Goal: Task Accomplishment & Management: Manage account settings

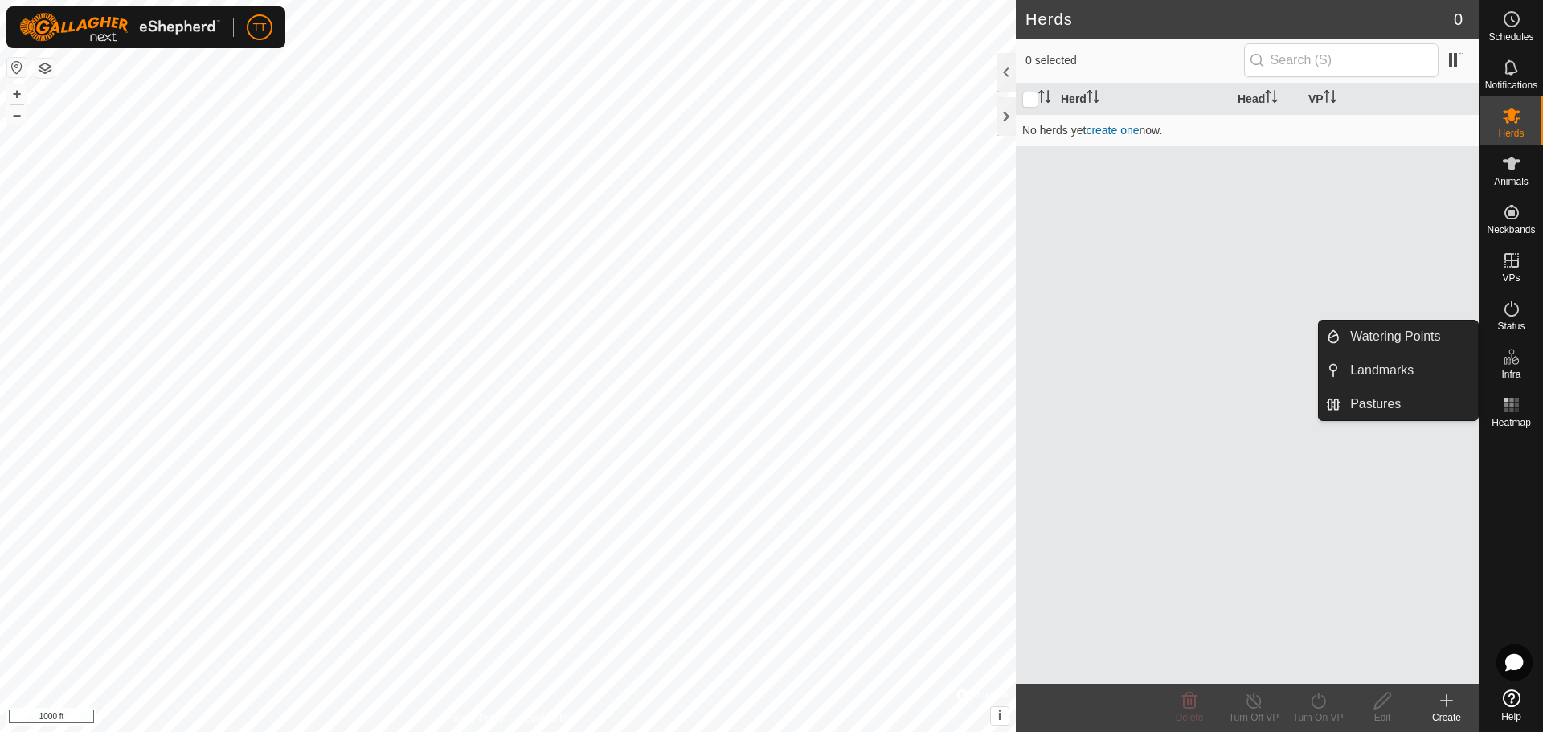
click at [1512, 365] on icon at bounding box center [1511, 356] width 19 height 19
click at [1389, 399] on link "Pastures" at bounding box center [1409, 404] width 137 height 32
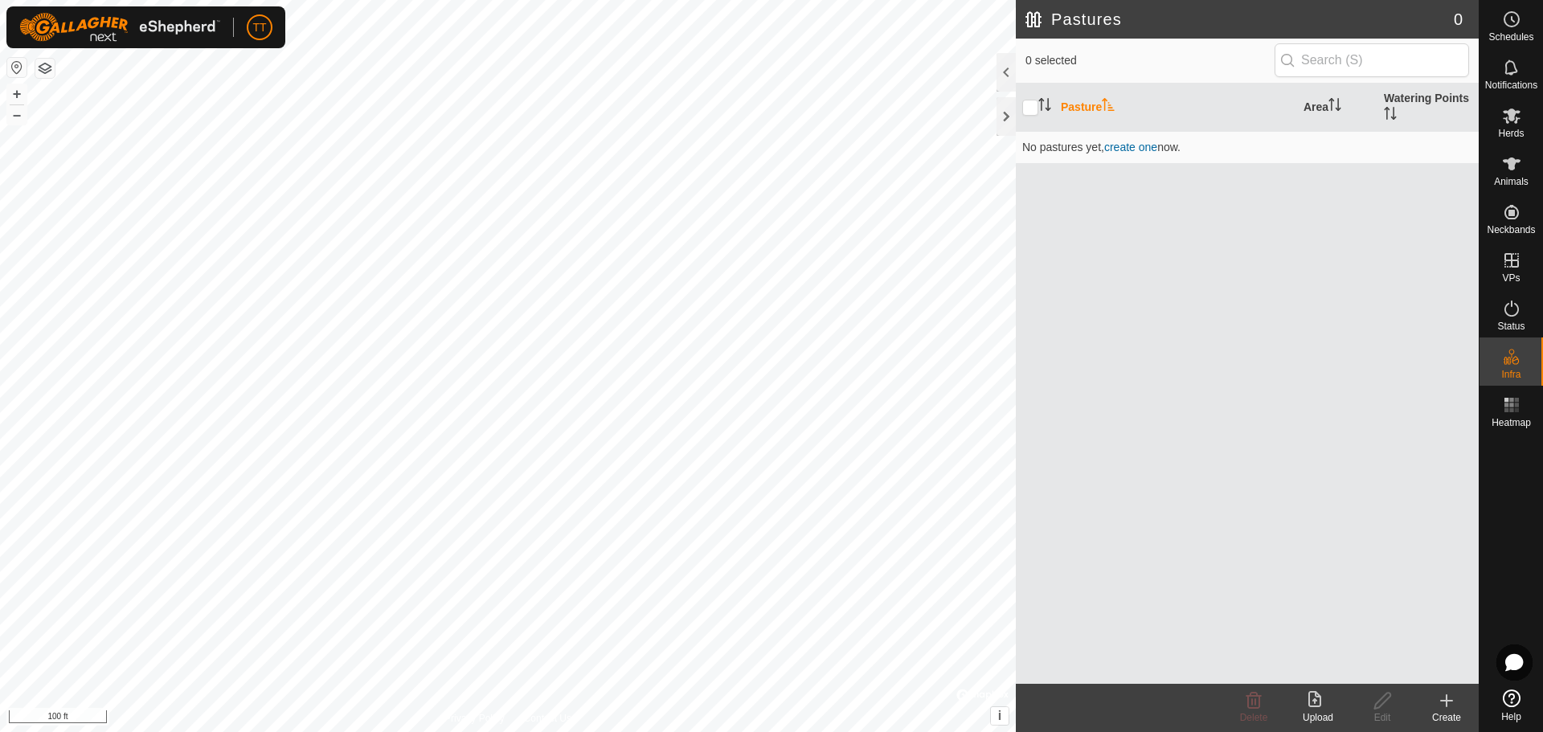
click at [1442, 712] on div "Create" at bounding box center [1447, 718] width 64 height 14
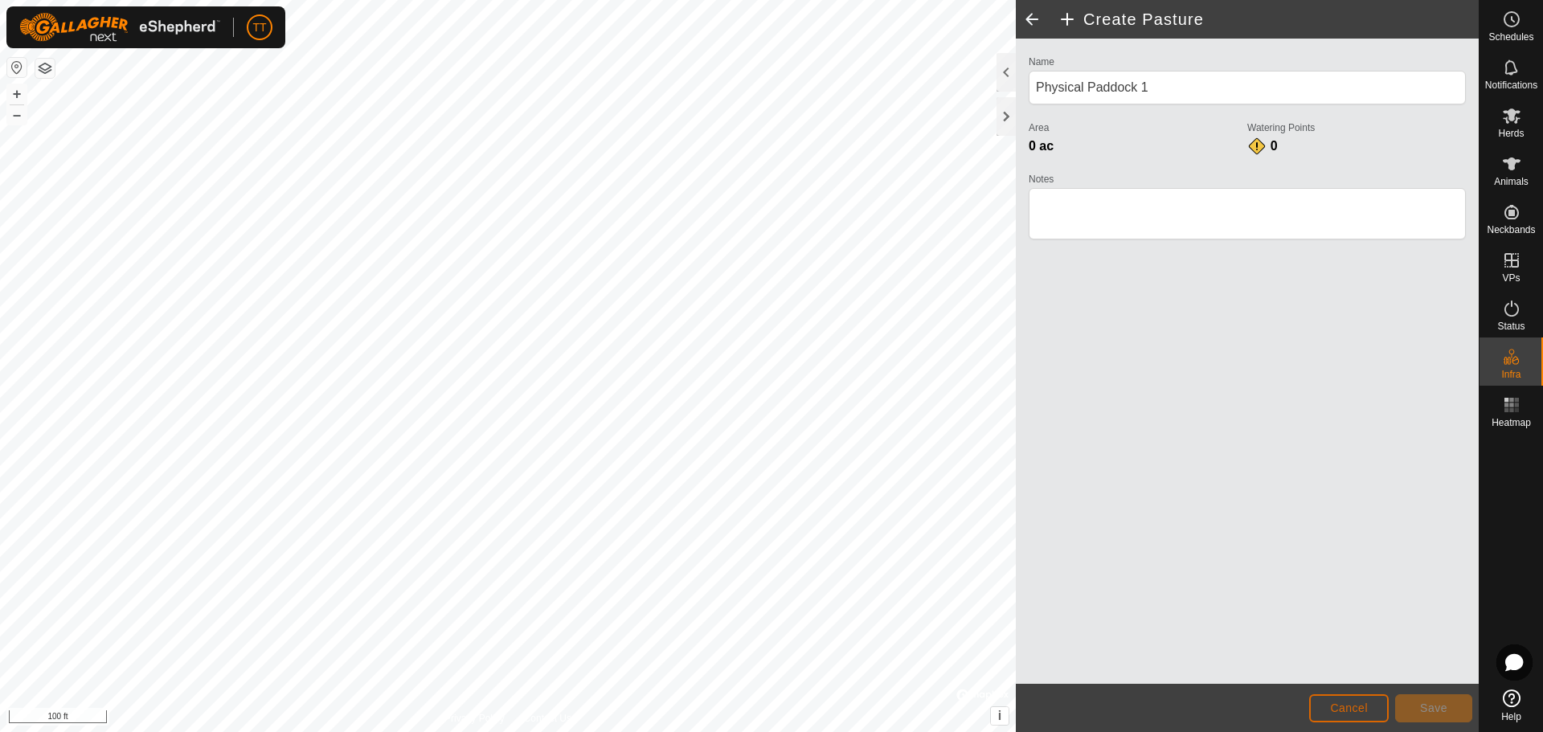
click at [1344, 708] on span "Cancel" at bounding box center [1349, 708] width 38 height 13
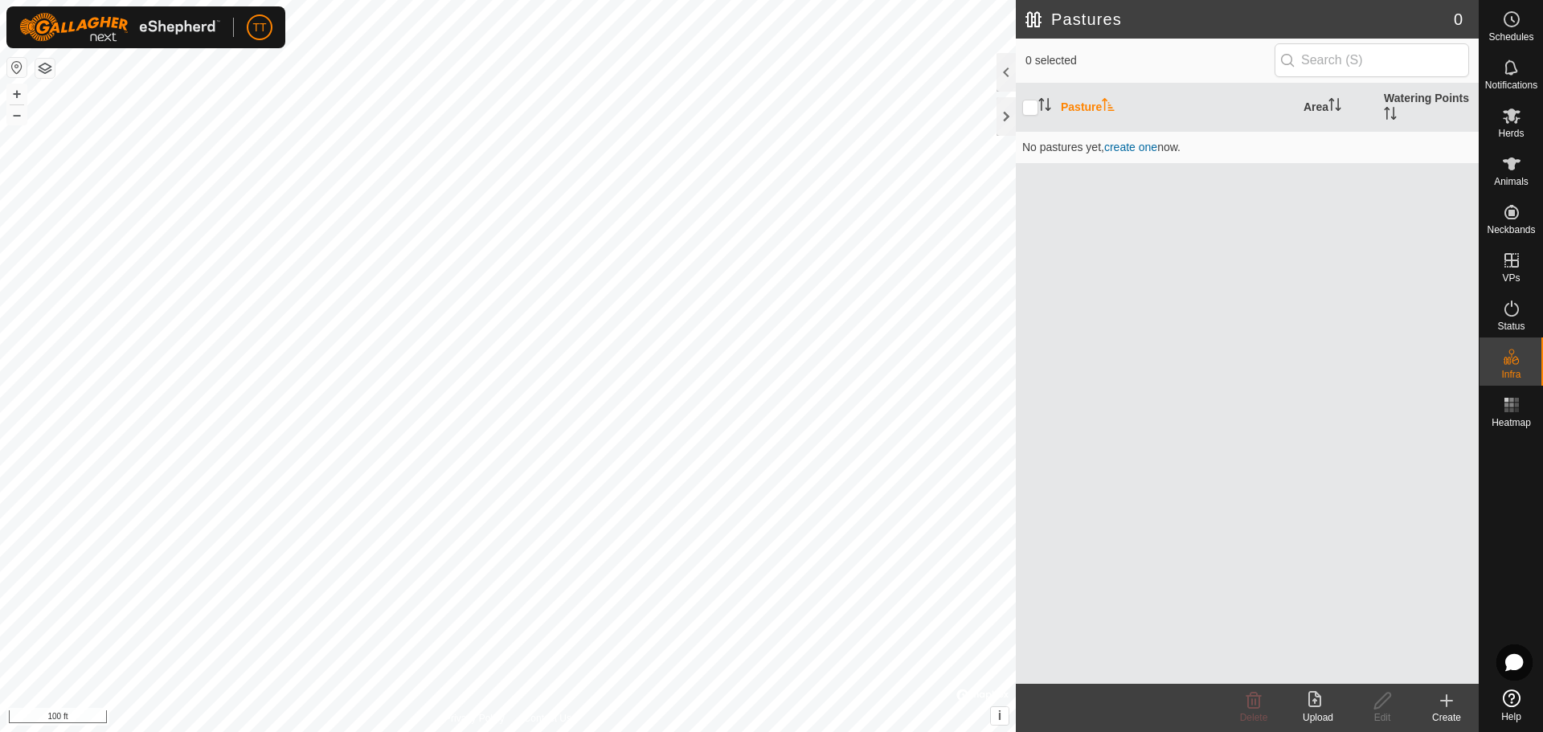
click at [1443, 711] on div "Create" at bounding box center [1447, 718] width 64 height 14
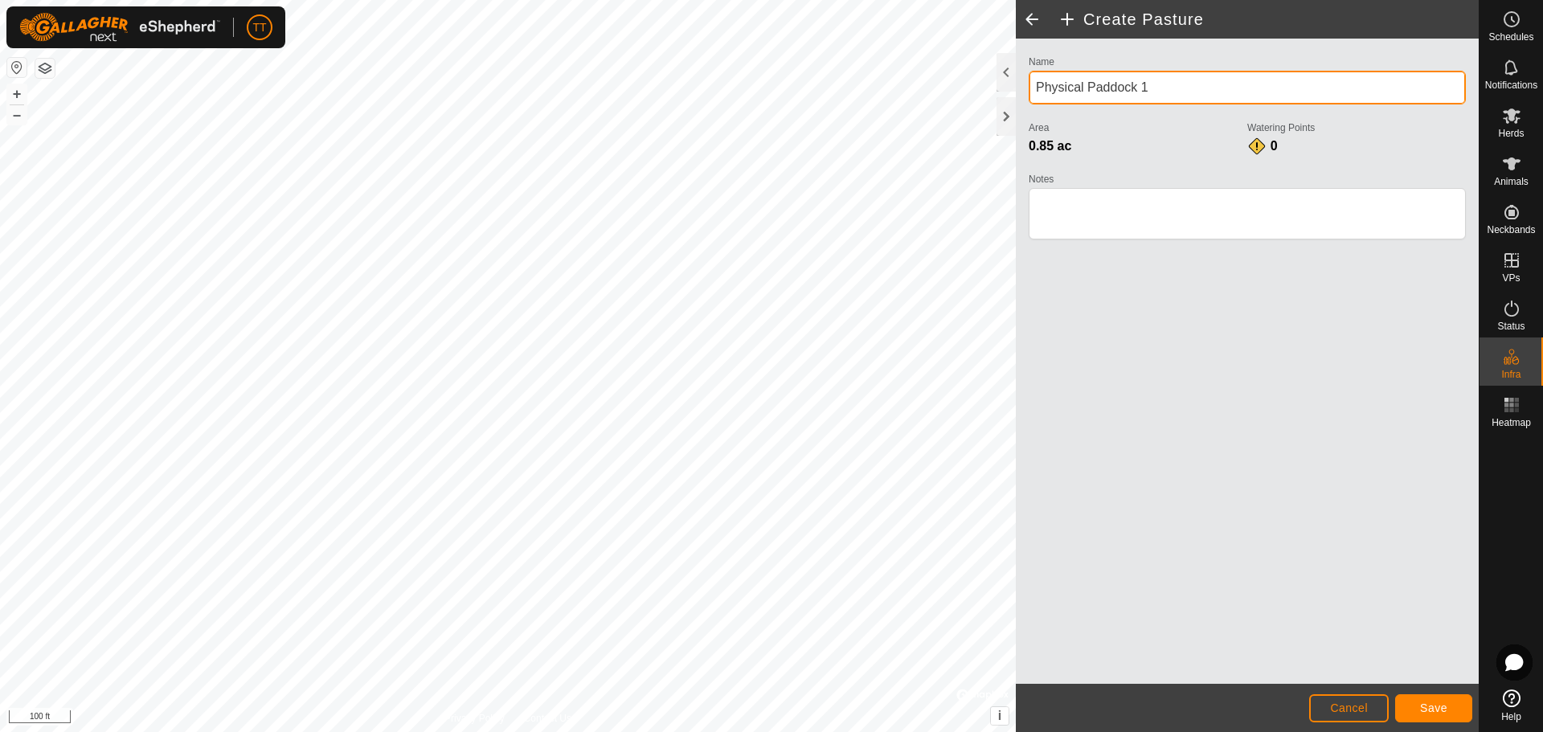
click at [982, 104] on div "Privacy Policy Contact Us + – ⇧ i © Mapbox , © OpenStreetMap , Improve this map…" at bounding box center [739, 366] width 1479 height 732
type input "Front Pen"
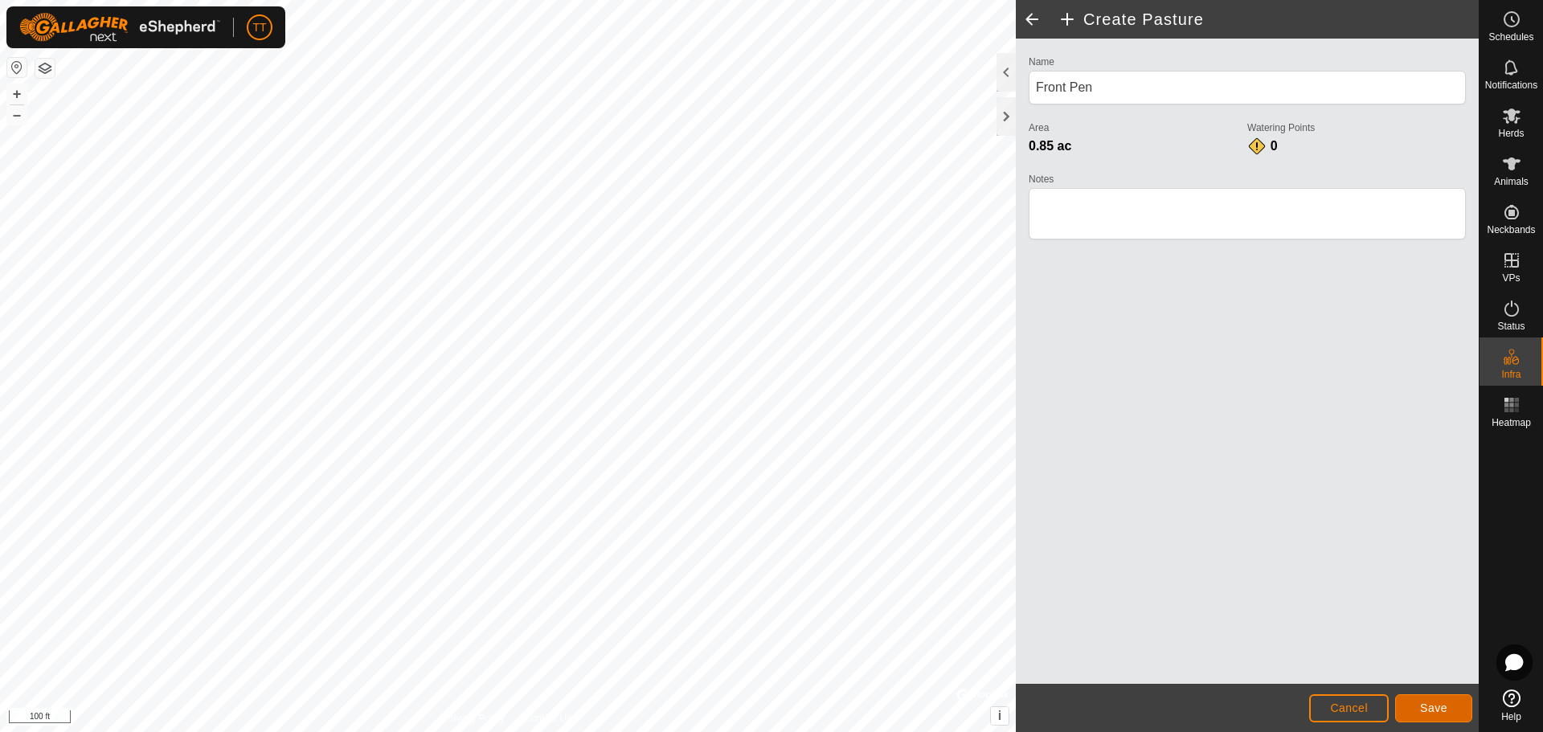
click at [1424, 705] on span "Save" at bounding box center [1433, 708] width 27 height 13
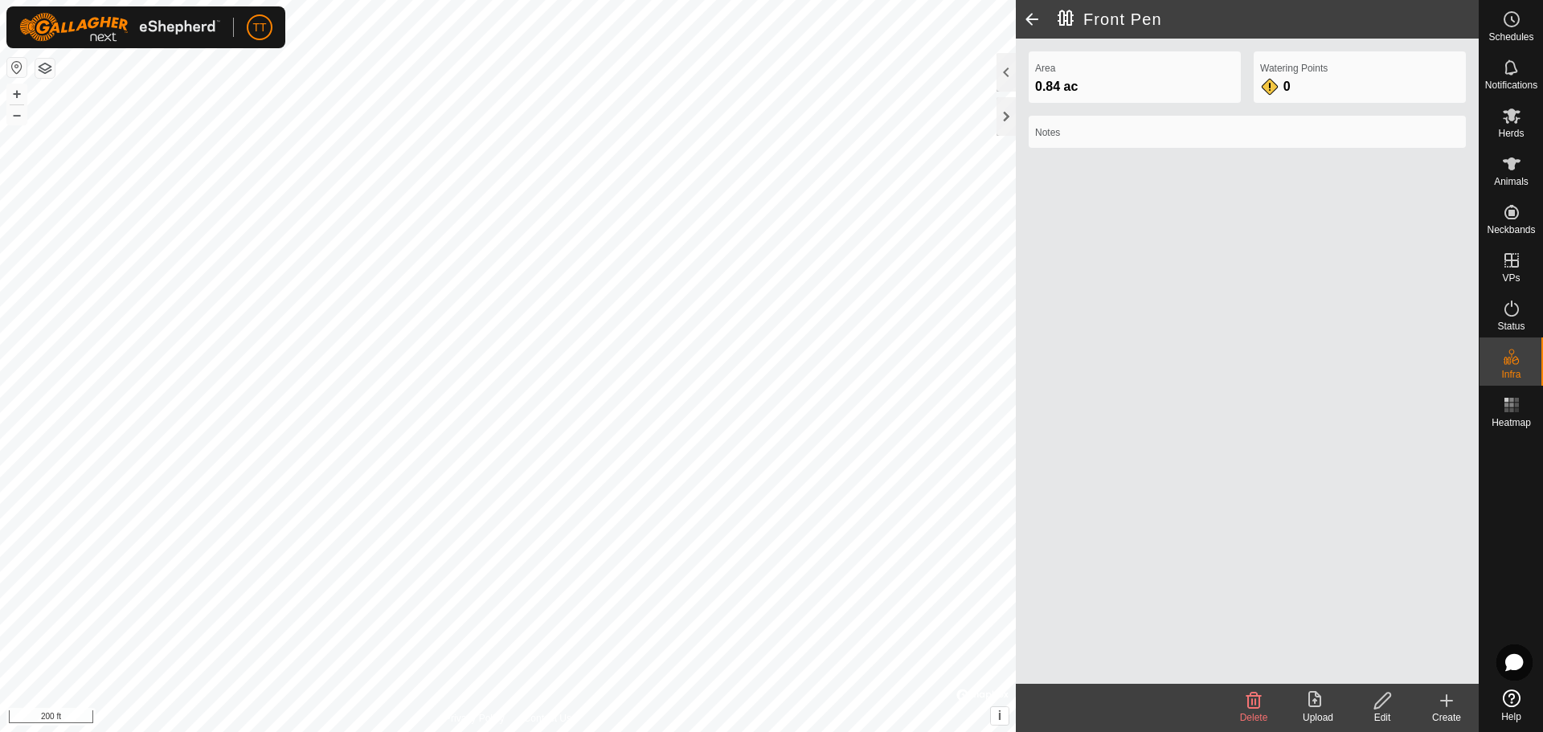
click at [1449, 708] on icon at bounding box center [1446, 700] width 19 height 19
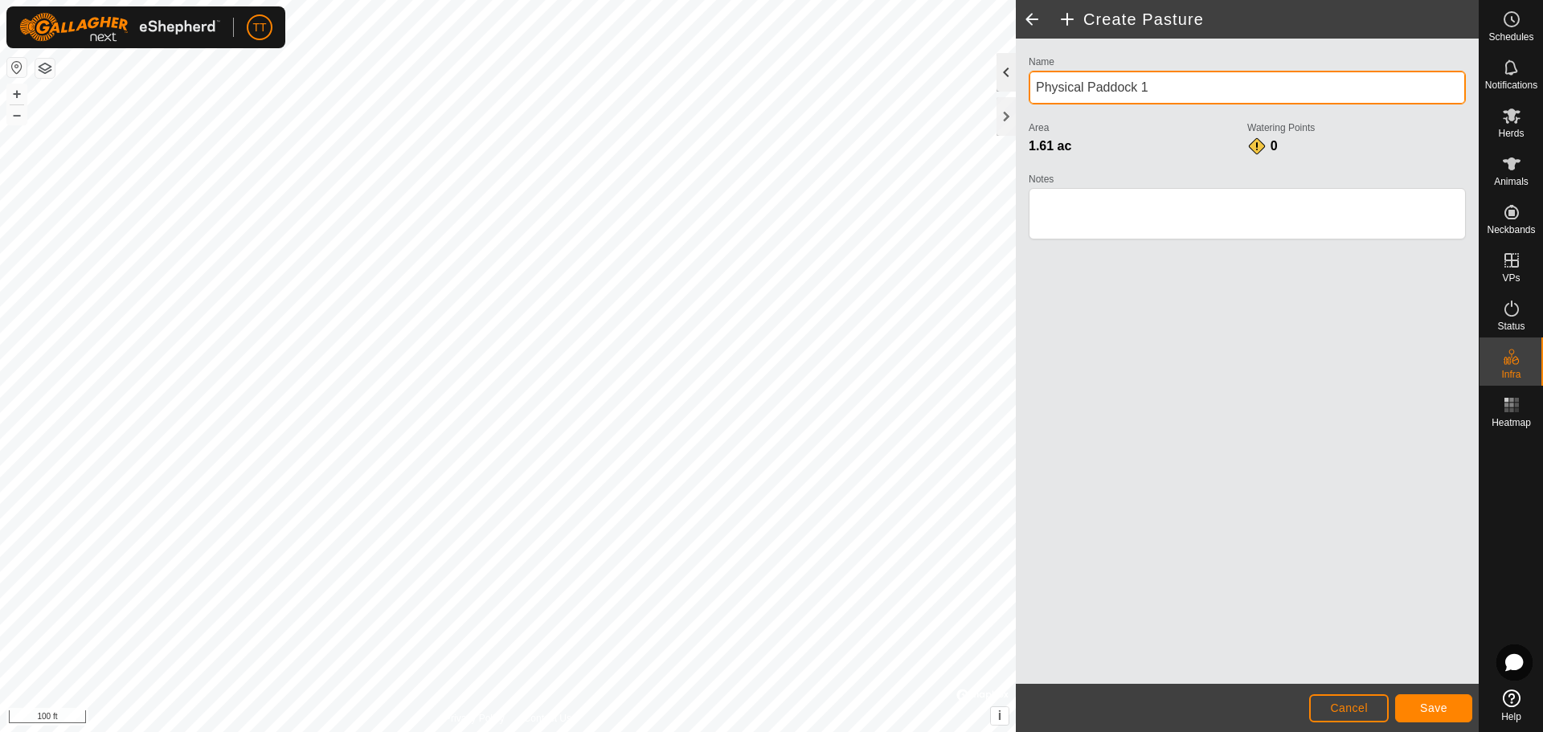
click at [986, 91] on div "Privacy Policy Contact Us Front Pen 0.84 ac + – ⇧ i © Mapbox , © OpenStreetMap …" at bounding box center [739, 366] width 1479 height 732
type input "West Trap"
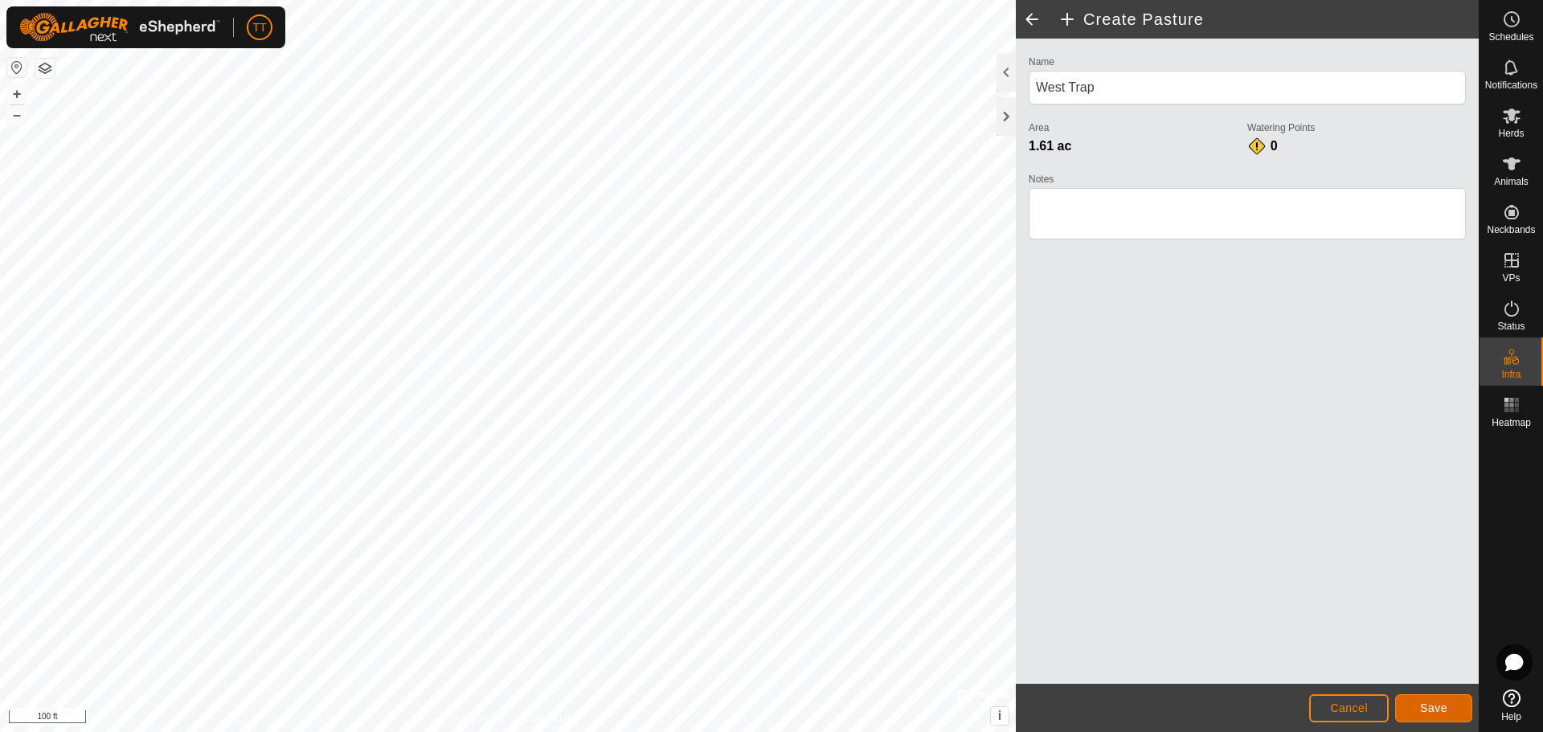
click at [1437, 706] on span "Save" at bounding box center [1433, 708] width 27 height 13
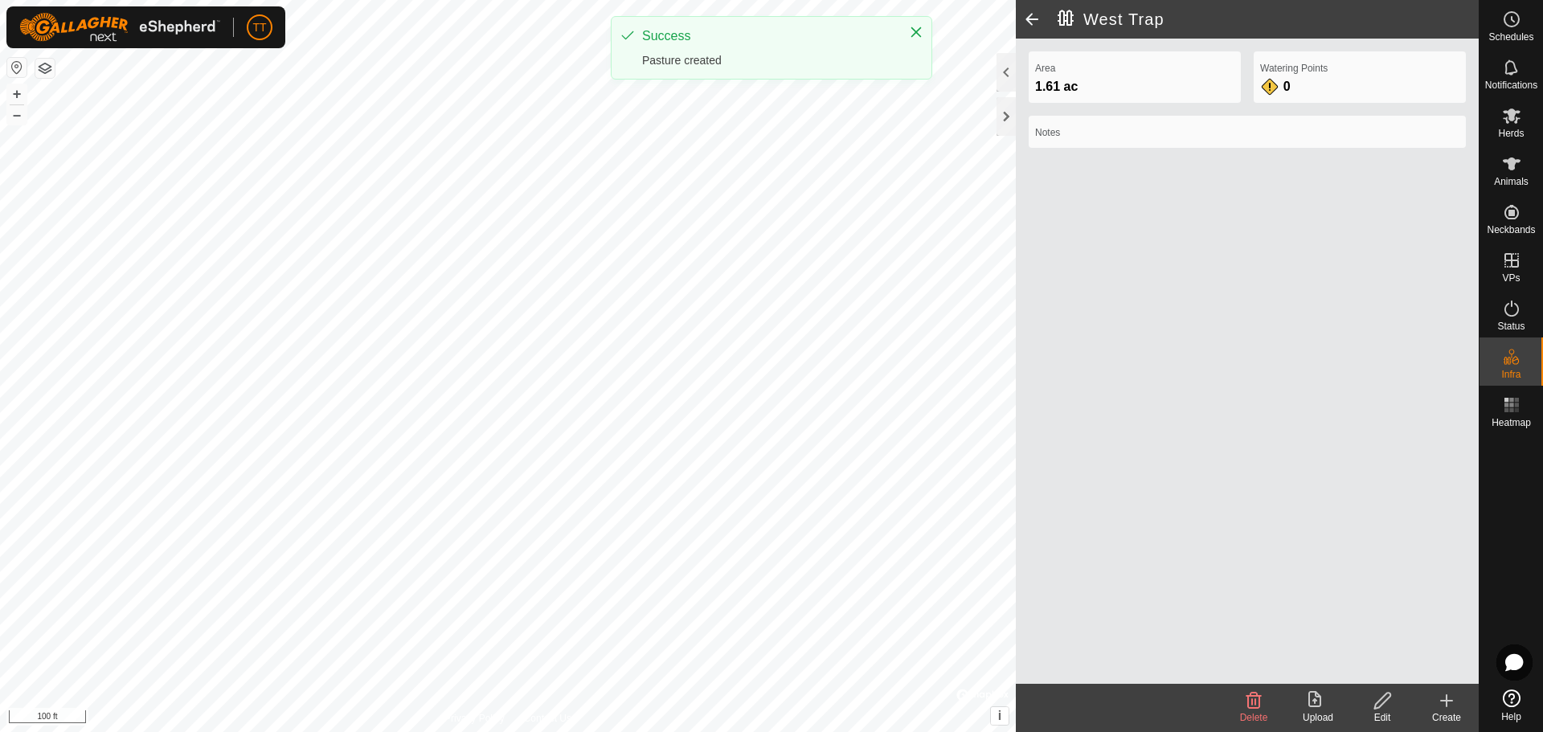
click at [1452, 709] on icon at bounding box center [1446, 700] width 19 height 19
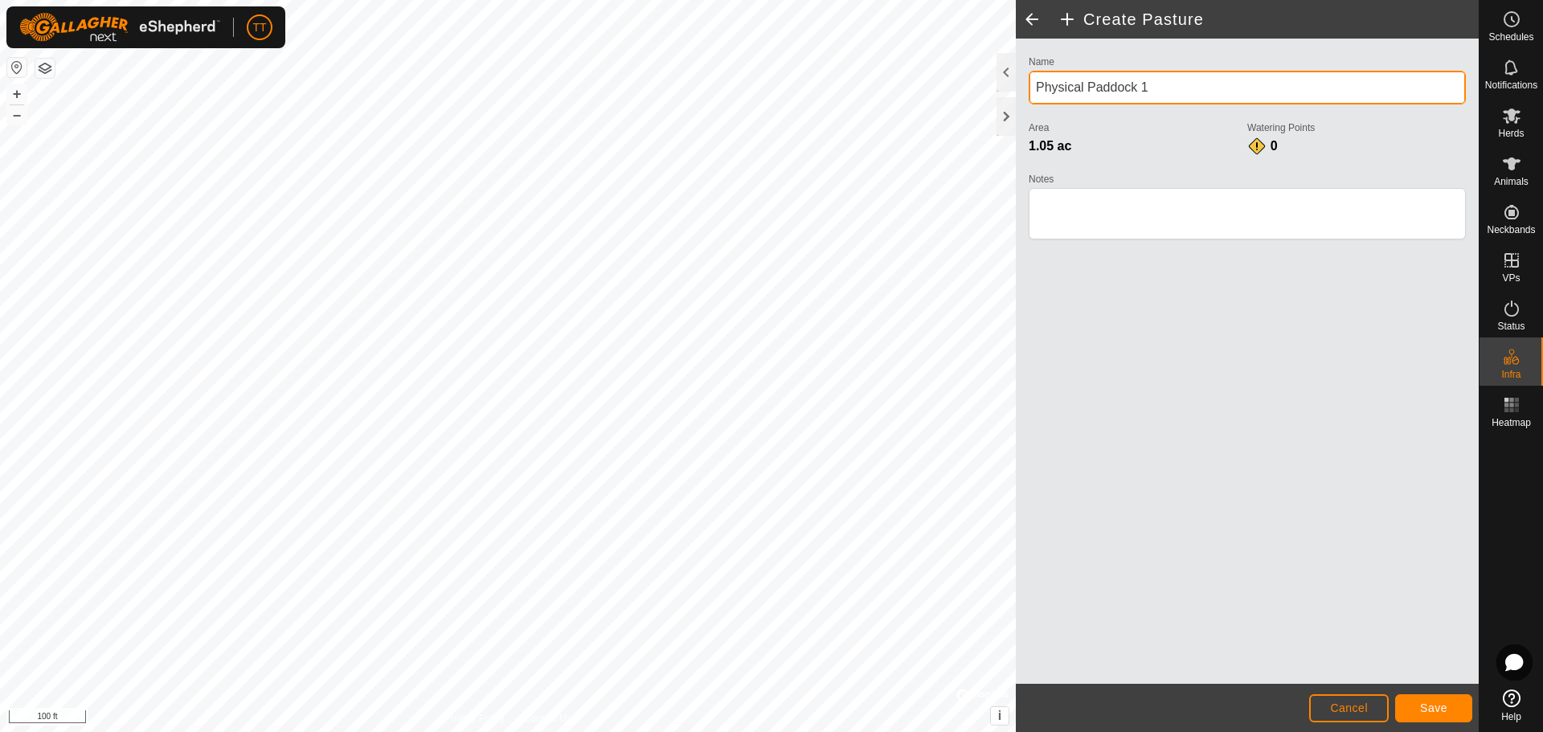
click at [957, 84] on div "Privacy Policy Contact Us Front Pen 0.84 ac + – ⇧ i © Mapbox , © OpenStreetMap …" at bounding box center [739, 366] width 1479 height 732
type input "Middle Trap"
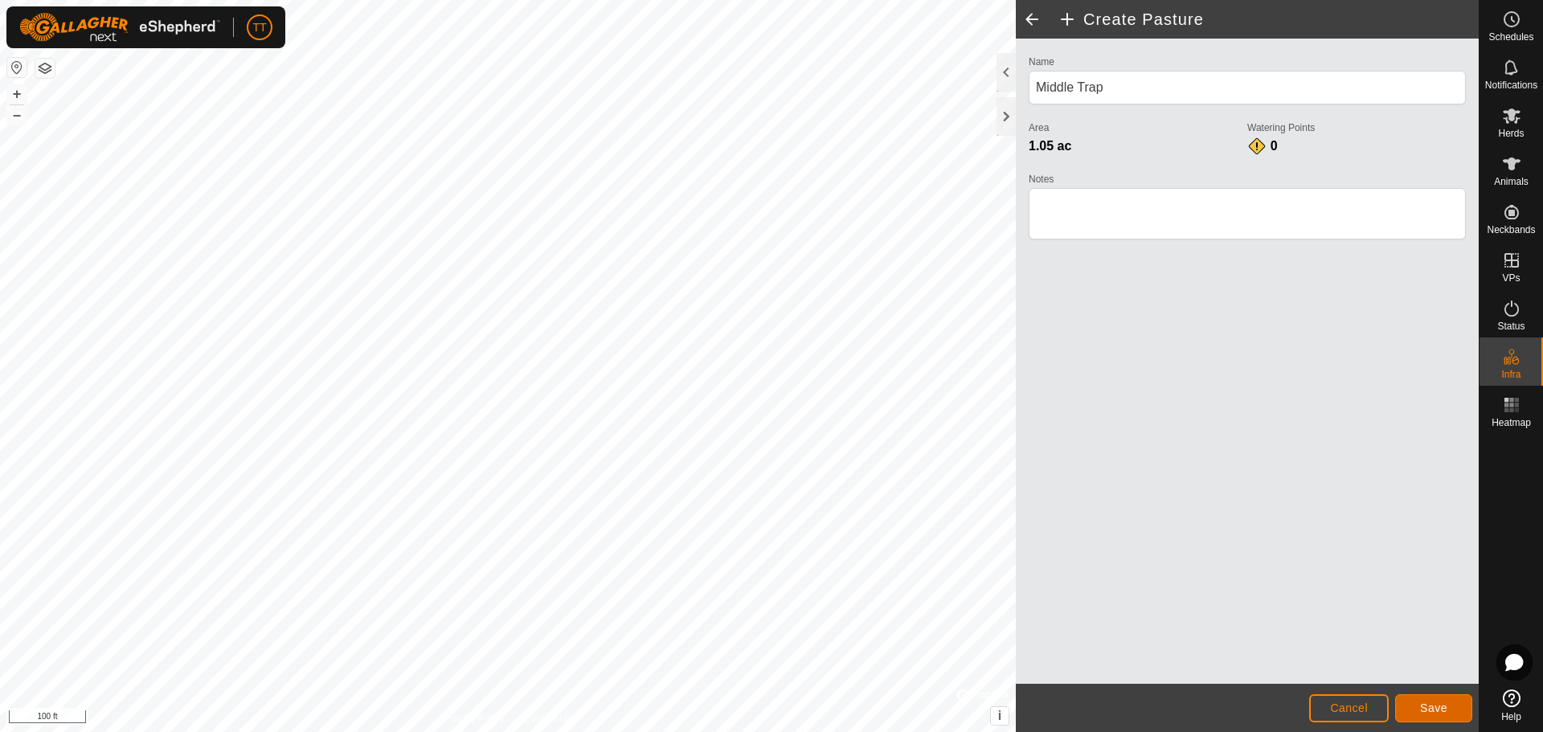
click at [1423, 705] on span "Save" at bounding box center [1433, 708] width 27 height 13
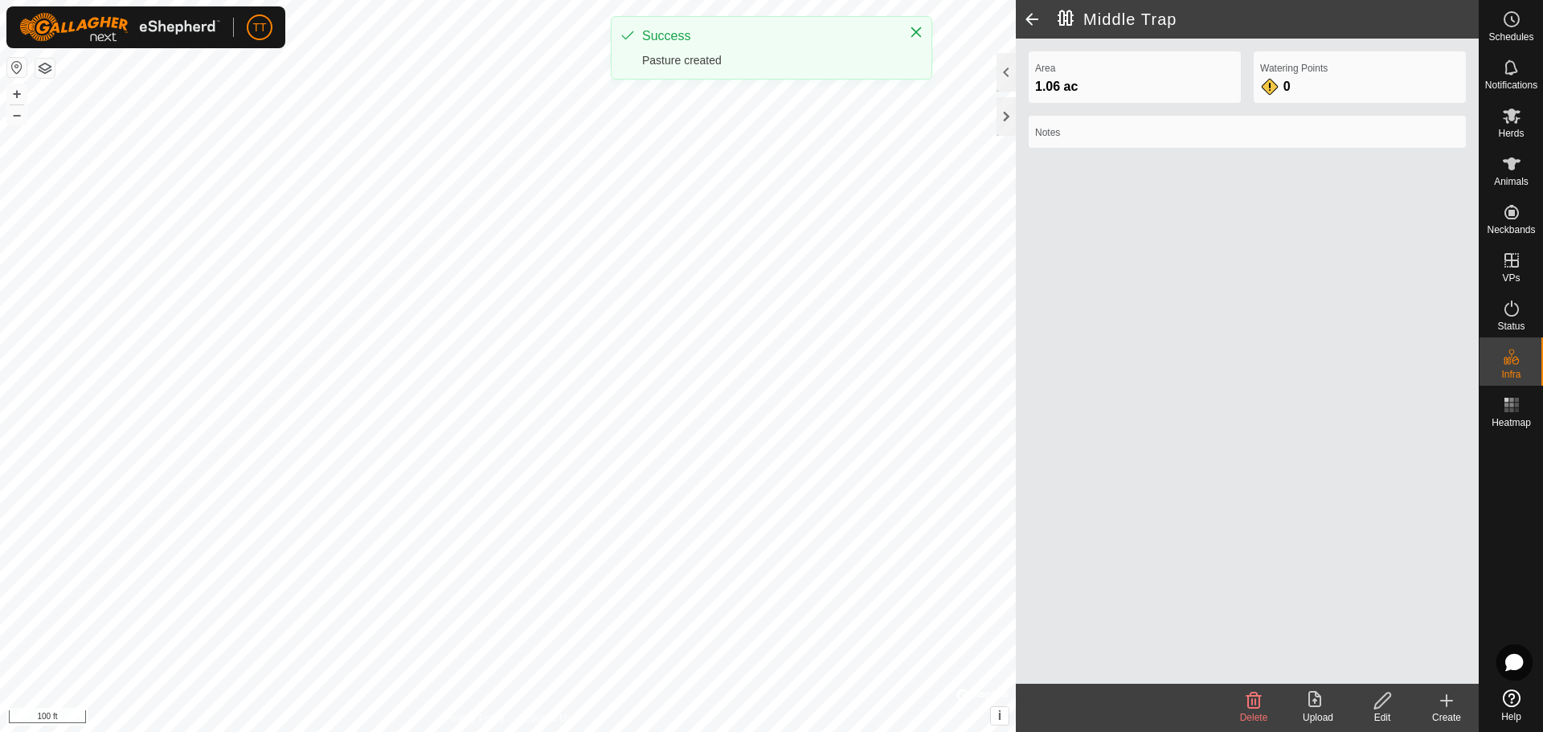
click at [1460, 714] on div "Create" at bounding box center [1447, 718] width 64 height 14
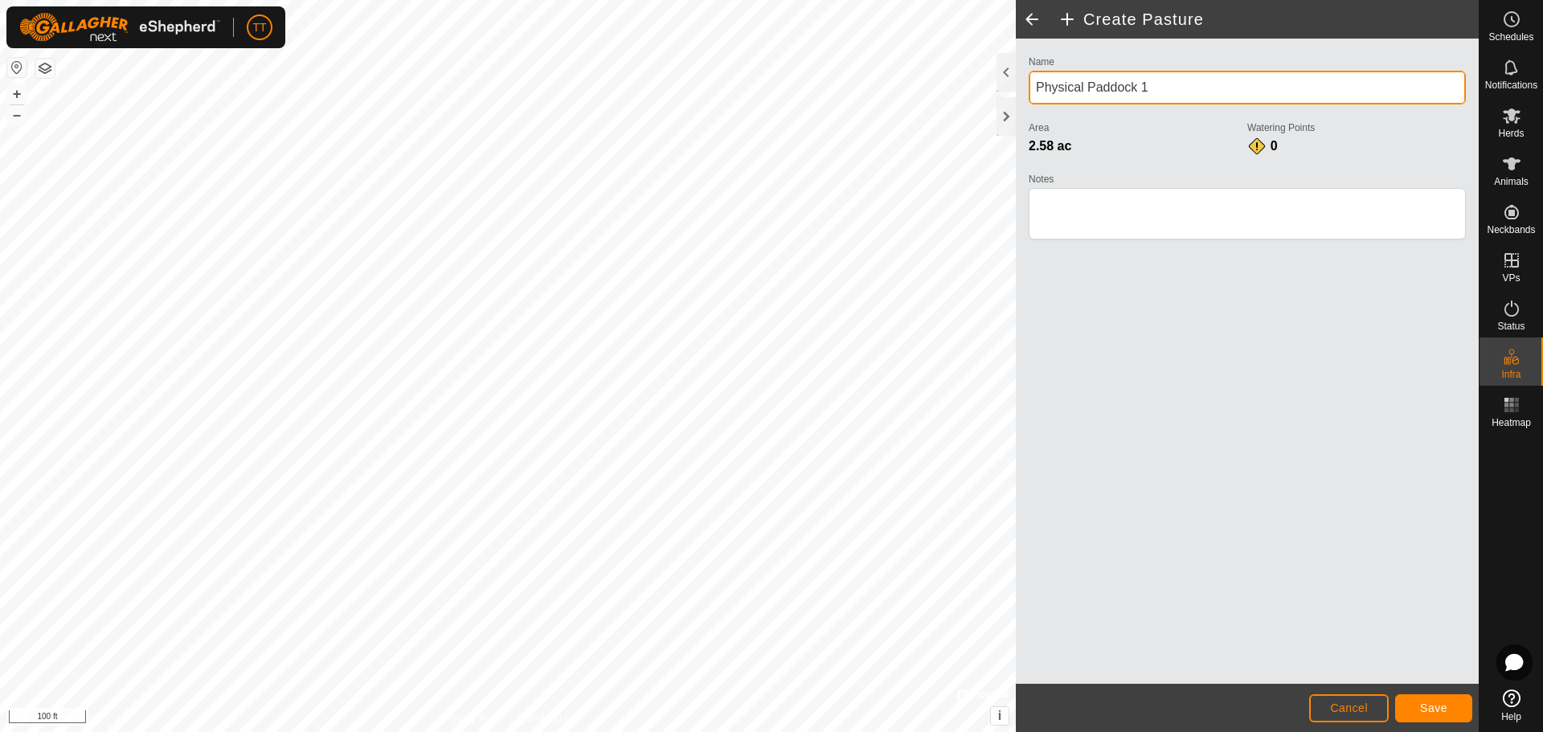
drag, startPoint x: 1155, startPoint y: 85, endPoint x: 1180, endPoint y: 177, distance: 95.0
click at [1045, 108] on div "Name Physical Paddock 1" at bounding box center [1247, 84] width 437 height 66
type input "P"
type input "East Trap"
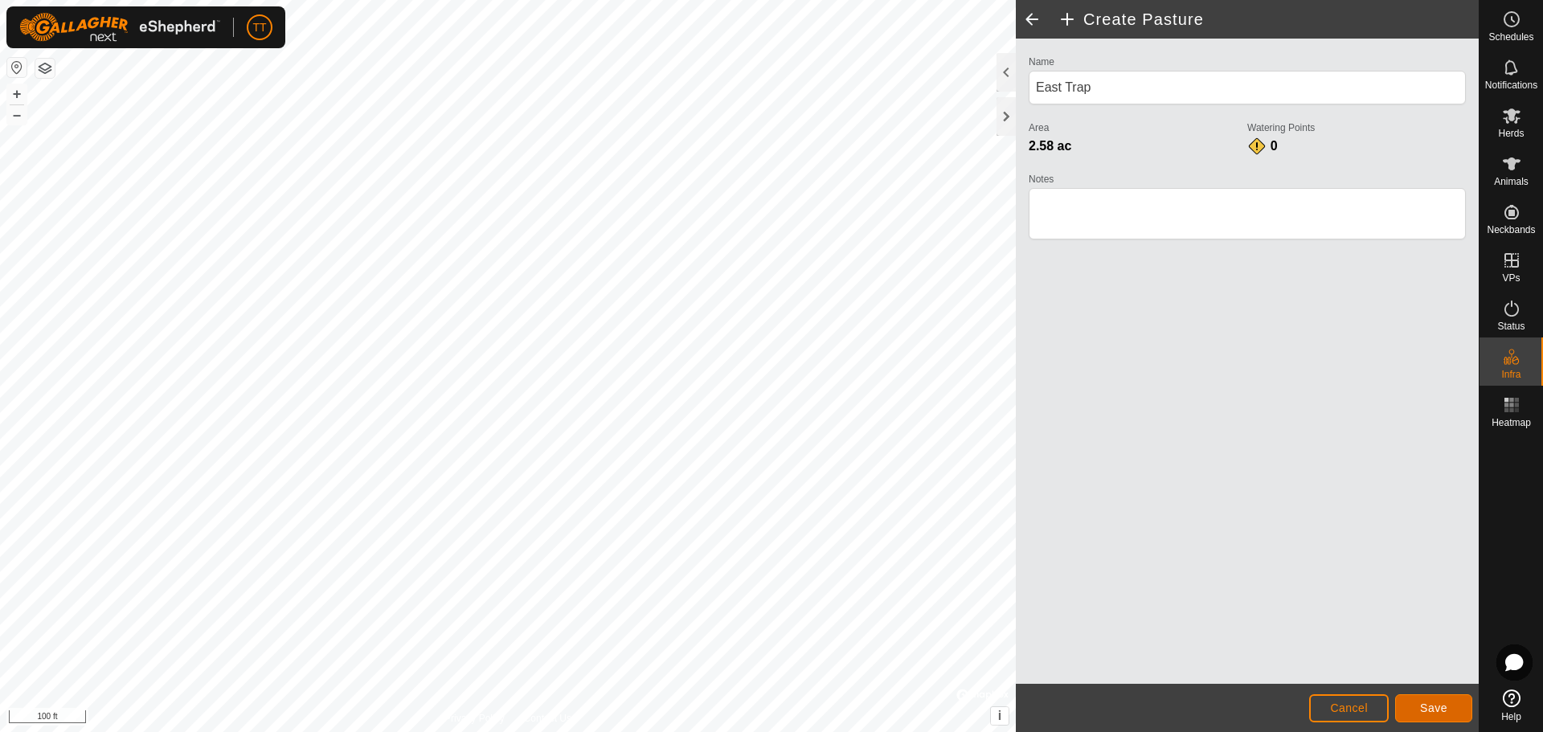
click at [1424, 707] on span "Save" at bounding box center [1433, 708] width 27 height 13
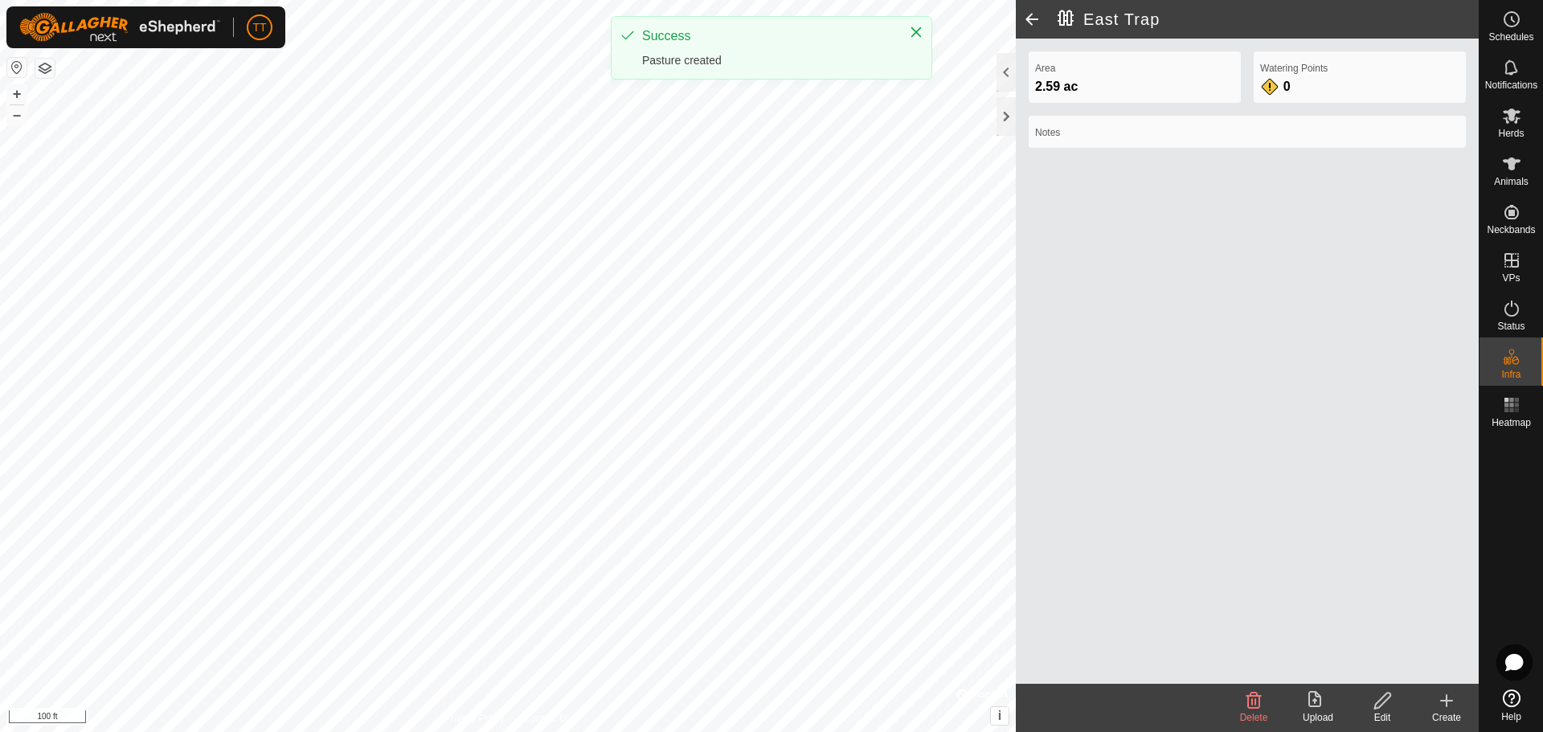
click at [1452, 714] on div "Create" at bounding box center [1447, 718] width 64 height 14
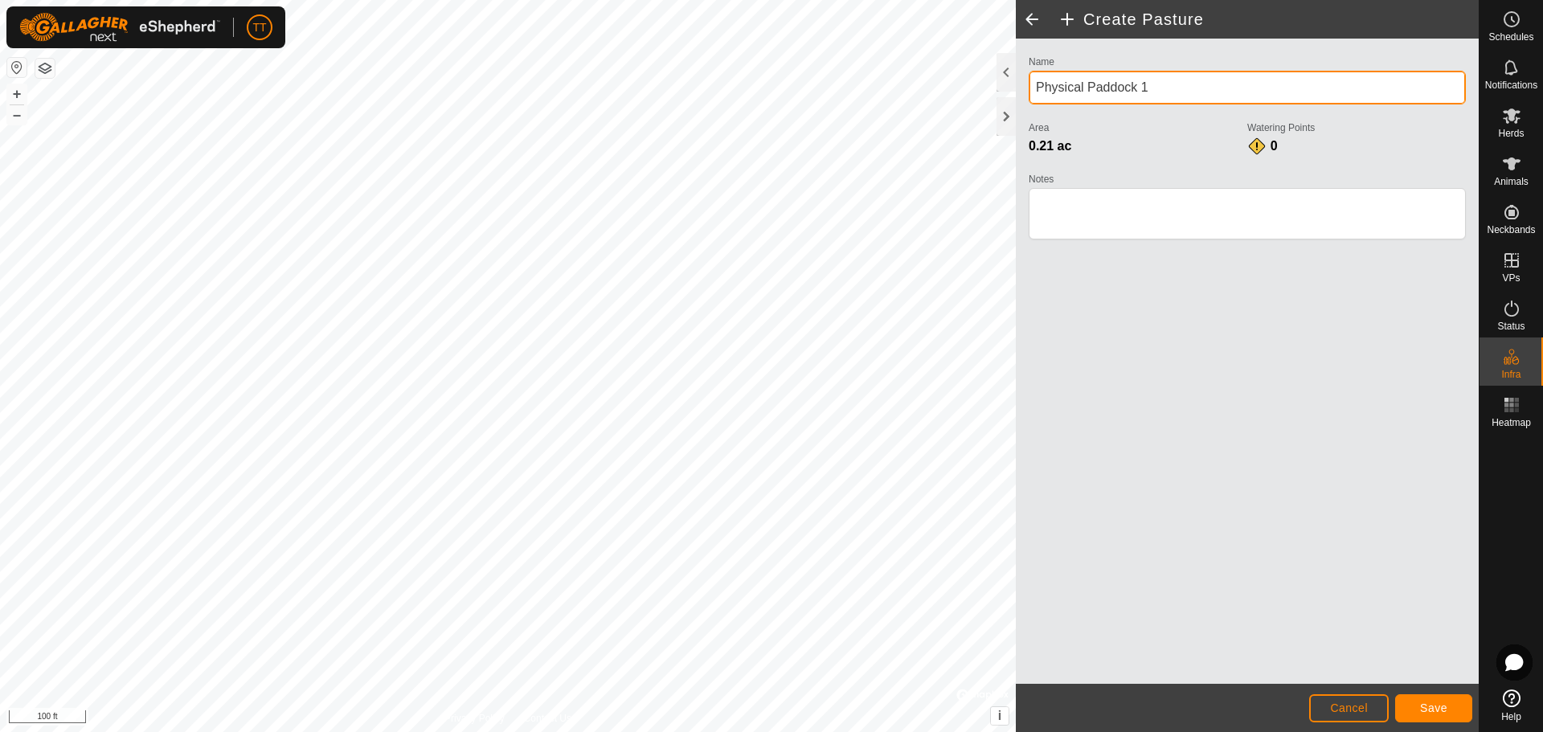
drag, startPoint x: 1177, startPoint y: 86, endPoint x: 1003, endPoint y: 96, distance: 173.9
click at [1016, 96] on div "Create Pasture Name Physical Paddock 1 Area 0.21 ac Watering Points 0 Notes Can…" at bounding box center [1247, 366] width 463 height 732
type input "Hamburger Pen"
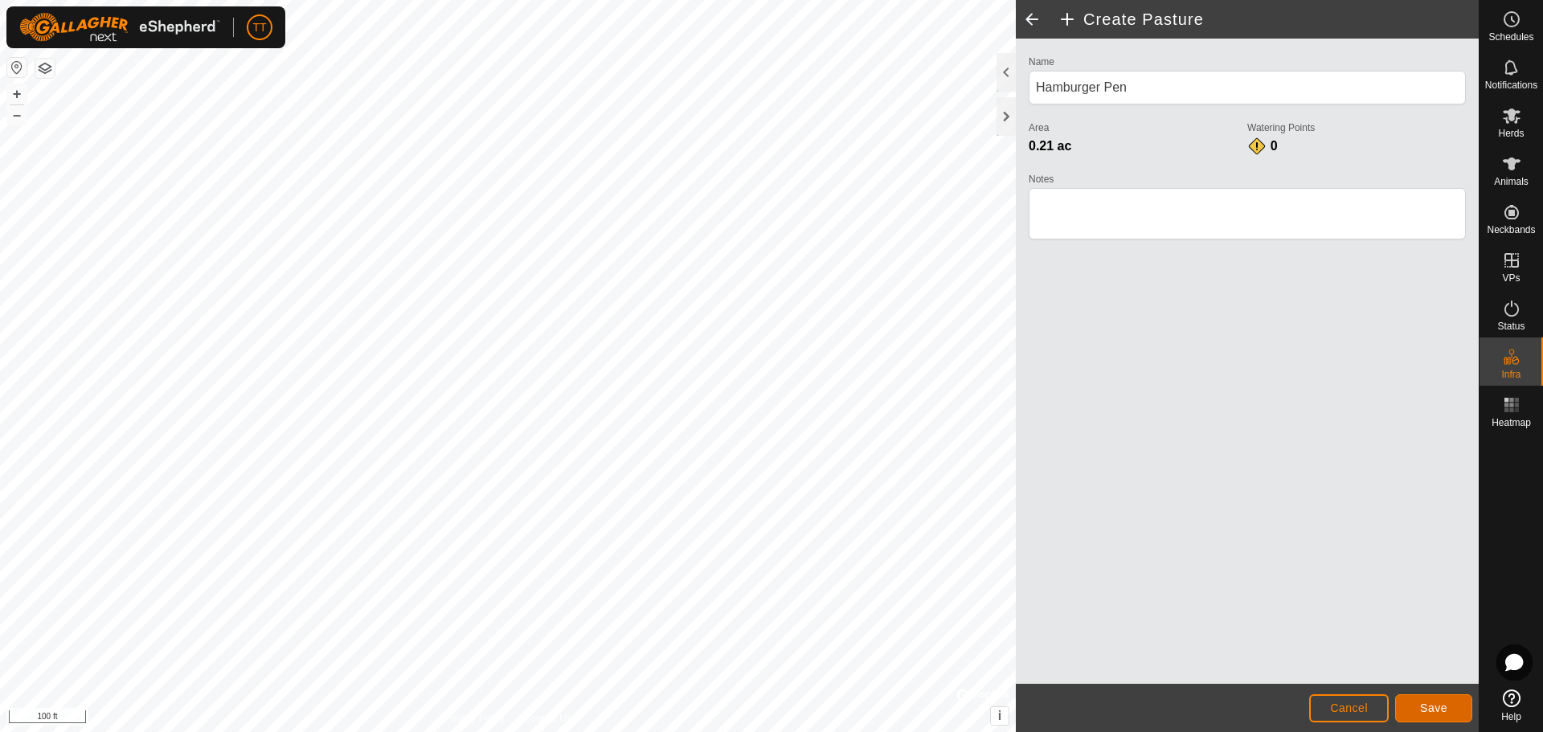
click at [1421, 713] on button "Save" at bounding box center [1433, 708] width 77 height 28
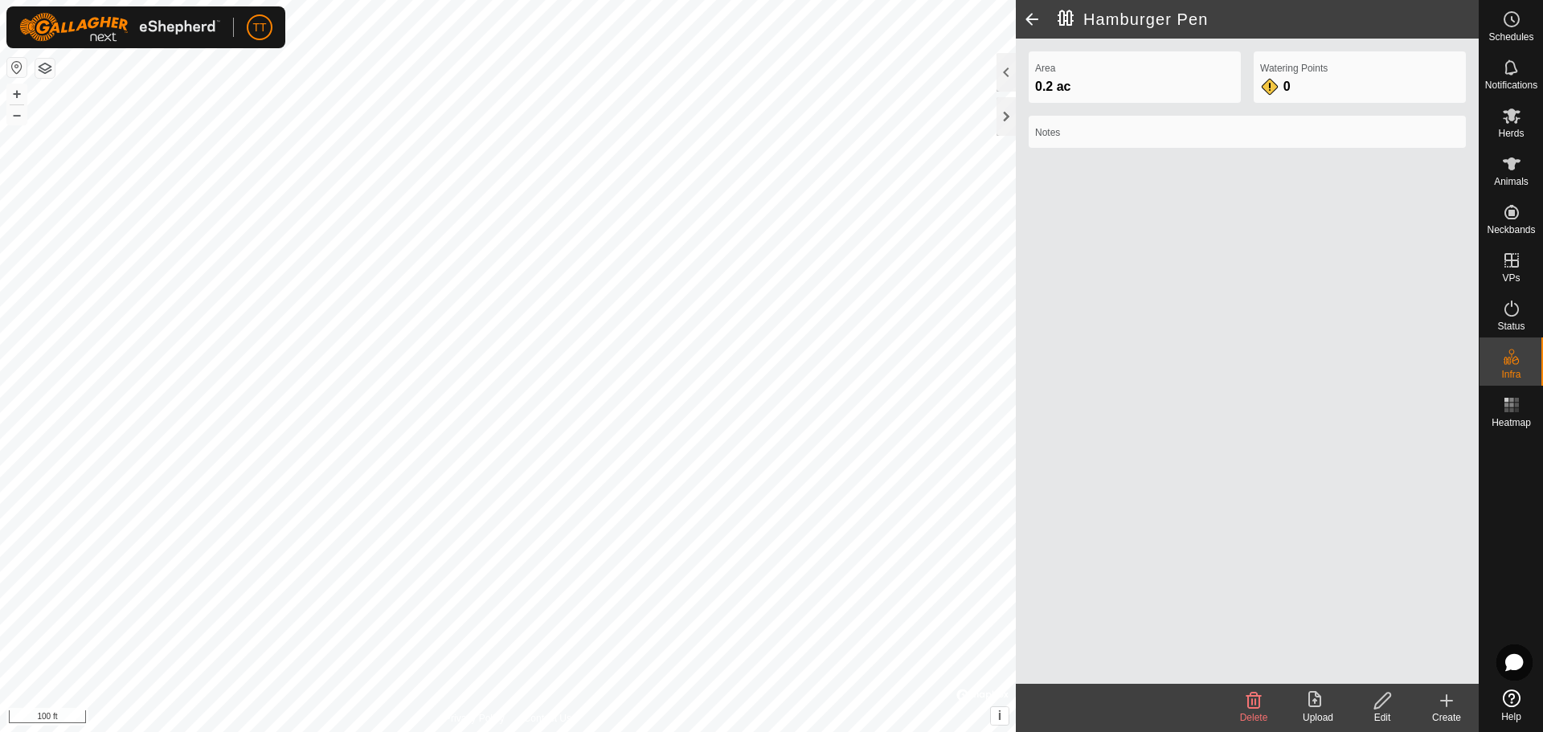
click at [1383, 705] on icon at bounding box center [1383, 701] width 16 height 16
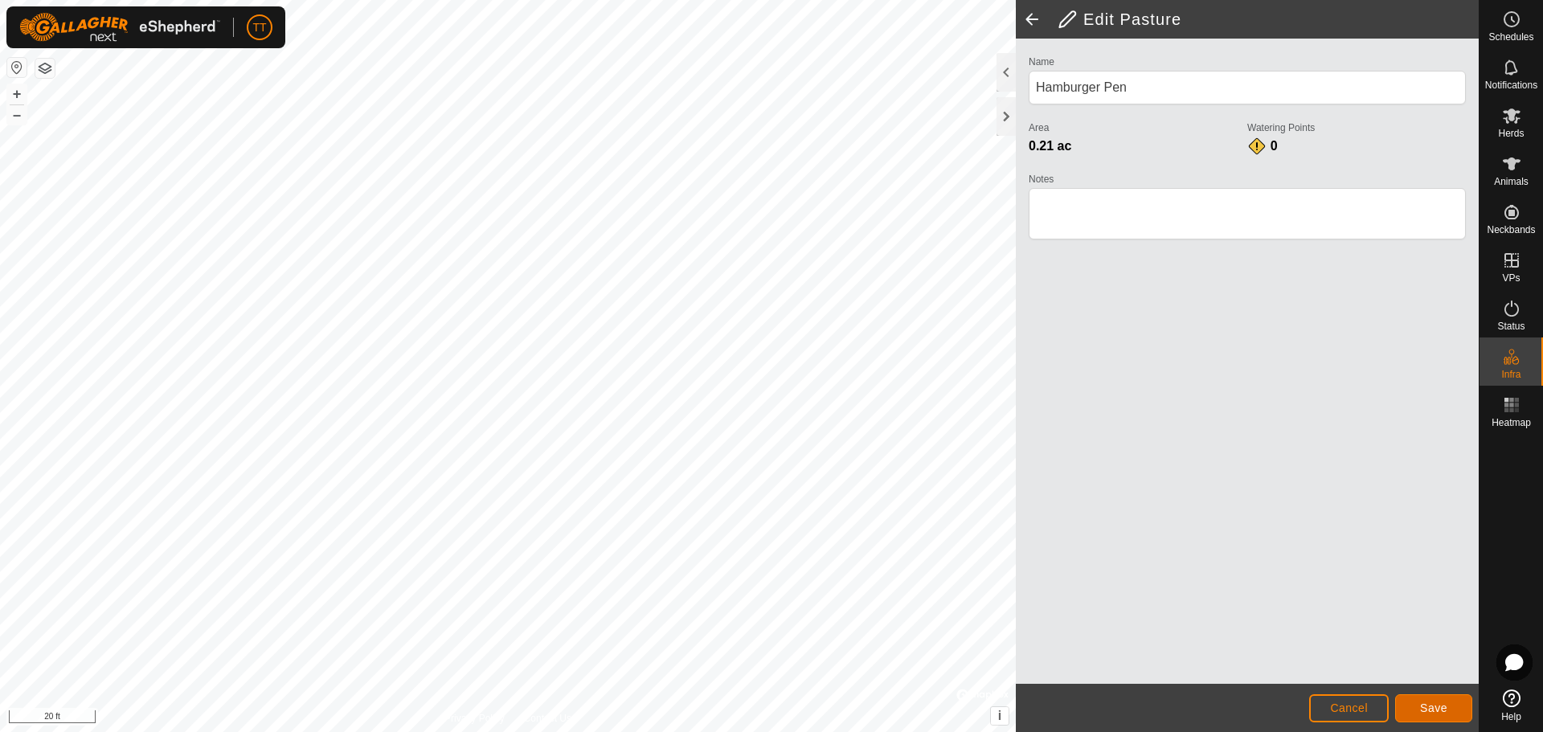
click at [1430, 711] on span "Save" at bounding box center [1433, 708] width 27 height 13
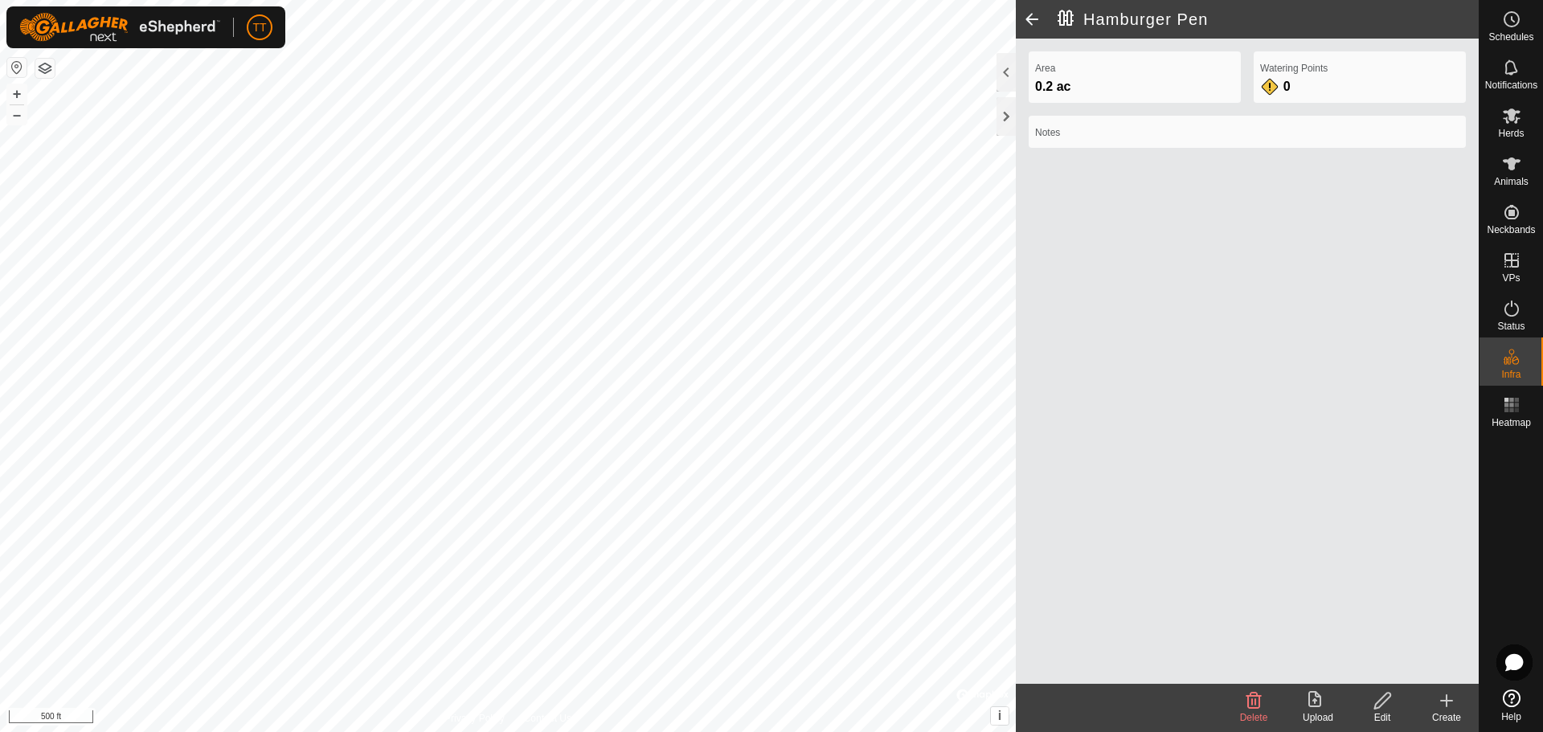
click at [1444, 701] on icon at bounding box center [1446, 701] width 11 height 0
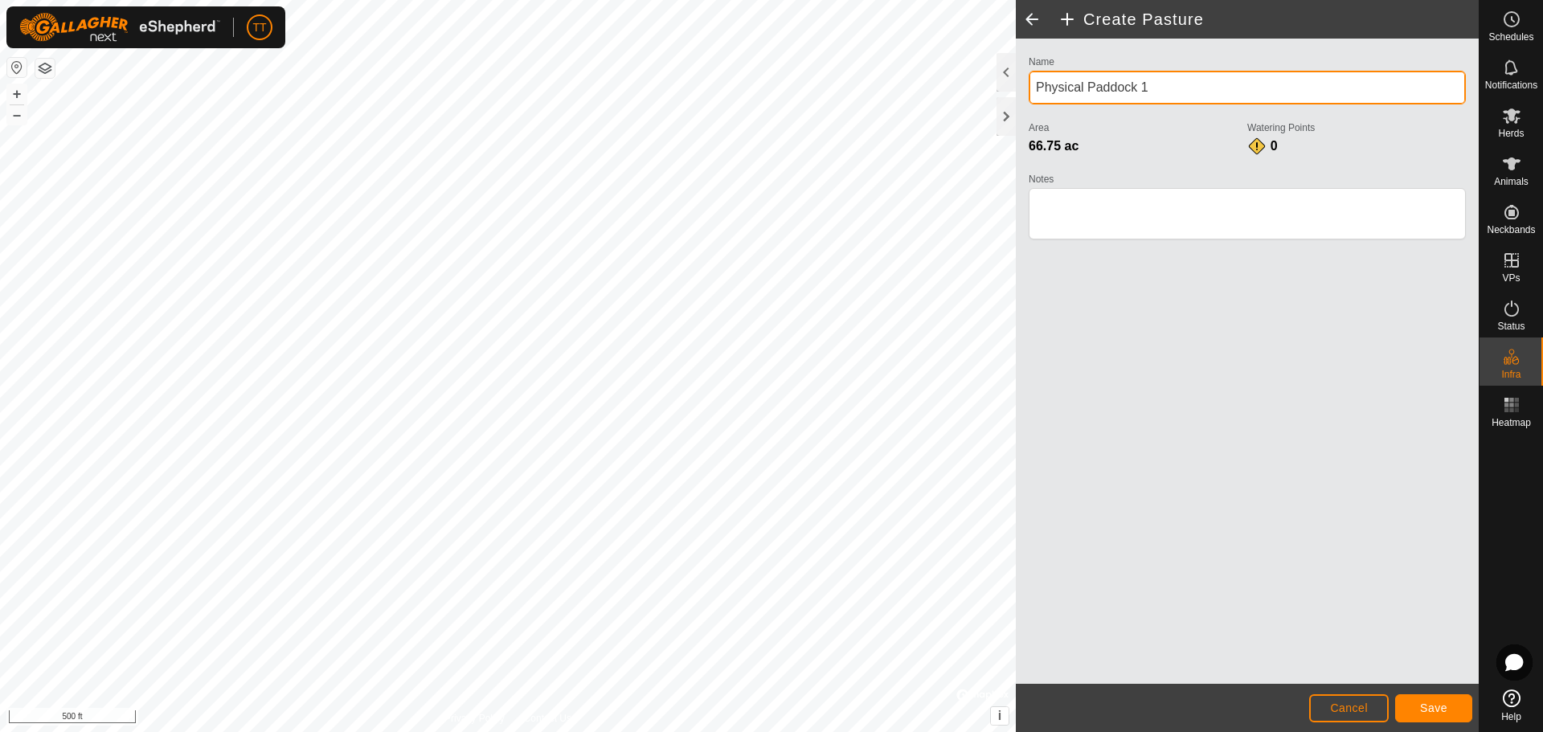
drag, startPoint x: 1167, startPoint y: 87, endPoint x: 997, endPoint y: 93, distance: 170.5
click at [1016, 93] on div "Create Pasture Name Physical Paddock 1 Area 66.75 ac Watering Points 0 Notes Ca…" at bounding box center [1247, 366] width 463 height 732
type input "Clinic"
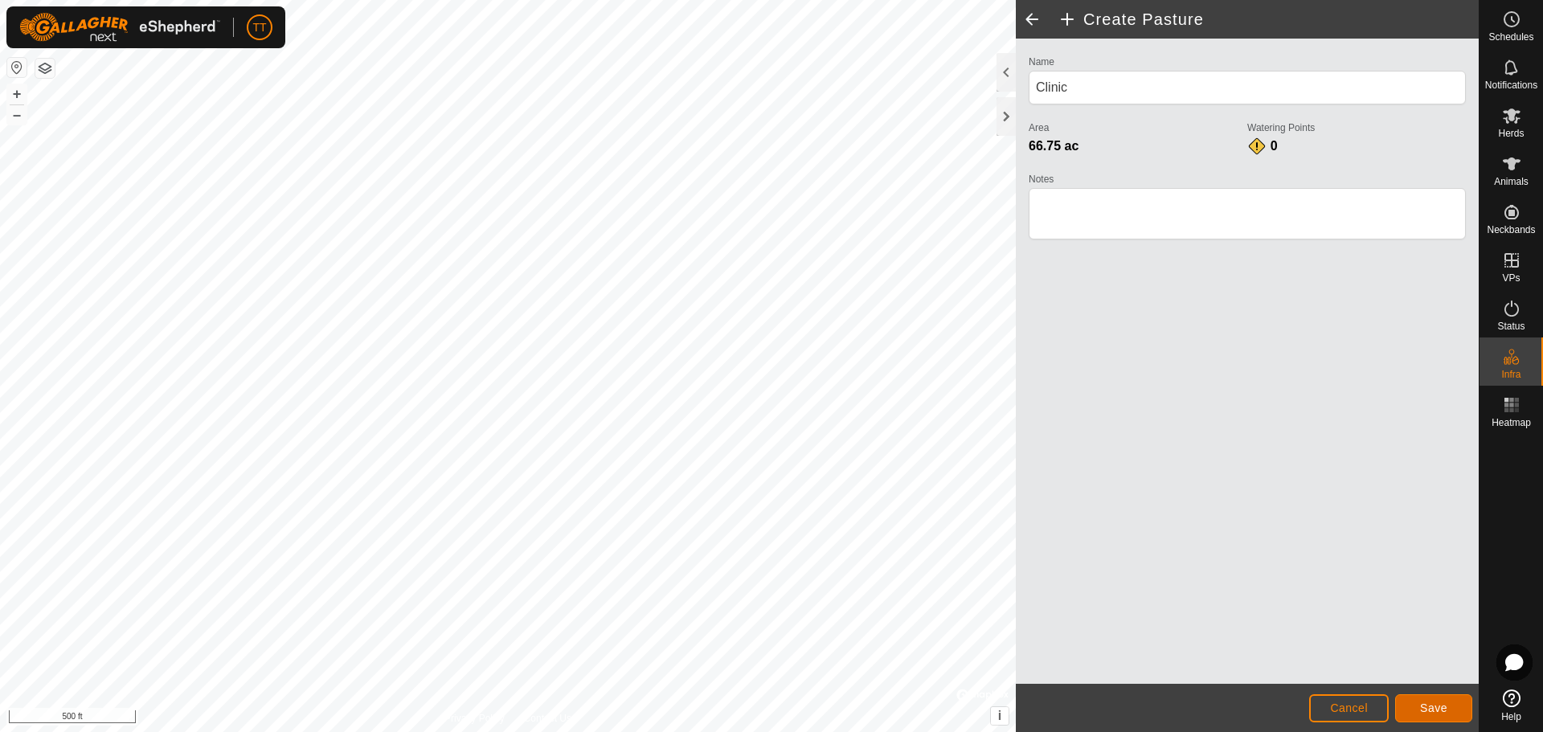
click at [1432, 715] on button "Save" at bounding box center [1433, 708] width 77 height 28
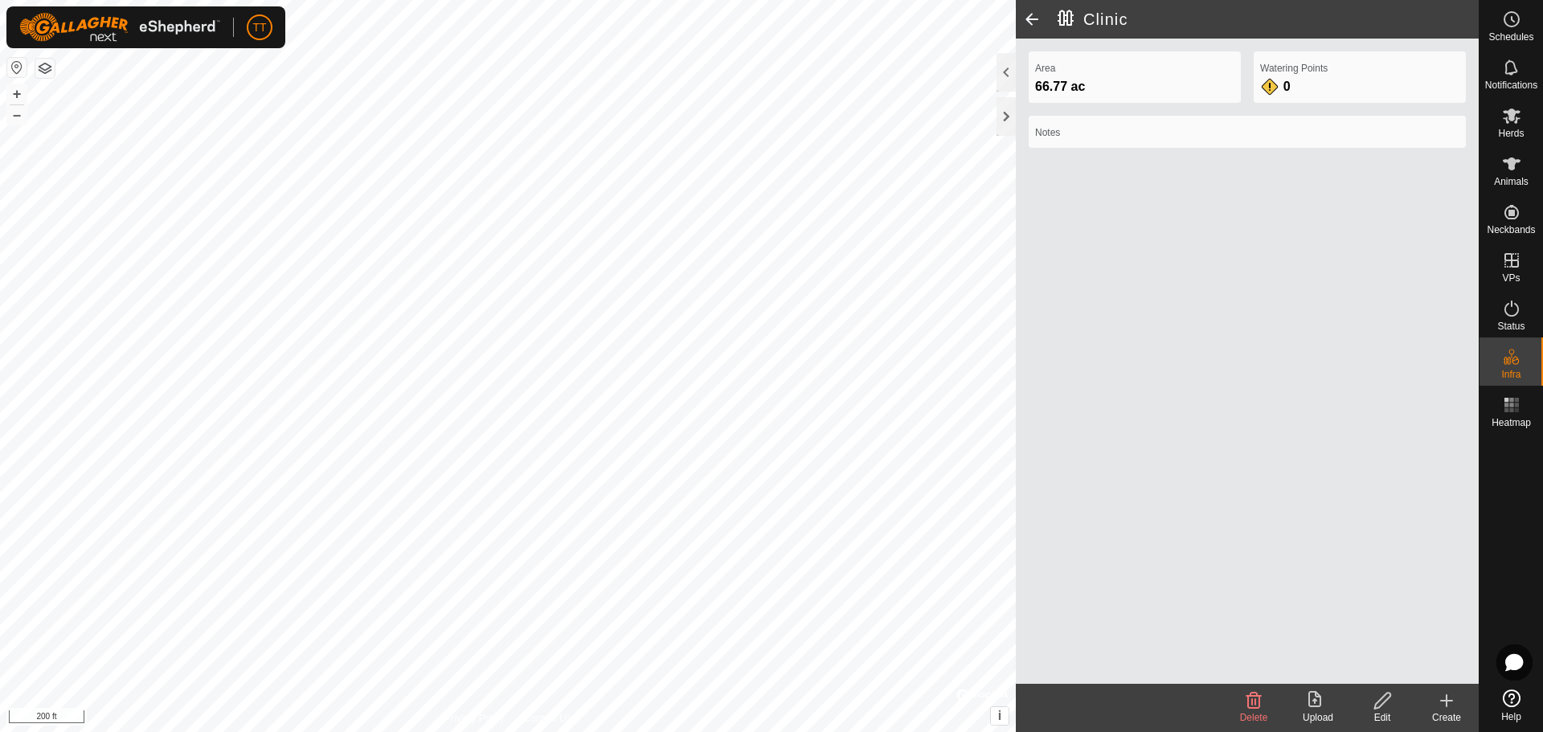
click at [1448, 712] on div "Create" at bounding box center [1447, 718] width 64 height 14
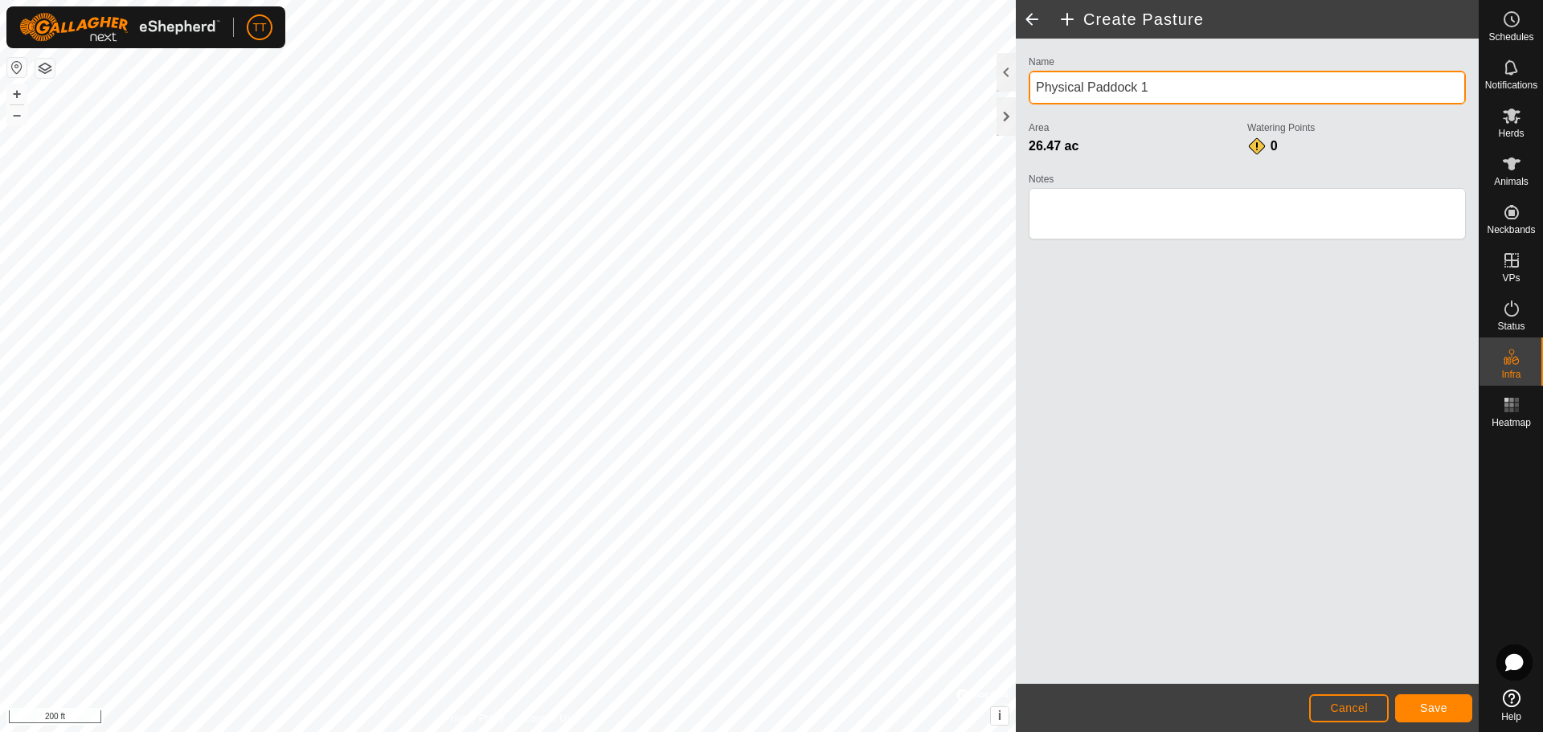
drag, startPoint x: 1132, startPoint y: 97, endPoint x: 1018, endPoint y: 100, distance: 113.4
click at [1018, 100] on div "Name Physical Paddock 1 Area 26.47 ac Watering Points 0 Notes" at bounding box center [1247, 361] width 463 height 645
type input "[PERSON_NAME]"
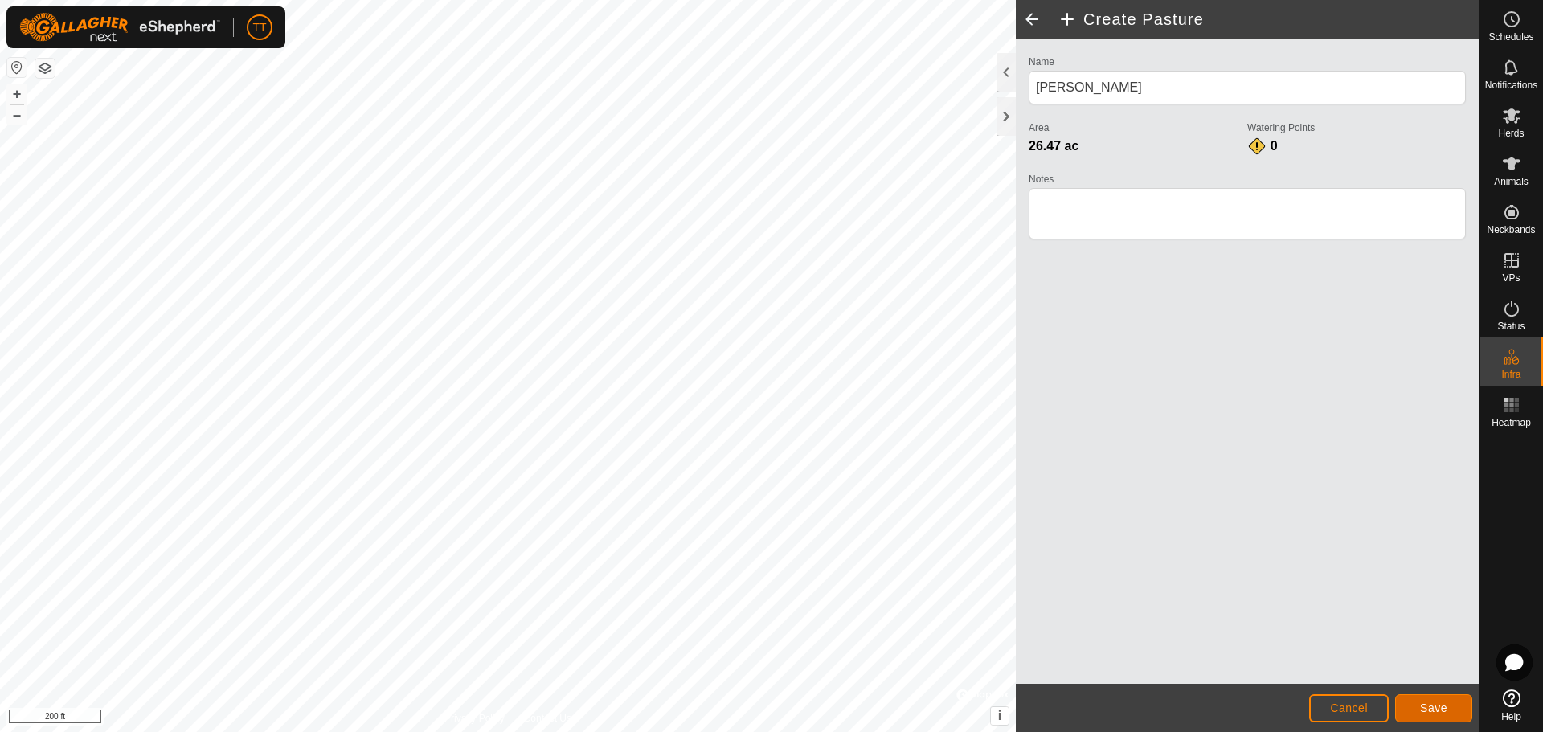
click at [1440, 705] on span "Save" at bounding box center [1433, 708] width 27 height 13
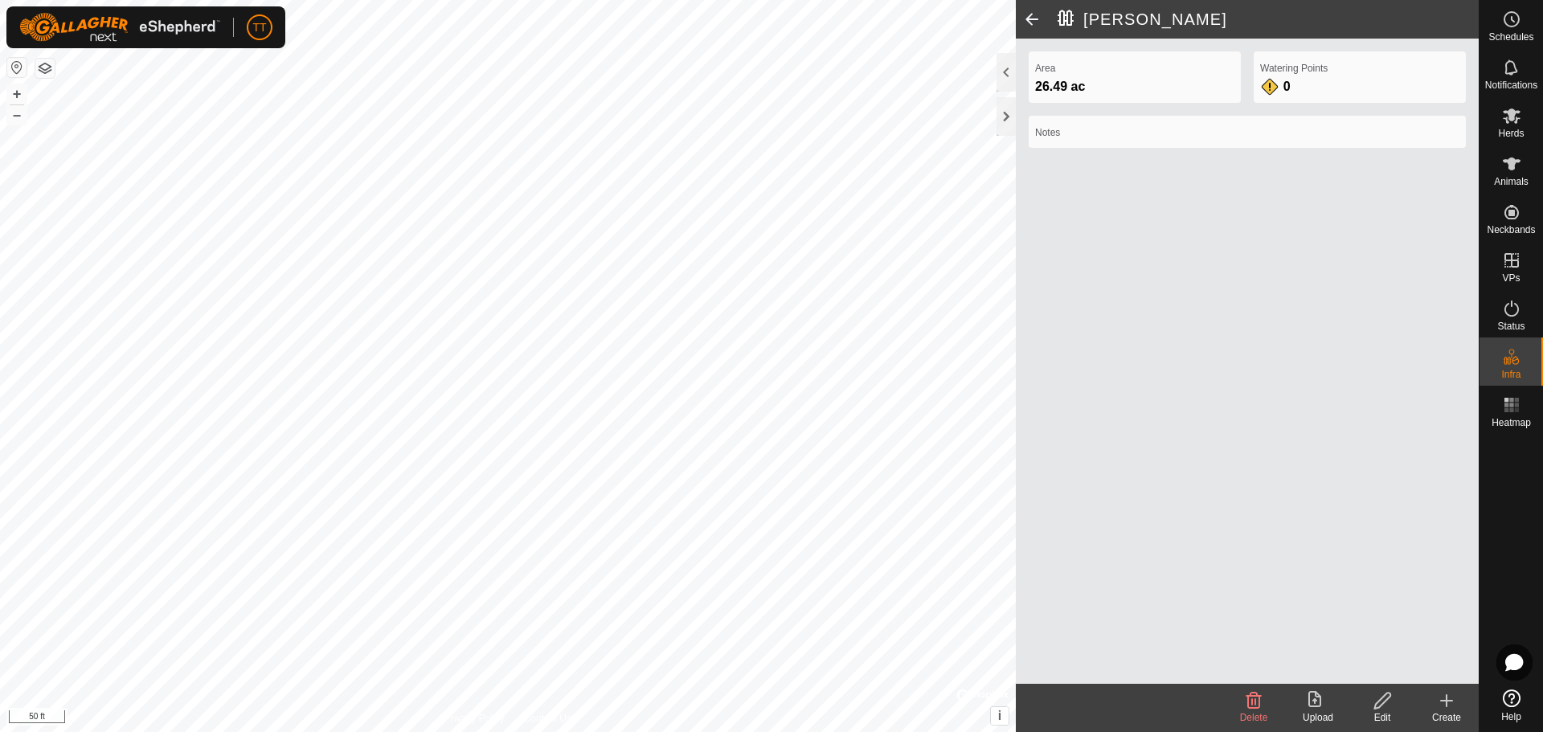
click at [1036, 19] on span at bounding box center [1032, 19] width 32 height 39
click at [1031, 20] on span at bounding box center [1032, 19] width 32 height 39
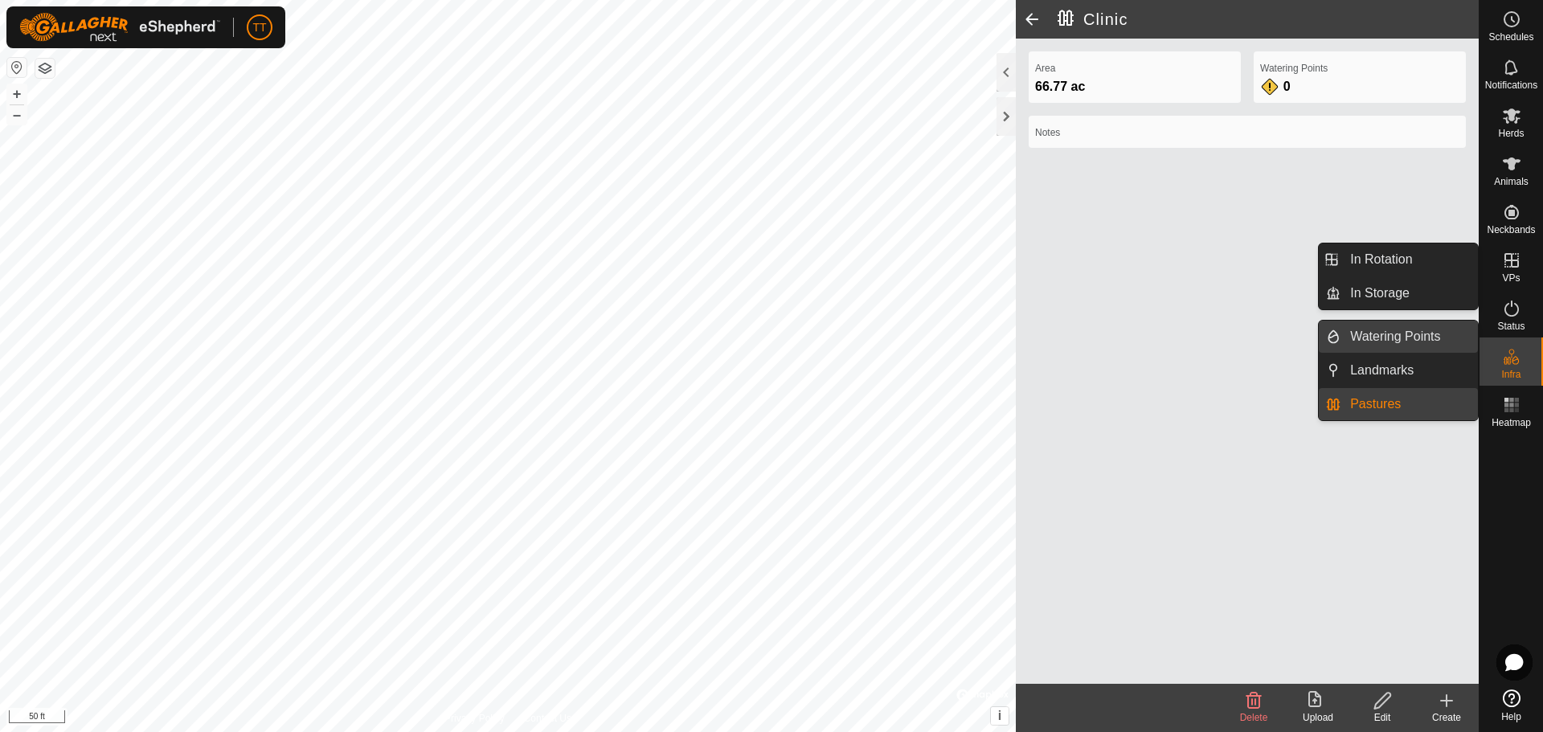
click at [1418, 336] on link "Watering Points" at bounding box center [1409, 337] width 137 height 32
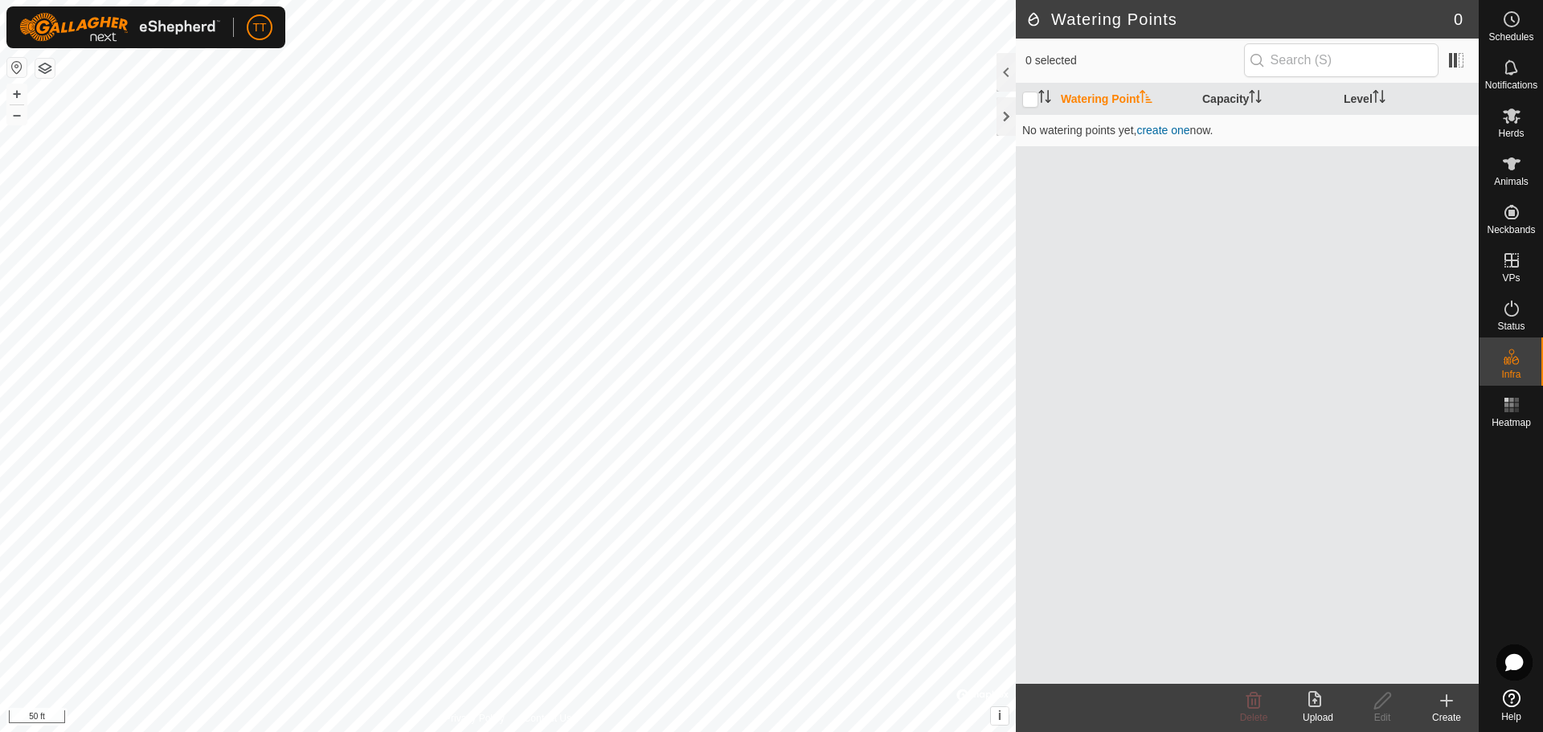
click at [1444, 707] on icon at bounding box center [1446, 700] width 19 height 19
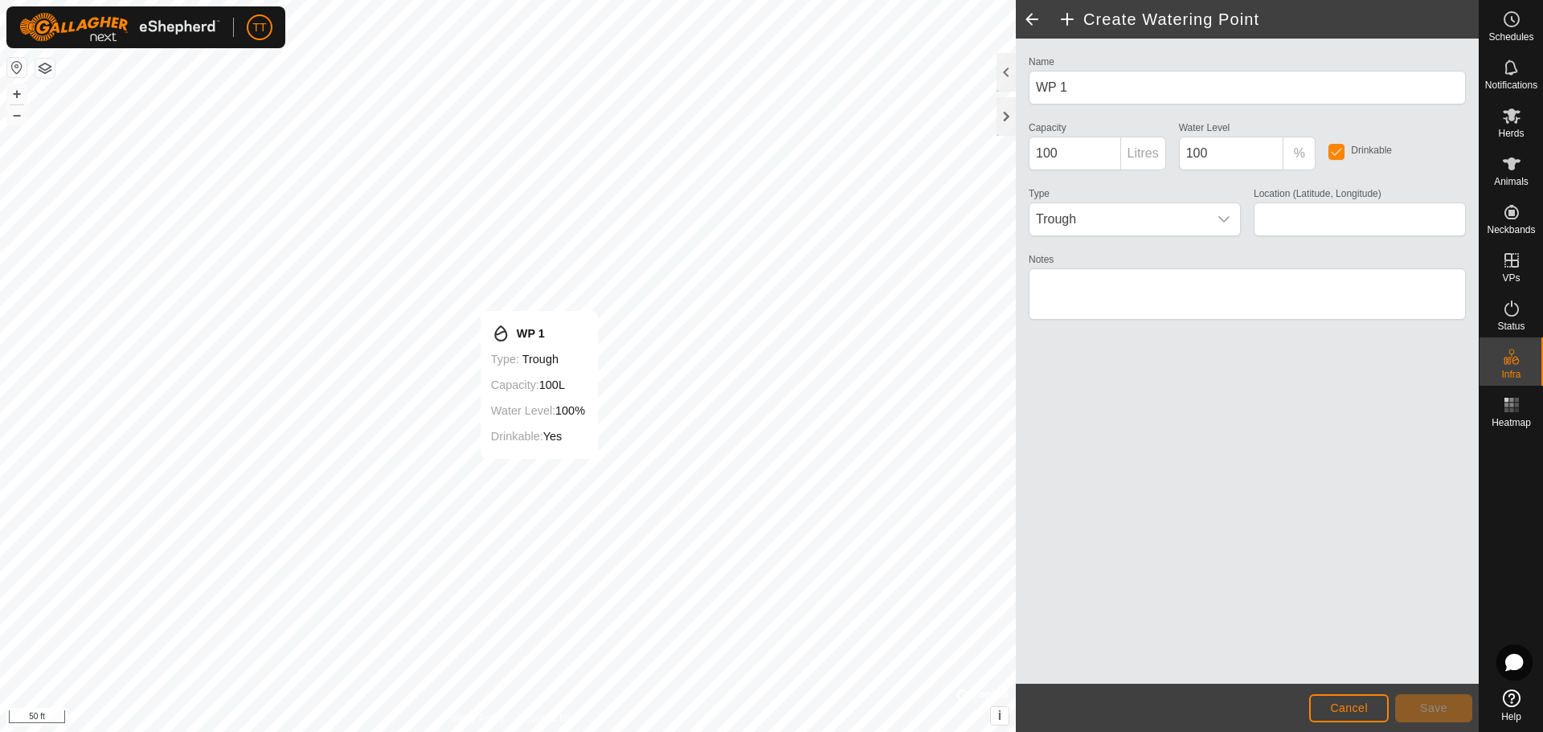
type input "35.492087, -96.666965"
click at [1436, 711] on span "Save" at bounding box center [1433, 708] width 27 height 13
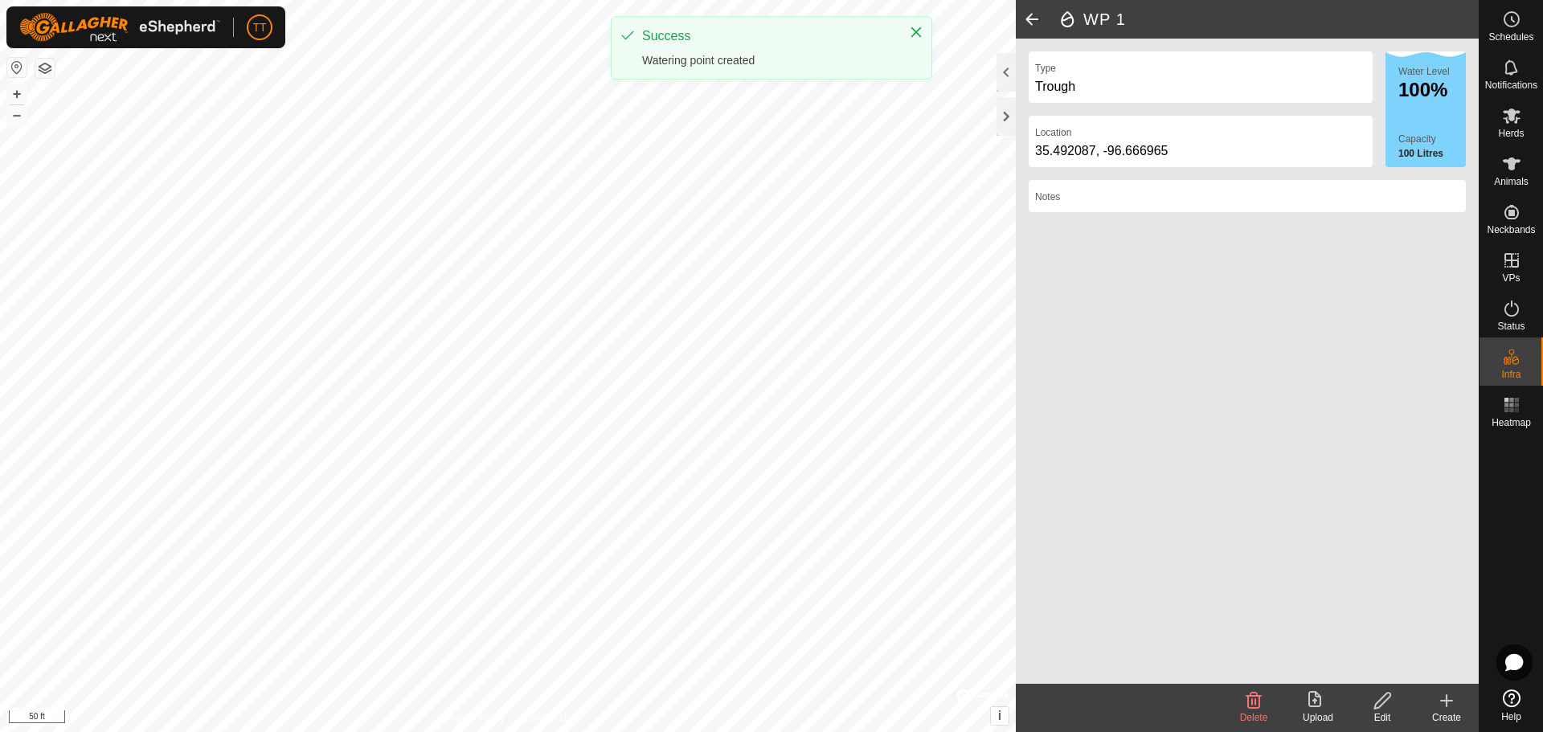
click at [1441, 706] on icon at bounding box center [1446, 700] width 19 height 19
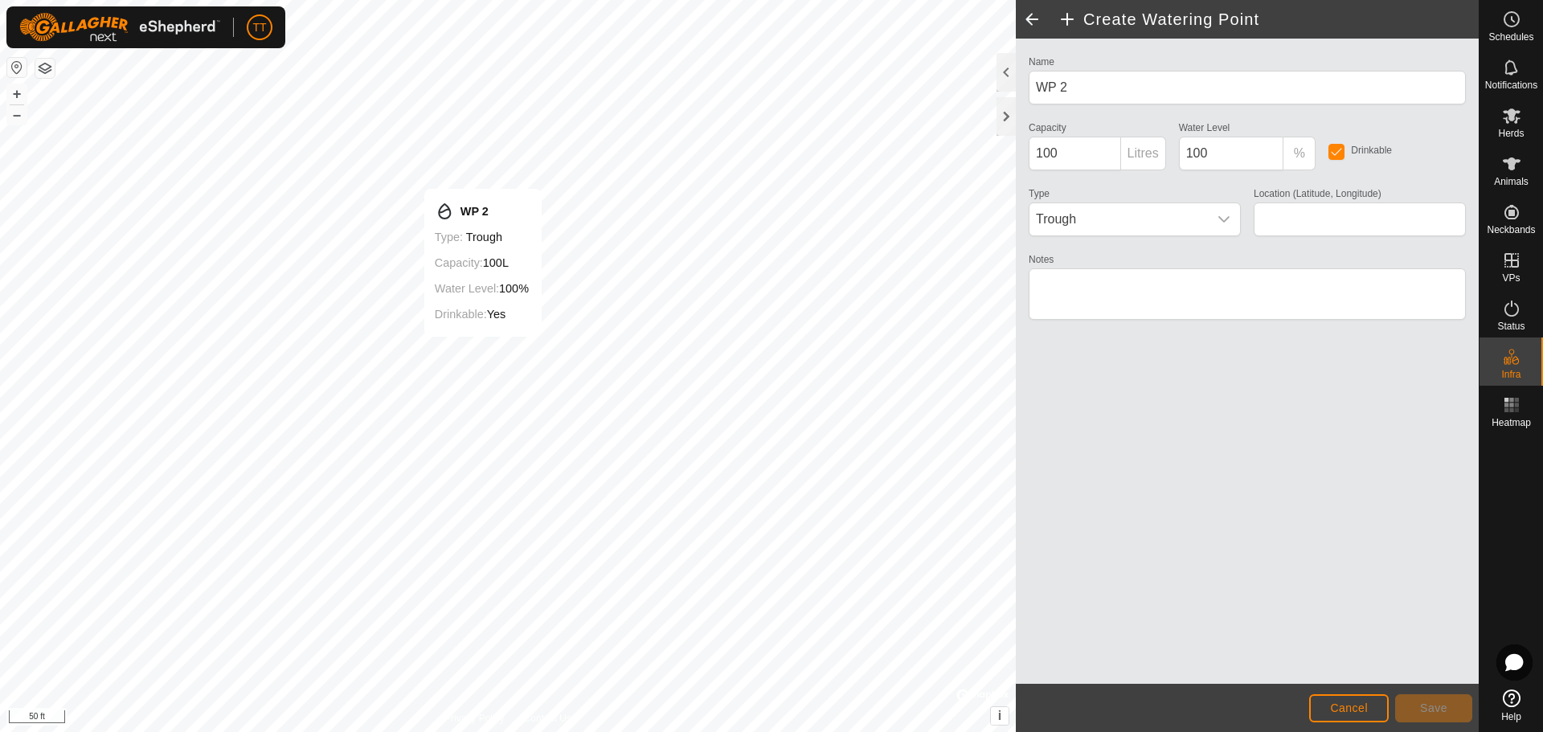
type input "35.492383, -96.667132"
click at [1231, 224] on div "dropdown trigger" at bounding box center [1224, 219] width 32 height 32
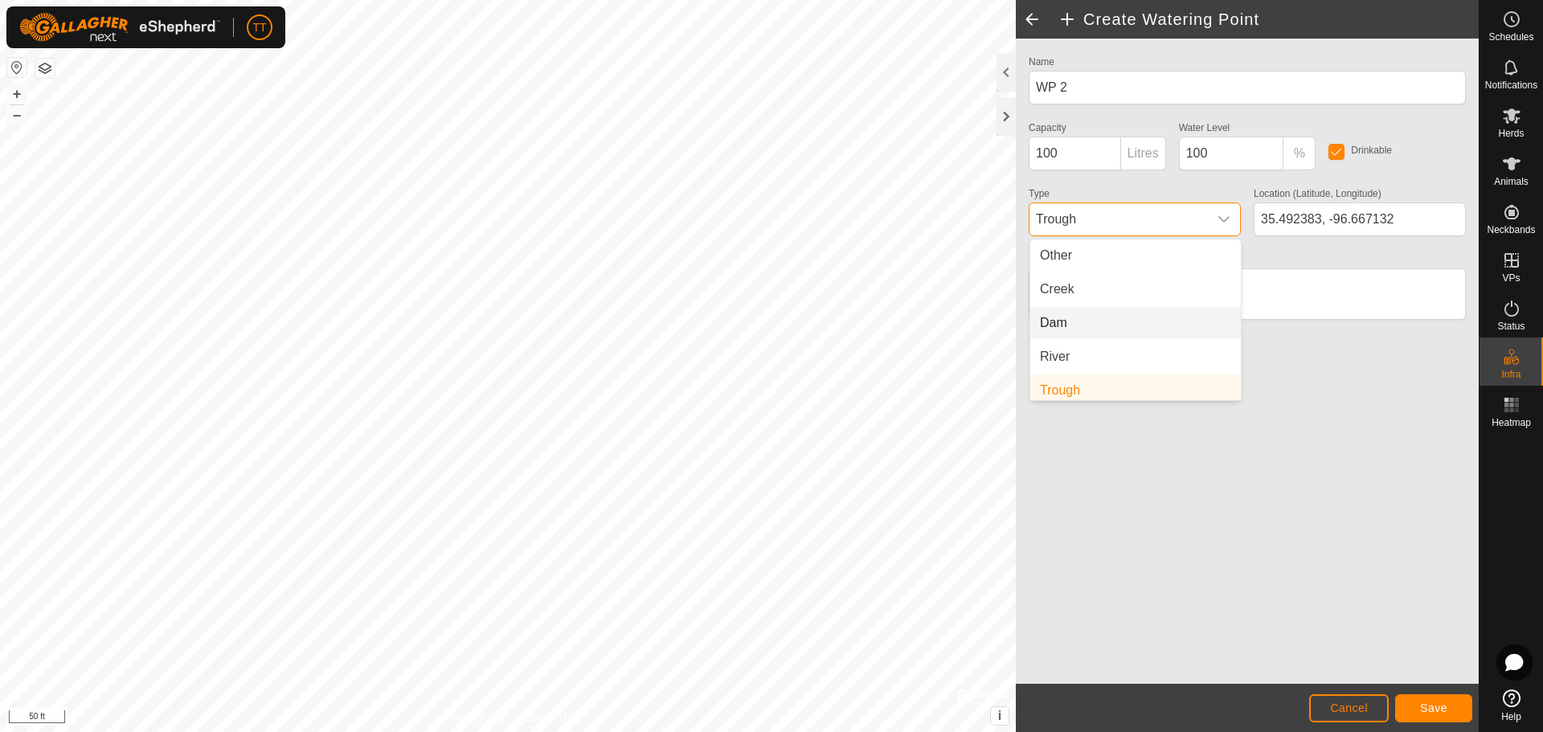
click at [1353, 444] on div "Name WP 2 Capacity 100 Litres Water Level 100 % Drinkable Type Trough Other Cre…" at bounding box center [1247, 361] width 463 height 645
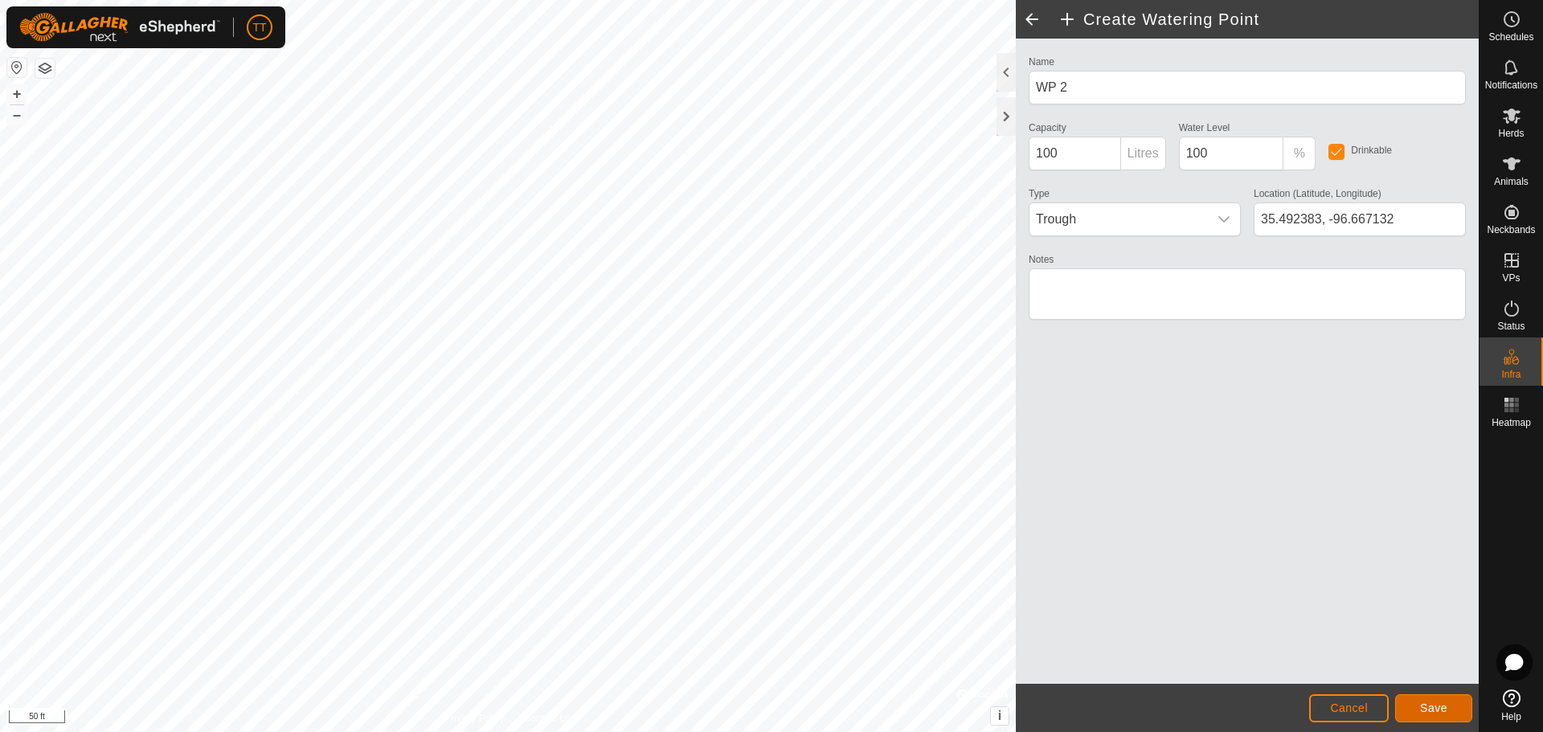
click at [1438, 713] on span "Save" at bounding box center [1433, 708] width 27 height 13
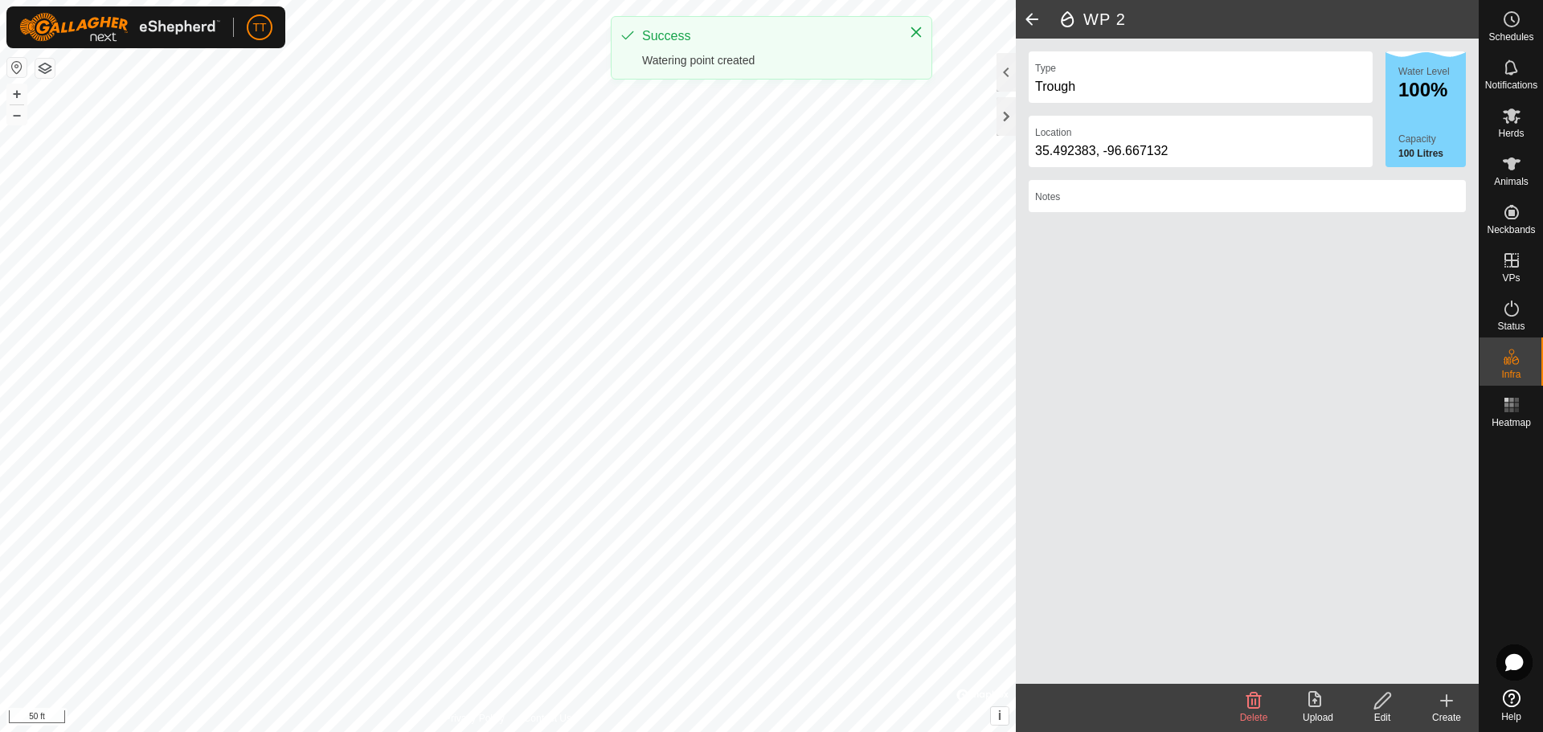
click at [1451, 701] on icon at bounding box center [1446, 701] width 11 height 0
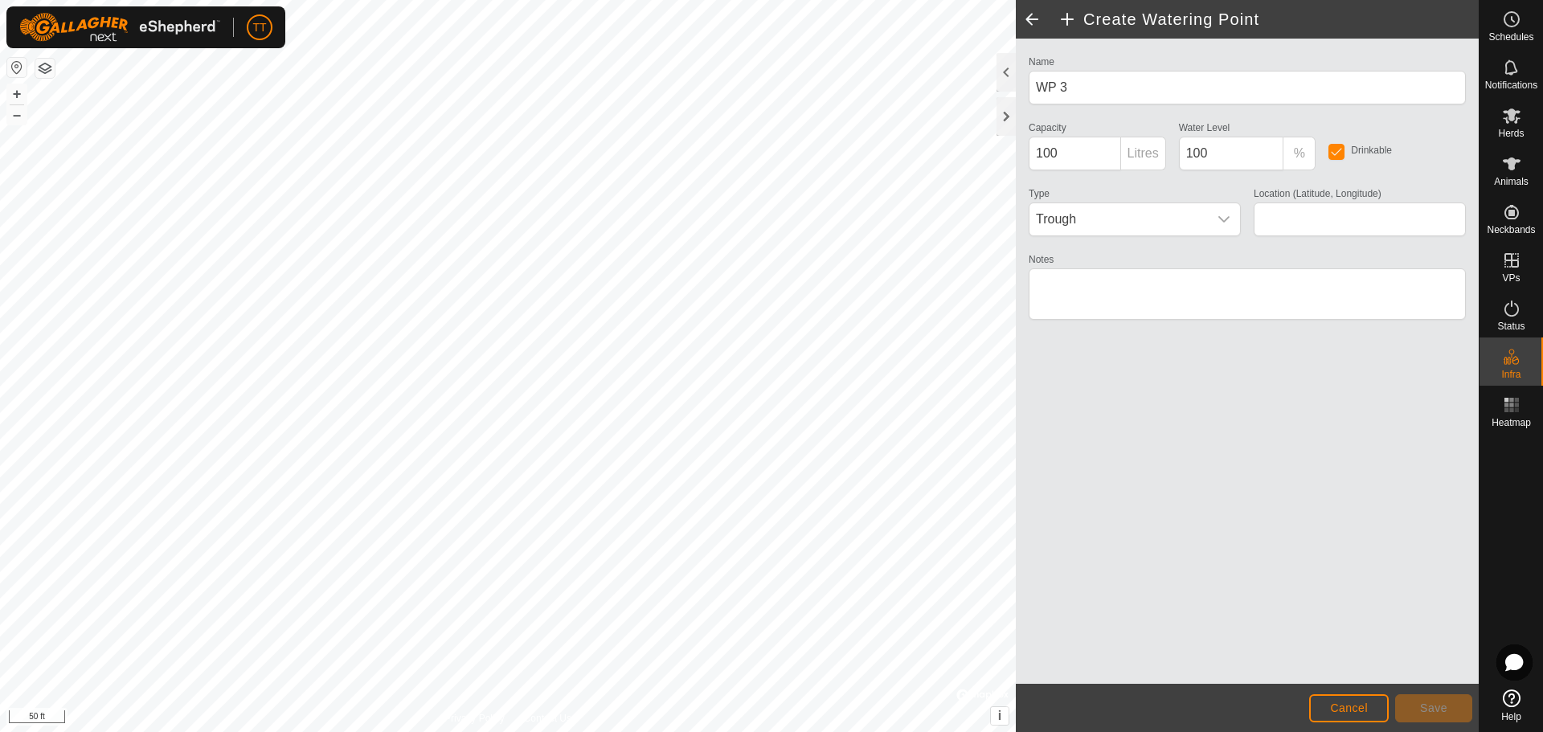
type input "35.492552, -96.666807"
click at [1431, 711] on span "Save" at bounding box center [1433, 708] width 27 height 13
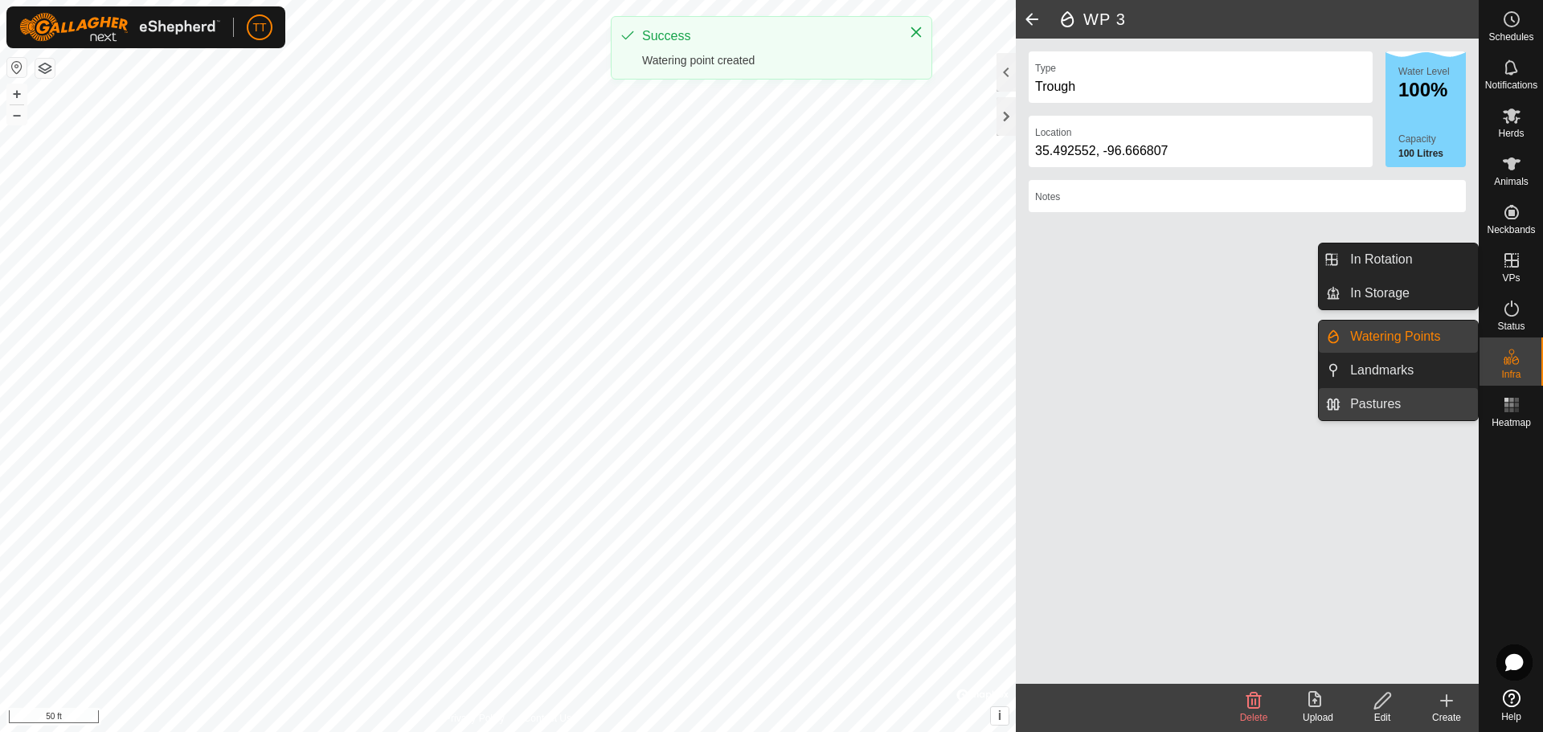
click at [1393, 396] on link "Pastures" at bounding box center [1409, 404] width 137 height 32
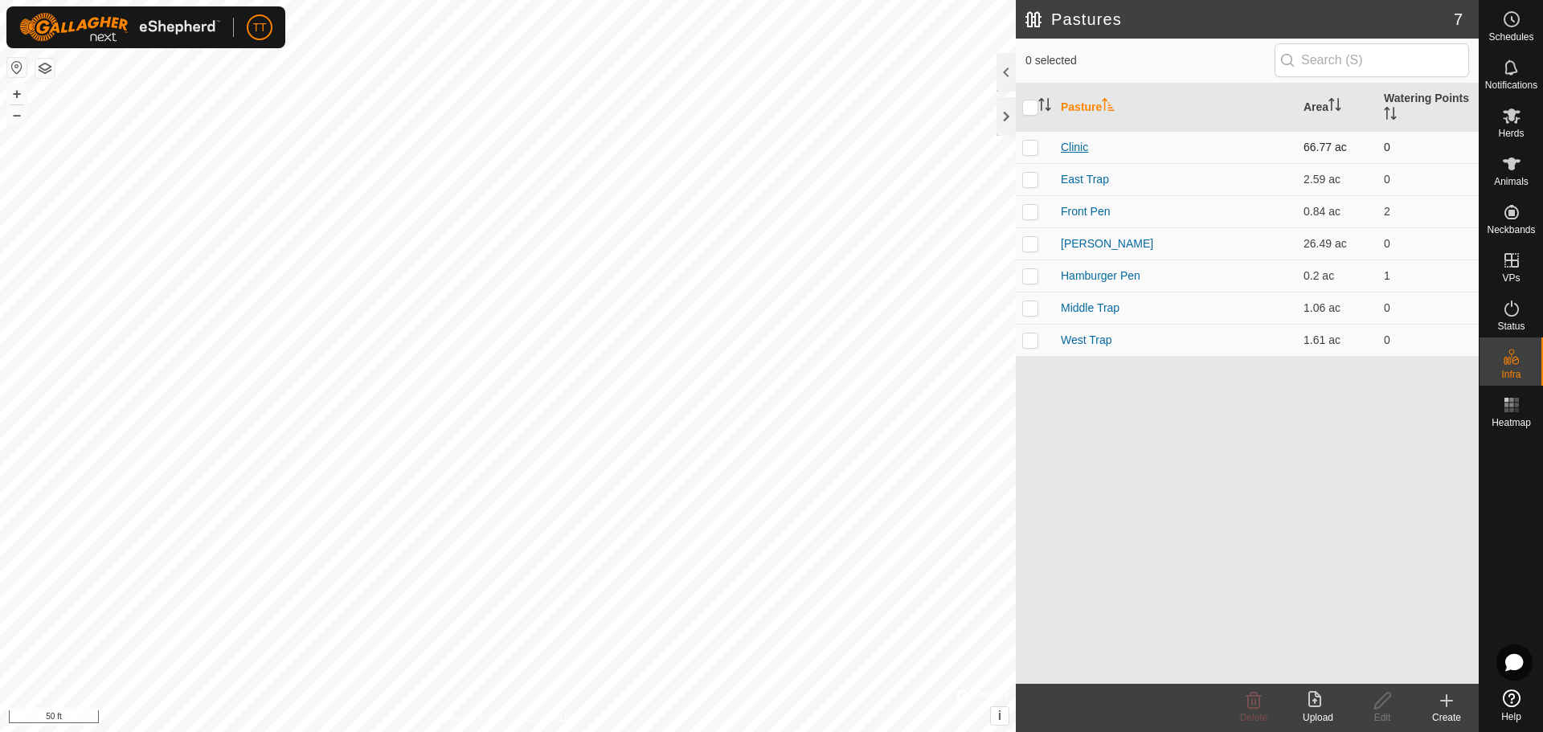
click at [1083, 149] on link "Clinic" at bounding box center [1074, 147] width 27 height 13
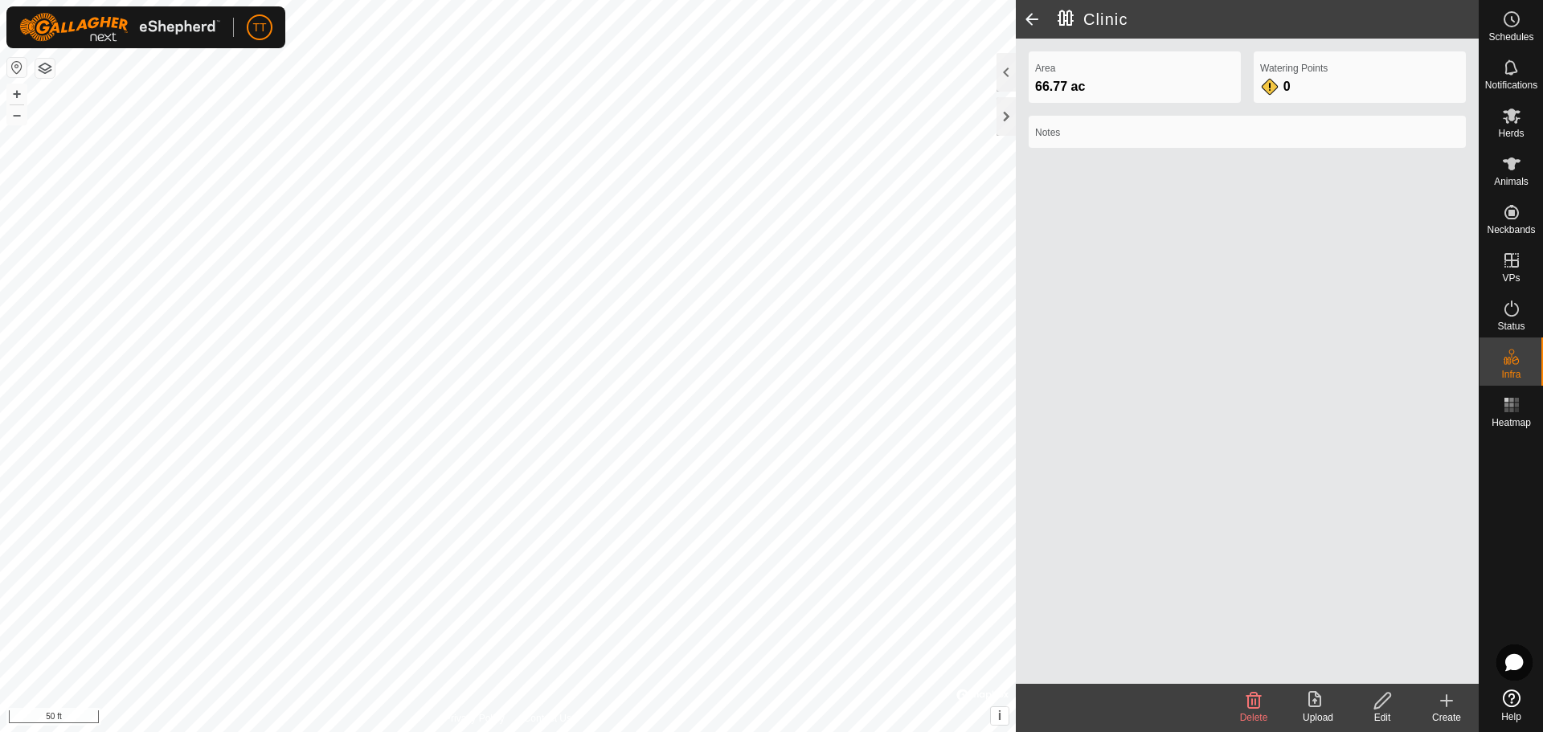
click at [1392, 703] on icon at bounding box center [1383, 700] width 20 height 19
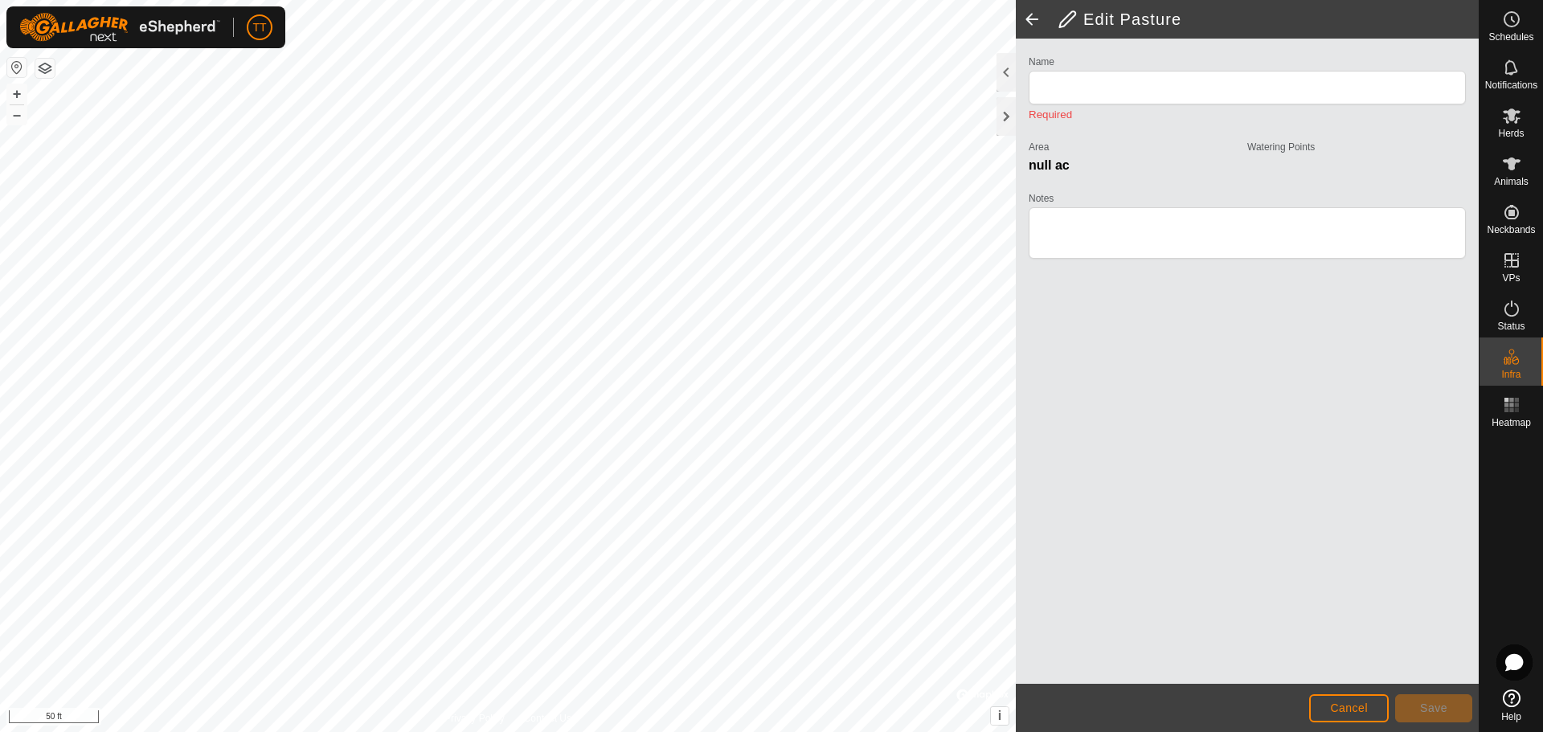
type input "Clinic"
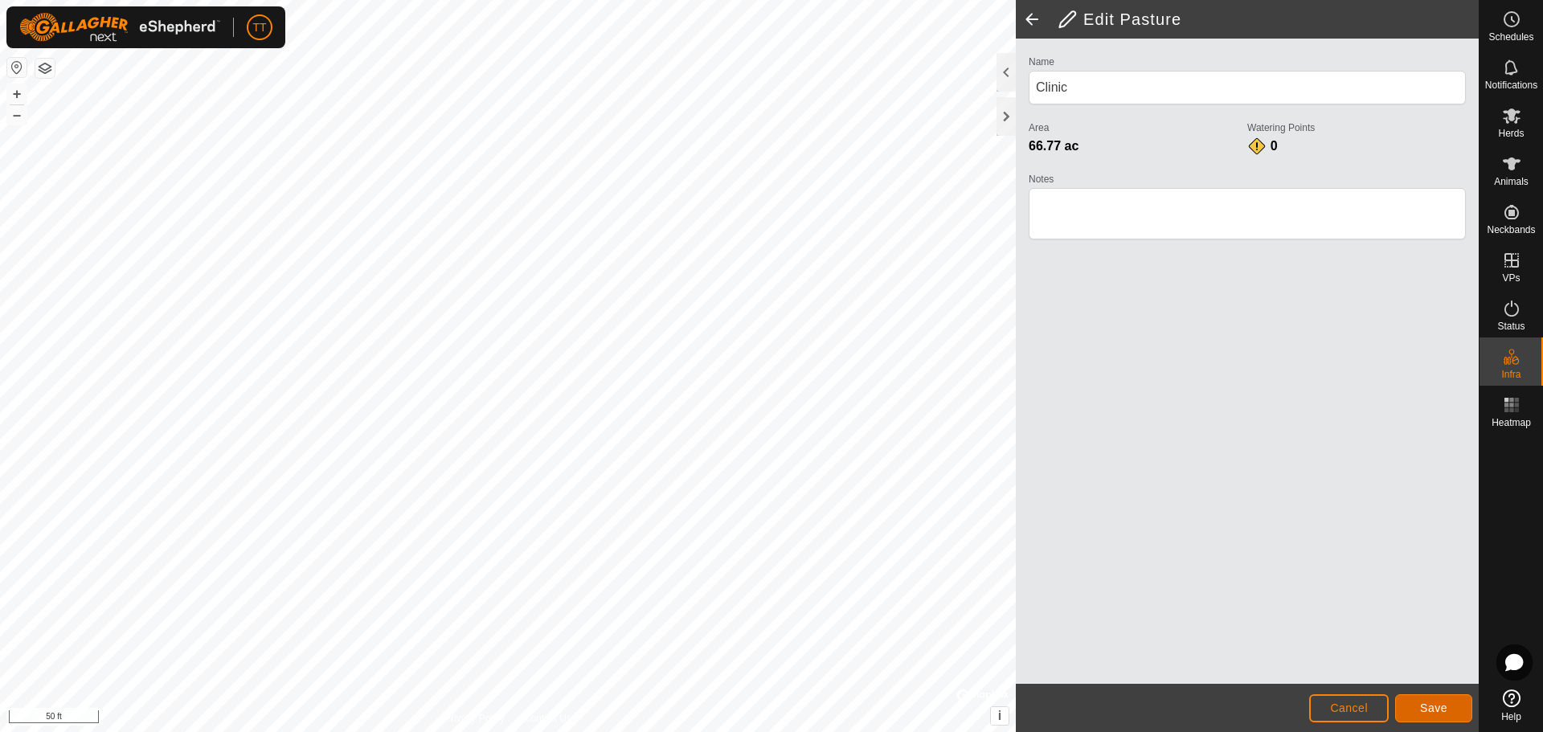
click at [1413, 707] on button "Save" at bounding box center [1433, 708] width 77 height 28
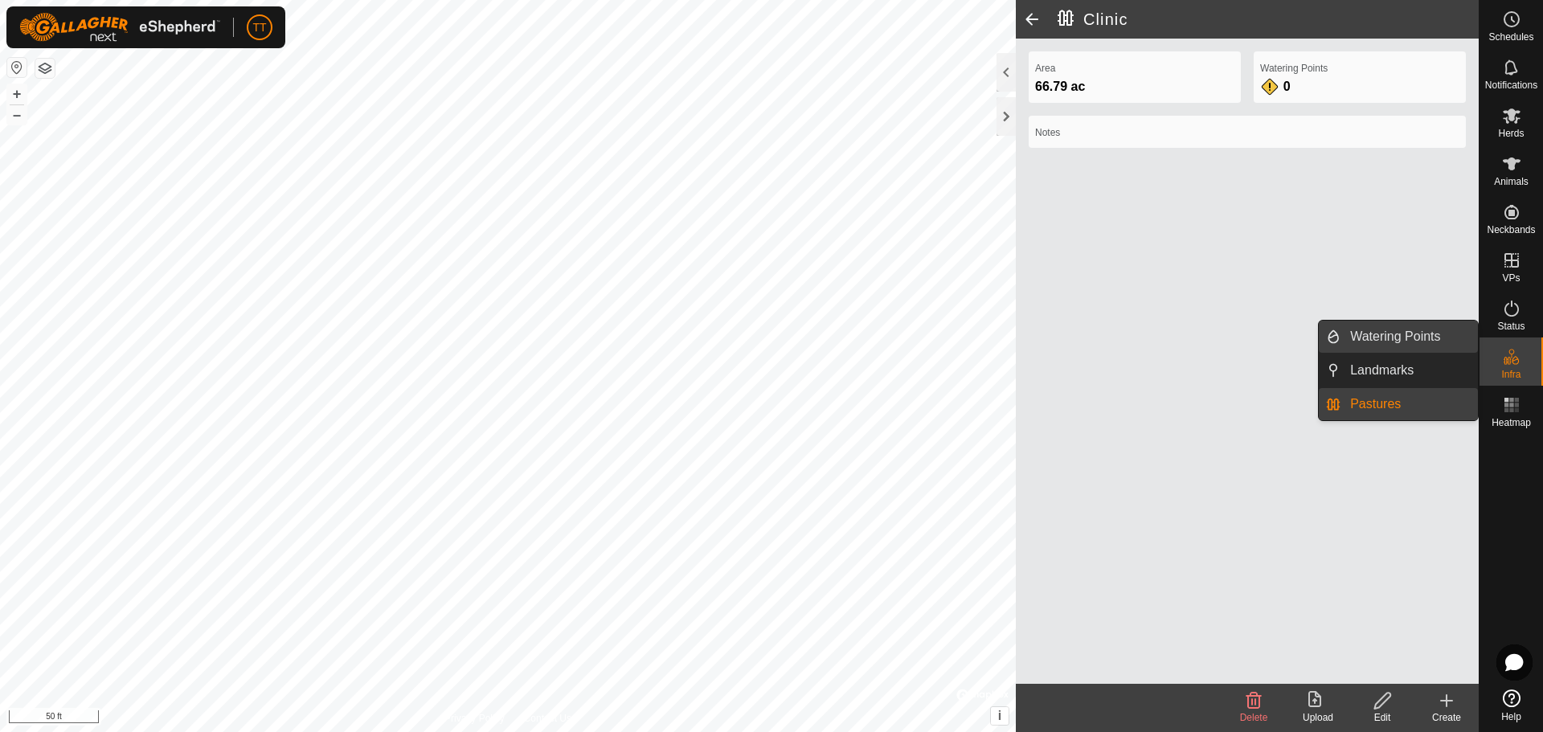
click at [1418, 336] on link "Watering Points" at bounding box center [1409, 337] width 137 height 32
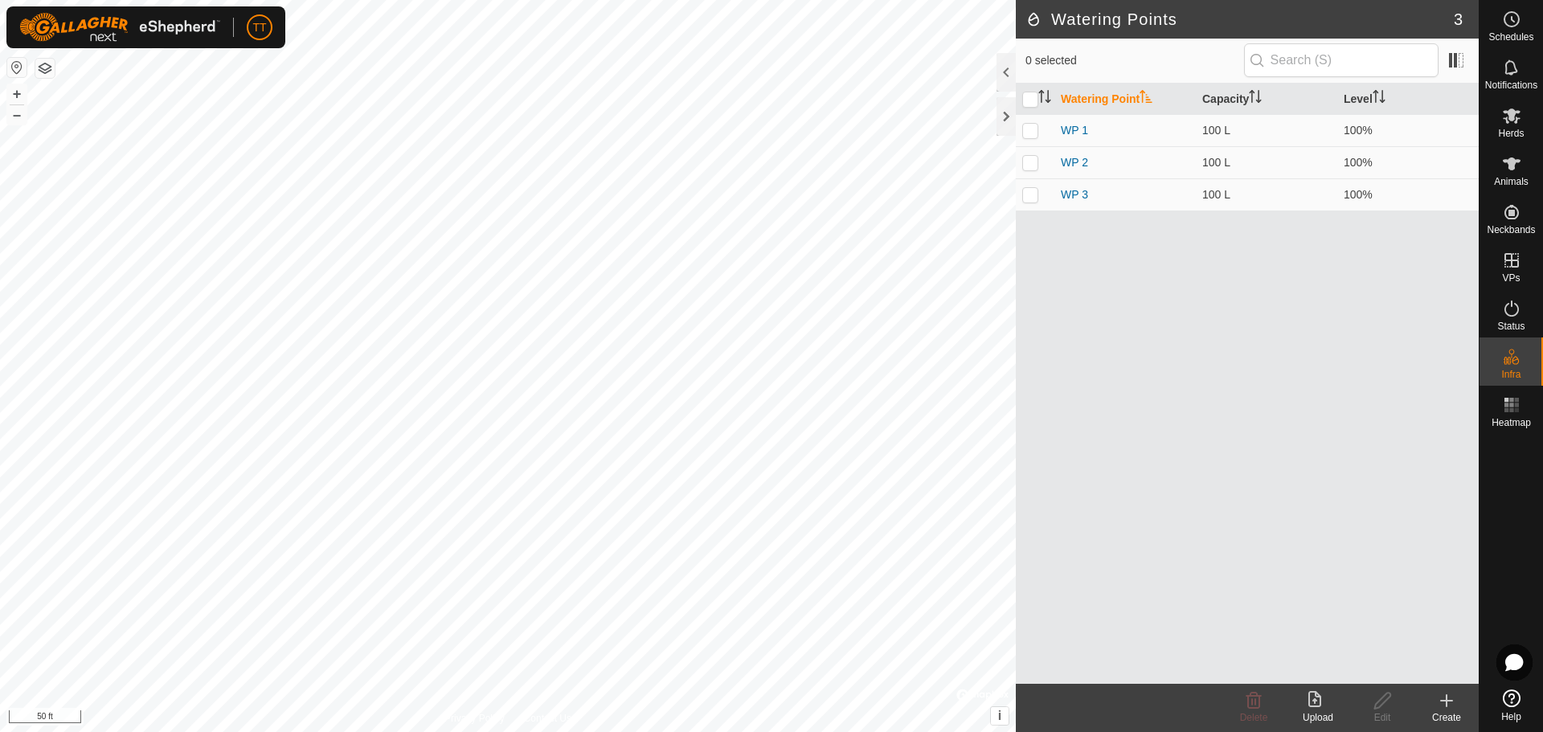
click at [1440, 710] on icon at bounding box center [1446, 700] width 19 height 19
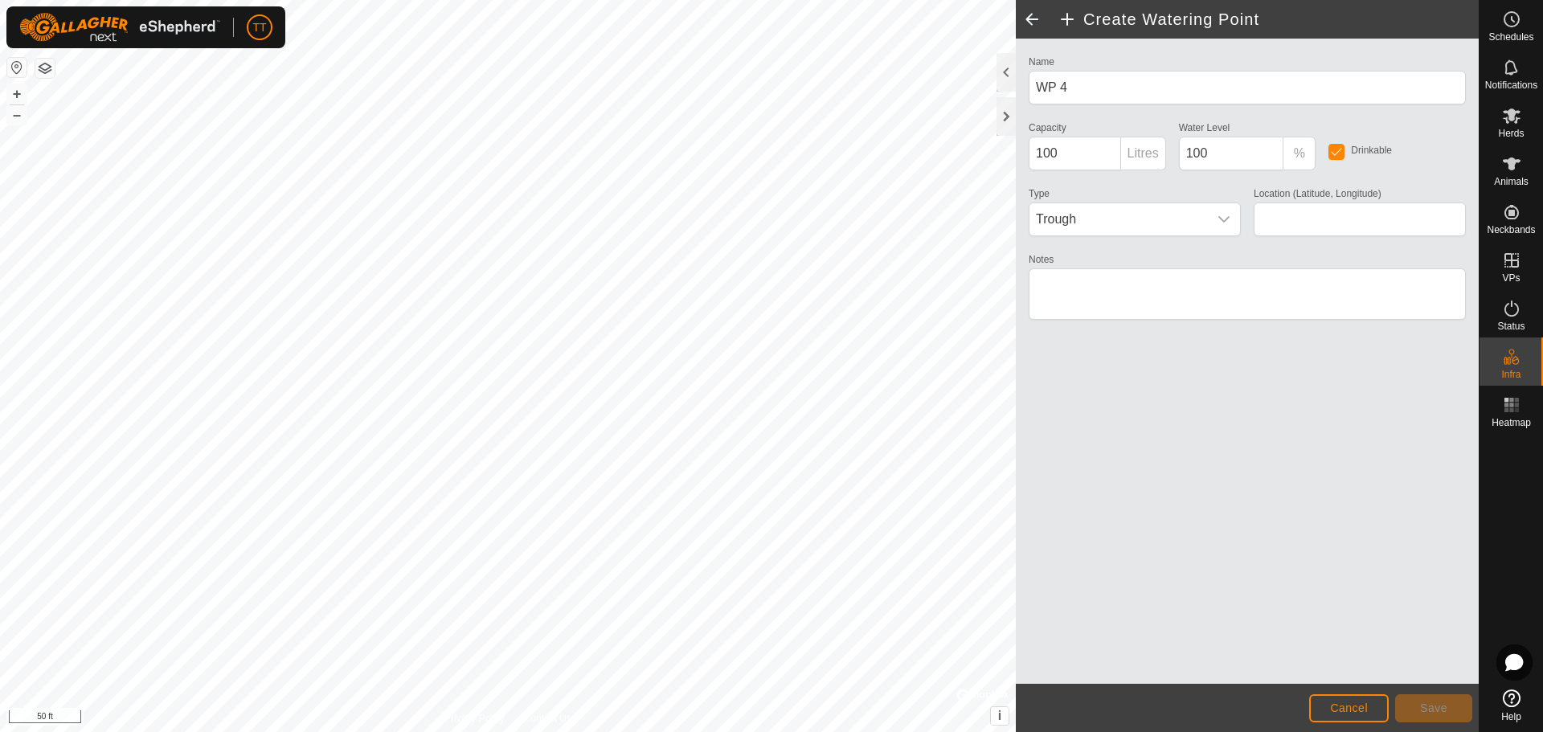
type input "35.492449, -96.665997"
click at [1436, 716] on button "Save" at bounding box center [1433, 708] width 77 height 28
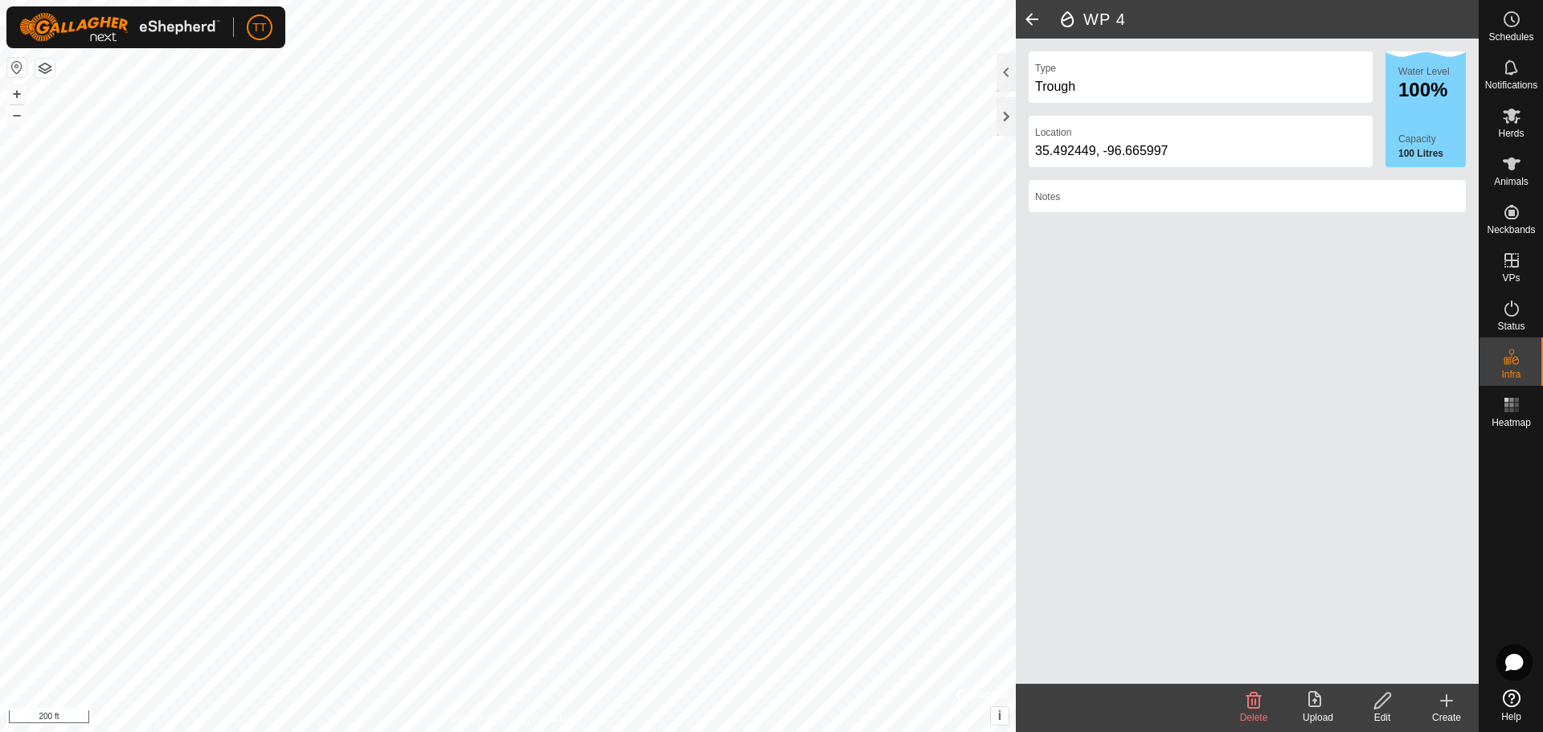
click at [1451, 709] on icon at bounding box center [1446, 700] width 19 height 19
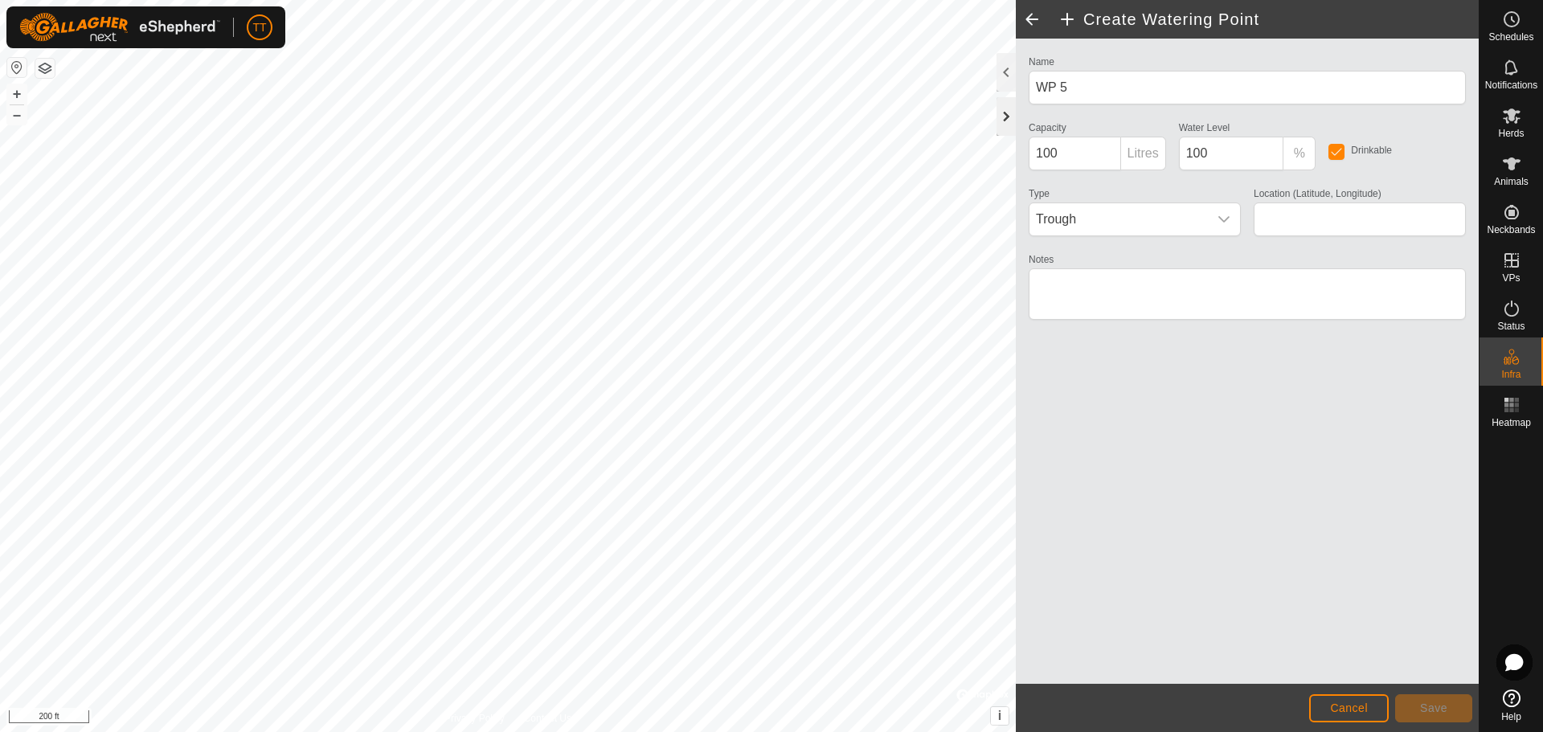
type input "35.497486, -96.665979"
click at [1215, 214] on div "dropdown trigger" at bounding box center [1224, 219] width 32 height 32
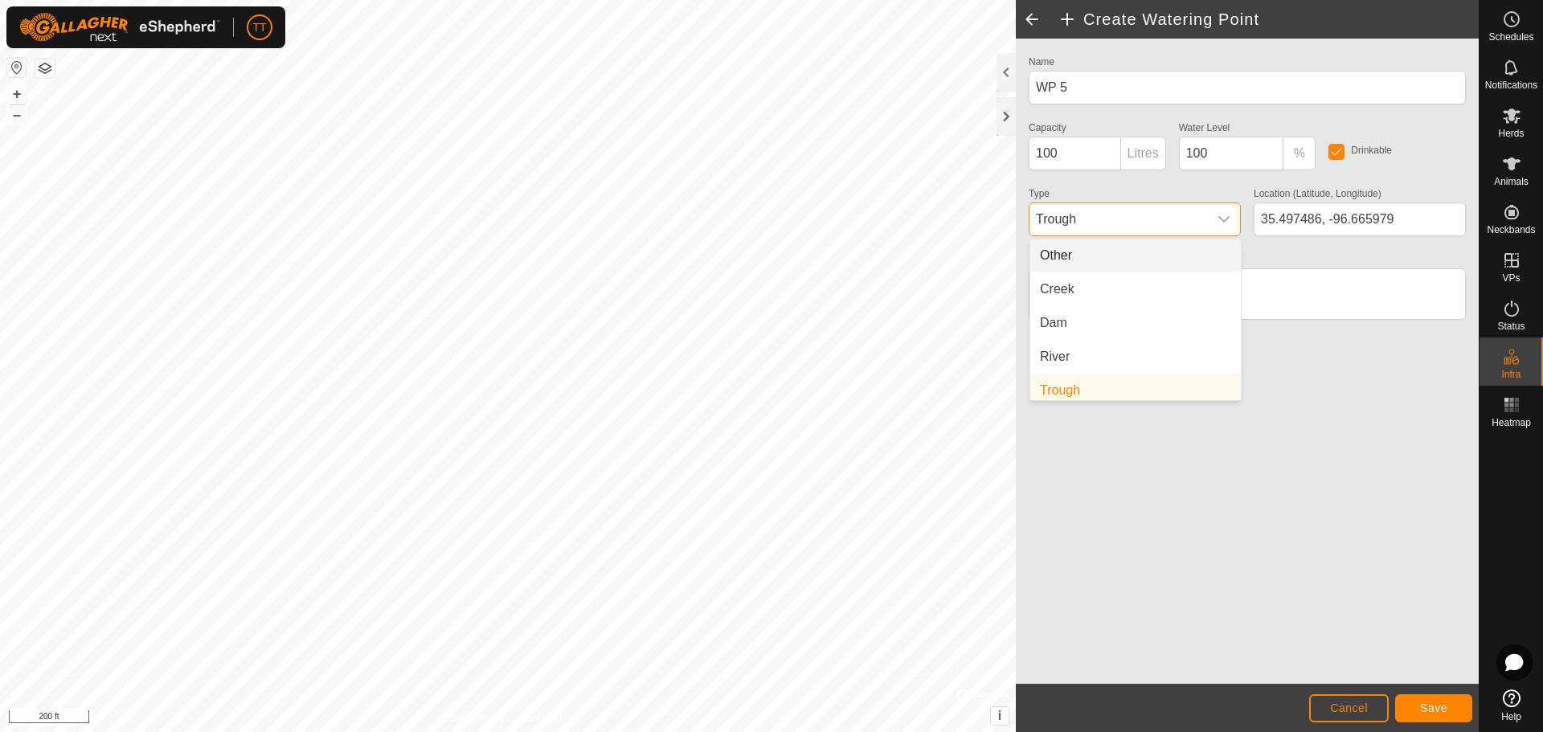
scroll to position [6, 0]
click at [1108, 324] on li "Dam" at bounding box center [1135, 317] width 211 height 32
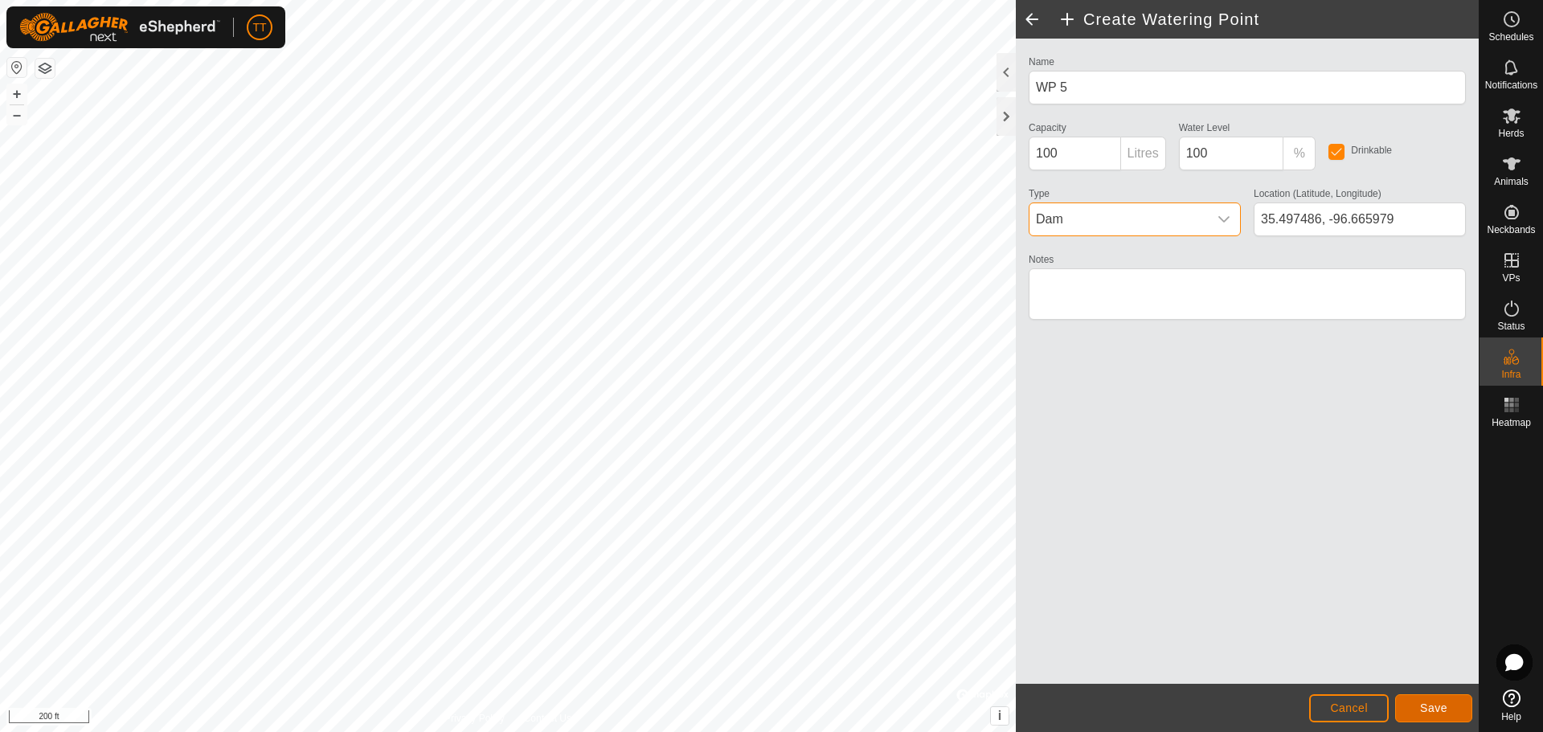
click at [1448, 716] on button "Save" at bounding box center [1433, 708] width 77 height 28
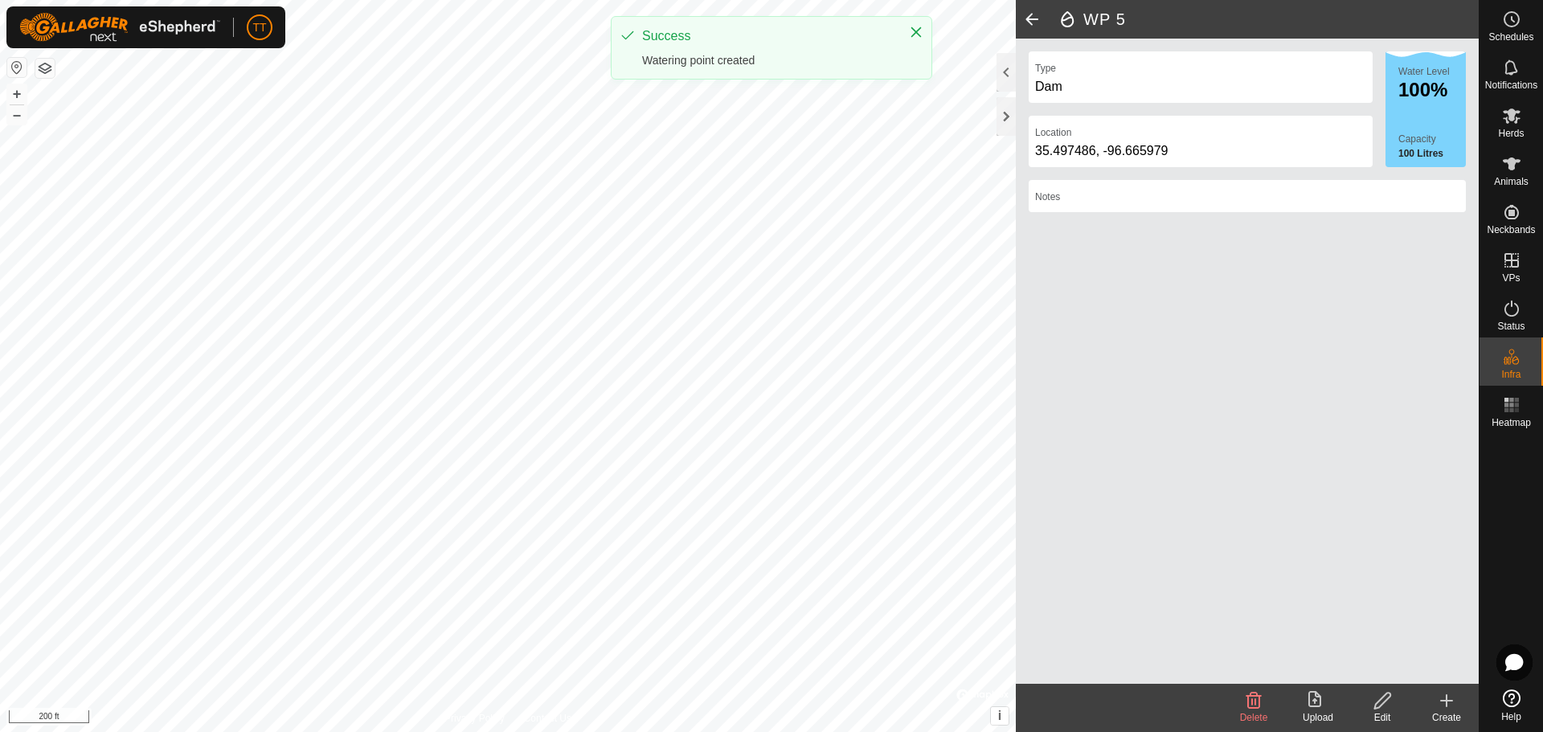
click at [634, 91] on div "TT Schedules Notifications Herds Animals Neckbands VPs Status Infra Heatmap Hel…" at bounding box center [771, 366] width 1543 height 732
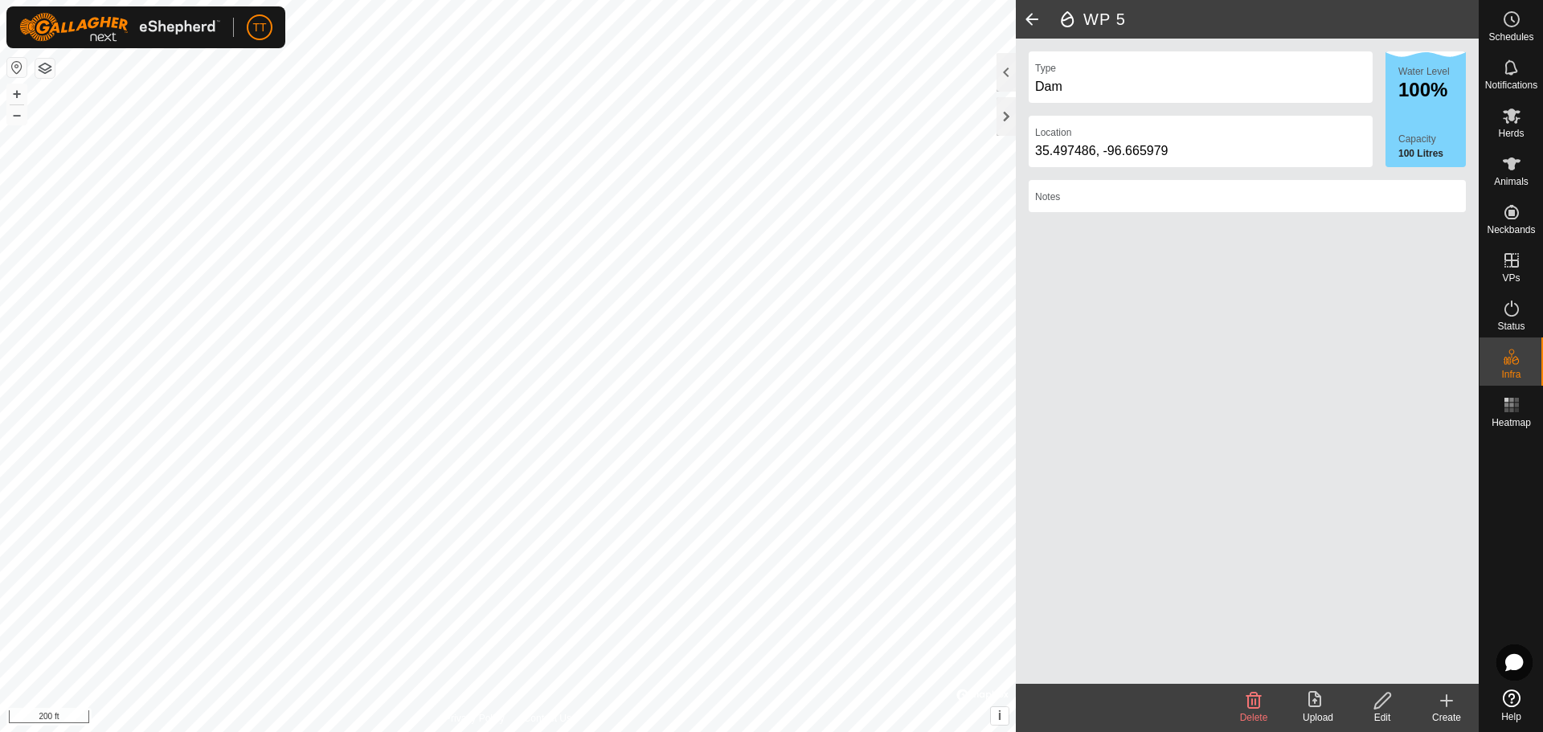
click at [1443, 713] on div "Create" at bounding box center [1447, 718] width 64 height 14
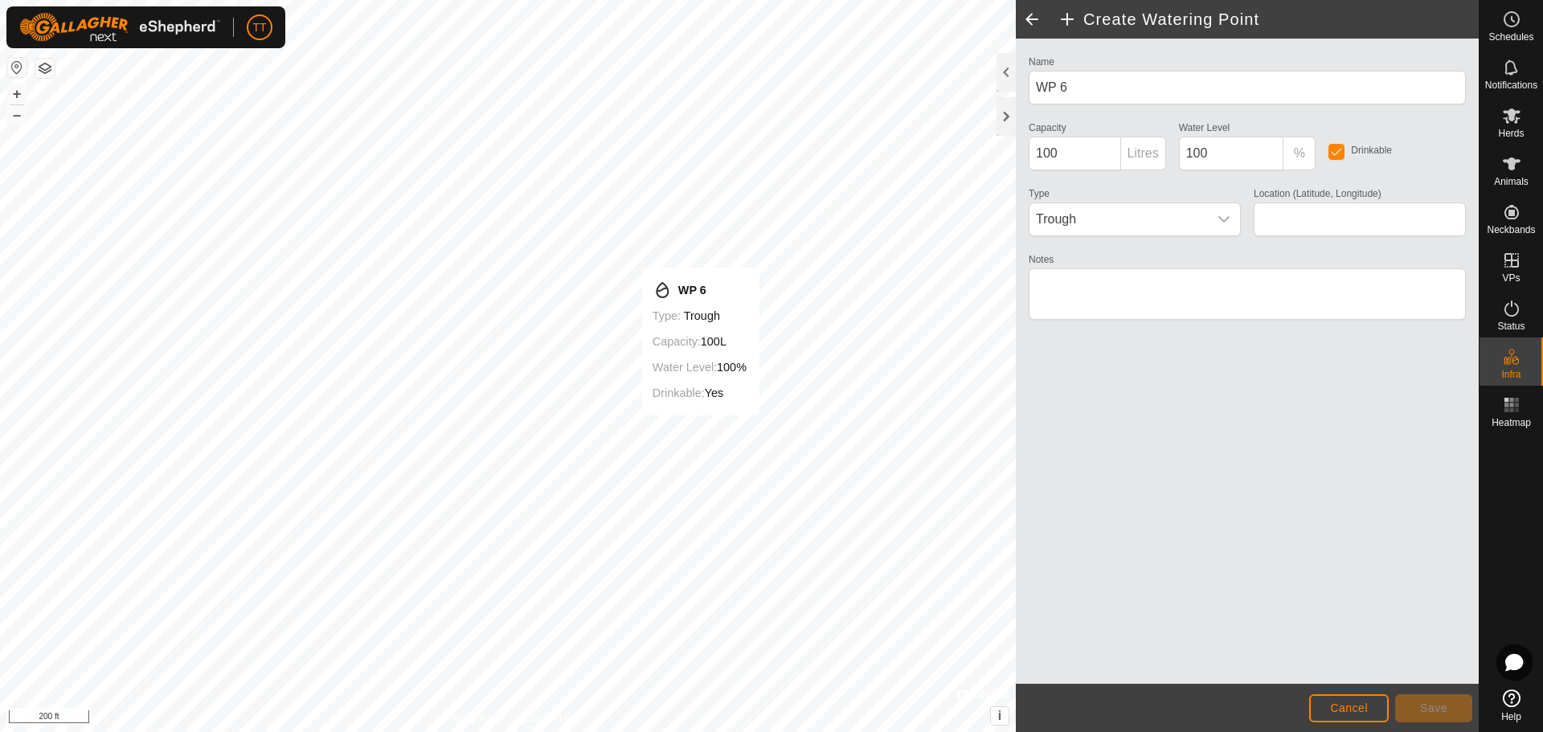
type input "35.493296, -96.663532"
click at [1185, 219] on span "Trough" at bounding box center [1119, 219] width 178 height 32
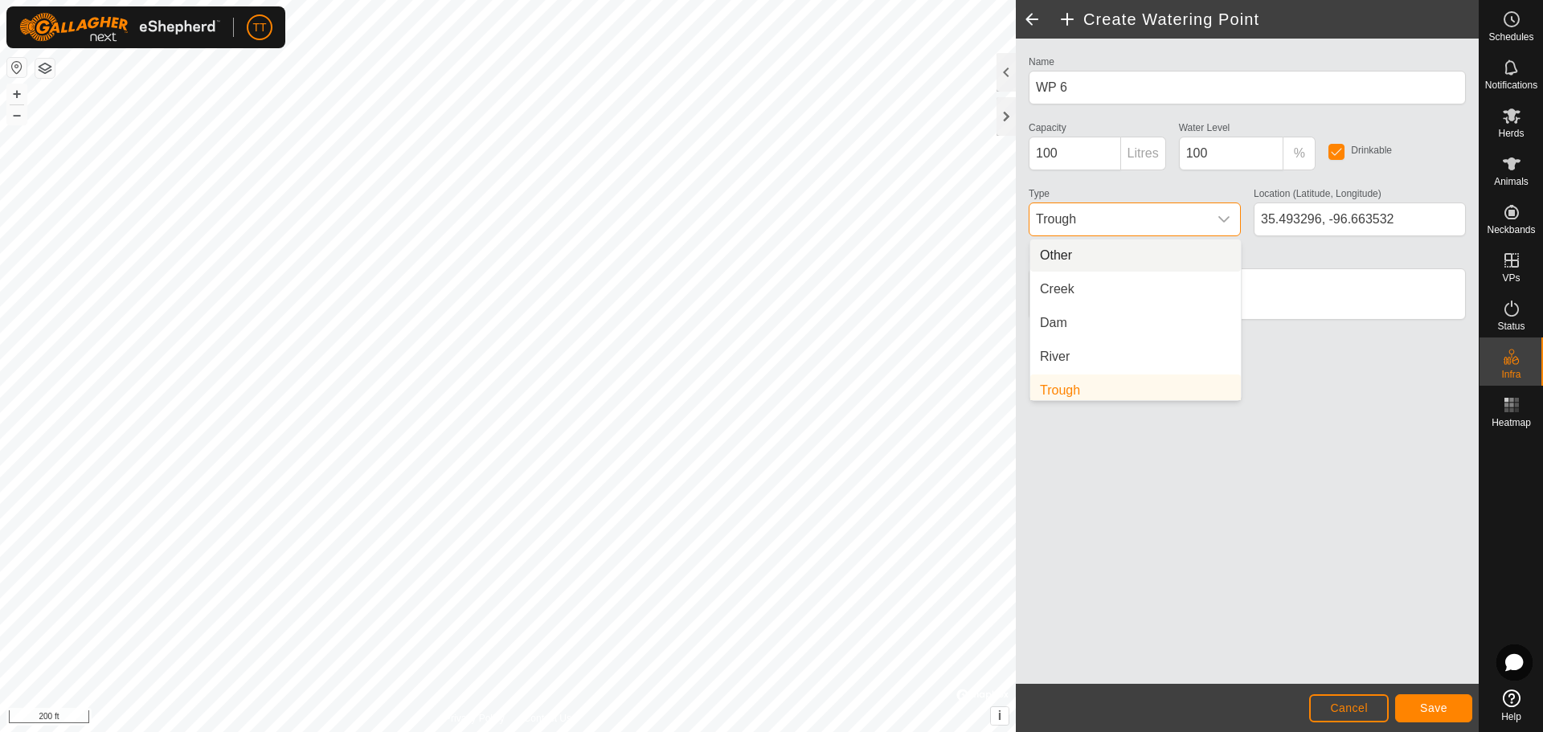
scroll to position [6, 0]
click at [1085, 312] on li "Dam" at bounding box center [1135, 317] width 211 height 32
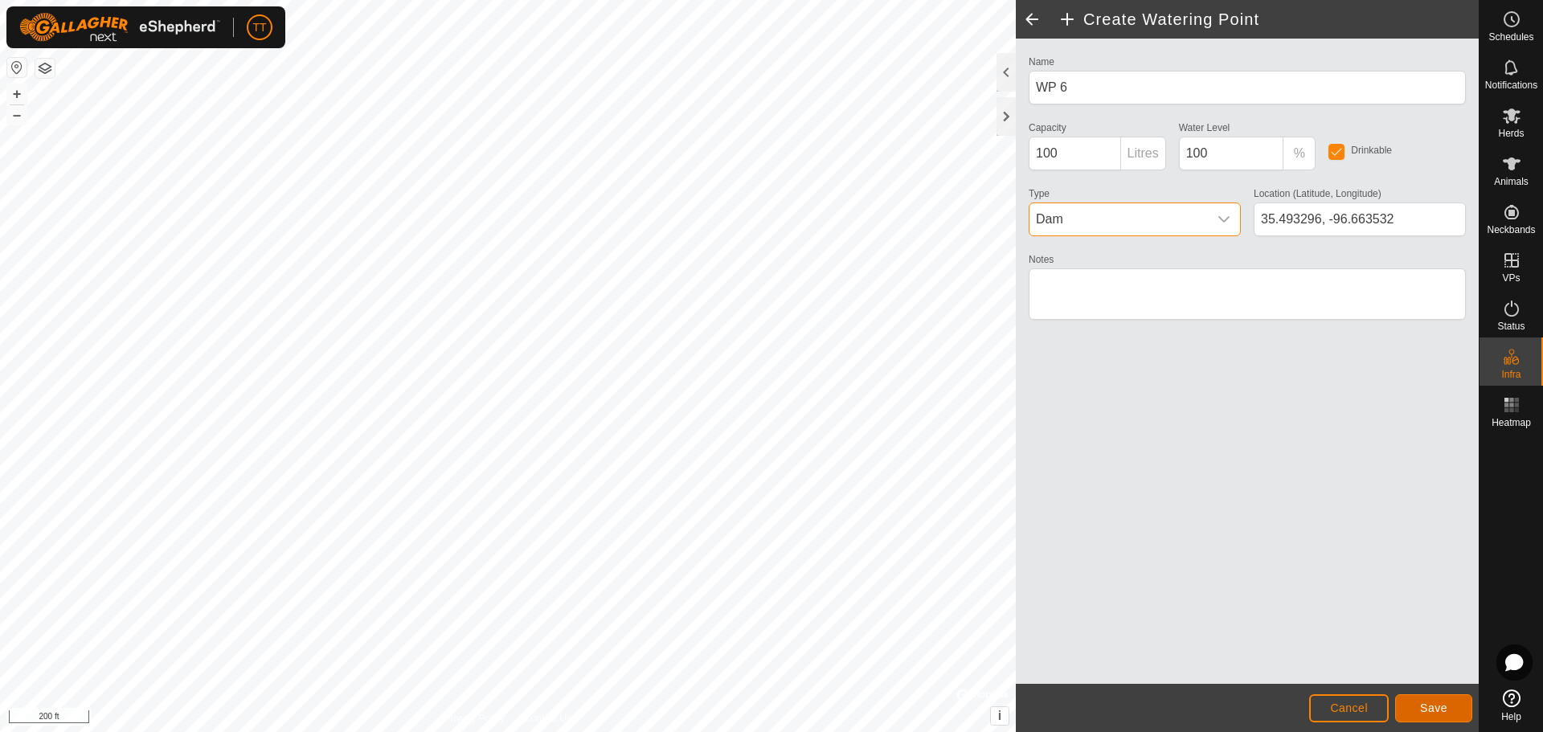
click at [1447, 706] on span "Save" at bounding box center [1433, 708] width 27 height 13
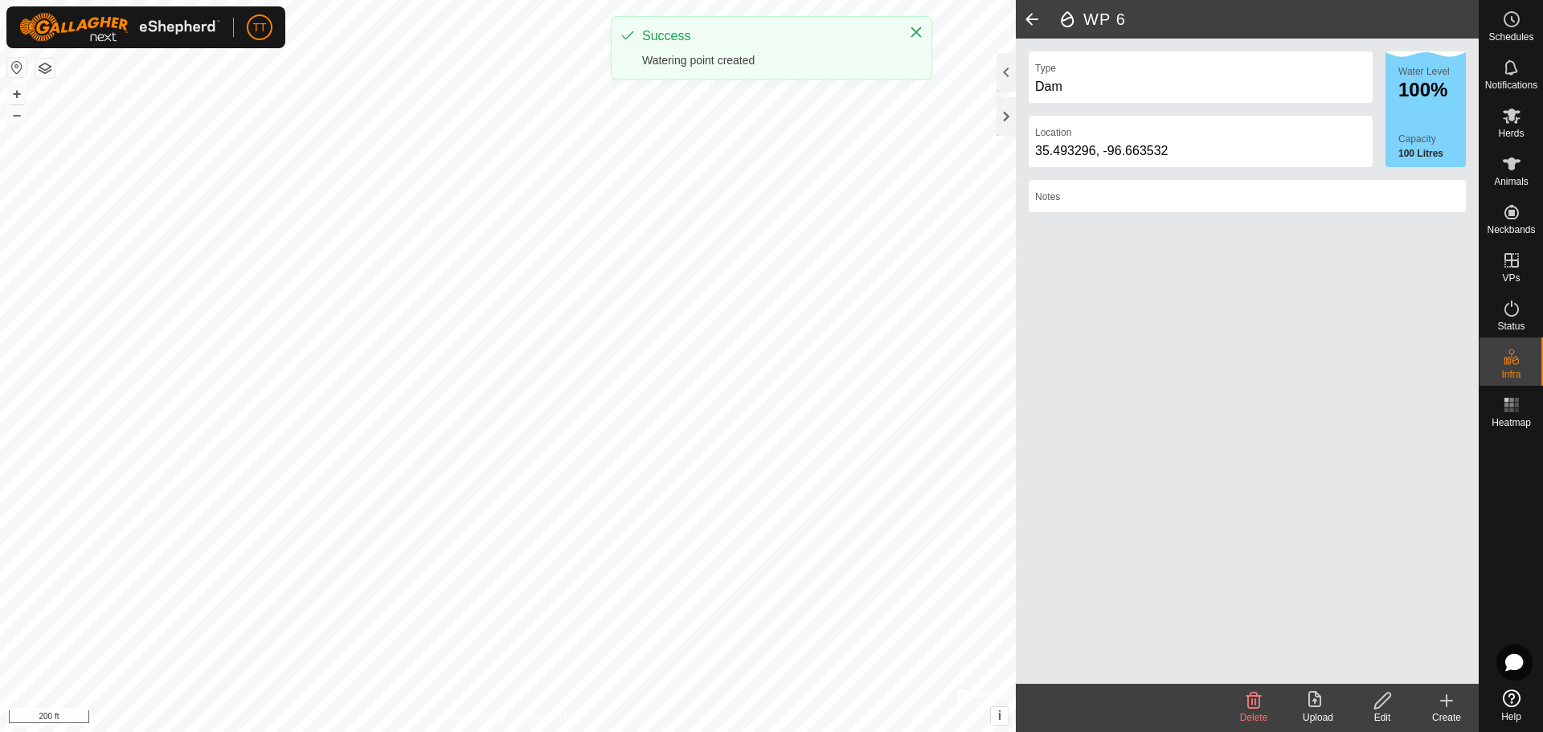
click at [1443, 705] on icon at bounding box center [1446, 700] width 19 height 19
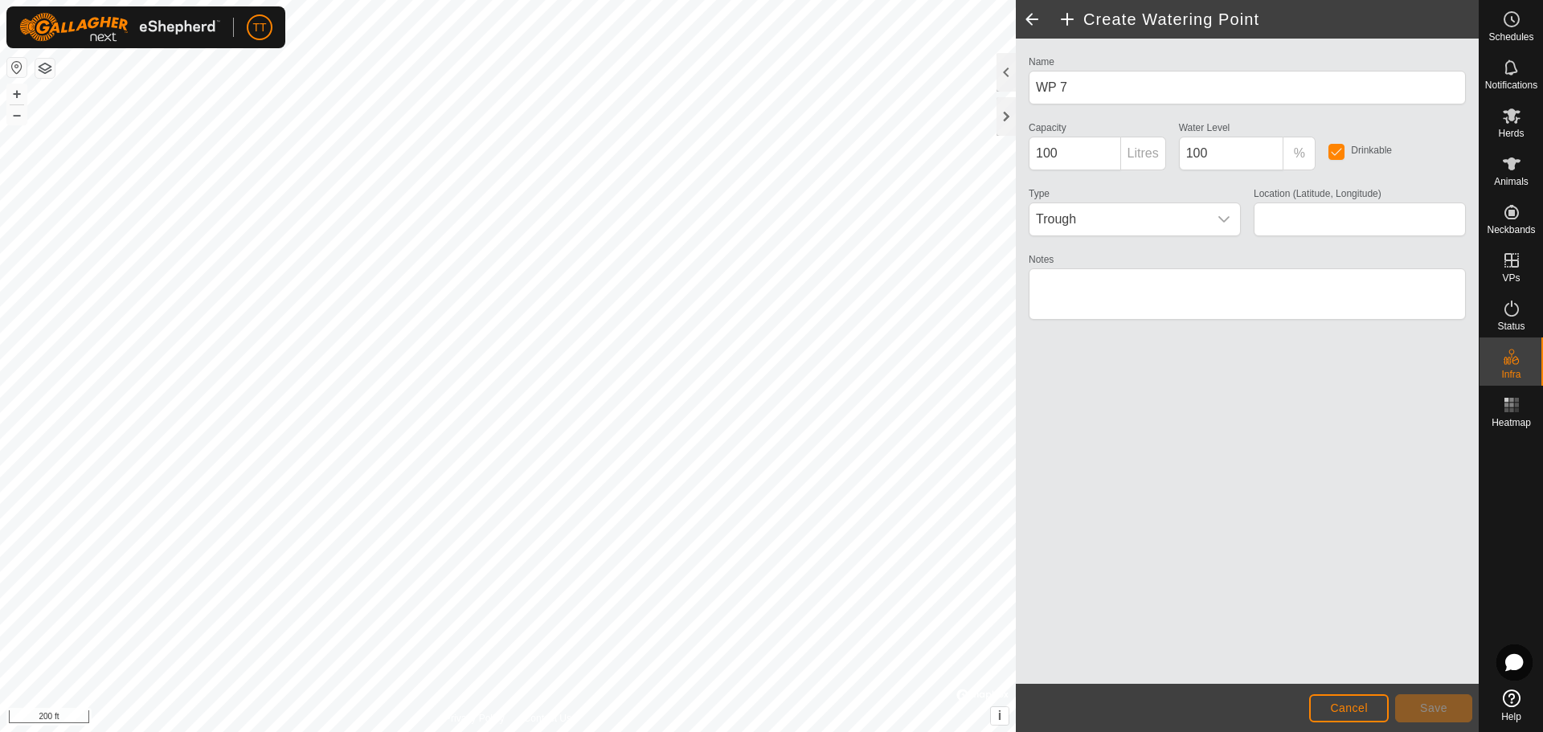
type input "35.493901, -96.662863"
click at [1137, 213] on span "Trough" at bounding box center [1119, 219] width 178 height 32
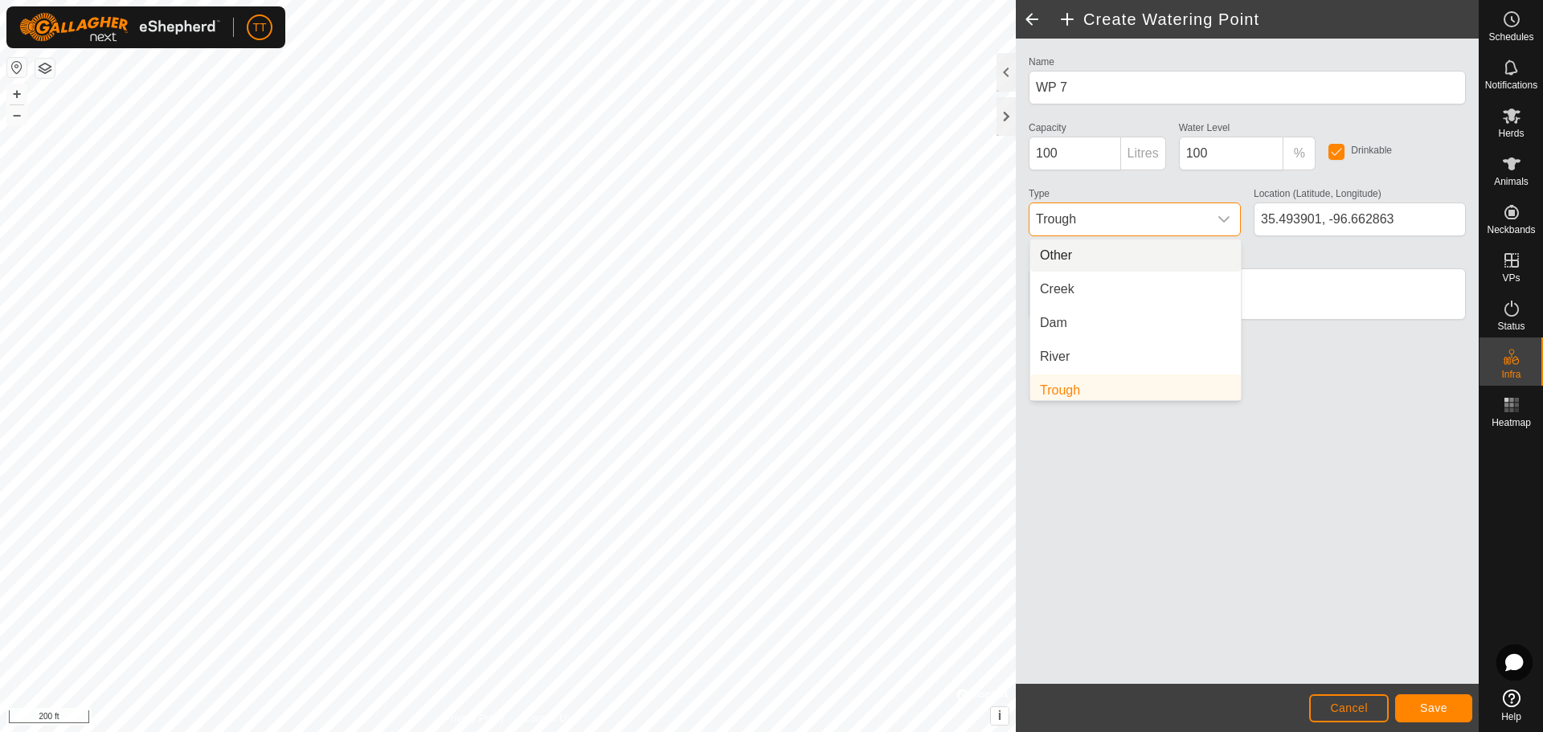
scroll to position [6, 0]
click at [1100, 308] on li "Dam" at bounding box center [1135, 317] width 211 height 32
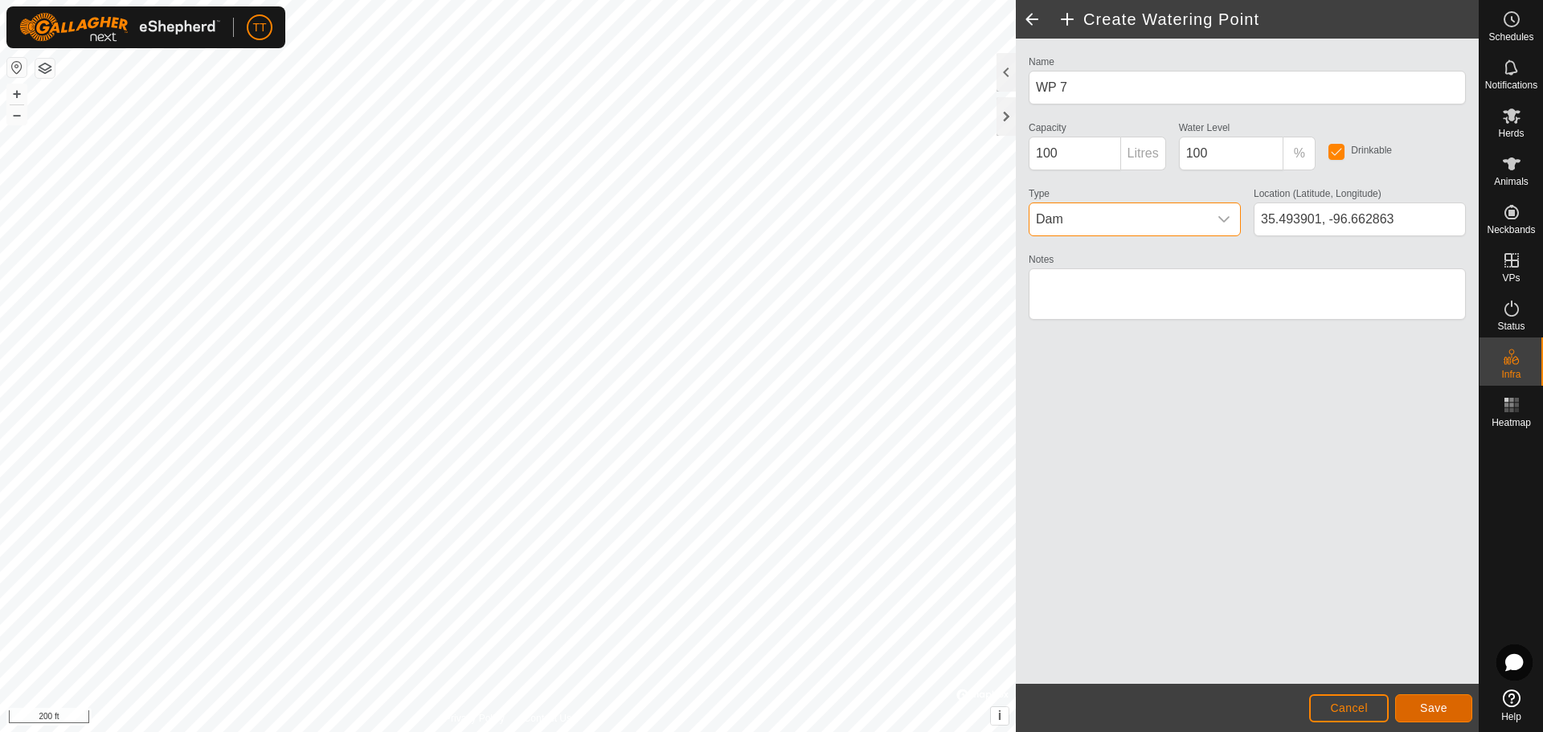
click at [1444, 715] on button "Save" at bounding box center [1433, 708] width 77 height 28
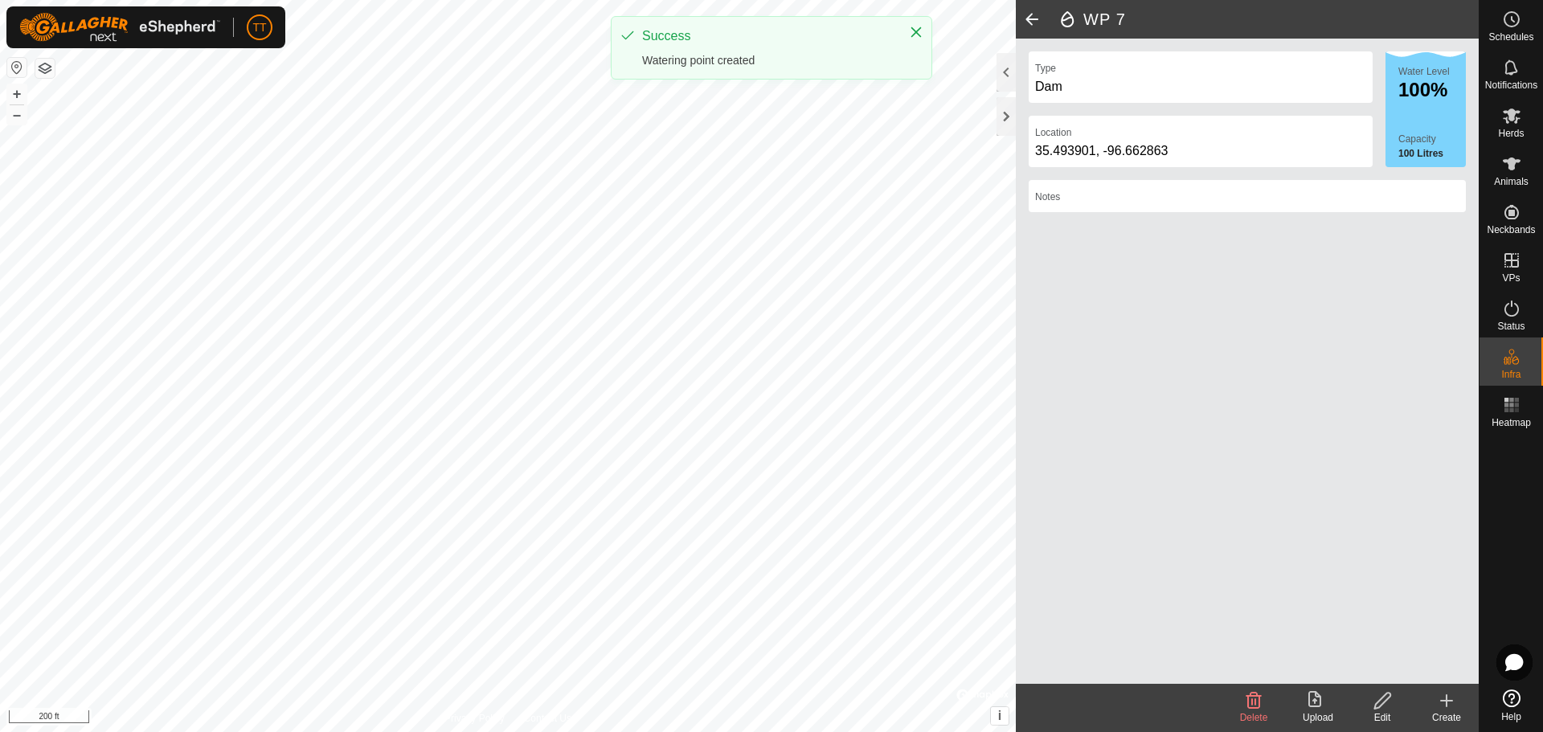
click at [1452, 716] on div "Create" at bounding box center [1447, 718] width 64 height 14
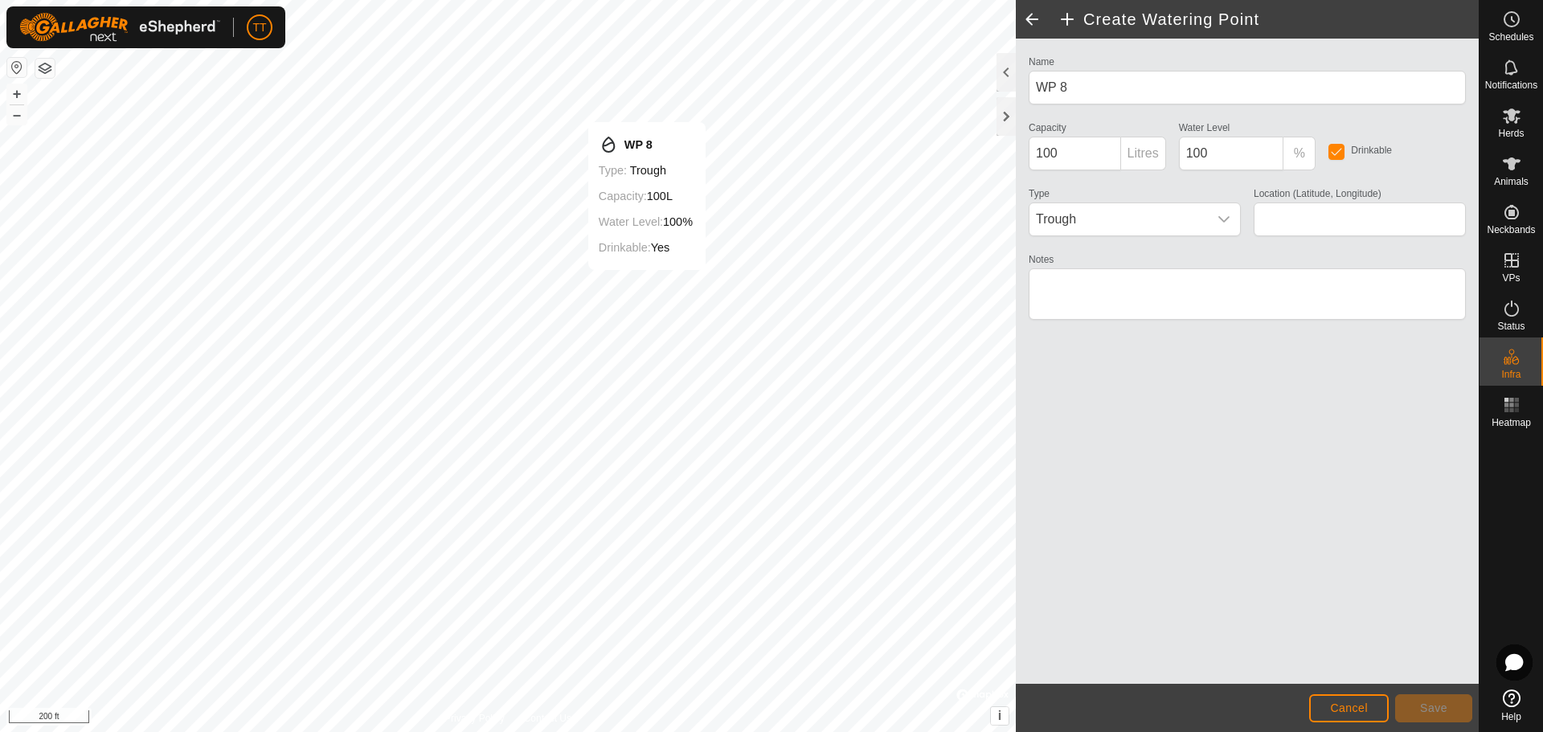
type input "35.494292, -96.663985"
drag, startPoint x: 1112, startPoint y: 219, endPoint x: 1110, endPoint y: 233, distance: 13.9
click at [1112, 220] on span "Trough" at bounding box center [1119, 219] width 178 height 32
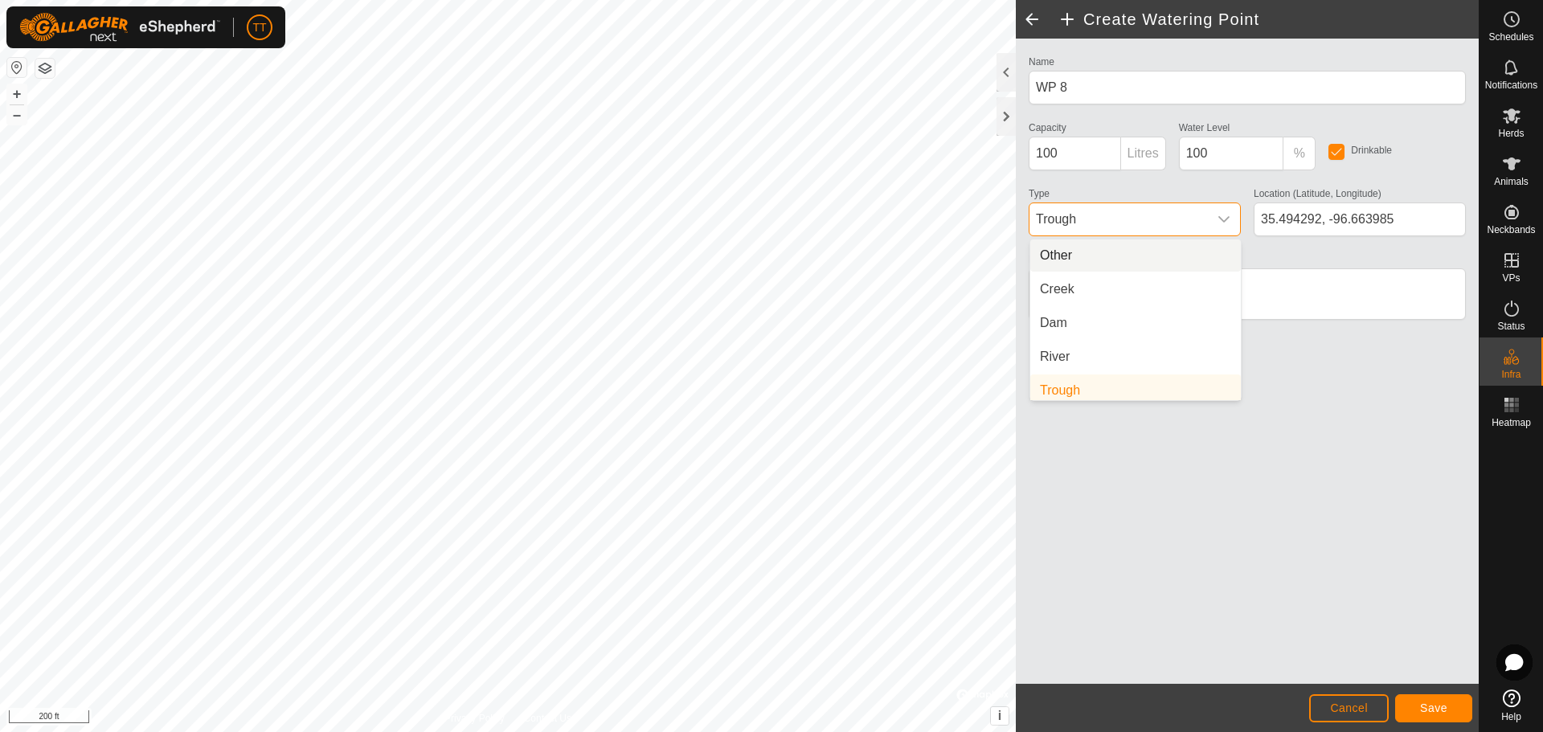
scroll to position [6, 0]
click at [1103, 308] on li "Dam" at bounding box center [1135, 317] width 211 height 32
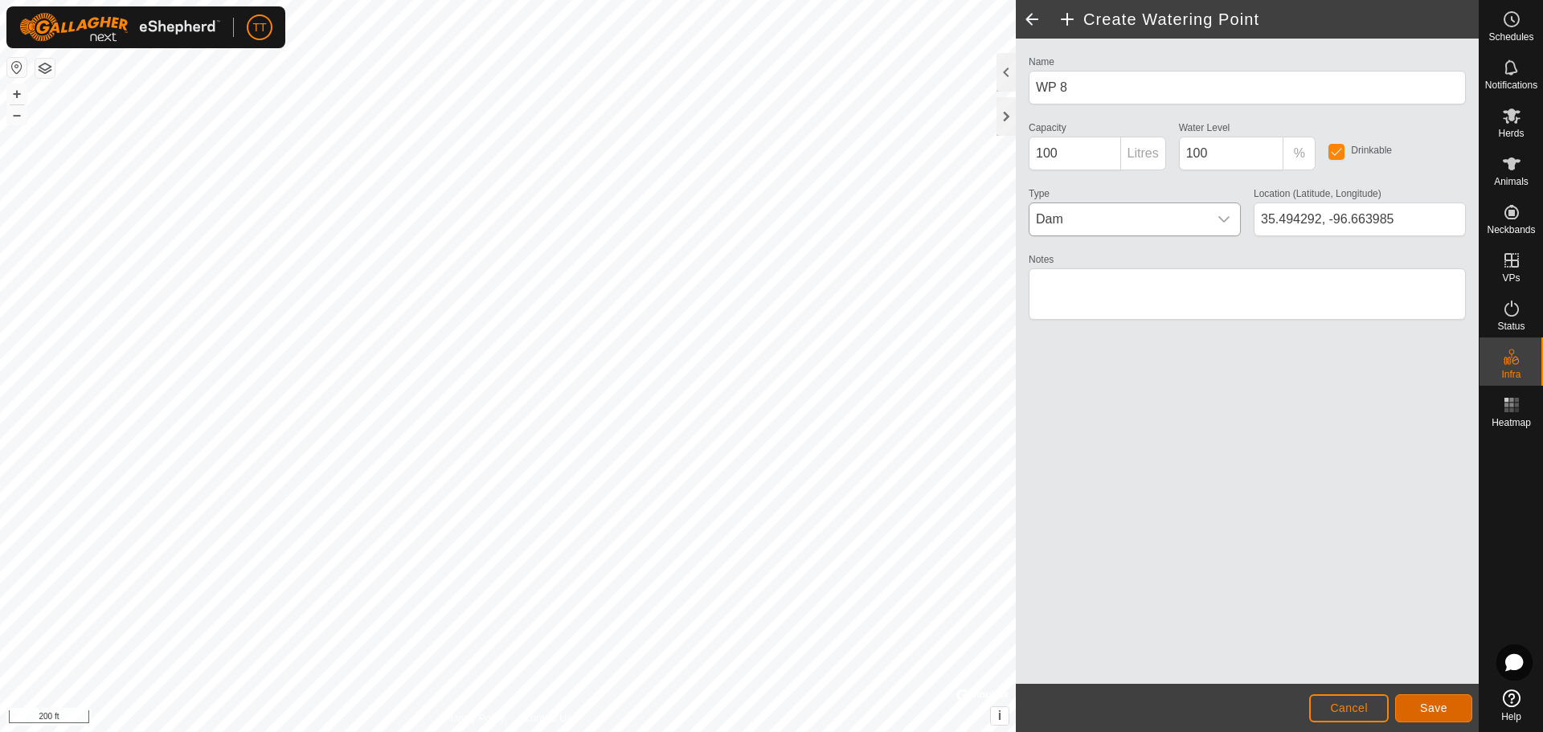
click at [1438, 714] on span "Save" at bounding box center [1433, 708] width 27 height 13
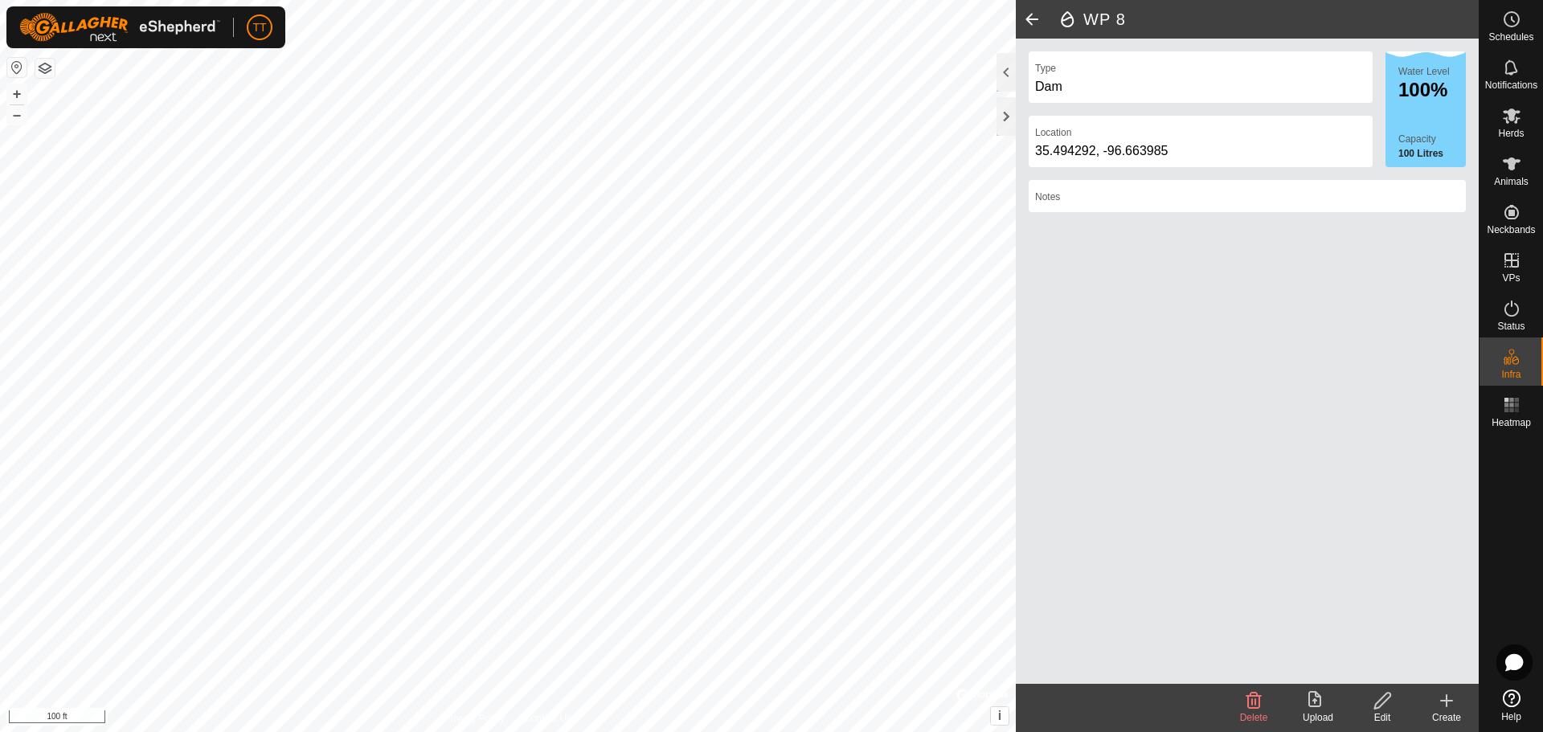
click at [1444, 703] on icon at bounding box center [1446, 700] width 19 height 19
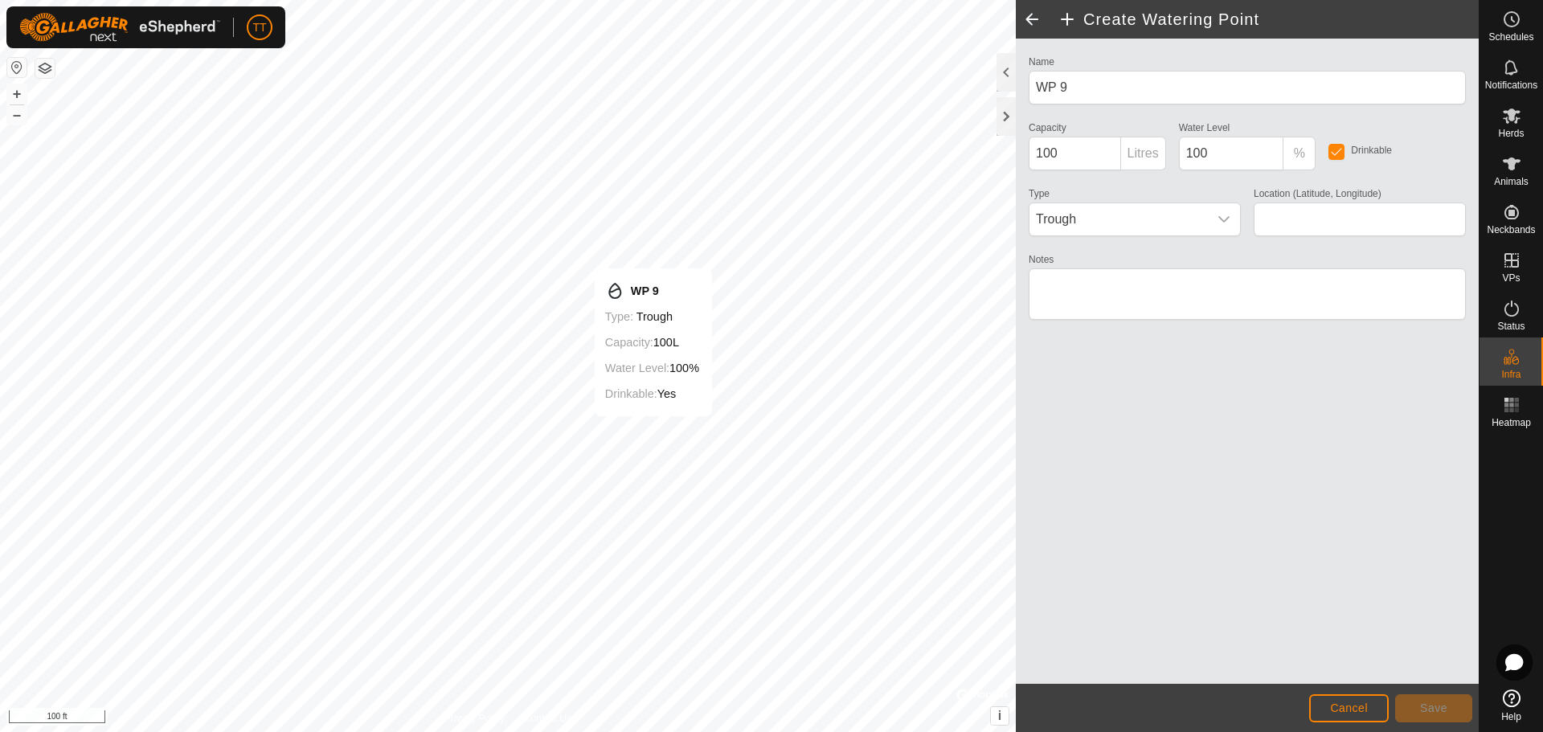
type input "35.492282, -96.665190"
click at [1445, 715] on button "Save" at bounding box center [1433, 708] width 77 height 28
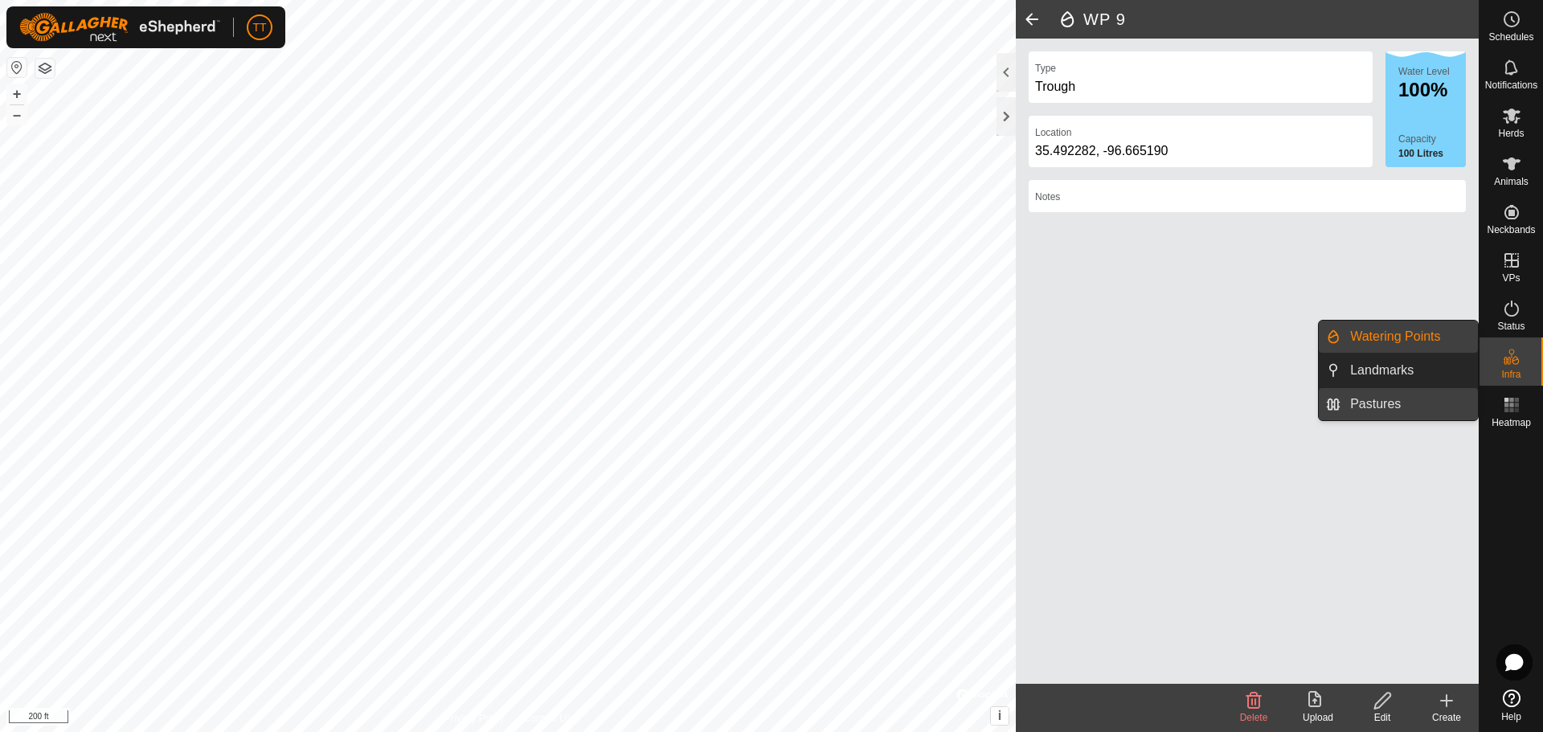
click at [1388, 404] on link "Pastures" at bounding box center [1409, 404] width 137 height 32
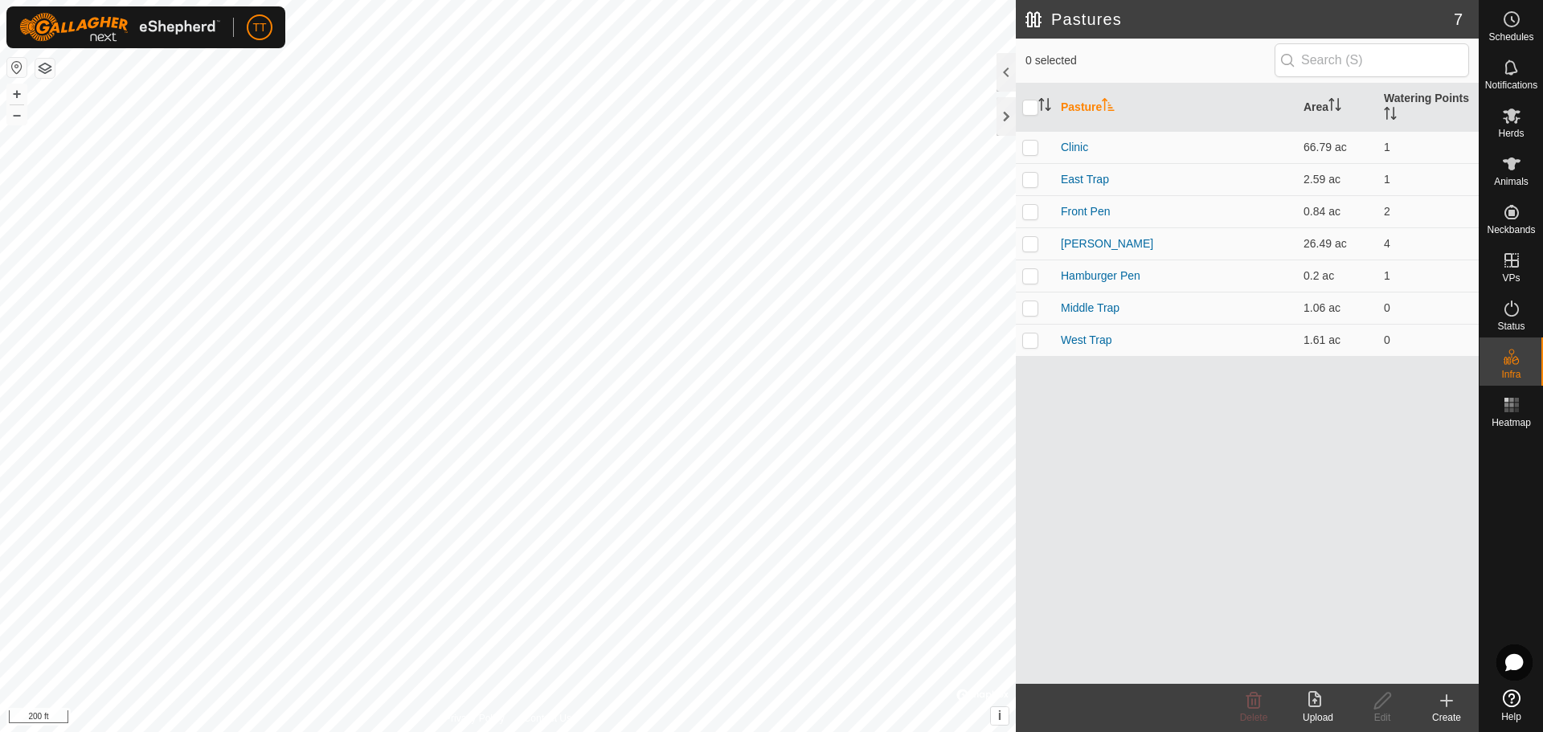
click at [1446, 706] on icon at bounding box center [1446, 700] width 19 height 19
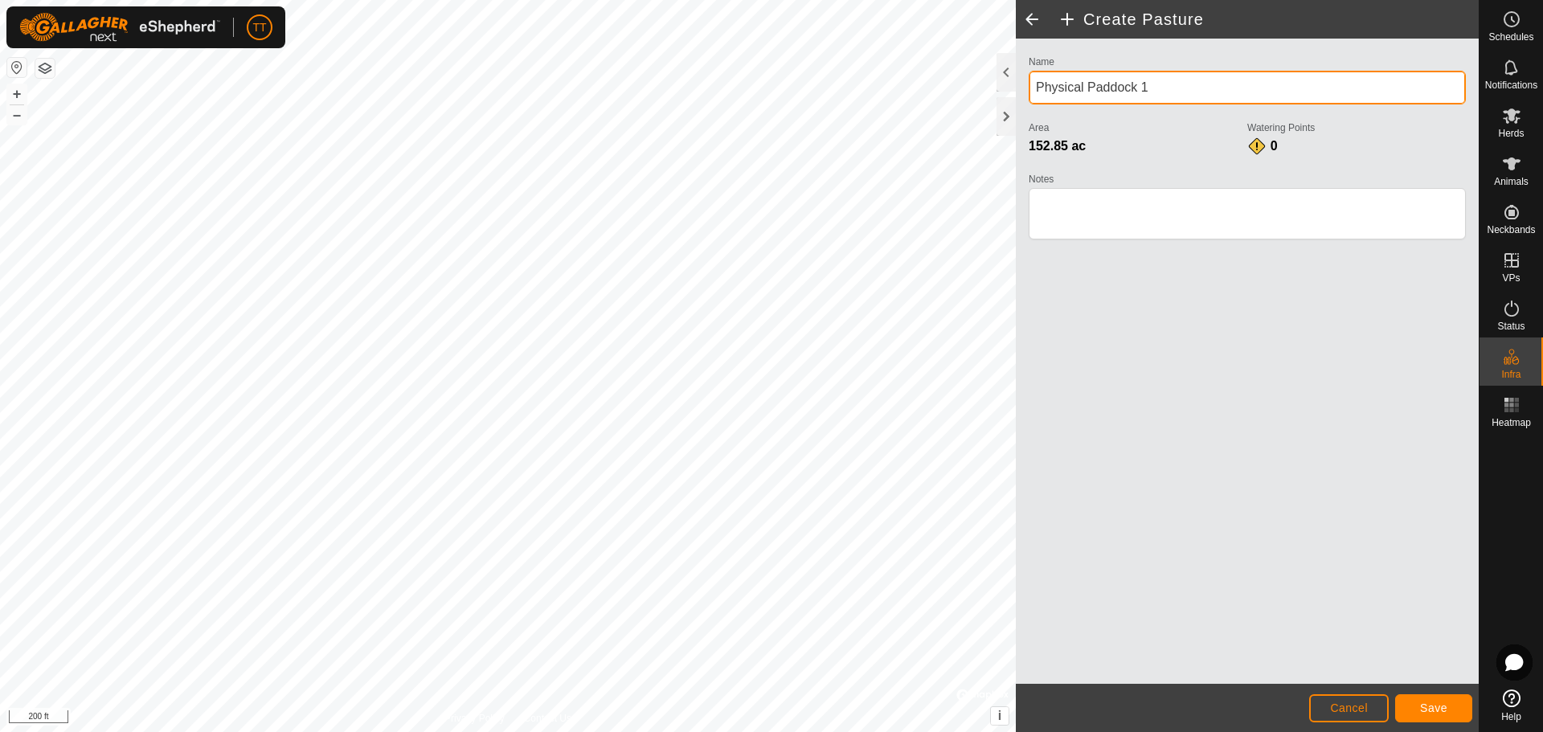
click at [908, 80] on div "Privacy Policy Contact Us + – ⇧ i © Mapbox , © OpenStreetMap , Improve this map…" at bounding box center [739, 366] width 1479 height 732
type input "160"
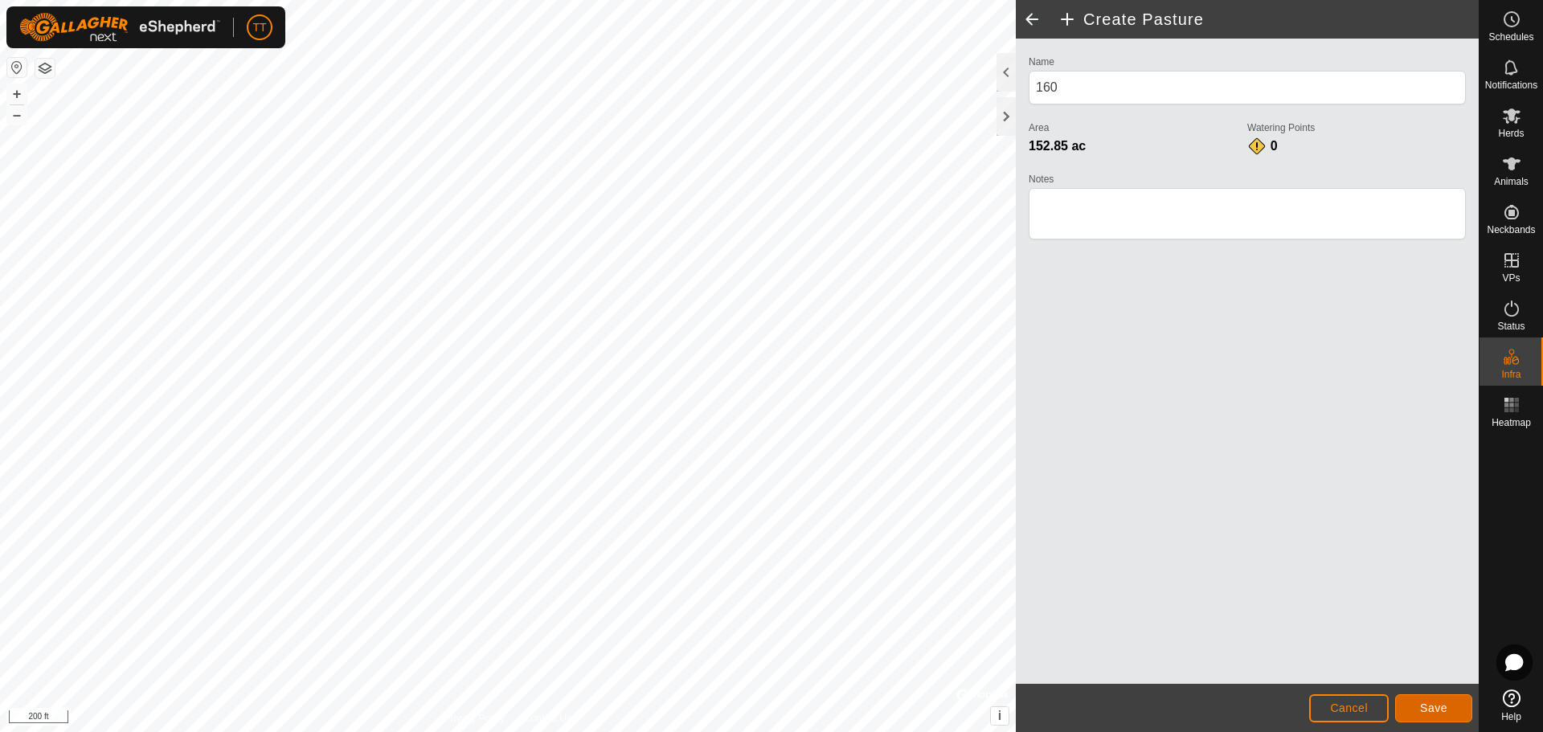
click at [1446, 703] on span "Save" at bounding box center [1433, 708] width 27 height 13
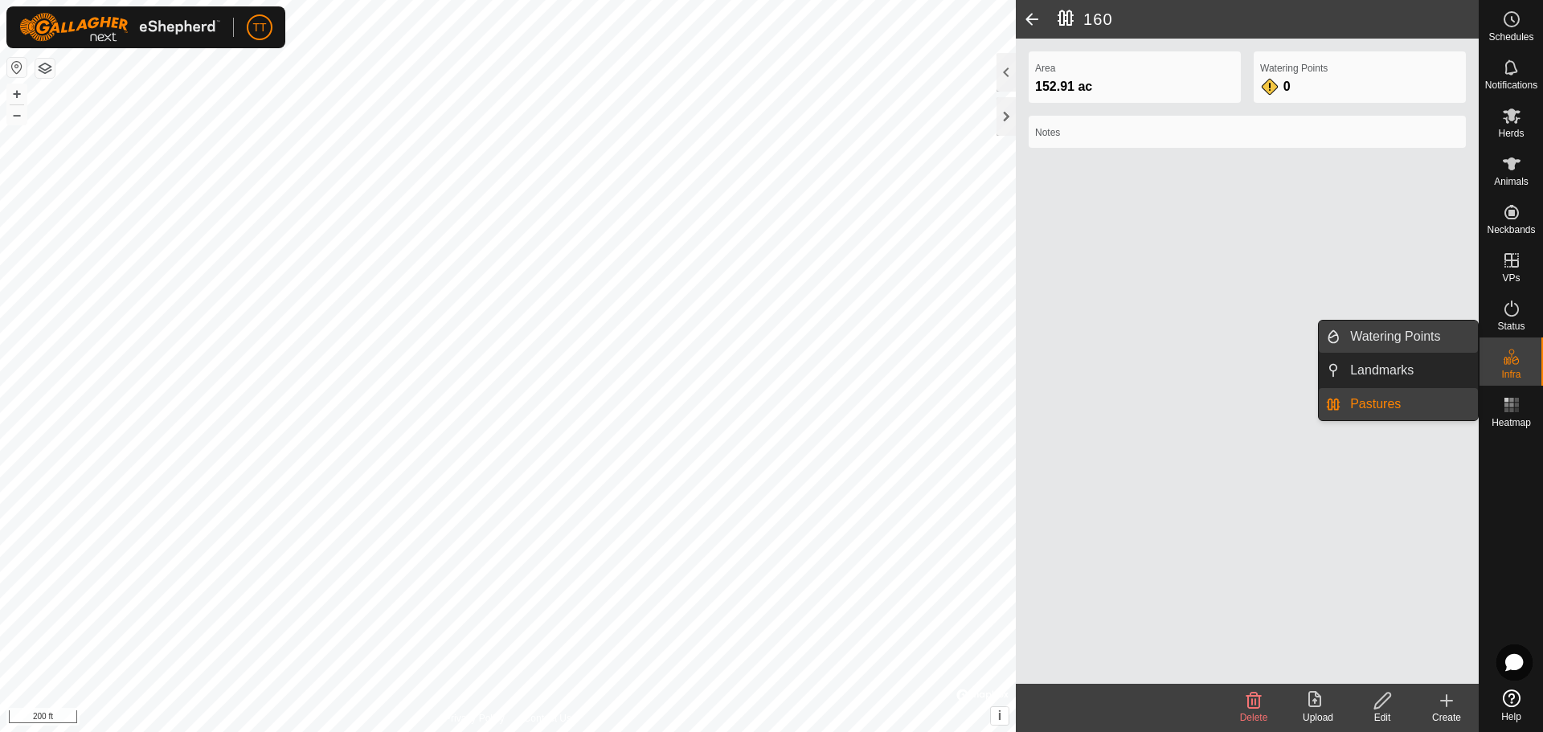
click at [1407, 335] on link "Watering Points" at bounding box center [1409, 337] width 137 height 32
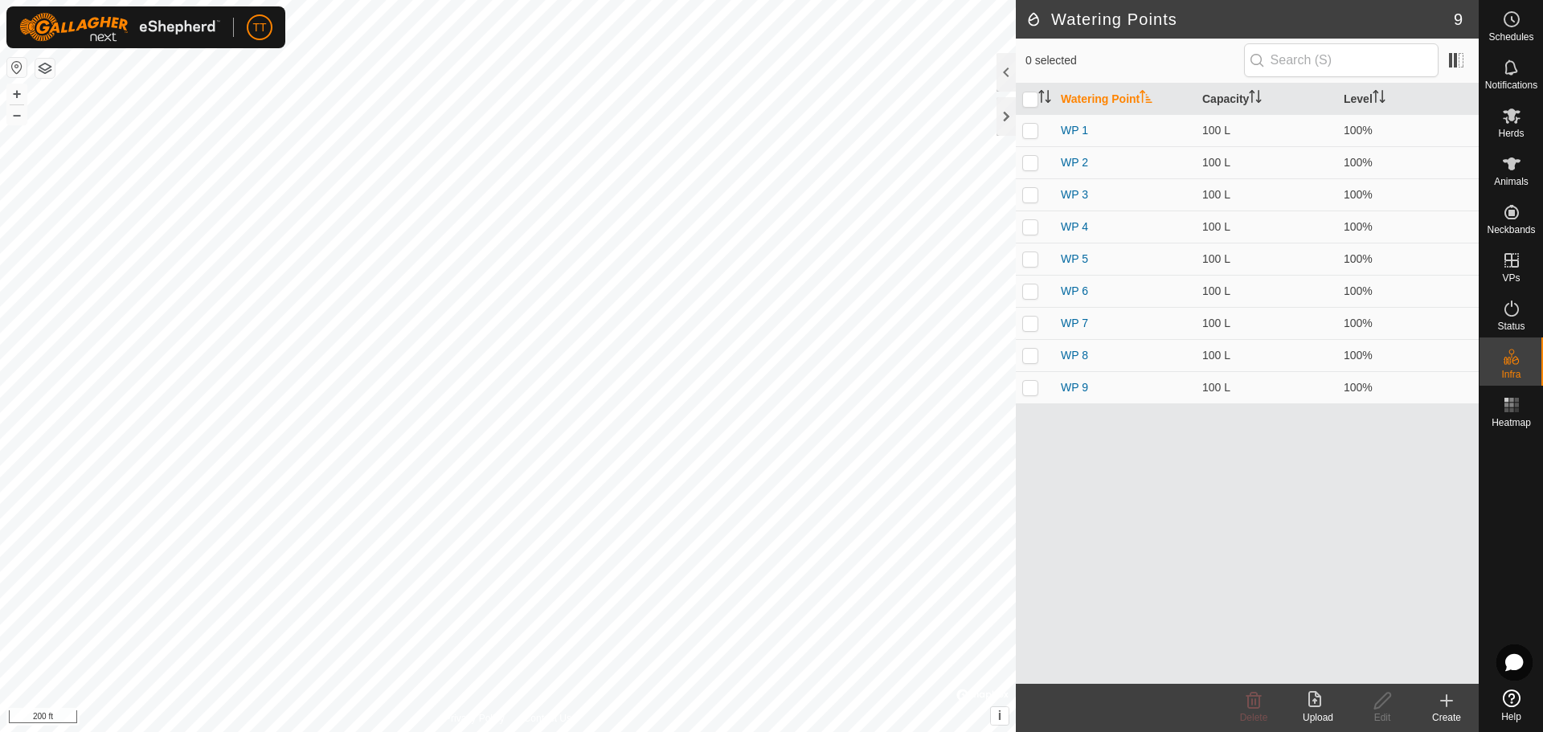
click at [1447, 705] on icon at bounding box center [1447, 700] width 0 height 11
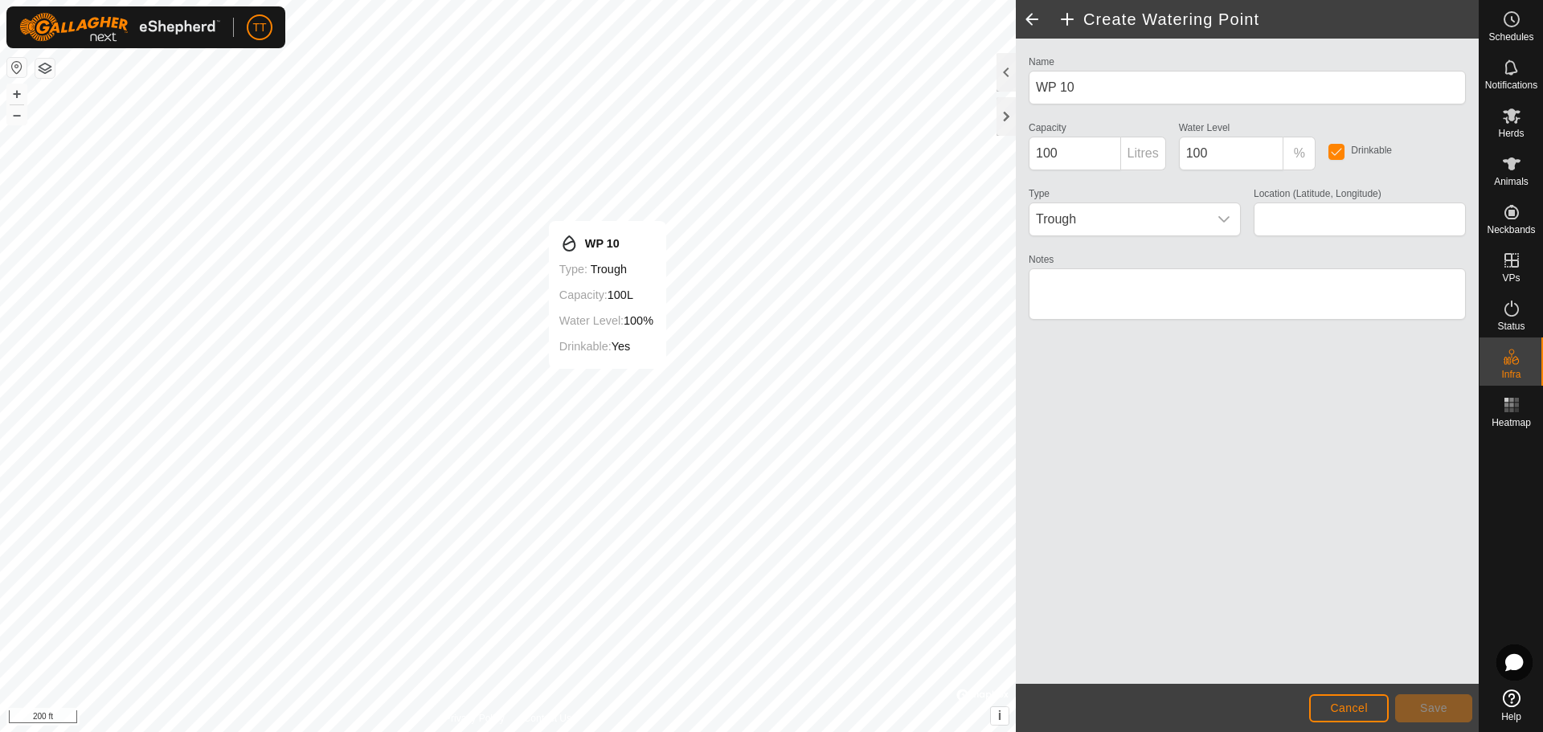
type input "35.559782, -96.665482"
click at [1088, 219] on span "Trough" at bounding box center [1119, 219] width 178 height 32
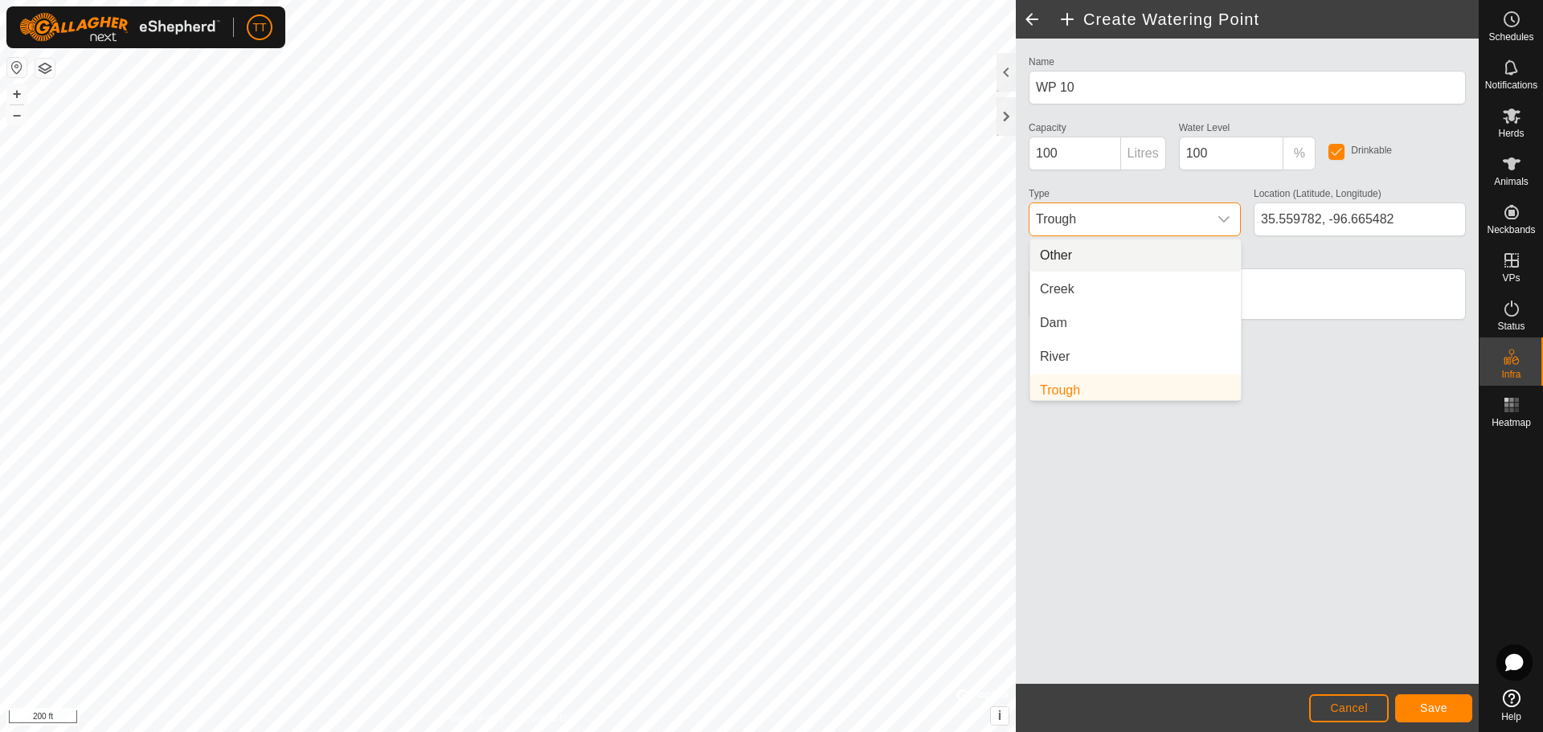
scroll to position [6, 0]
click at [1092, 308] on li "Dam" at bounding box center [1135, 317] width 211 height 32
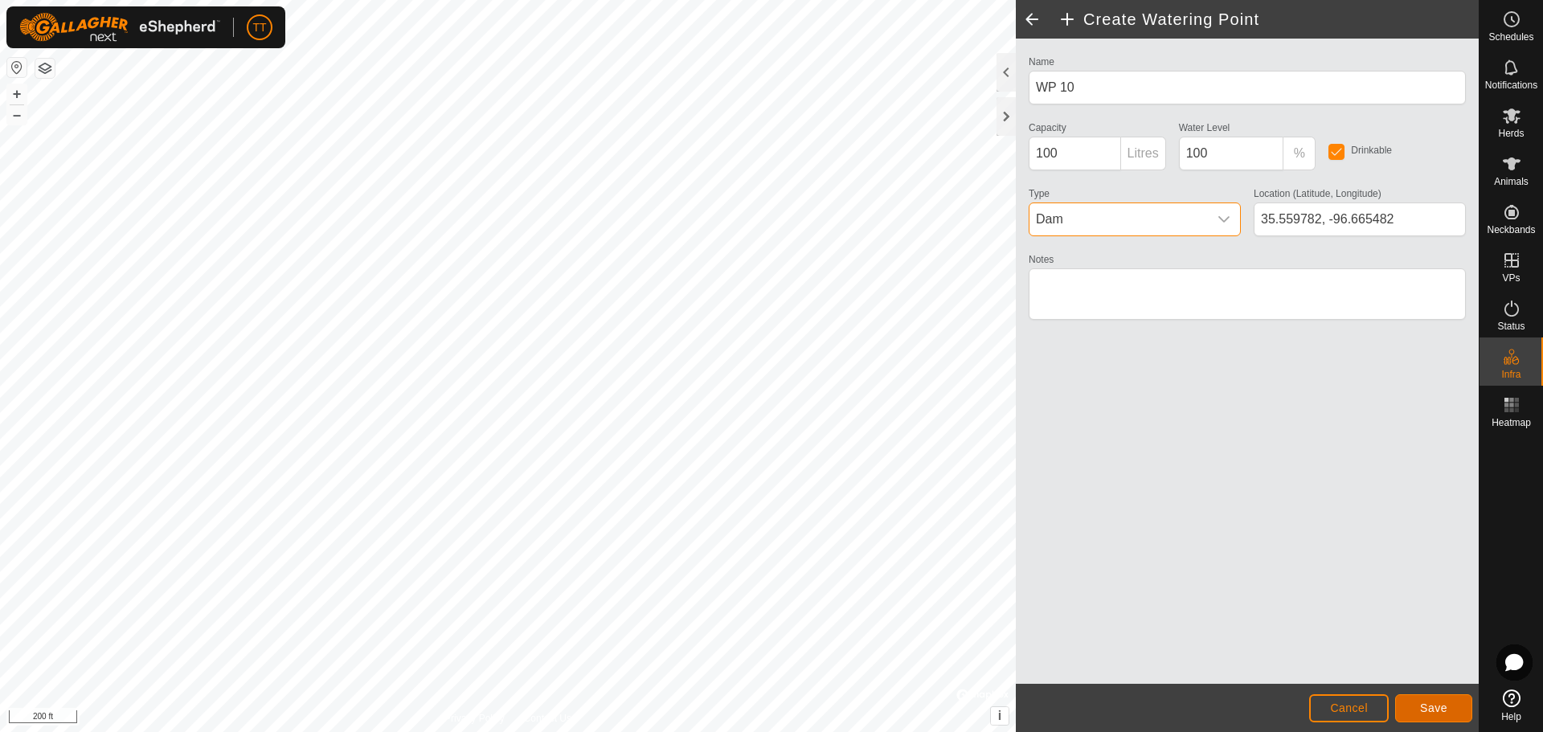
click at [1444, 707] on span "Save" at bounding box center [1433, 708] width 27 height 13
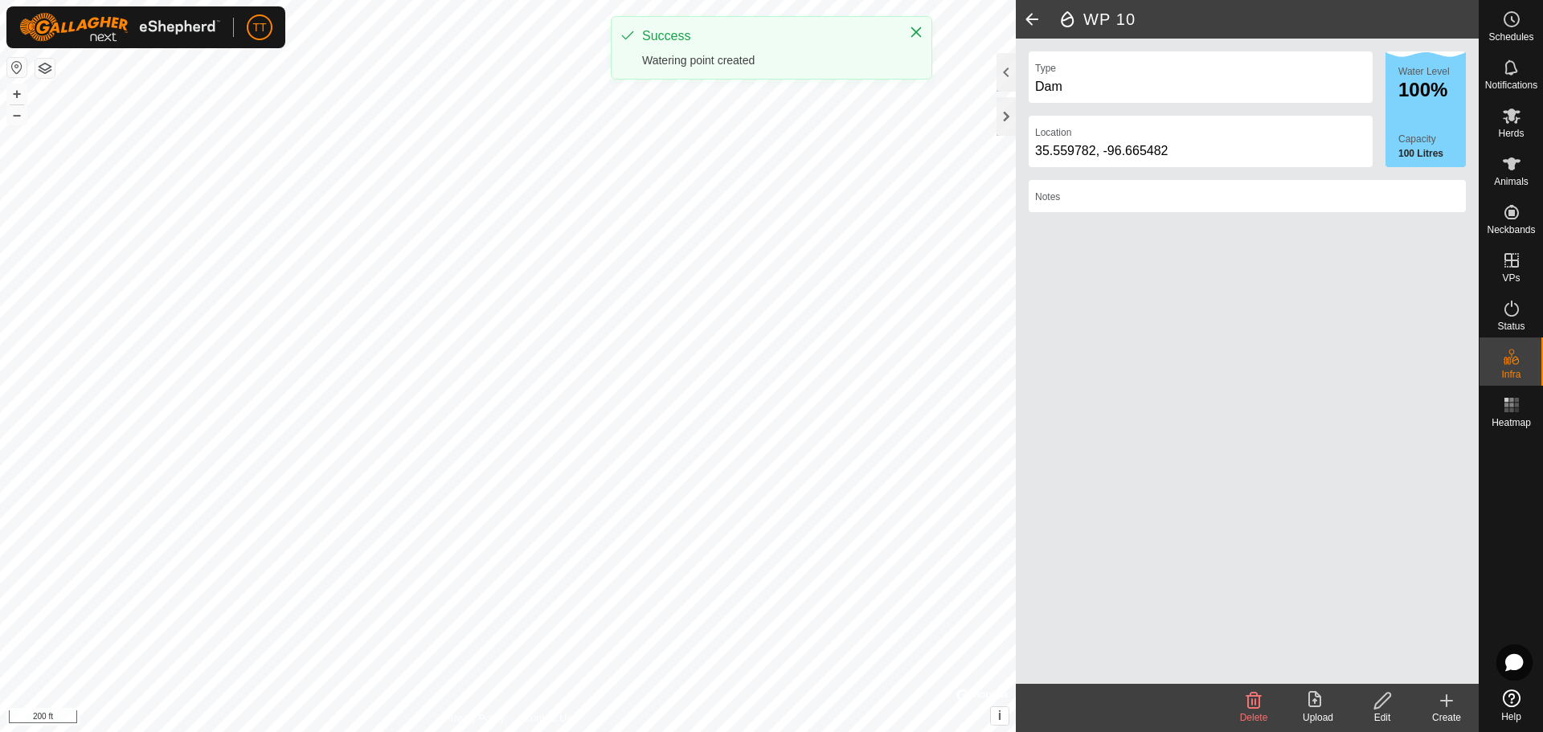
click at [1450, 711] on div "Create" at bounding box center [1447, 718] width 64 height 14
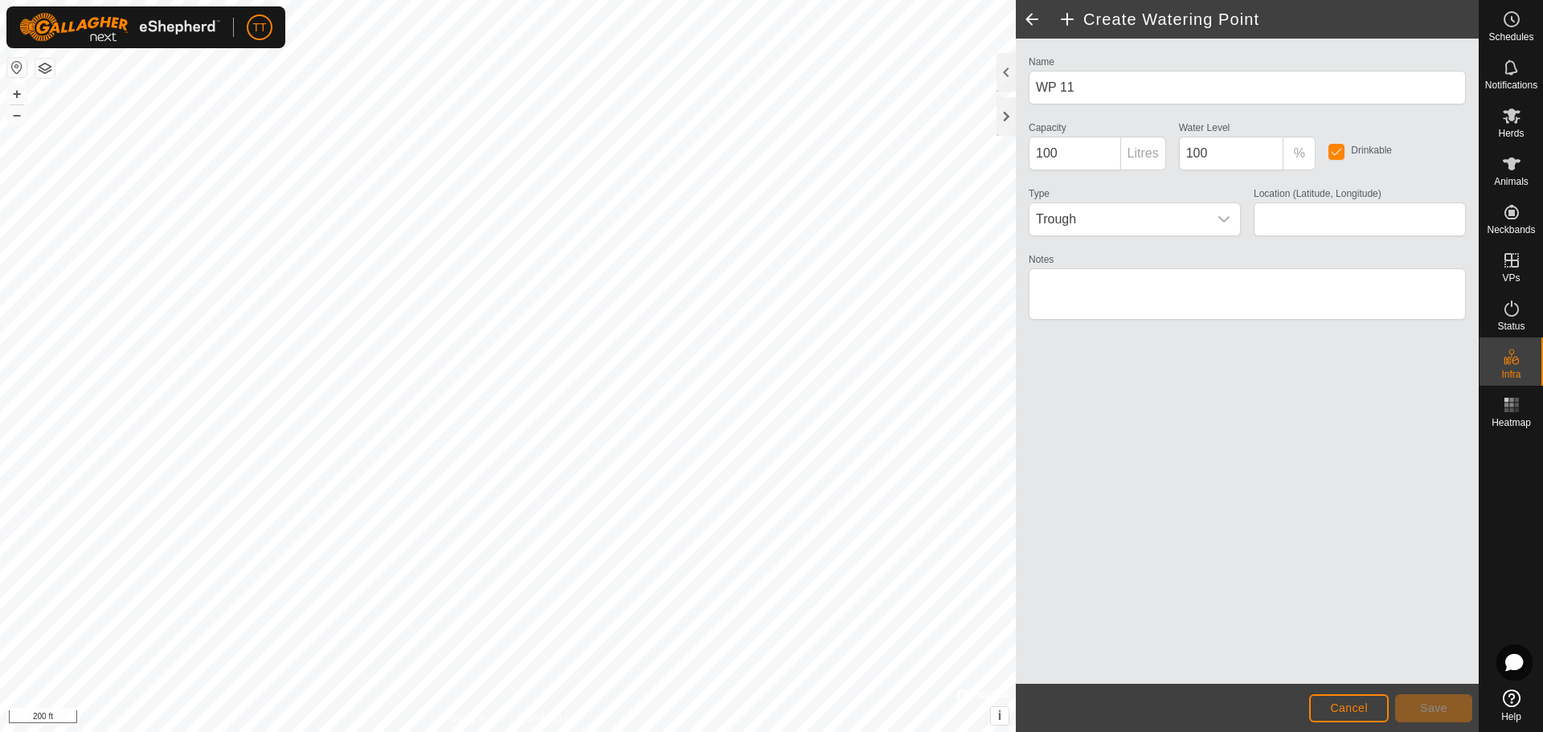
type input "35.560151, -96.670175"
click at [1166, 219] on span "Trough" at bounding box center [1119, 219] width 178 height 32
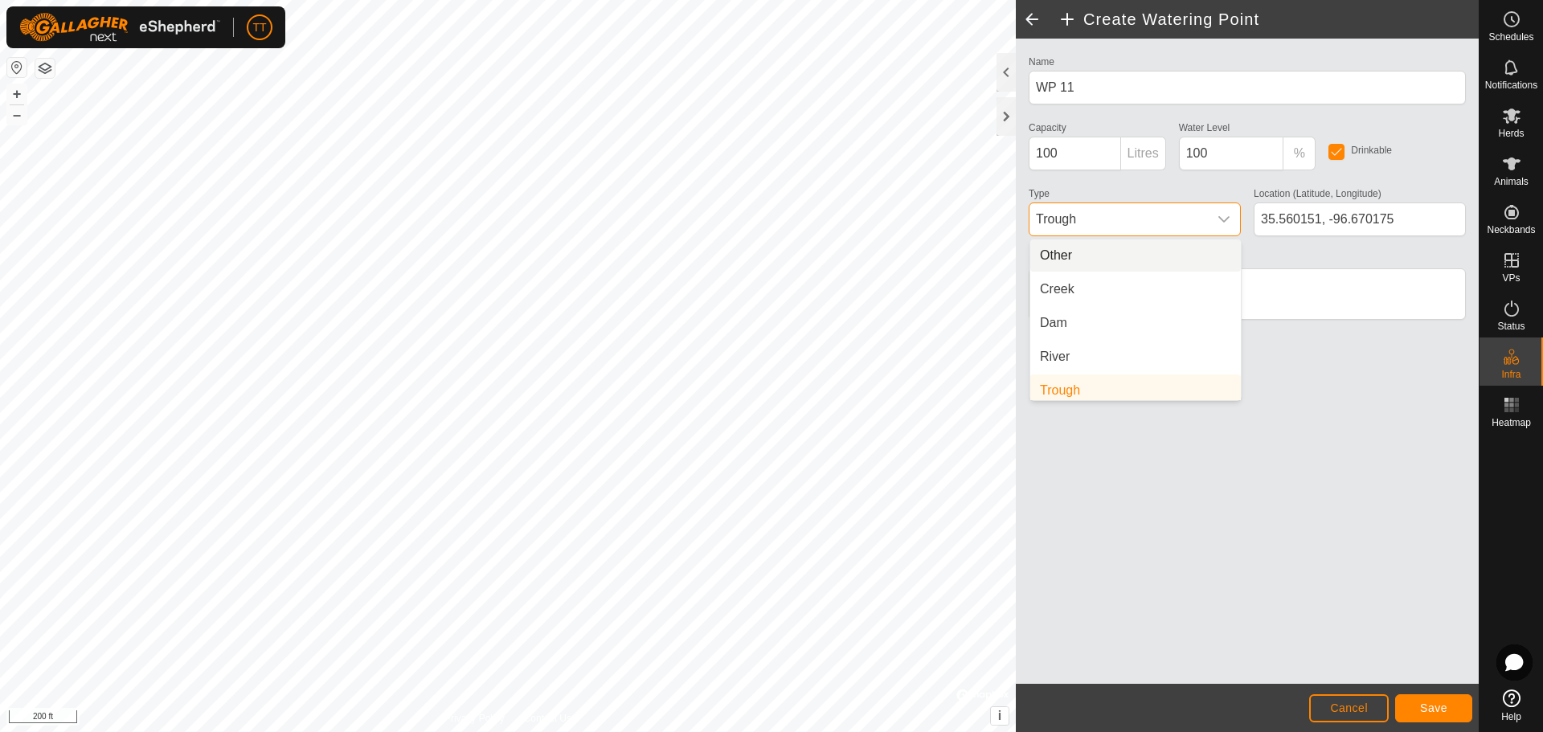
scroll to position [6, 0]
click at [1124, 320] on li "Dam" at bounding box center [1135, 317] width 211 height 32
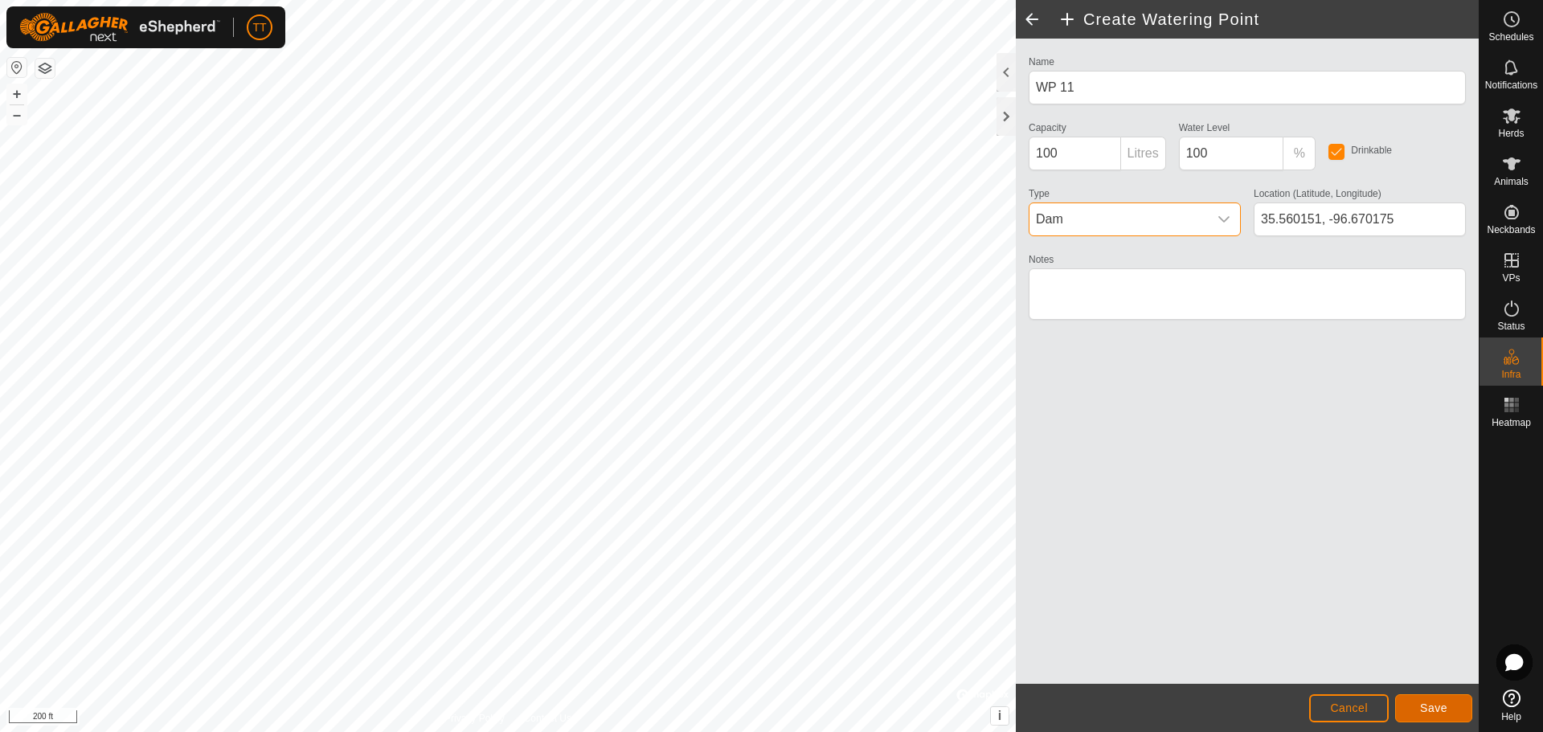
click at [1428, 704] on span "Save" at bounding box center [1433, 708] width 27 height 13
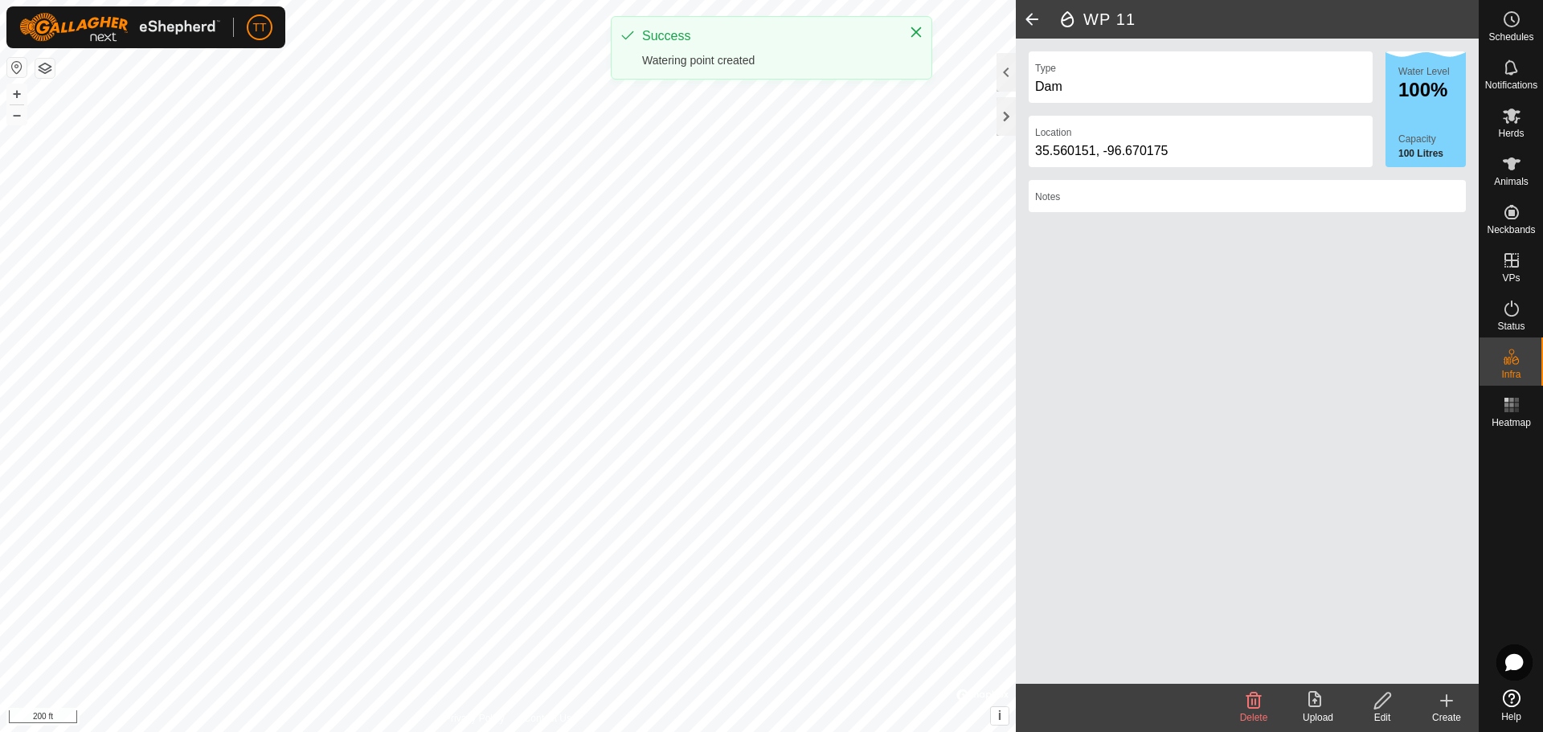
click at [1441, 708] on icon at bounding box center [1446, 700] width 19 height 19
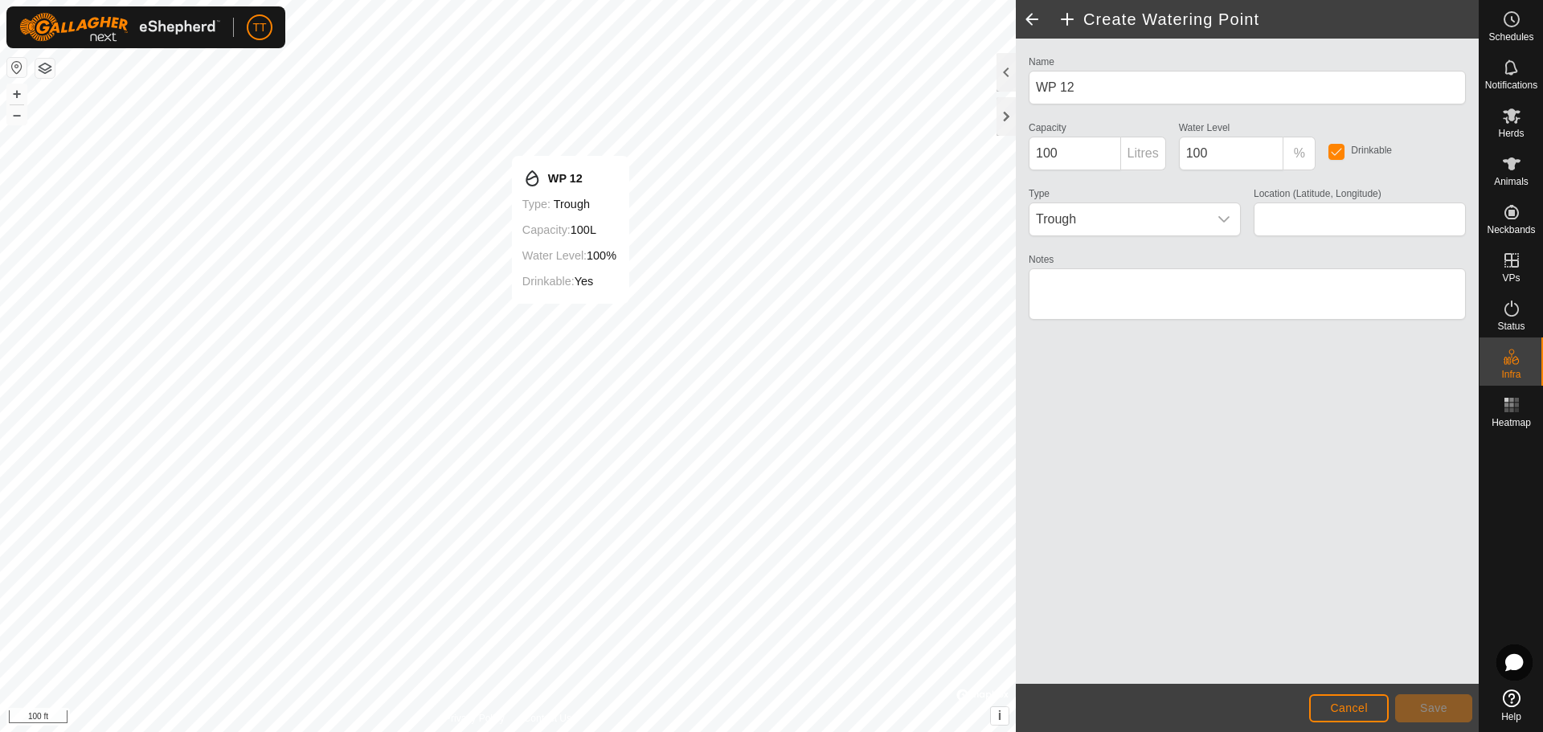
type input "35.559454, -96.667044"
click at [1132, 217] on span "Trough" at bounding box center [1119, 219] width 178 height 32
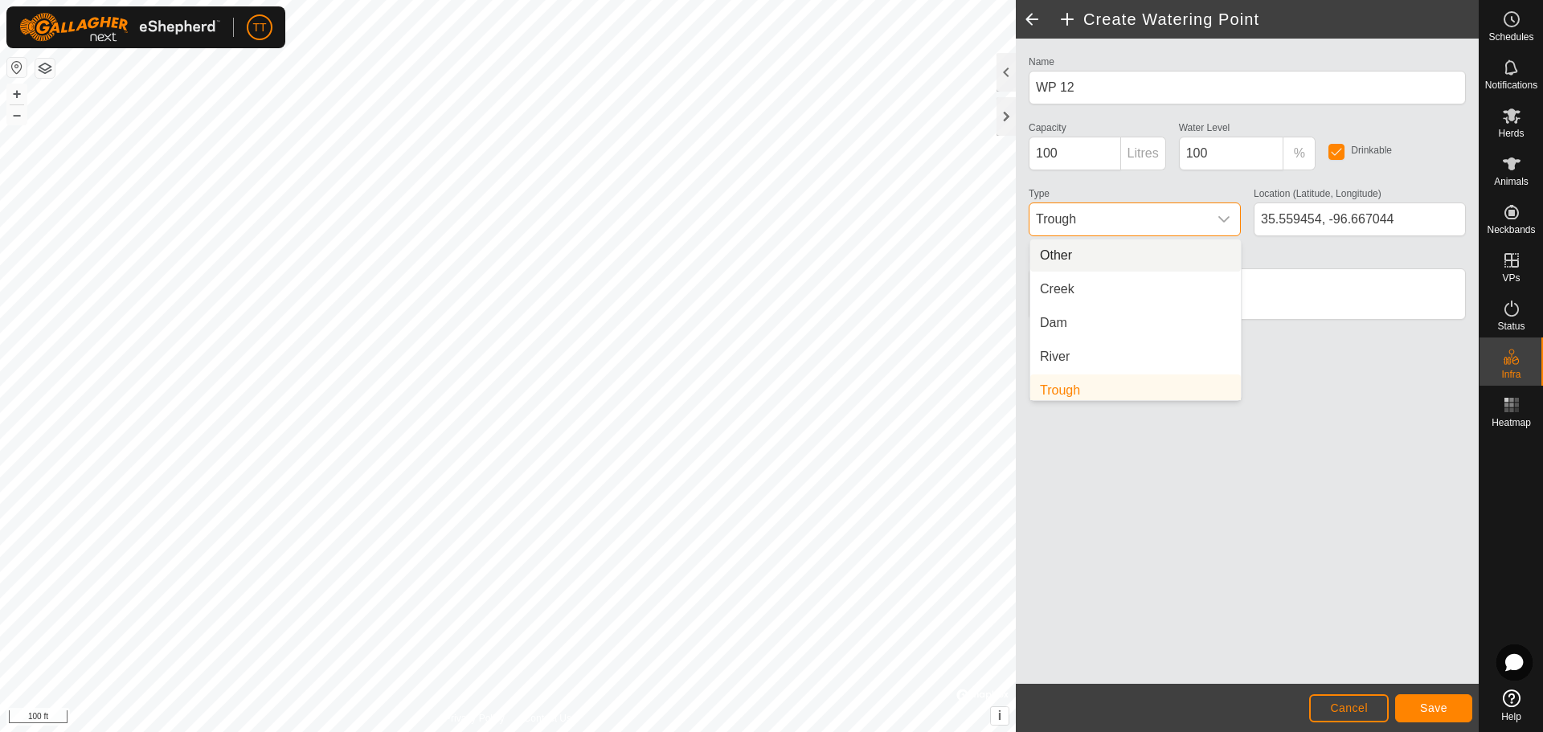
scroll to position [6, 0]
click at [1101, 322] on li "Dam" at bounding box center [1135, 317] width 211 height 32
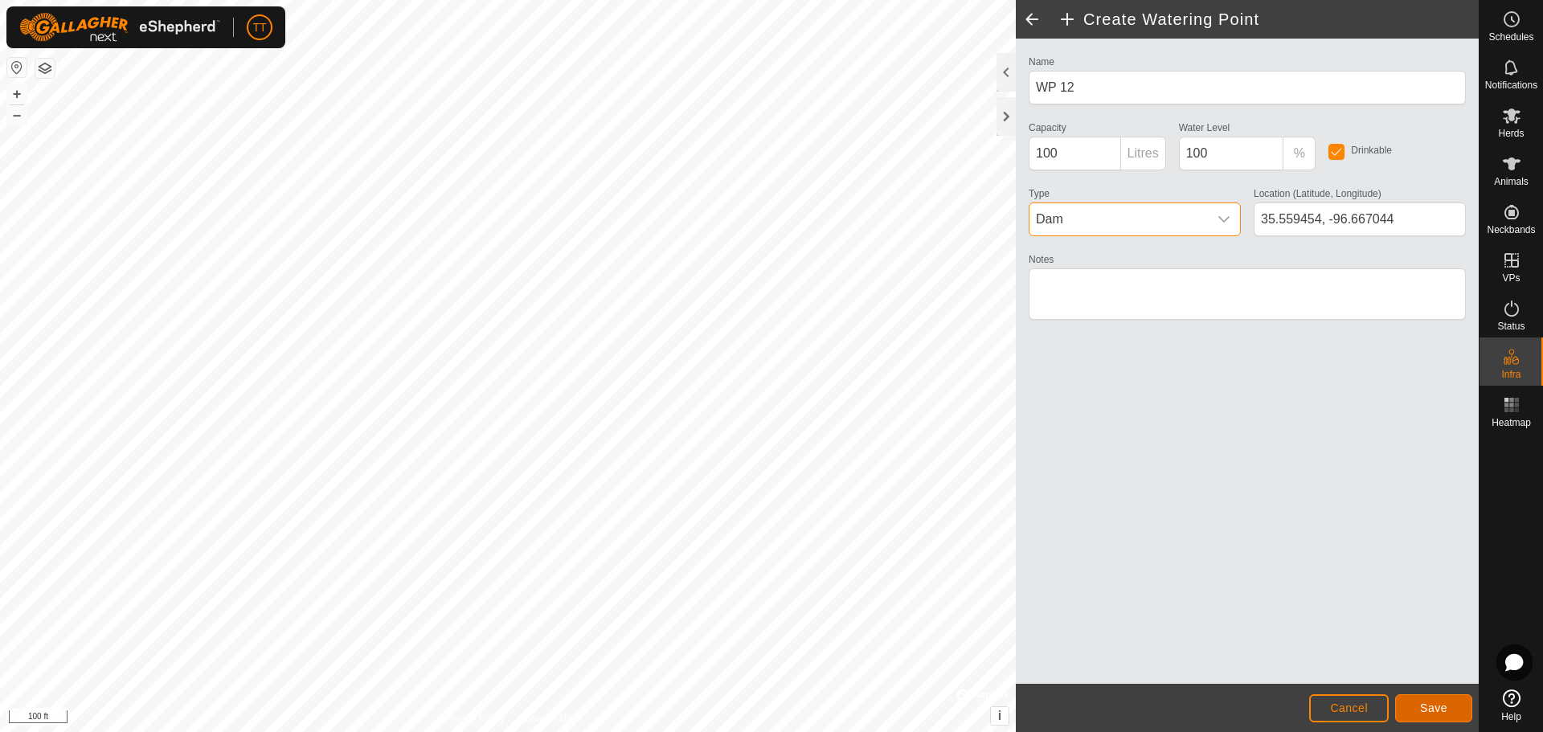
click at [1447, 707] on span "Save" at bounding box center [1433, 708] width 27 height 13
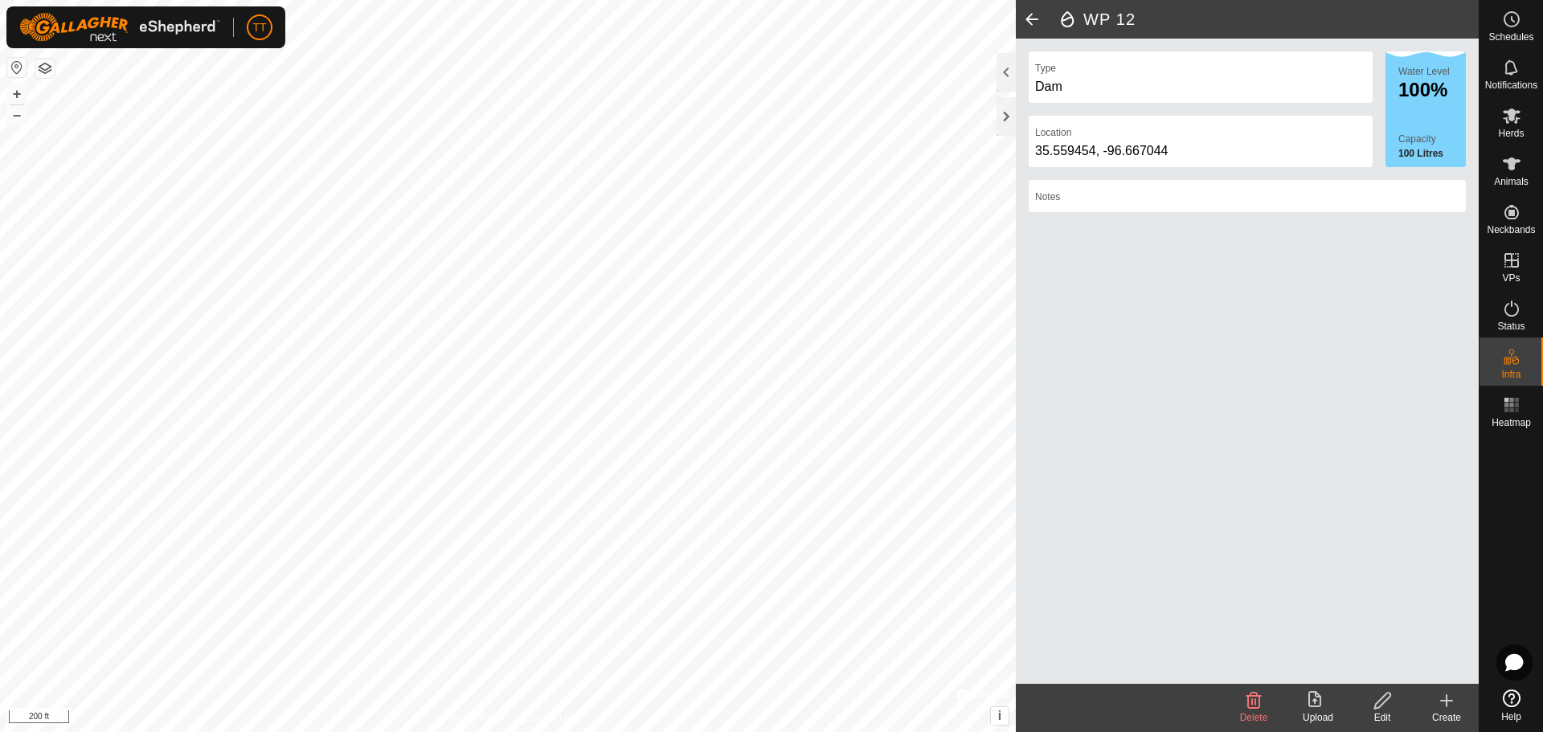
click at [1444, 711] on div "Create" at bounding box center [1447, 718] width 64 height 14
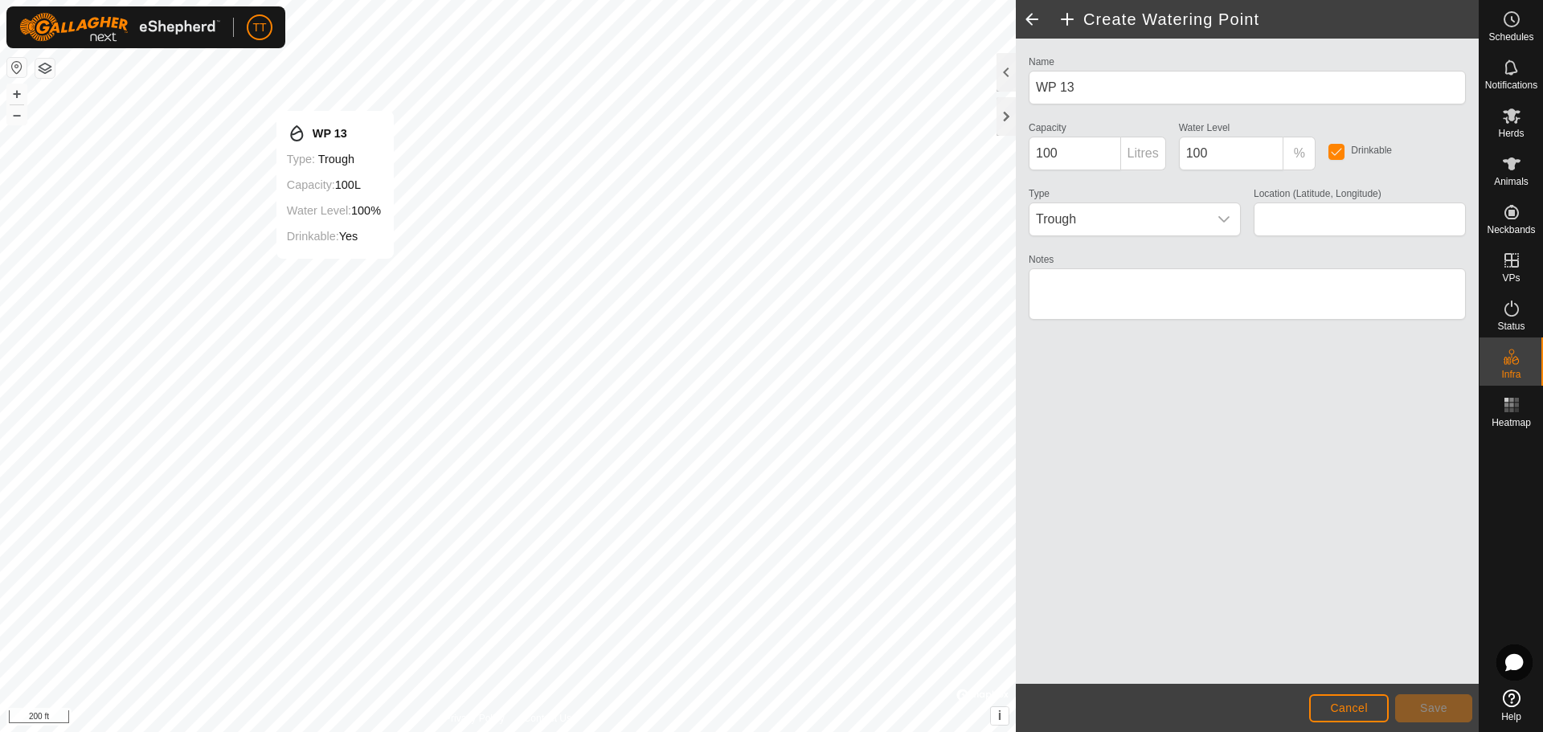
type input "35.562708, -96.670029"
click at [1181, 211] on span "Trough" at bounding box center [1119, 219] width 178 height 32
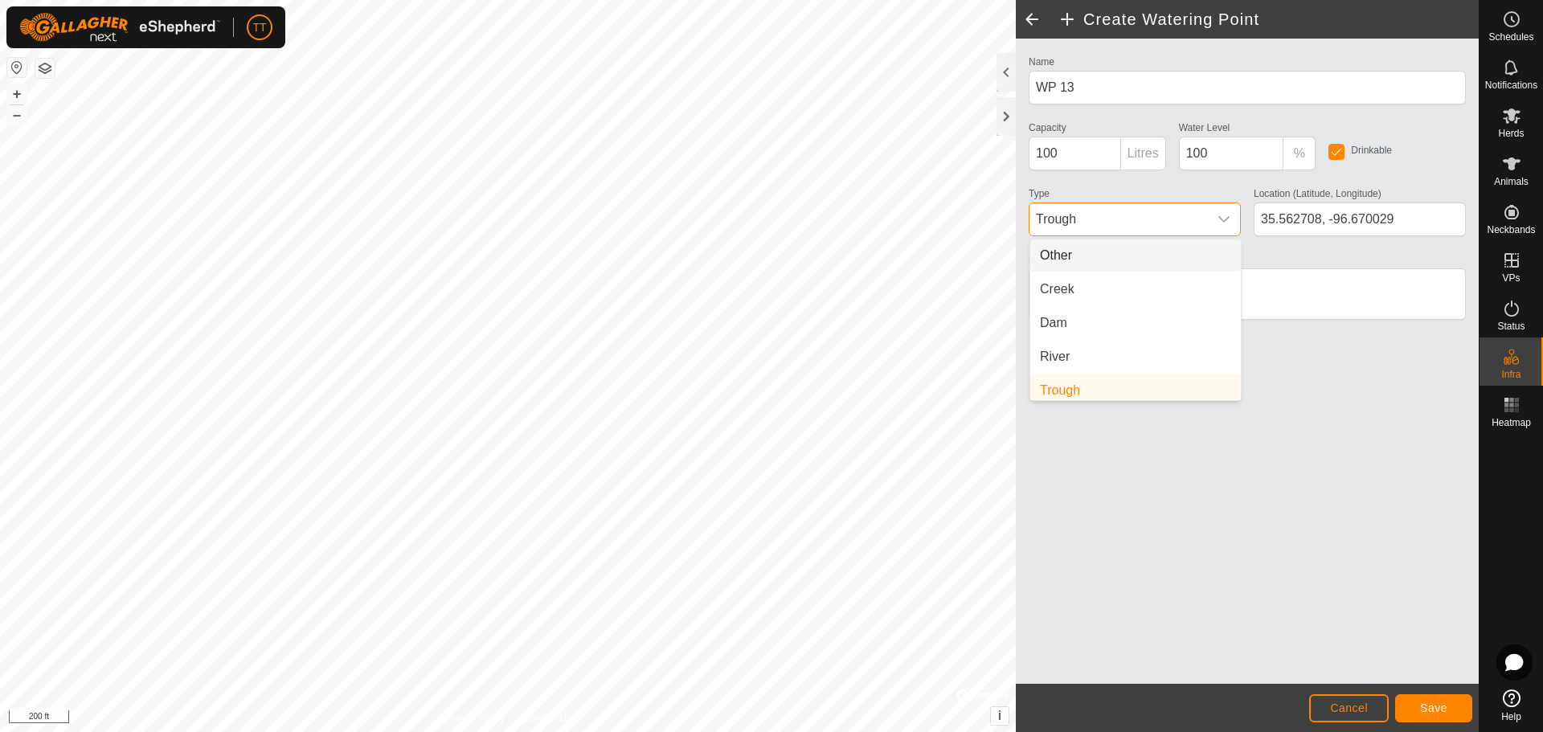
scroll to position [6, 0]
click at [1135, 313] on li "Dam" at bounding box center [1135, 317] width 211 height 32
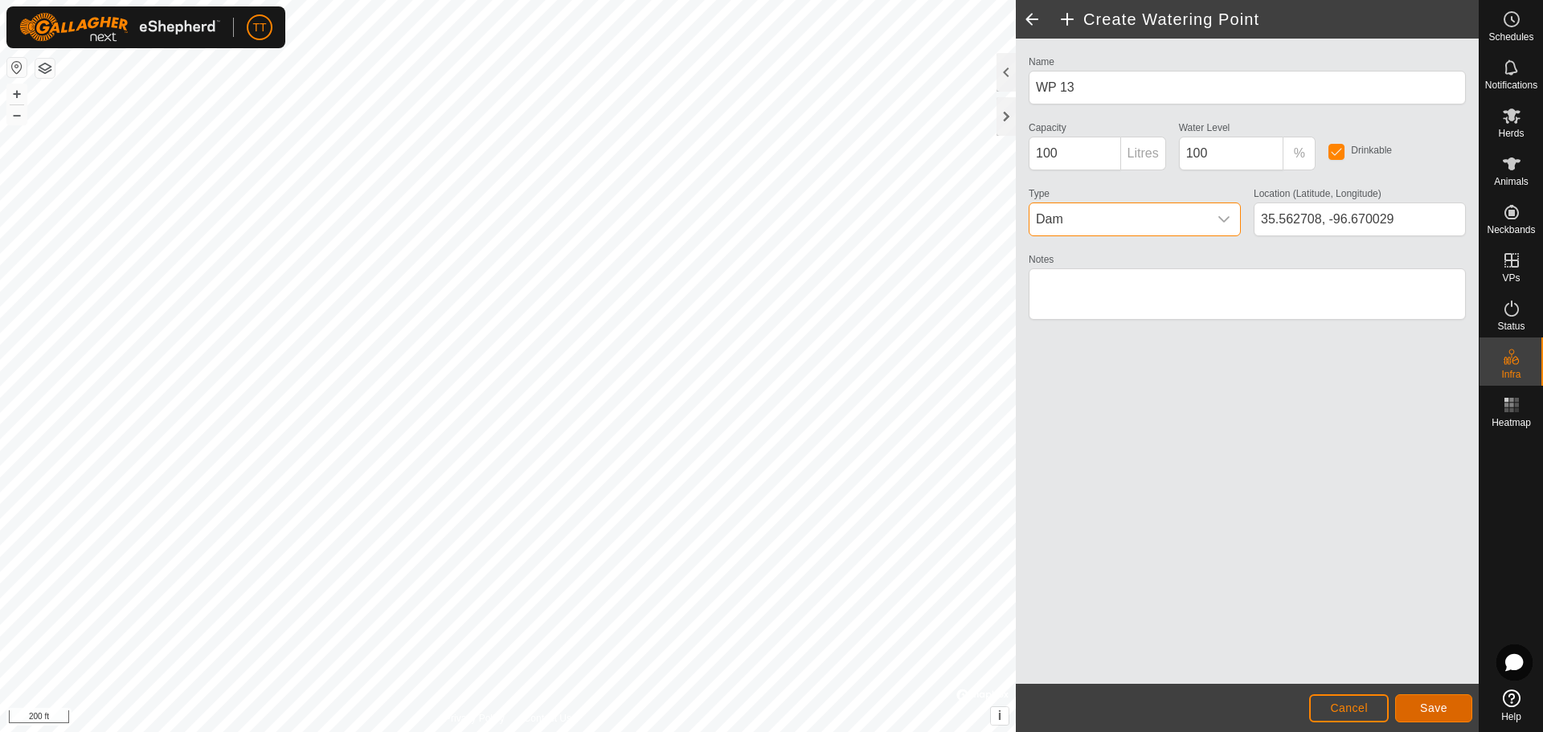
click at [1462, 709] on button "Save" at bounding box center [1433, 708] width 77 height 28
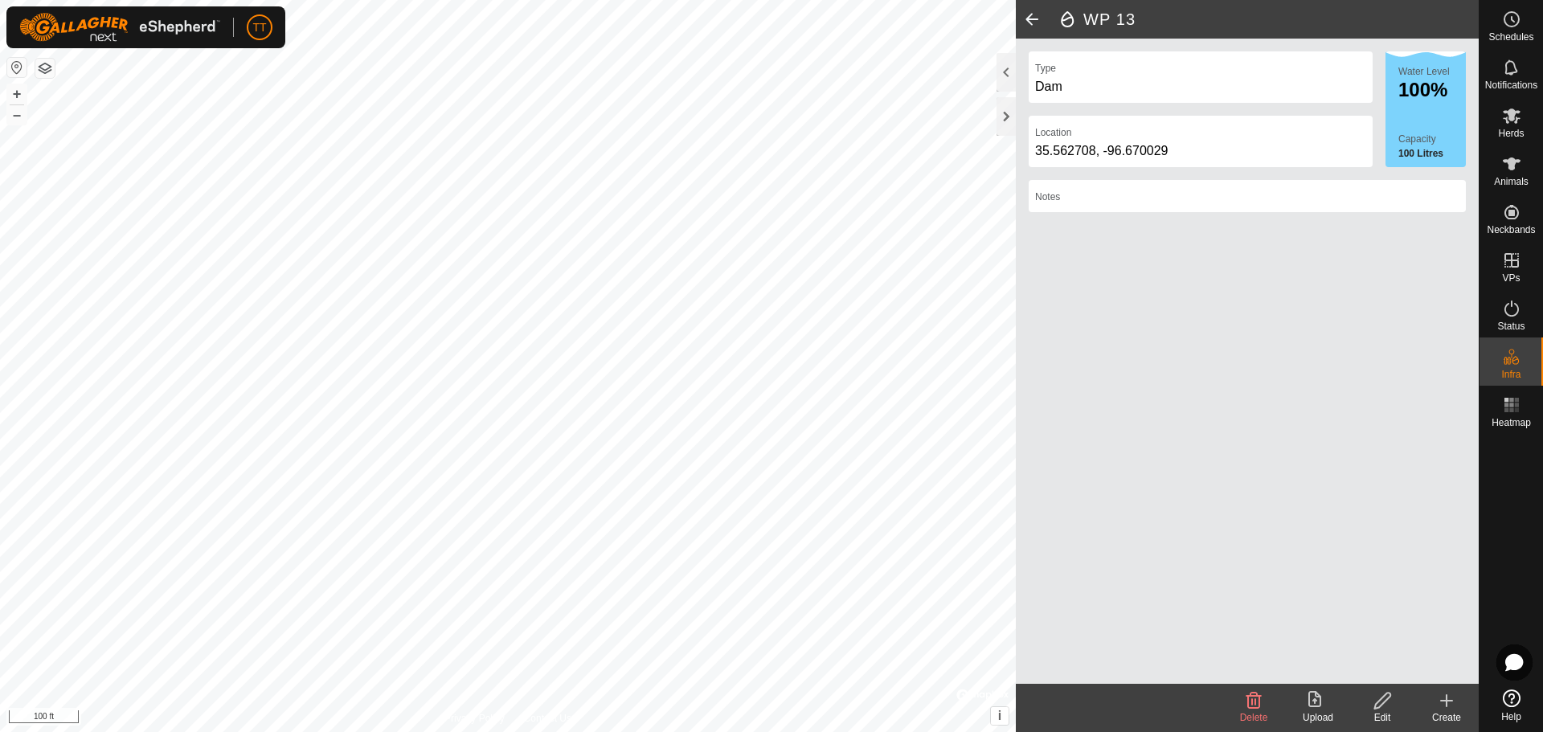
click at [1445, 712] on div "Create" at bounding box center [1447, 718] width 64 height 14
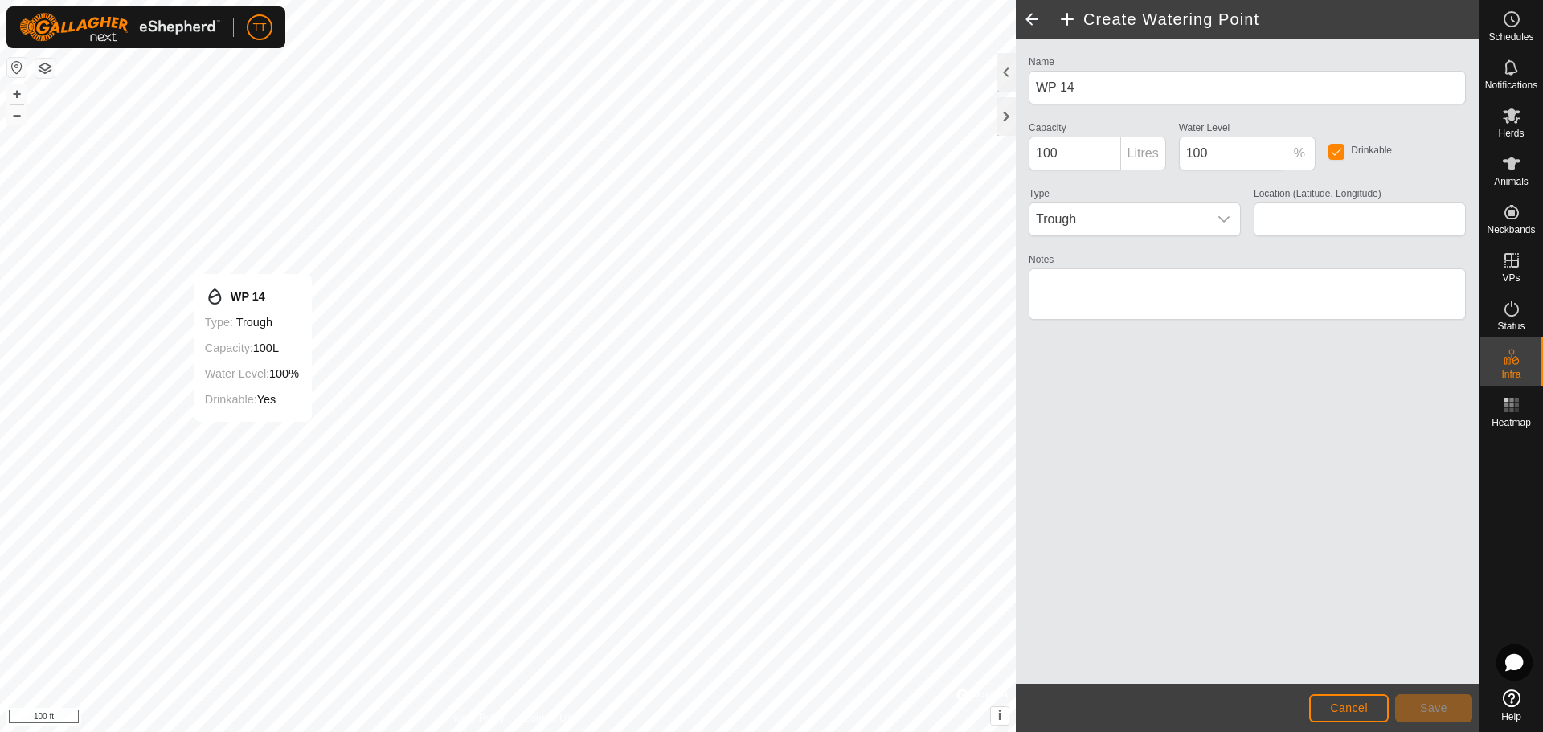
type input "35.560103, -96.668403"
click at [1127, 223] on span "Trough" at bounding box center [1119, 219] width 178 height 32
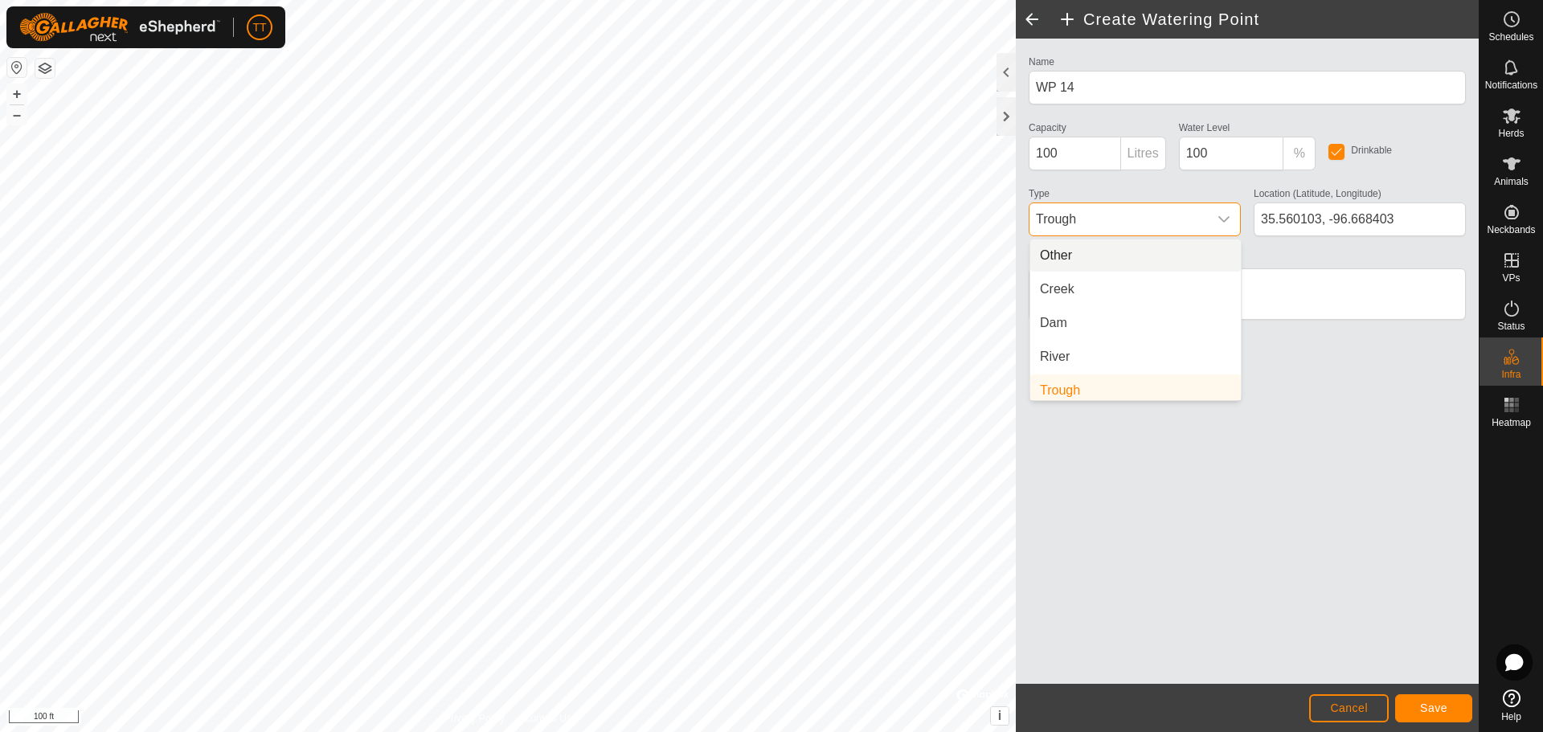
scroll to position [6, 0]
drag, startPoint x: 1098, startPoint y: 309, endPoint x: 1238, endPoint y: 401, distance: 167.7
click at [1097, 309] on li "Dam" at bounding box center [1135, 317] width 211 height 32
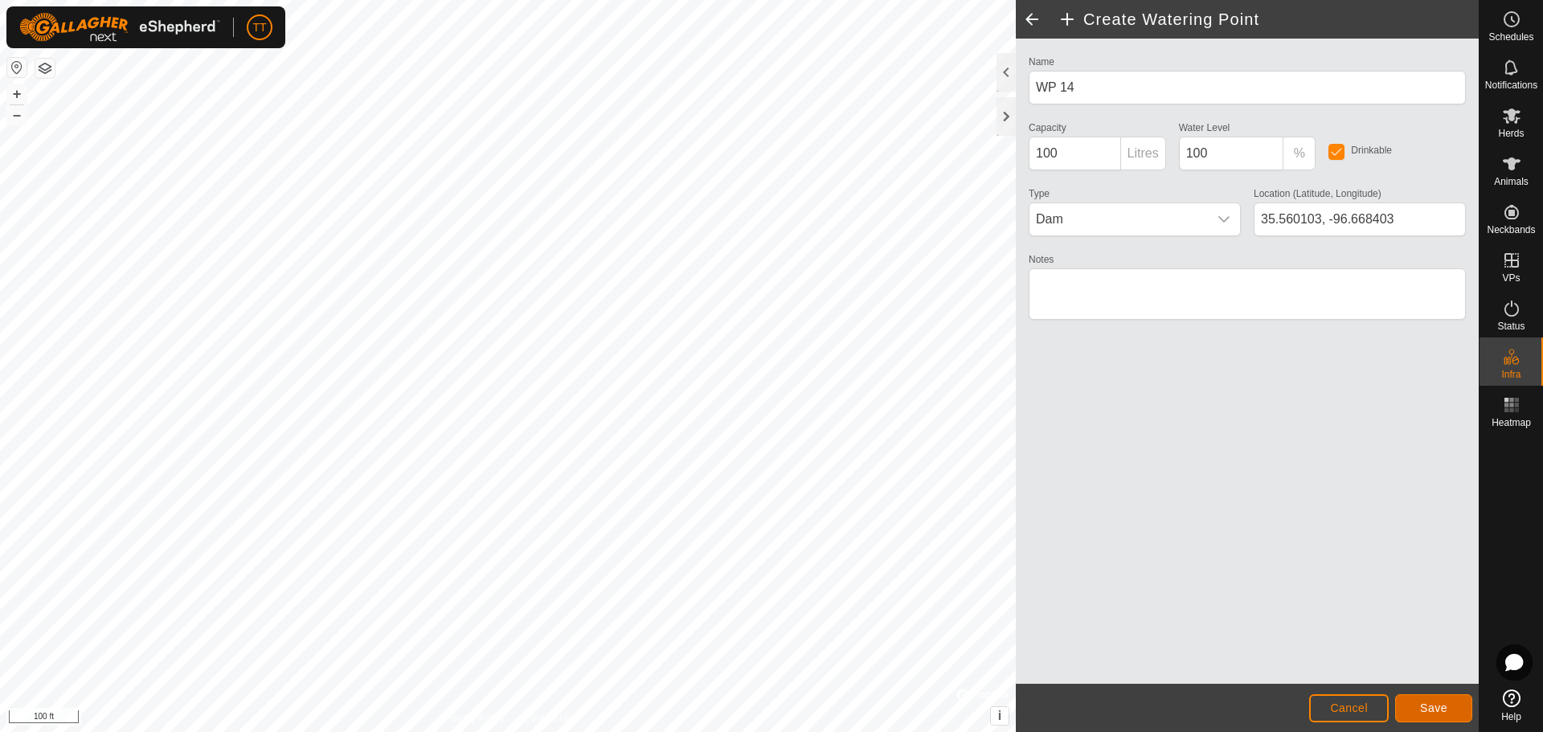
click at [1436, 707] on span "Save" at bounding box center [1433, 708] width 27 height 13
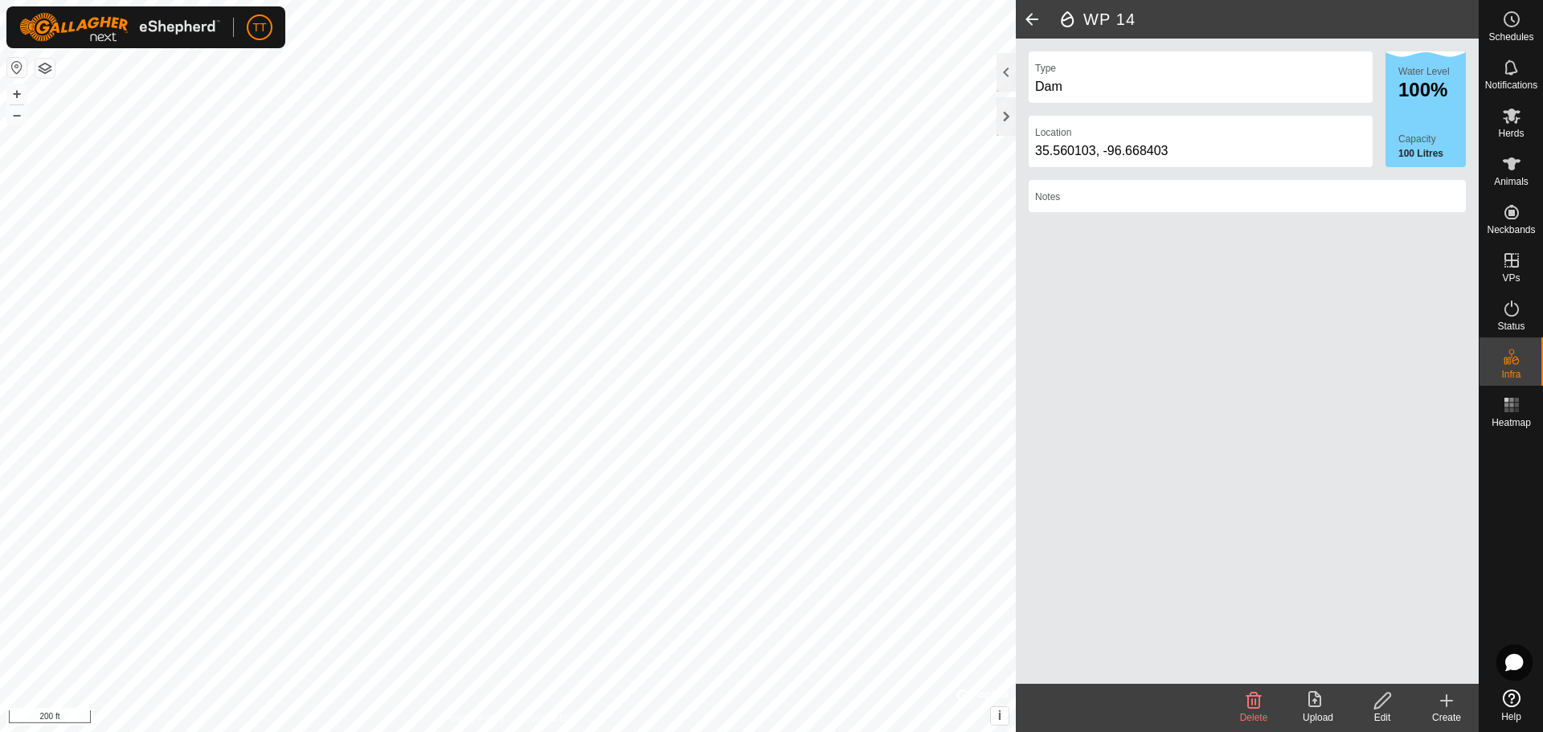
click at [1449, 712] on div "Create" at bounding box center [1447, 718] width 64 height 14
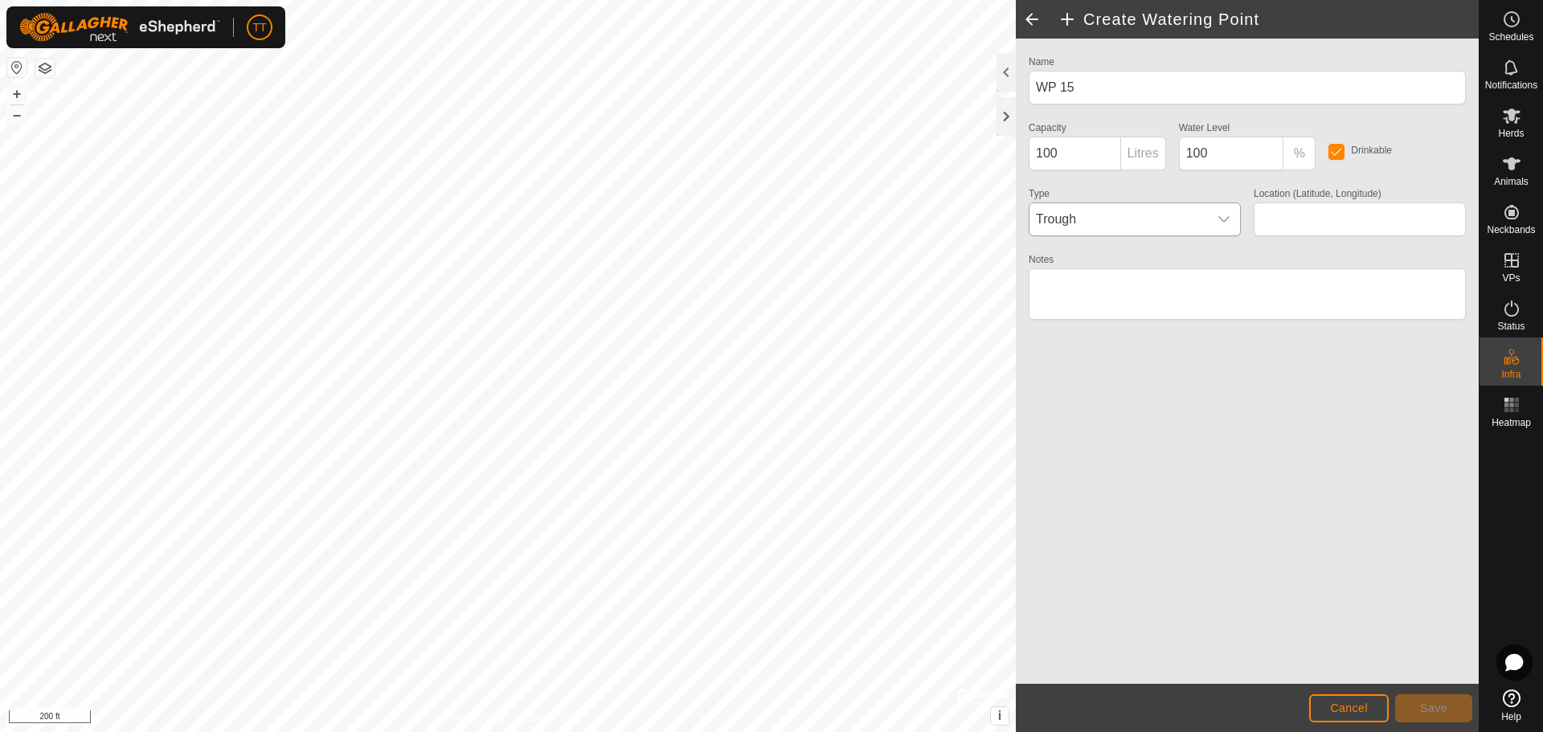
click at [1128, 216] on span "Trough" at bounding box center [1119, 219] width 178 height 32
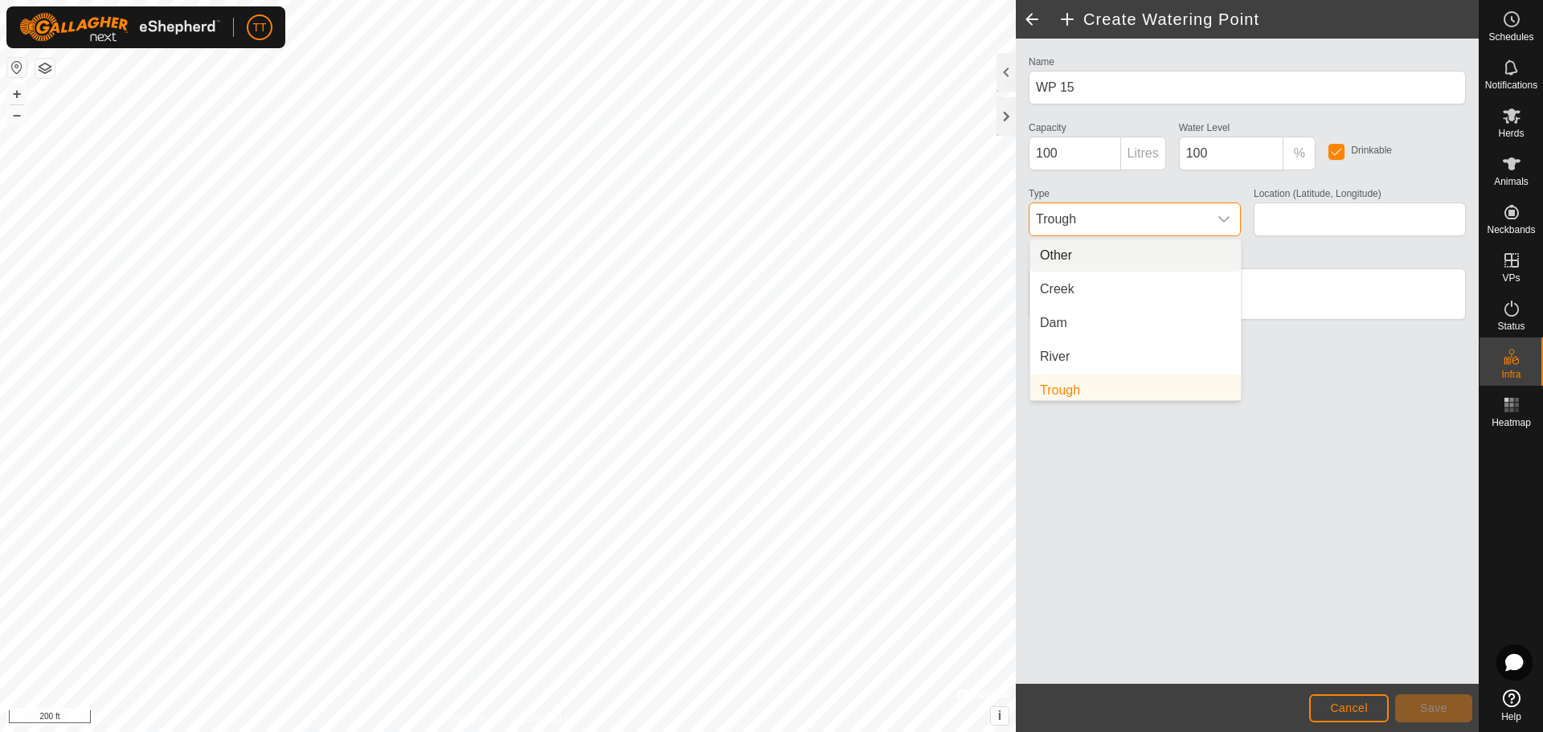
scroll to position [6, 0]
click at [1116, 317] on li "Dam" at bounding box center [1135, 317] width 211 height 32
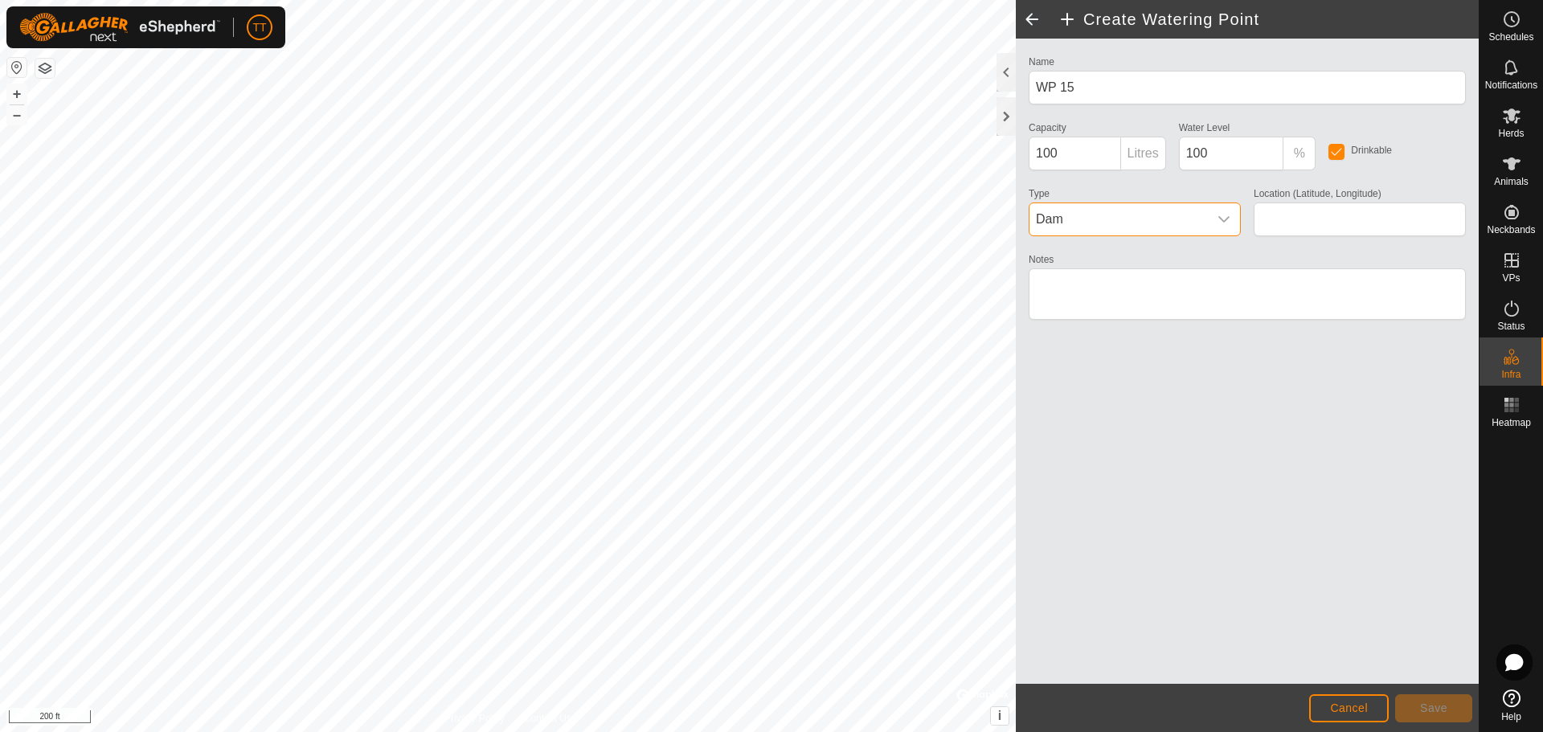
type input "35.559013, -96.665054"
click at [1433, 702] on span "Save" at bounding box center [1433, 708] width 27 height 13
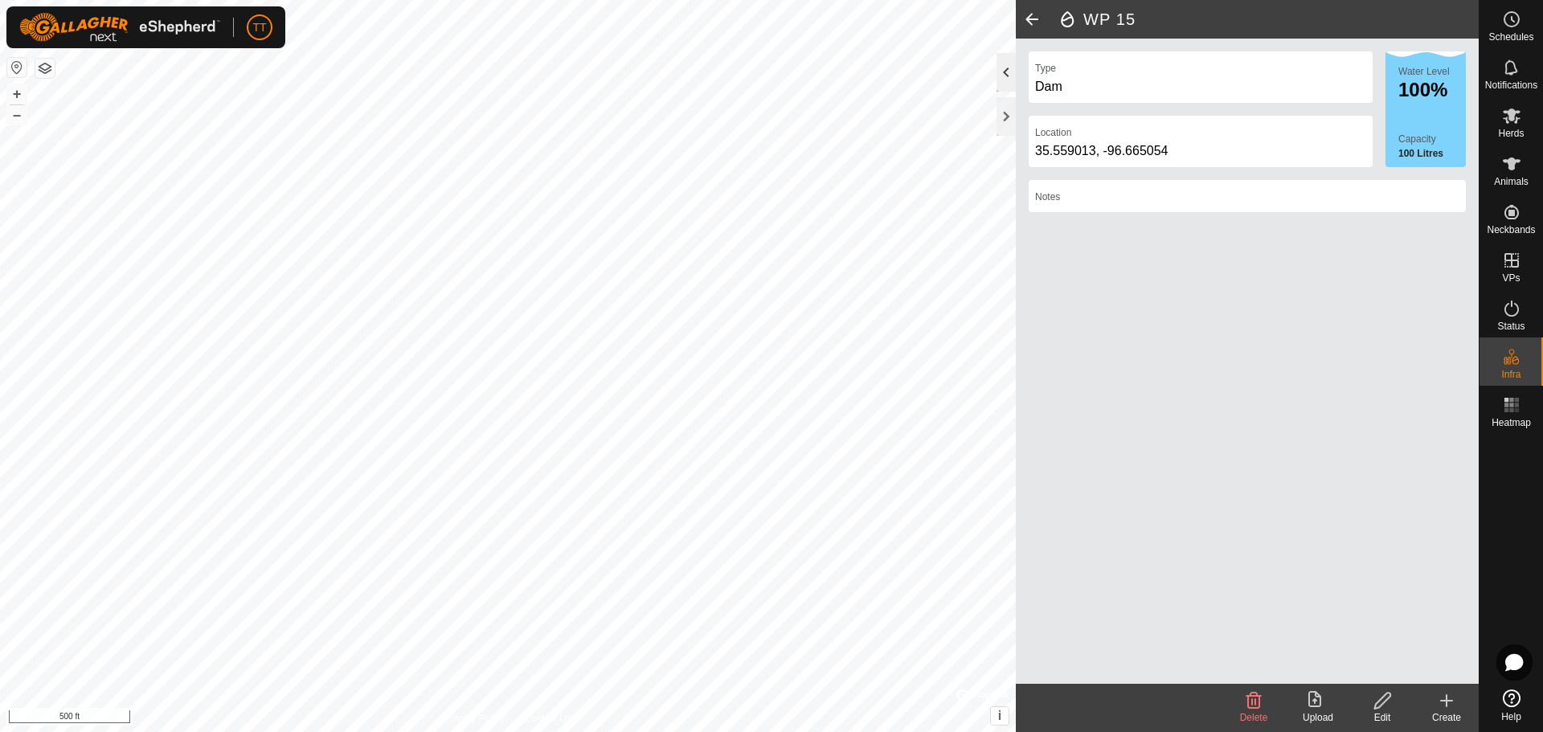
click at [1005, 72] on div at bounding box center [1006, 72] width 19 height 39
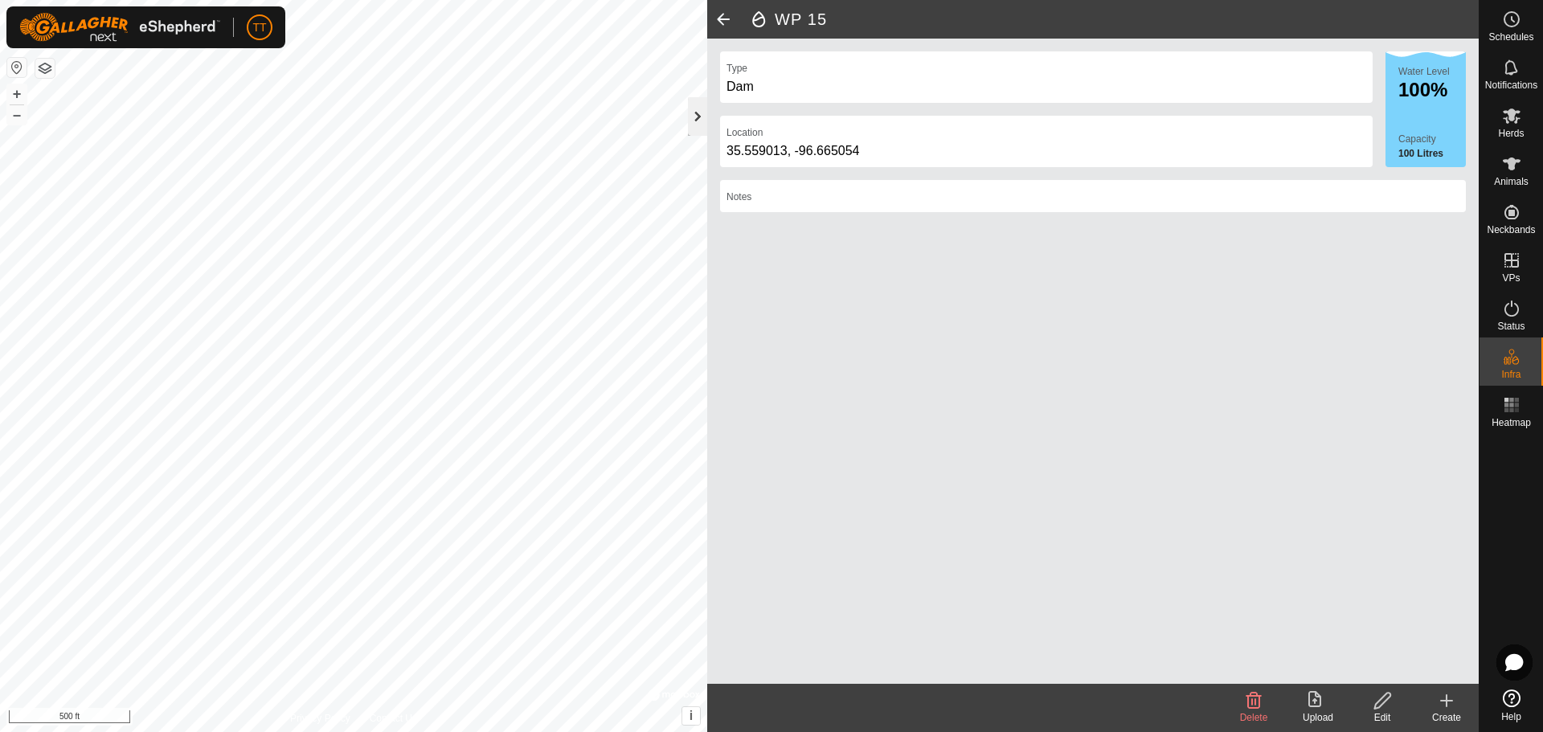
click at [704, 111] on div at bounding box center [697, 116] width 19 height 39
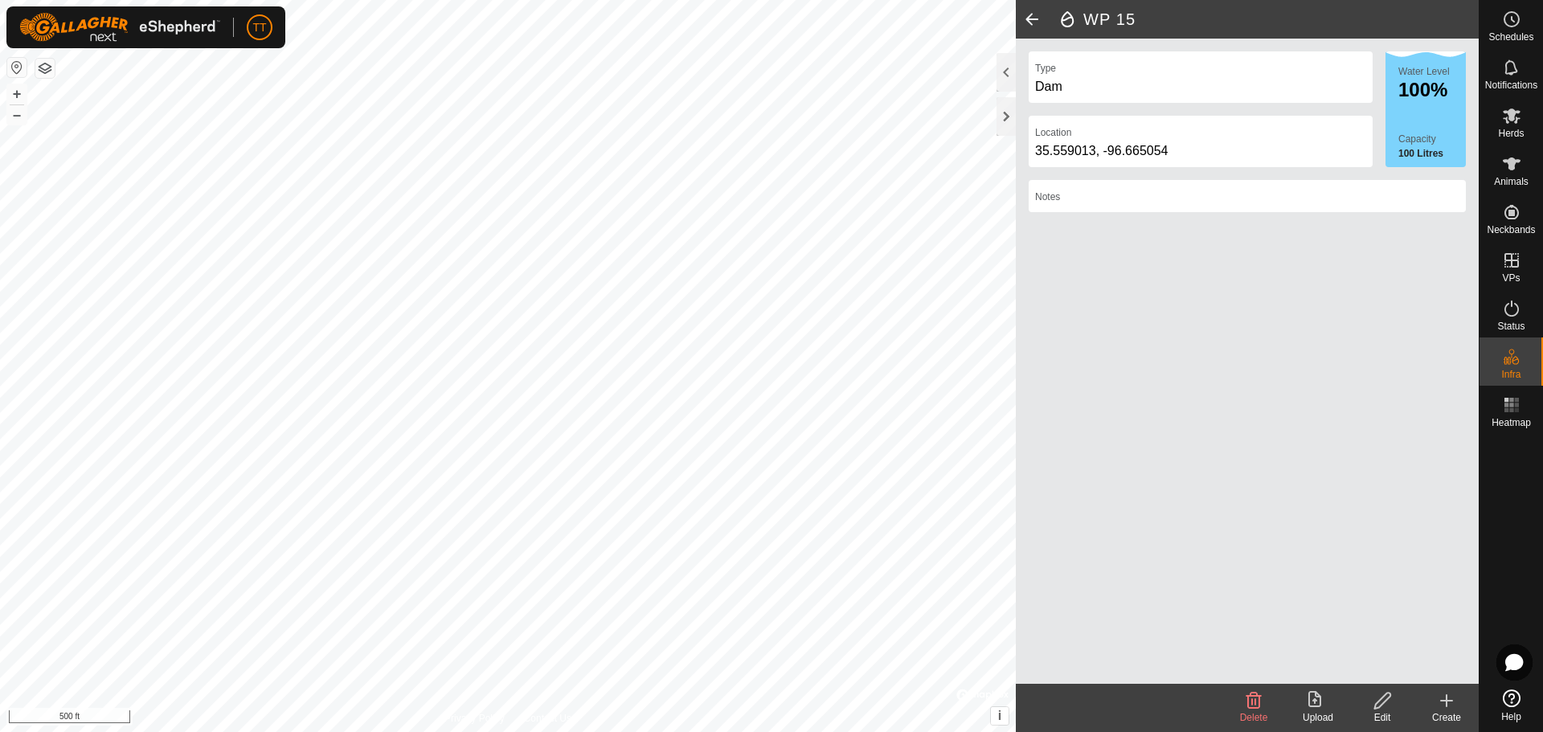
click at [1030, 17] on span at bounding box center [1032, 19] width 32 height 39
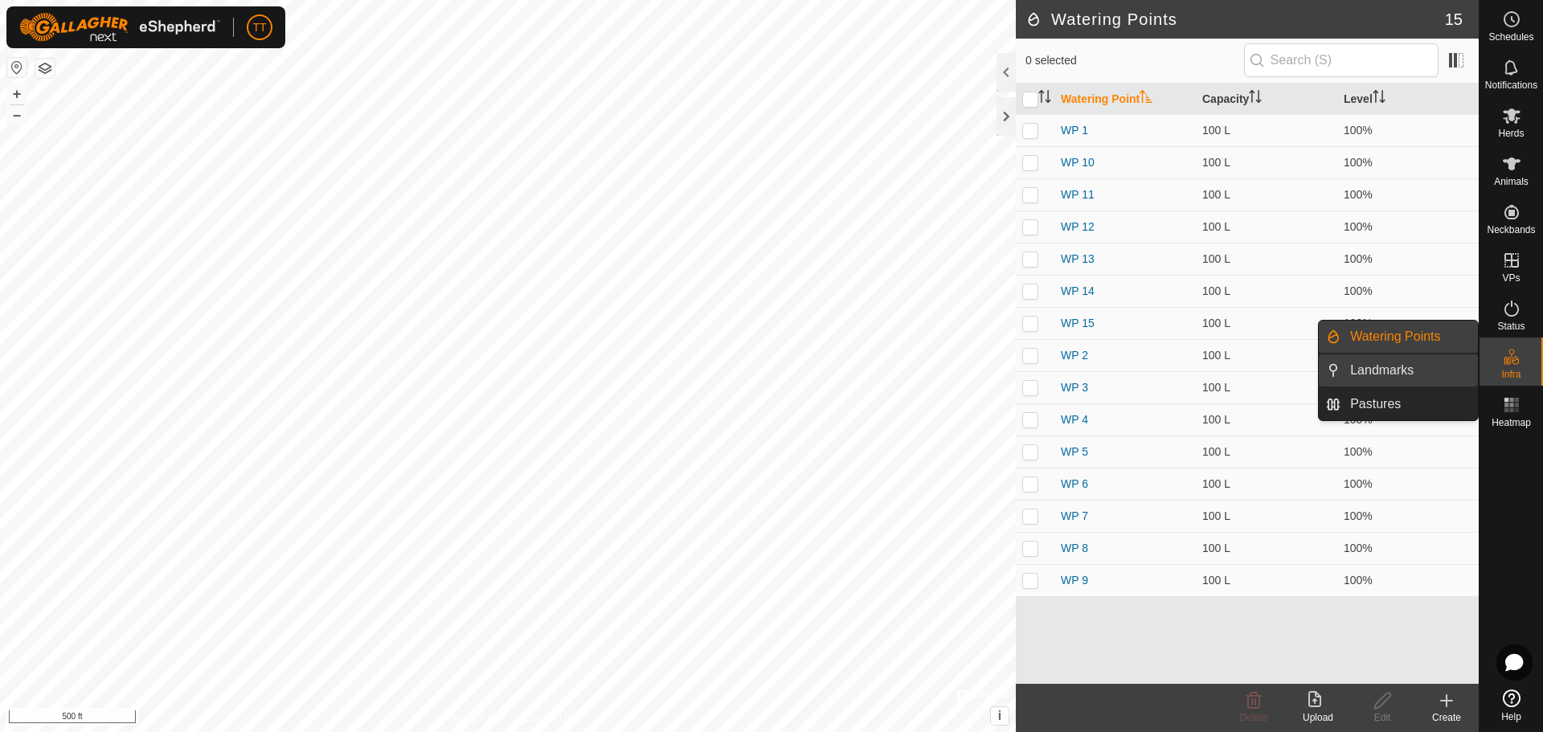
click at [1401, 375] on link "Landmarks" at bounding box center [1409, 370] width 137 height 32
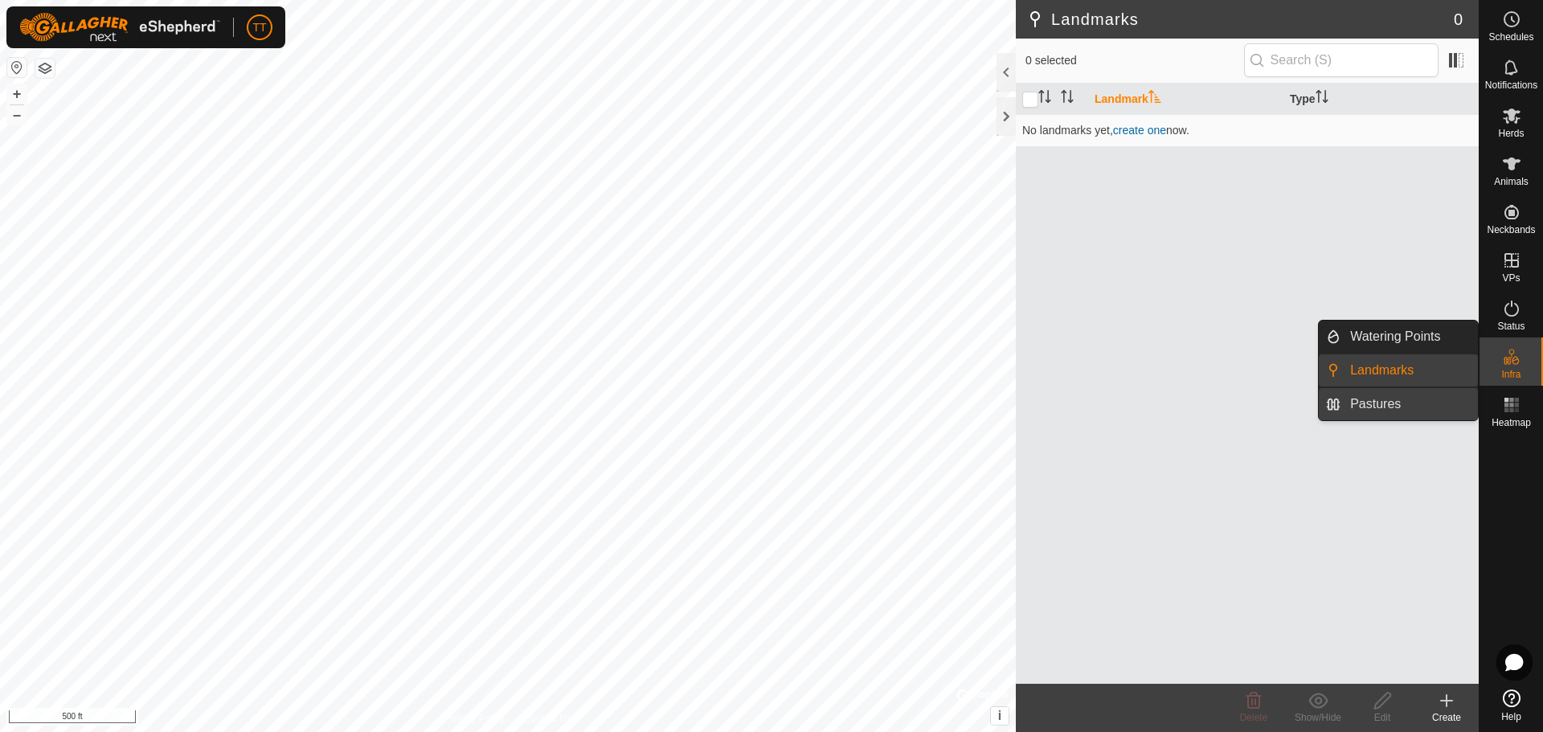
click at [1399, 404] on link "Pastures" at bounding box center [1409, 404] width 137 height 32
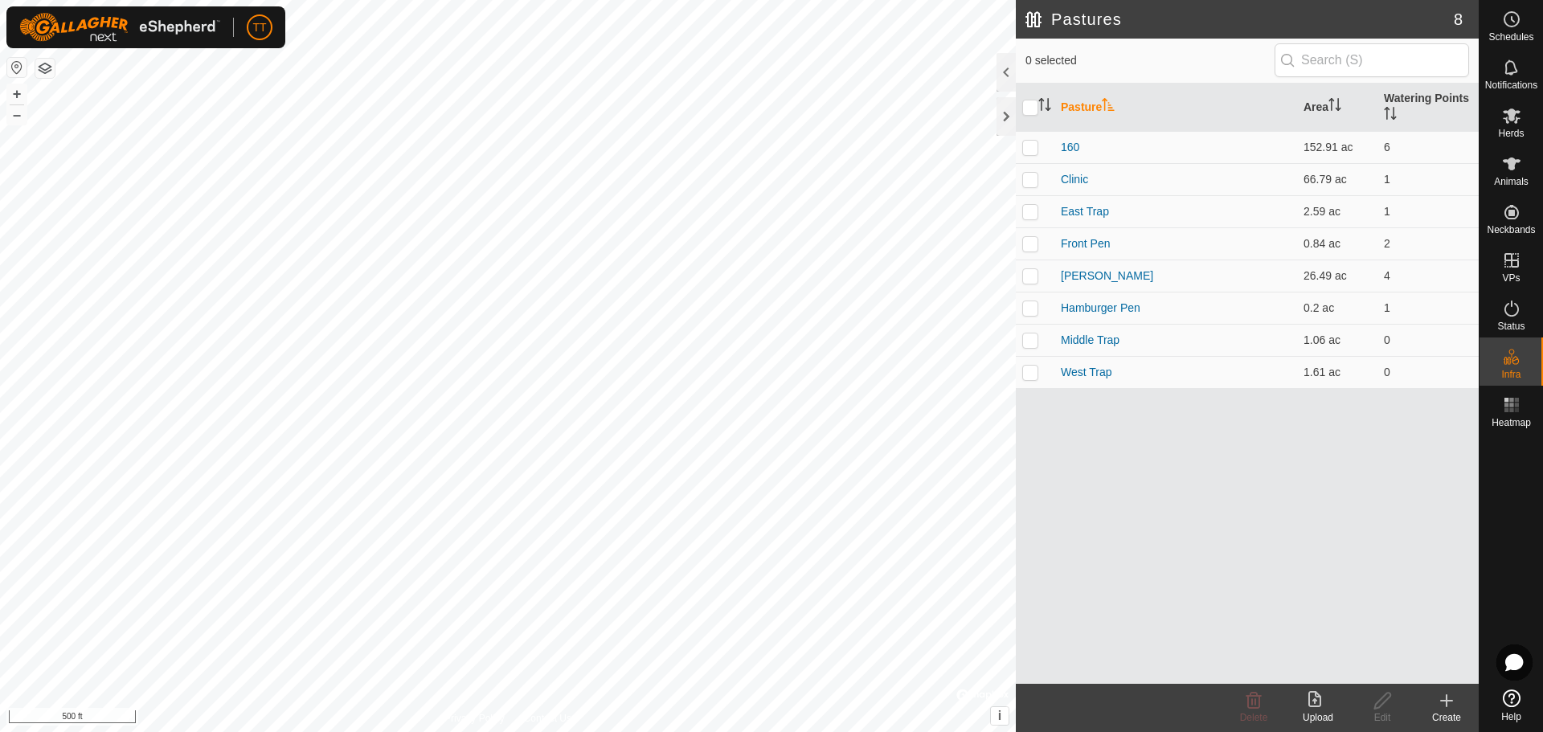
click at [1452, 706] on icon at bounding box center [1446, 700] width 19 height 19
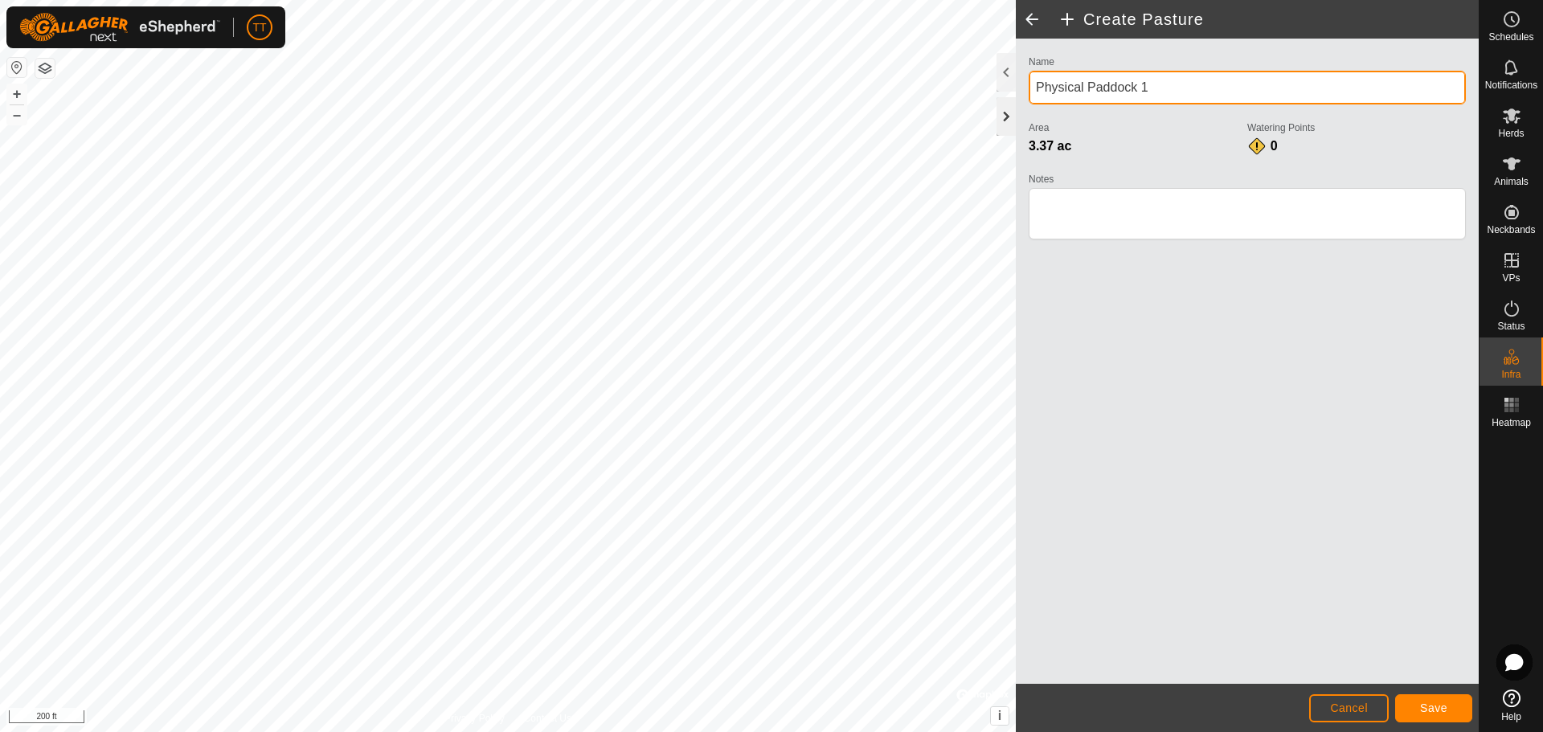
drag, startPoint x: 1169, startPoint y: 88, endPoint x: 1007, endPoint y: 100, distance: 162.0
click at [1016, 100] on div "Create Pasture Name Physical Paddock 1 Area 3.37 ac Watering Points 0 Notes Can…" at bounding box center [1247, 366] width 463 height 732
type input "Road"
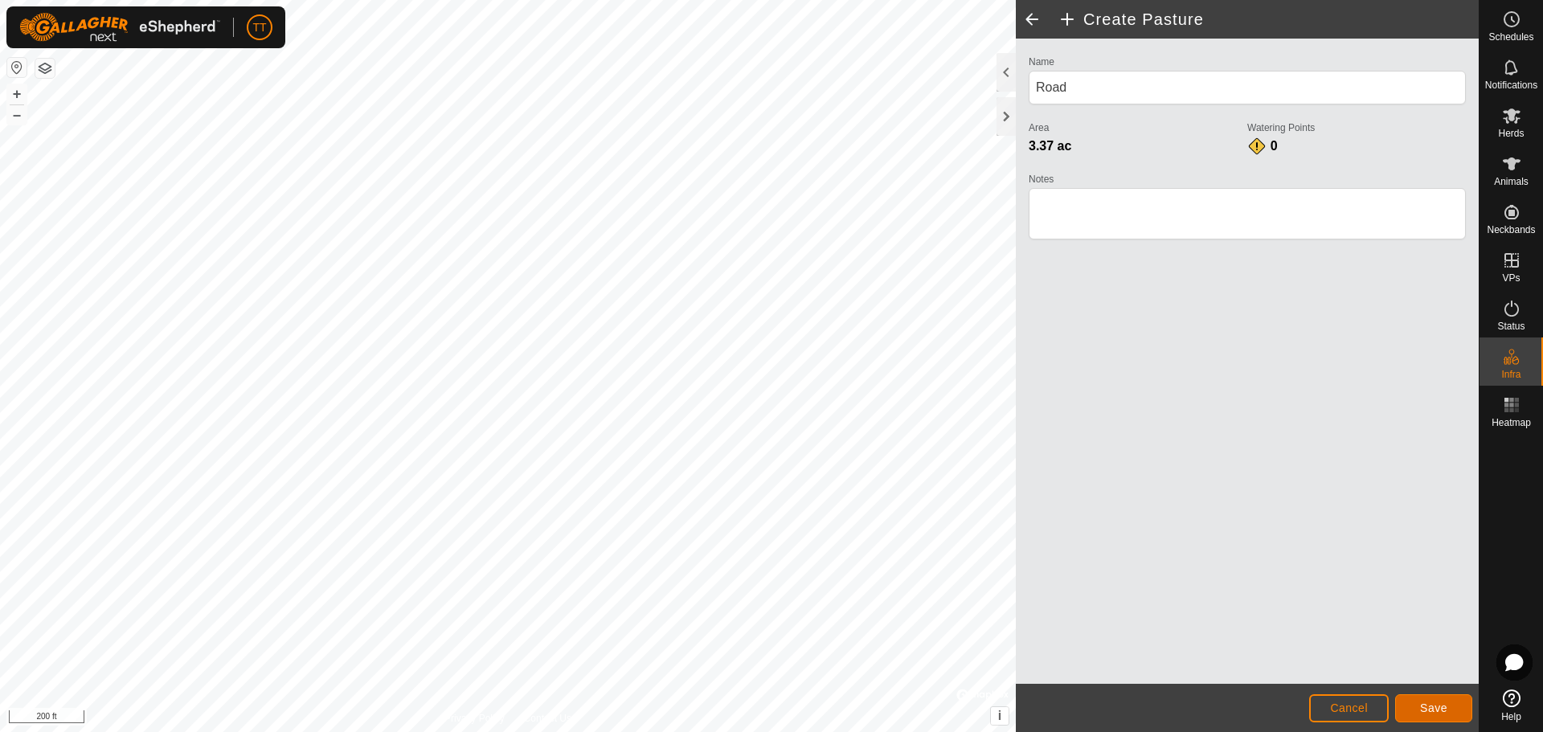
click at [1418, 704] on button "Save" at bounding box center [1433, 708] width 77 height 28
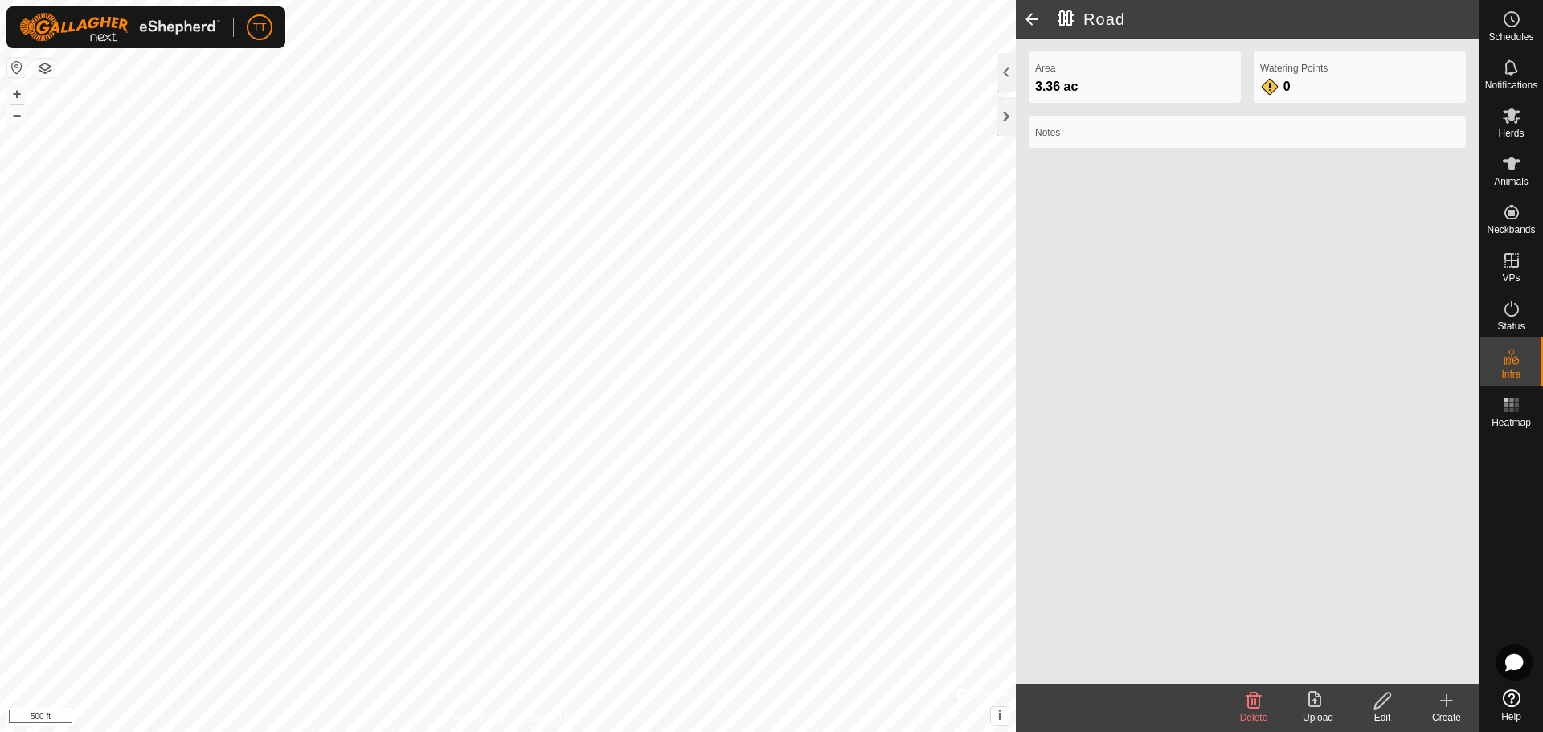
click at [883, 731] on html "TT Schedules Notifications Herds Animals Neckbands VPs Status Infra Heatmap Hel…" at bounding box center [771, 366] width 1543 height 732
click at [743, 731] on html "TT Schedules Notifications Herds Animals Neckbands VPs Status Infra Heatmap Hel…" at bounding box center [771, 366] width 1543 height 732
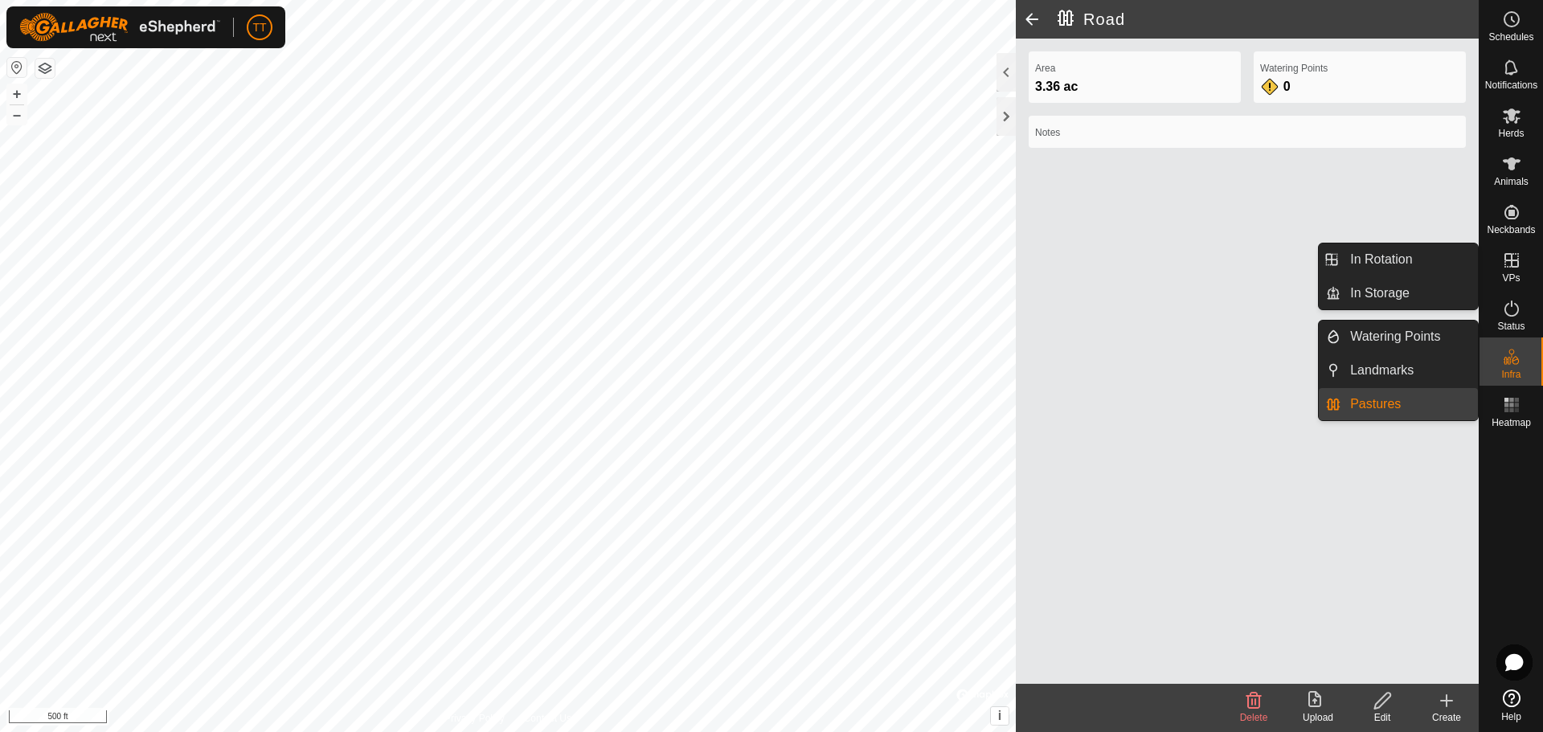
click at [1516, 264] on icon at bounding box center [1511, 260] width 19 height 19
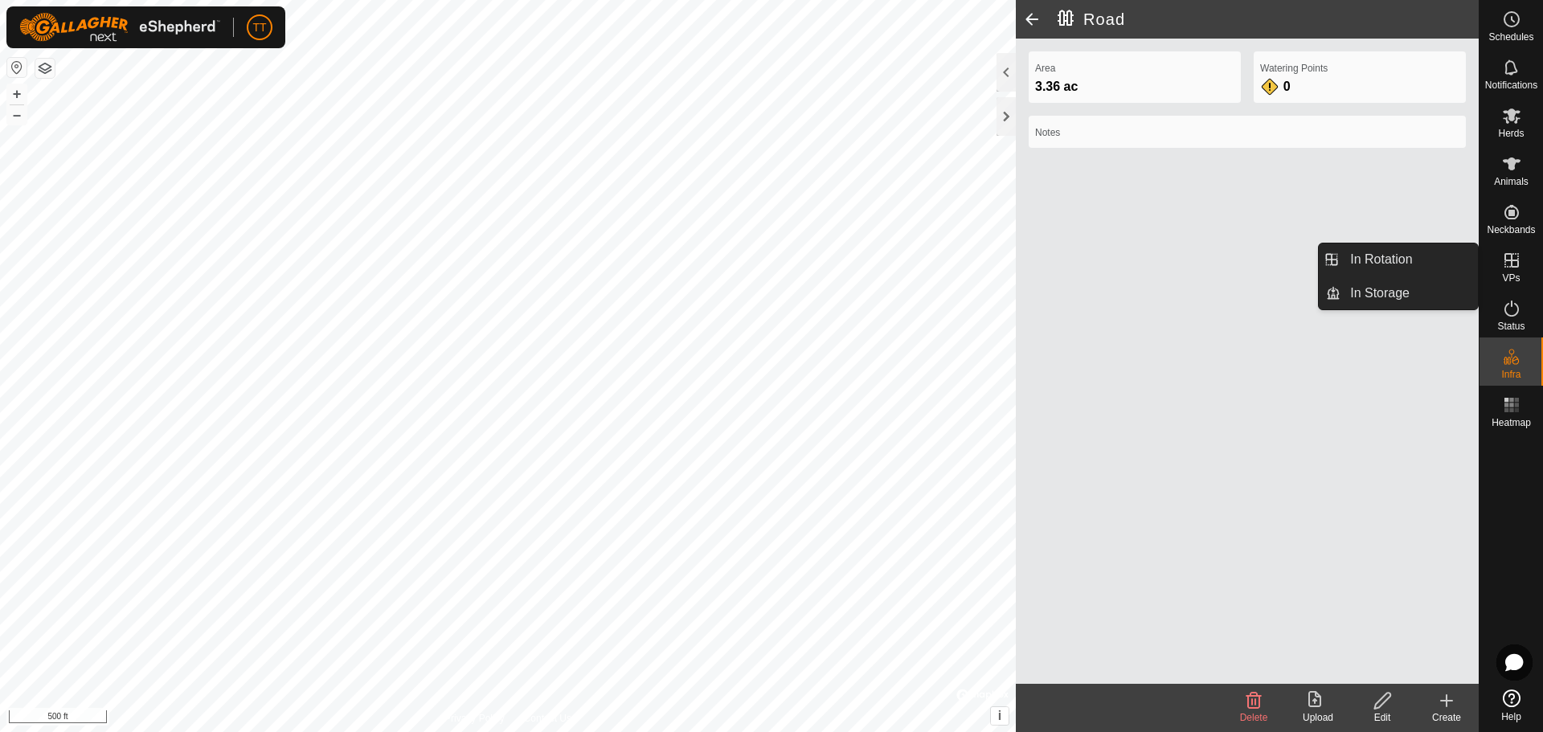
click at [1512, 263] on icon at bounding box center [1512, 260] width 14 height 14
click at [1432, 258] on link "In Rotation" at bounding box center [1409, 260] width 137 height 32
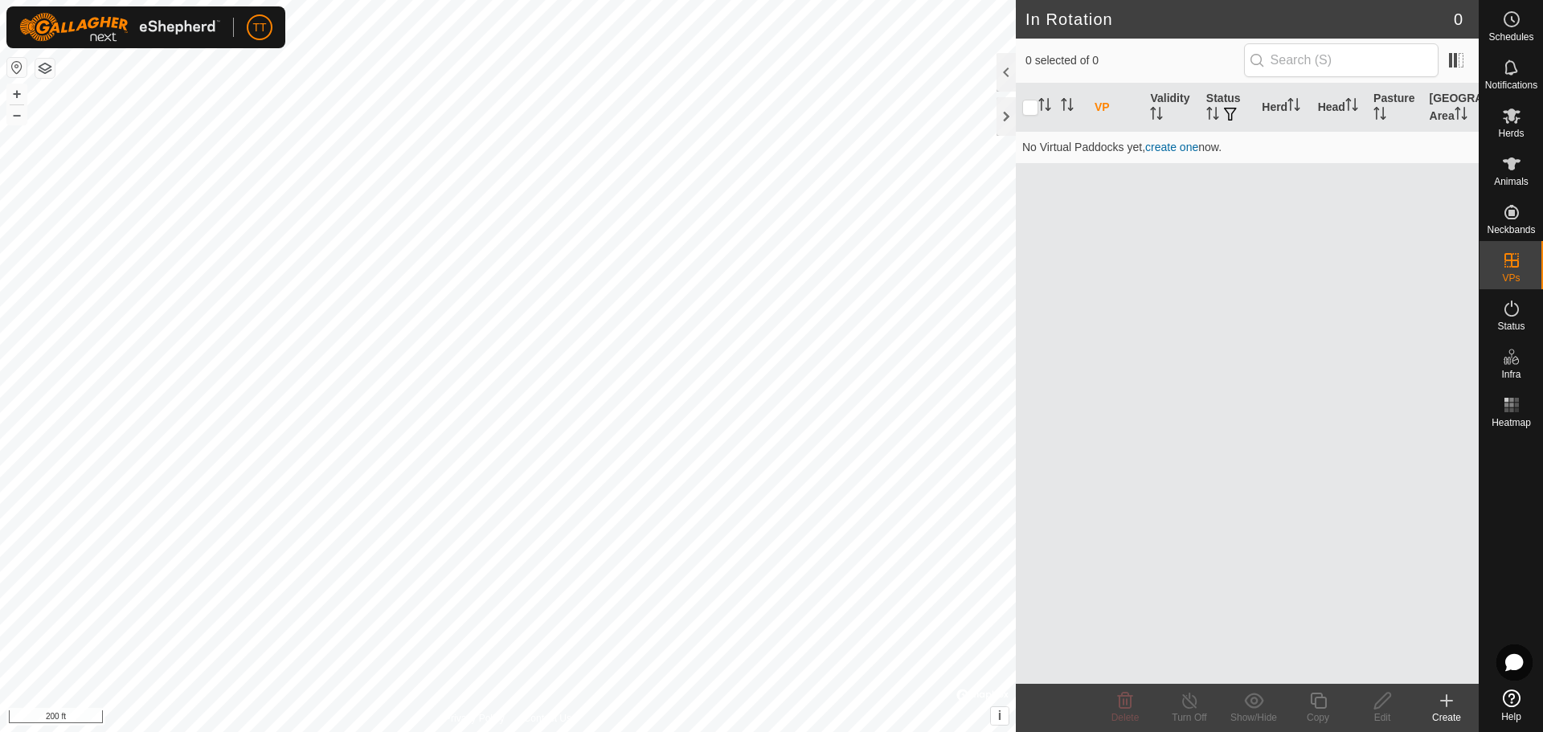
click at [1454, 702] on icon at bounding box center [1446, 700] width 19 height 19
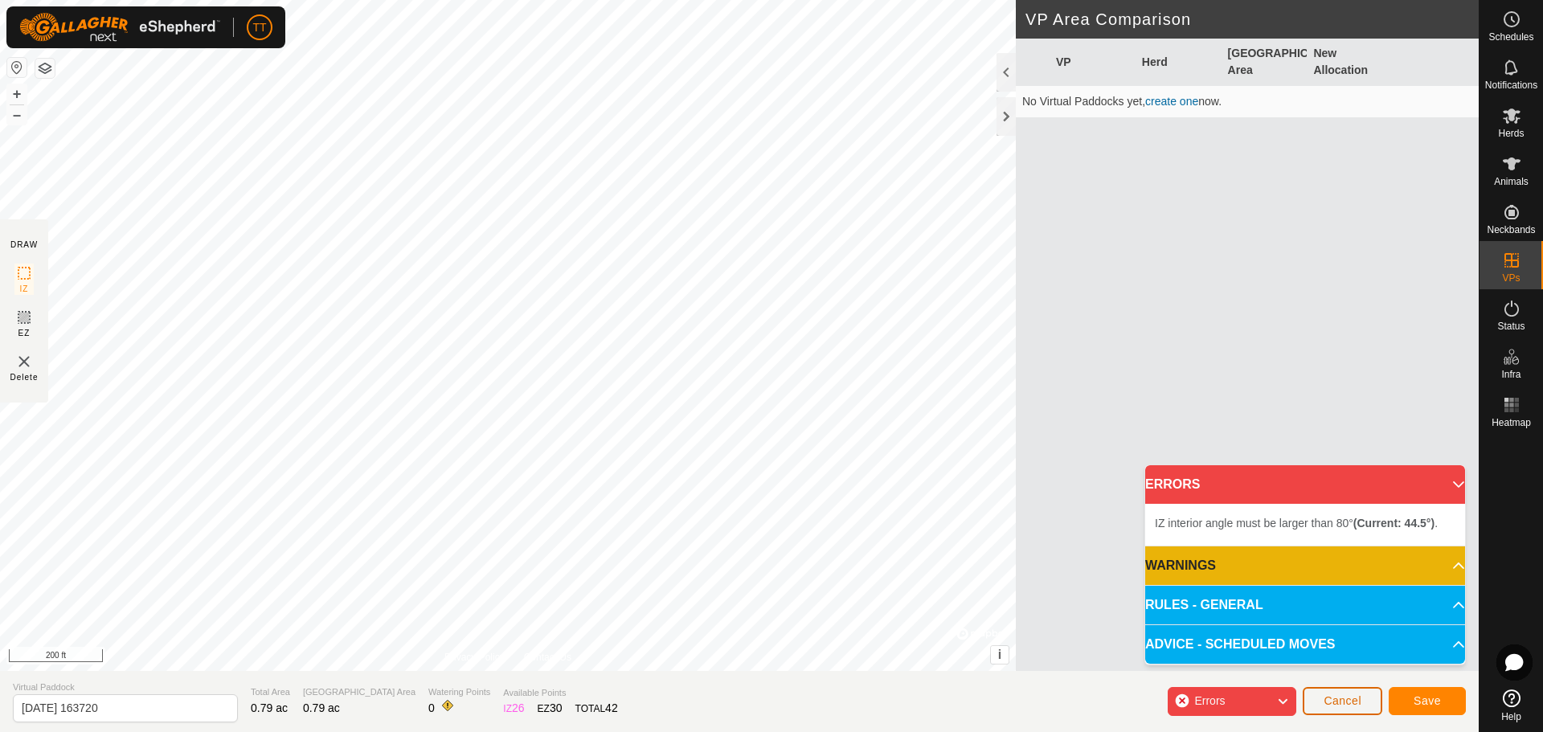
click at [1326, 700] on span "Cancel" at bounding box center [1343, 700] width 38 height 13
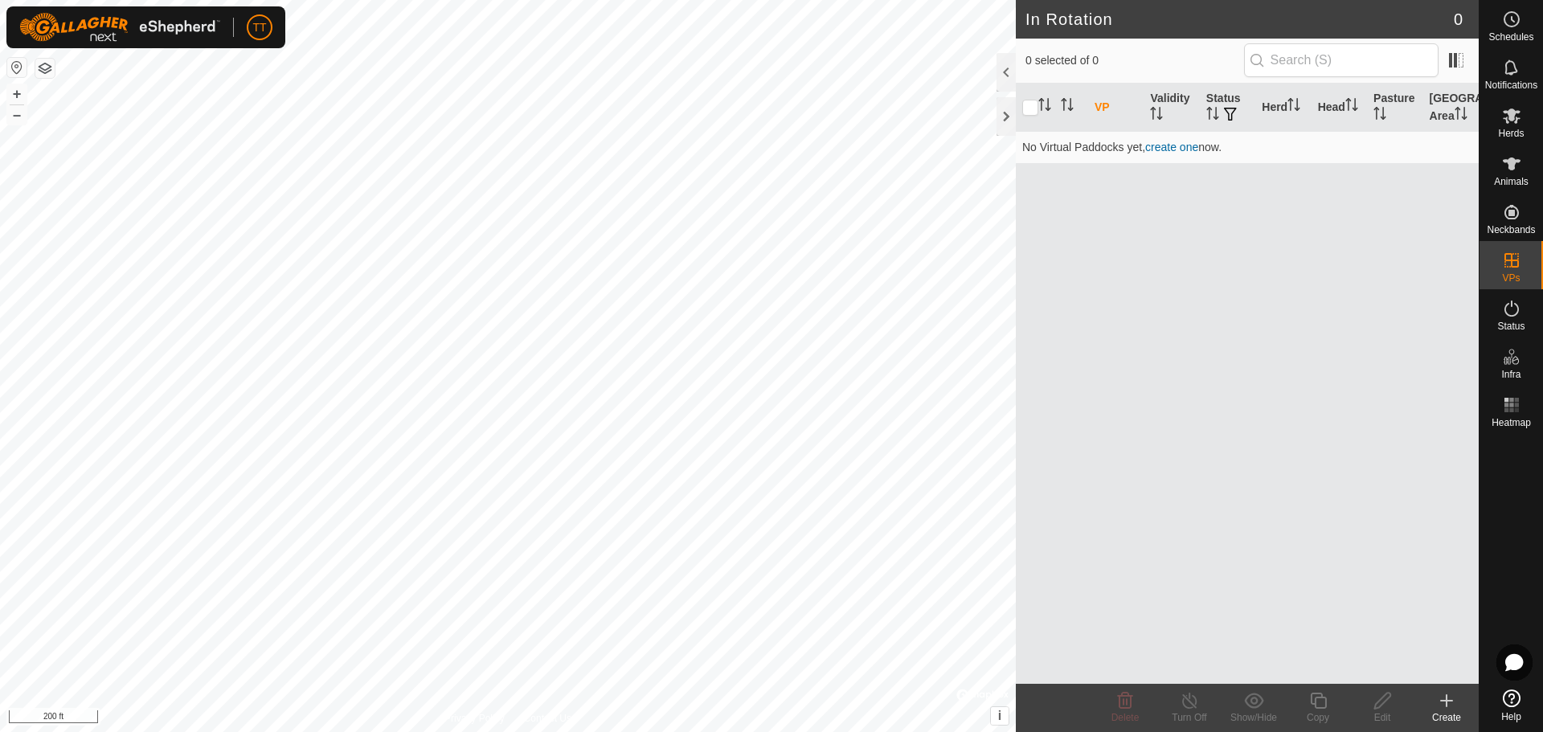
click at [1444, 711] on div "Create" at bounding box center [1447, 718] width 64 height 14
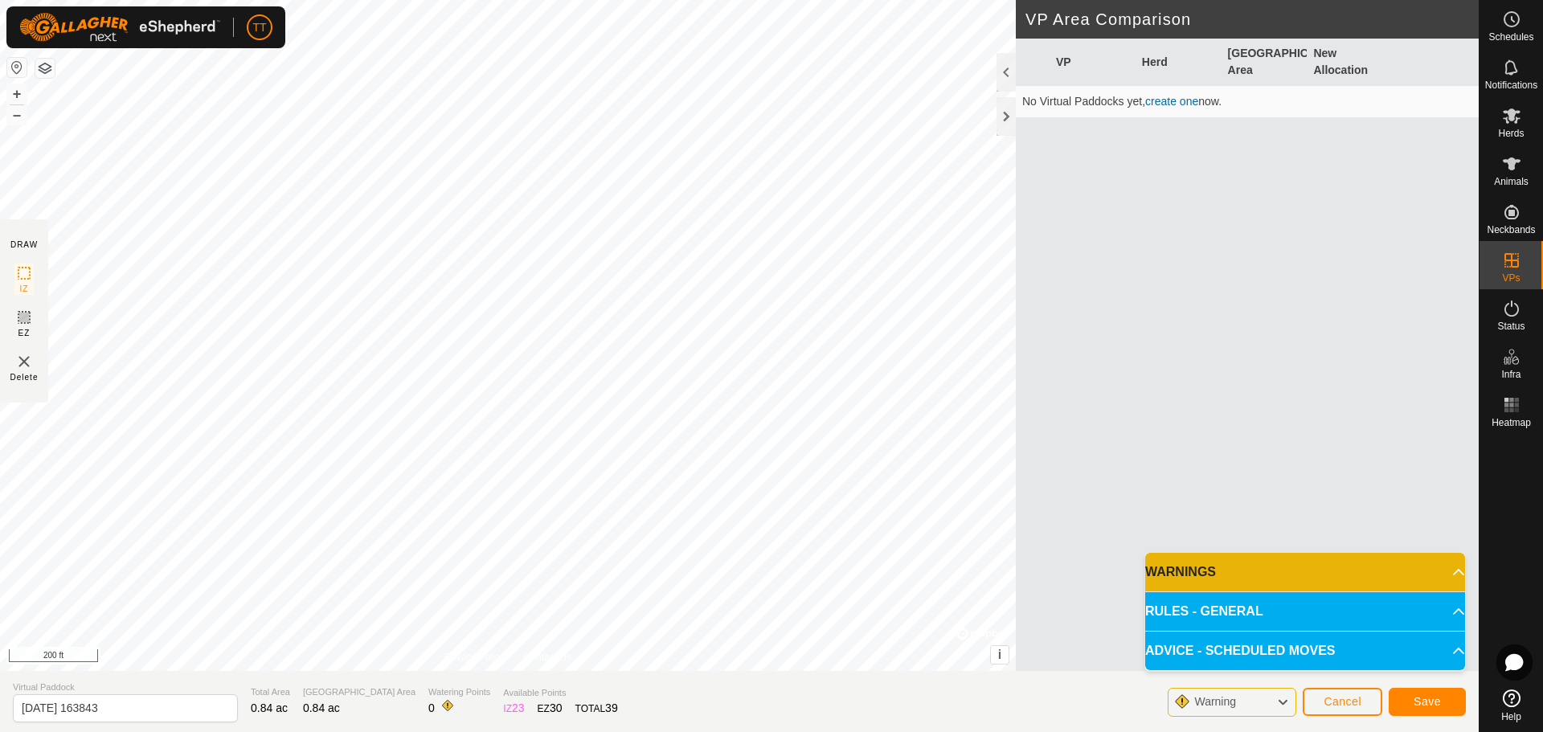
click at [1448, 571] on p-accordion-header "WARNINGS" at bounding box center [1305, 572] width 320 height 39
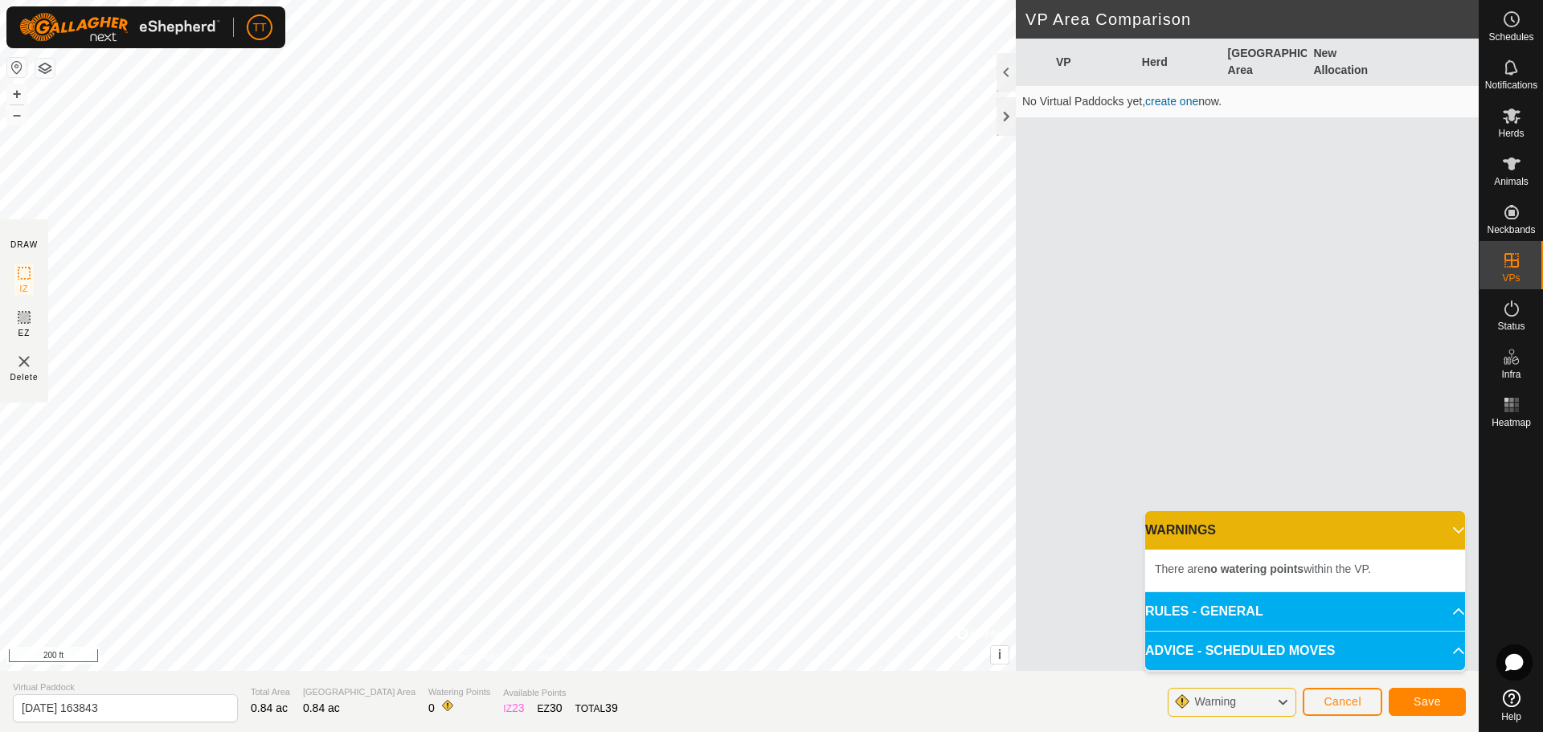
click at [1448, 530] on p-accordion-header "WARNINGS" at bounding box center [1305, 530] width 320 height 39
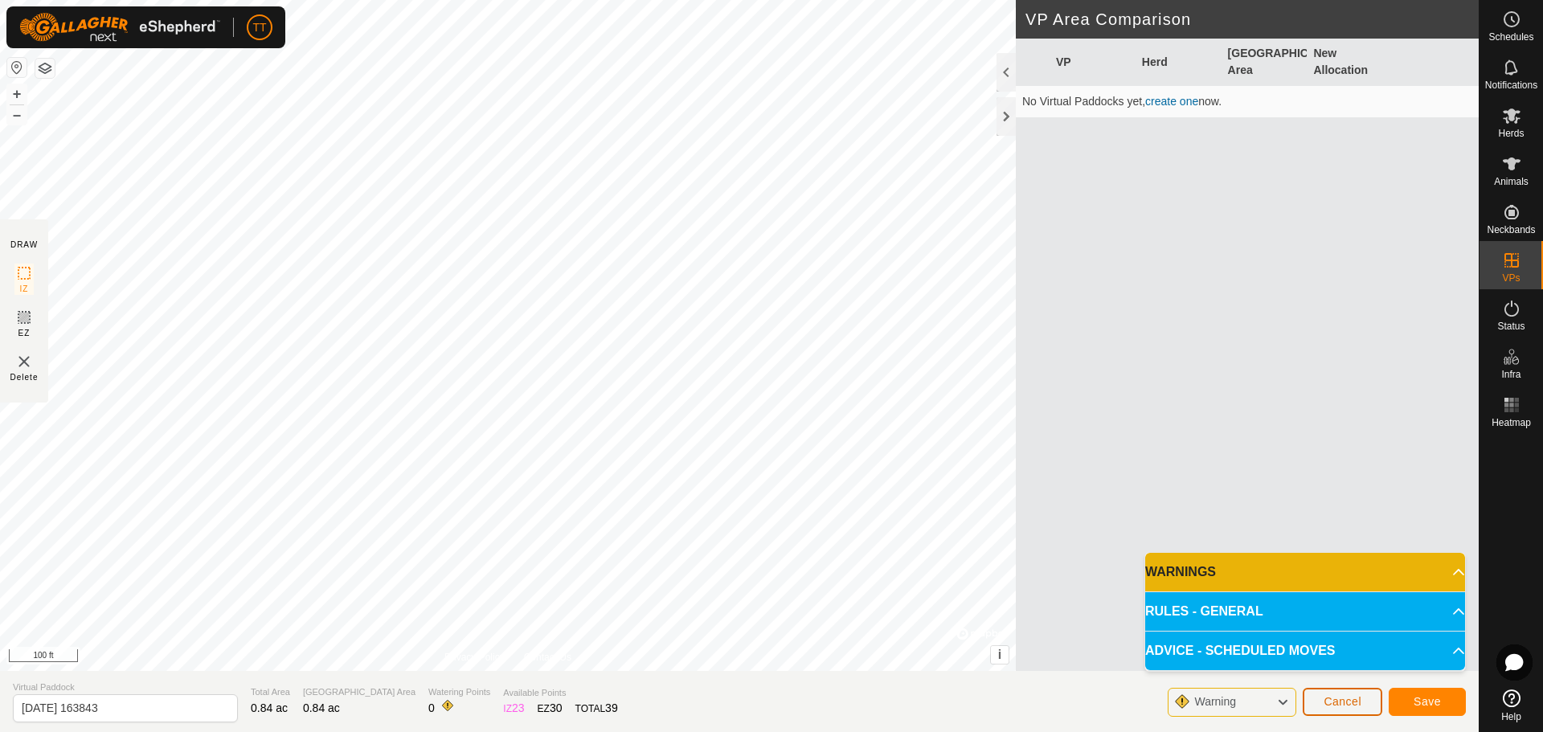
click at [1344, 697] on span "Cancel" at bounding box center [1343, 701] width 38 height 13
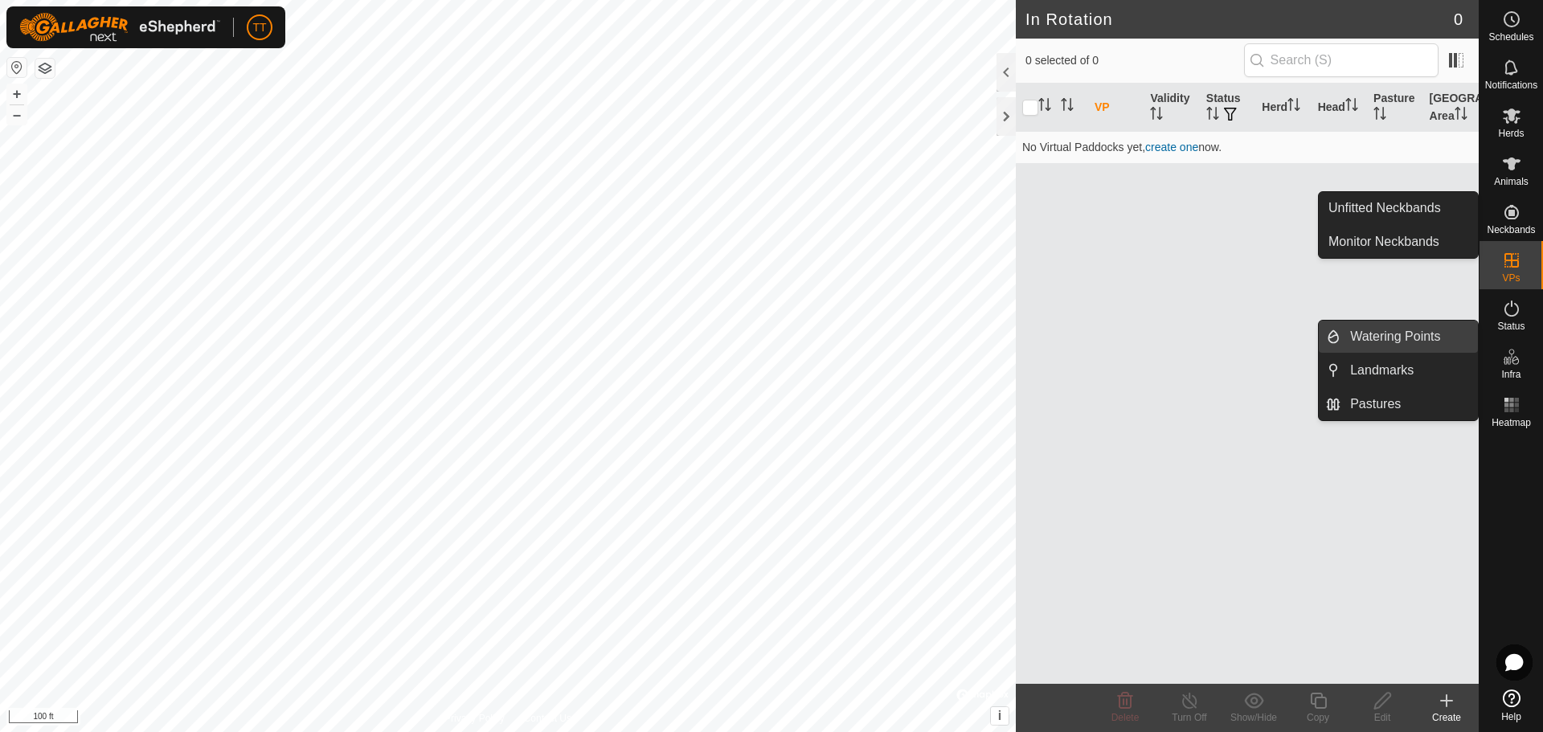
drag, startPoint x: 1447, startPoint y: 342, endPoint x: 1435, endPoint y: 344, distance: 12.3
click at [1447, 342] on link "Watering Points" at bounding box center [1409, 337] width 137 height 32
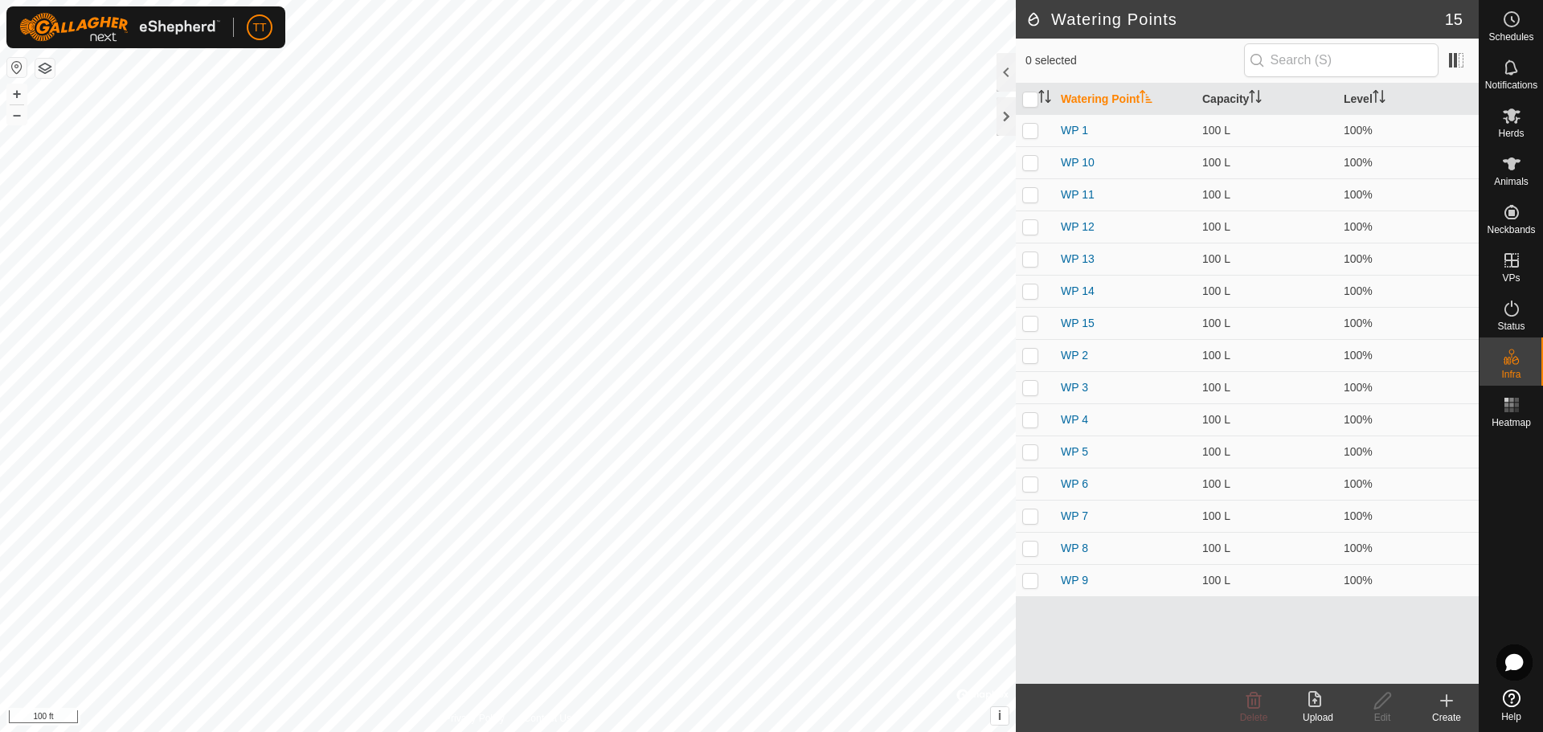
click at [1443, 711] on div "Create" at bounding box center [1447, 718] width 64 height 14
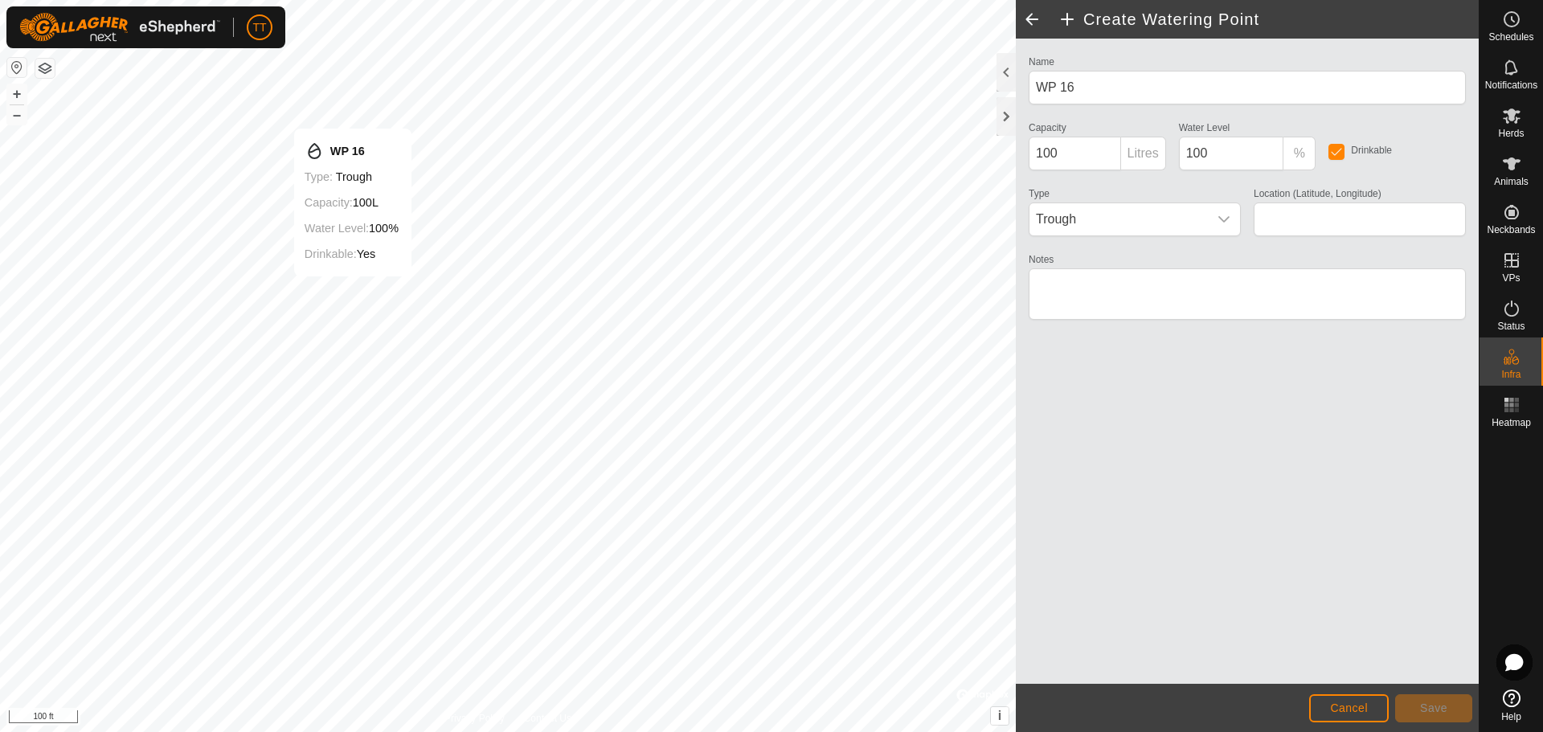
type input "35.563471, -96.670680"
click at [1129, 221] on span "Trough" at bounding box center [1119, 219] width 178 height 32
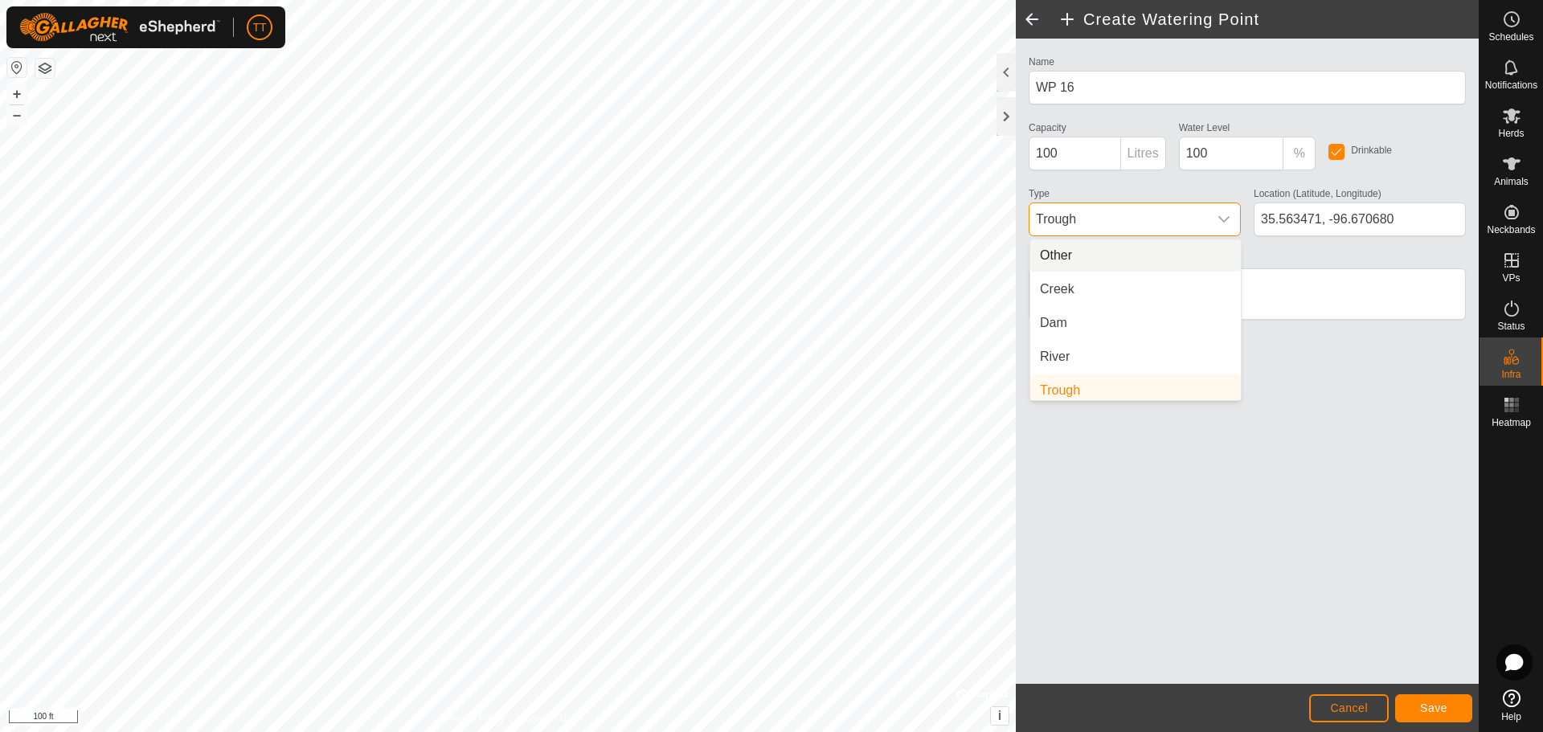
scroll to position [6, 0]
click at [1107, 321] on li "Dam" at bounding box center [1135, 317] width 211 height 32
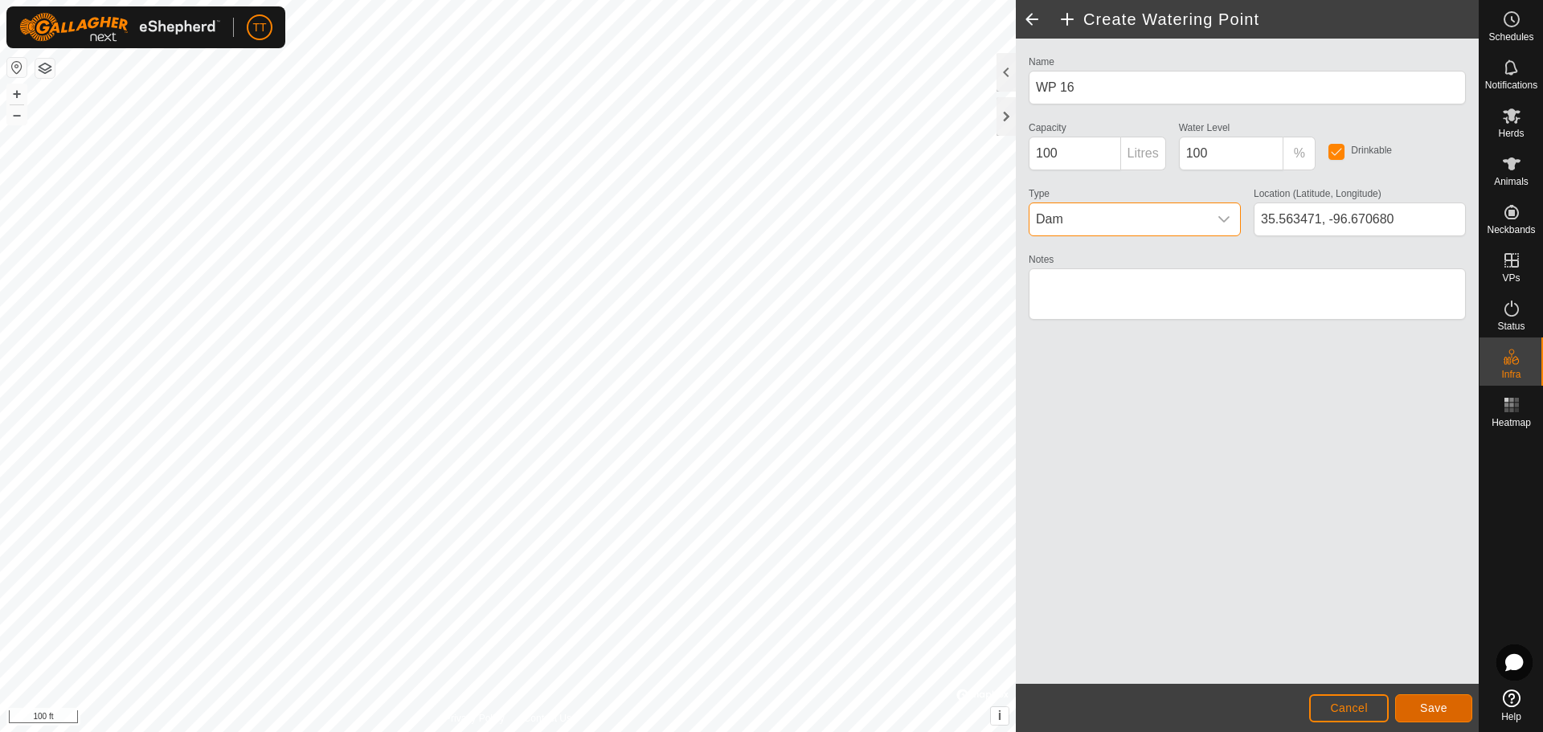
click at [1434, 705] on span "Save" at bounding box center [1433, 708] width 27 height 13
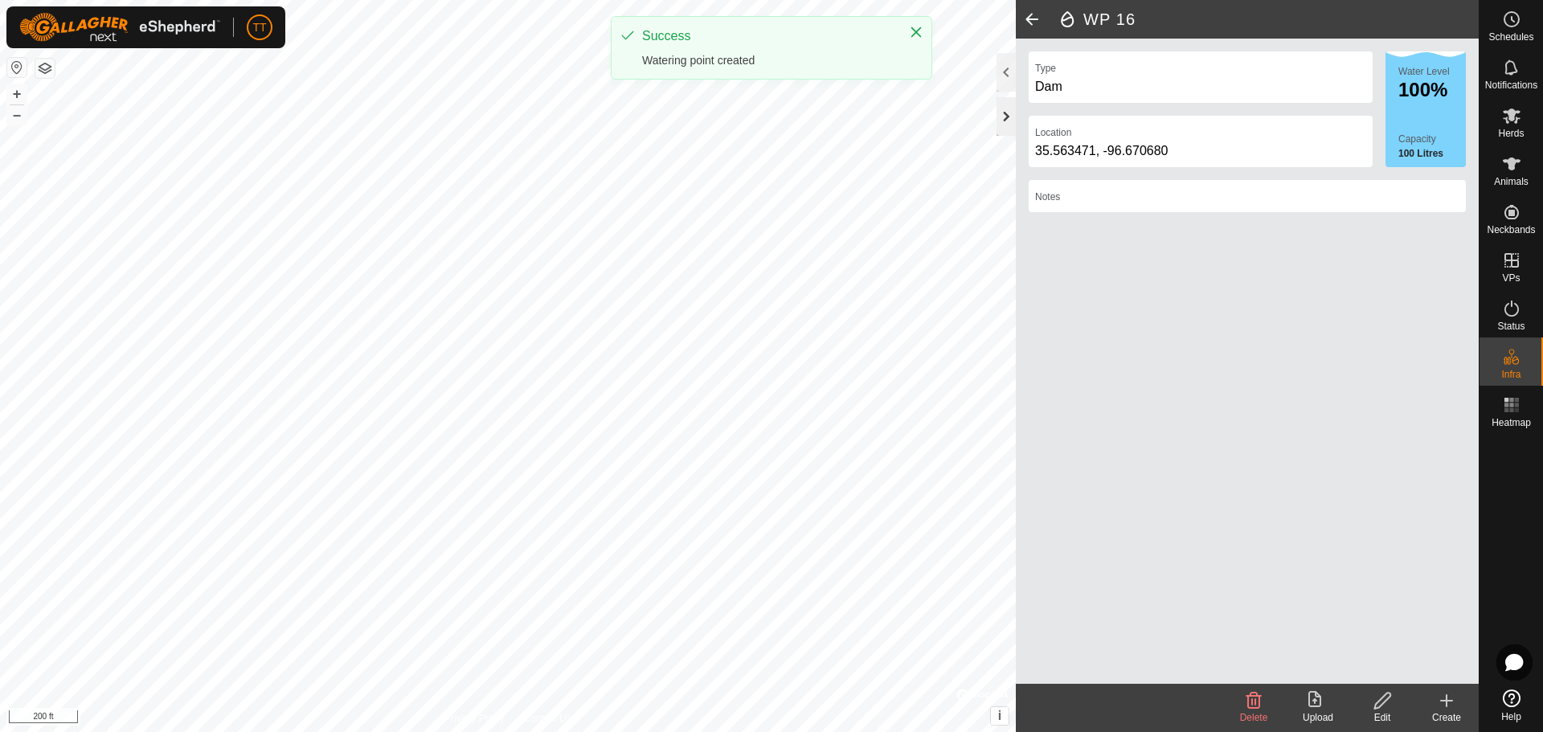
click at [1006, 113] on div at bounding box center [1006, 116] width 19 height 39
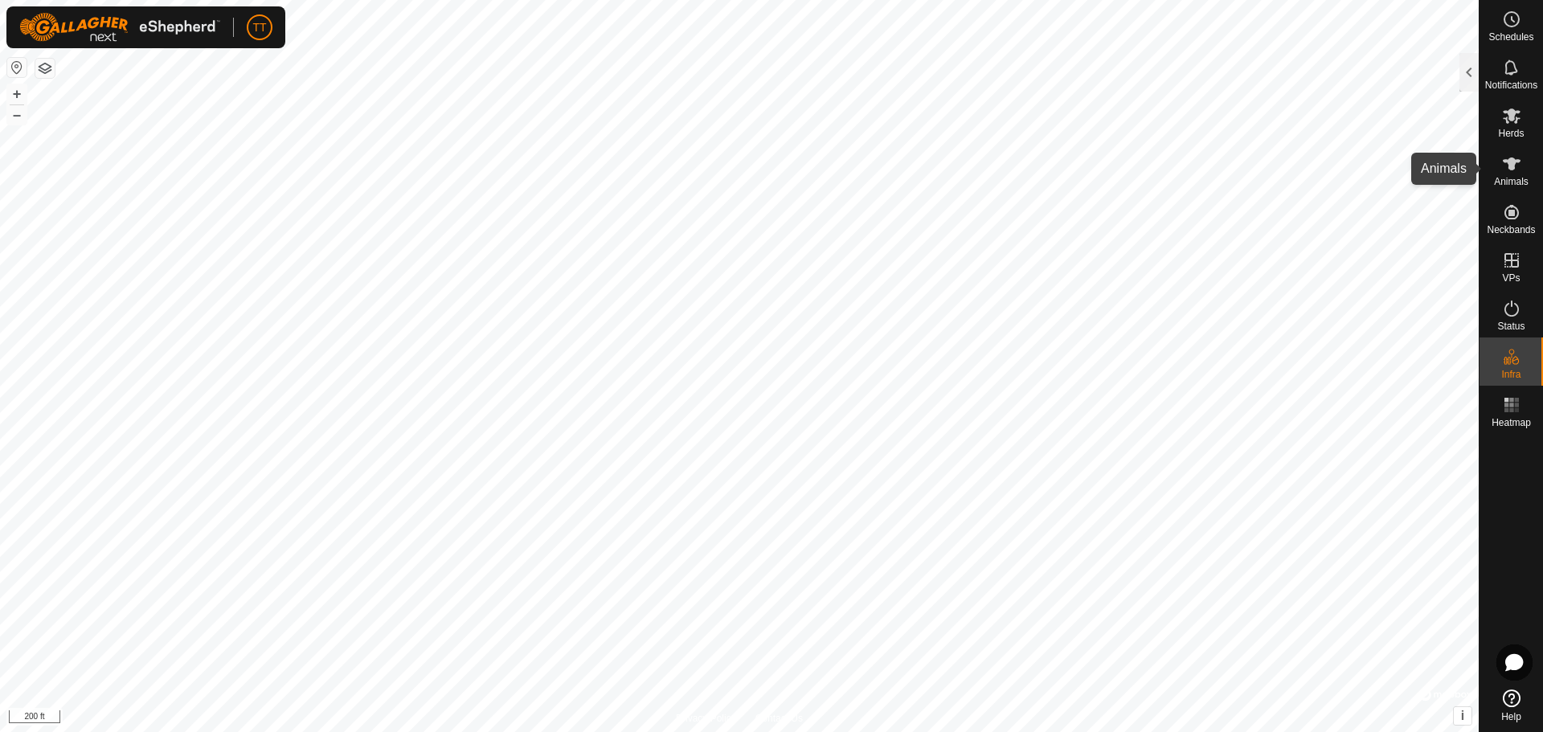
click at [1513, 169] on icon at bounding box center [1512, 164] width 18 height 13
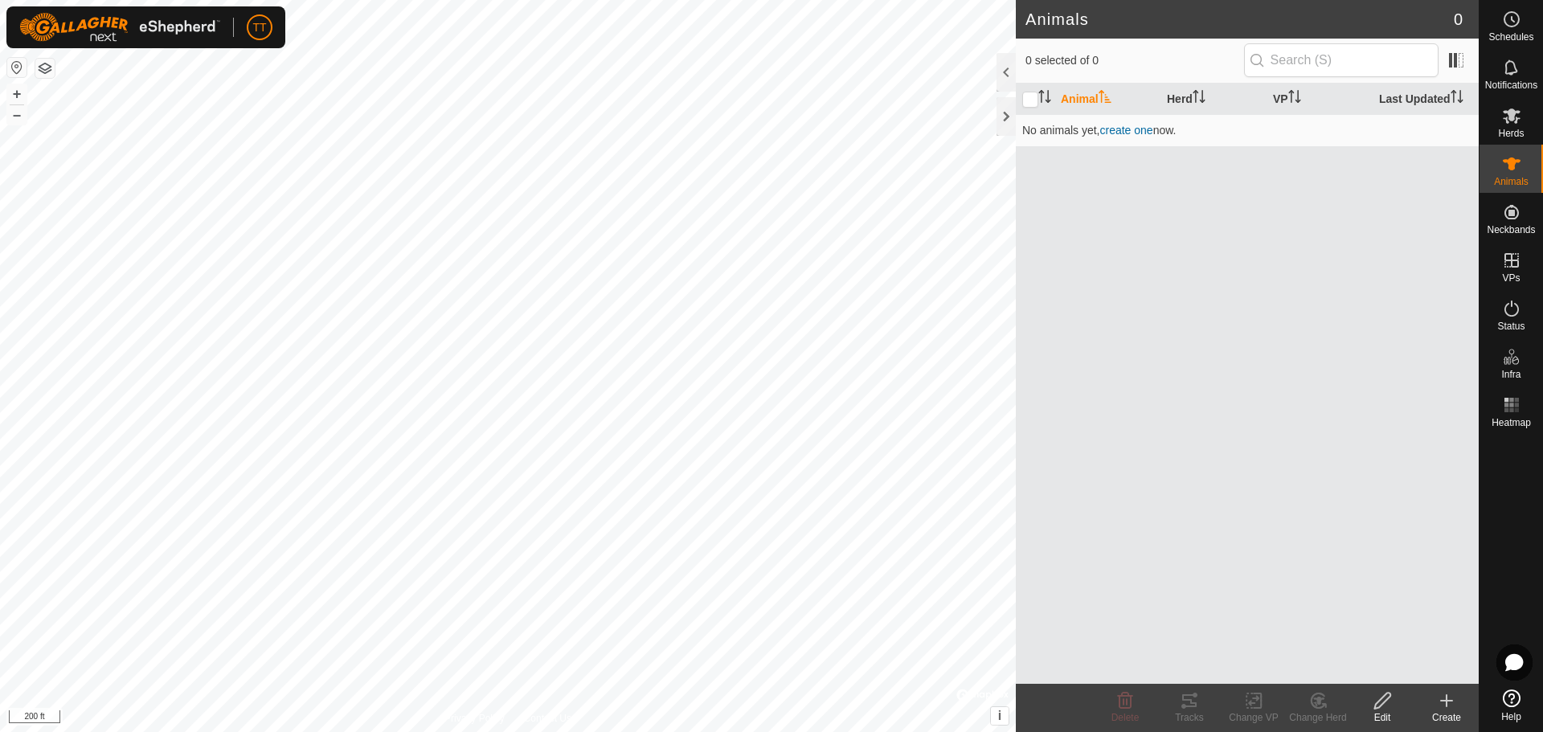
click at [43, 68] on button "button" at bounding box center [44, 68] width 19 height 19
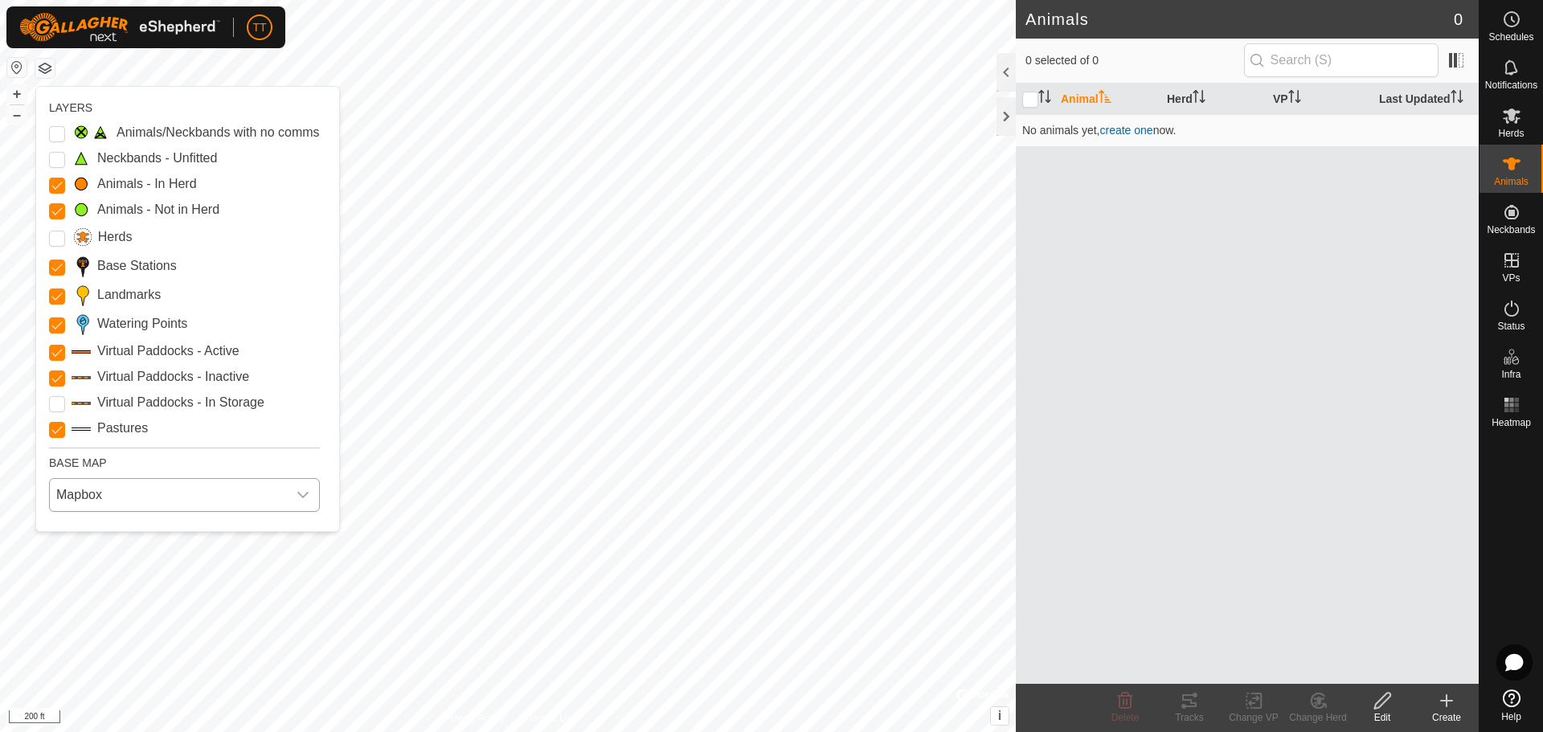
click at [137, 497] on span "Mapbox" at bounding box center [168, 495] width 237 height 32
click at [130, 529] on li "Azure" at bounding box center [185, 531] width 269 height 32
click at [139, 494] on span "Azure" at bounding box center [168, 495] width 237 height 32
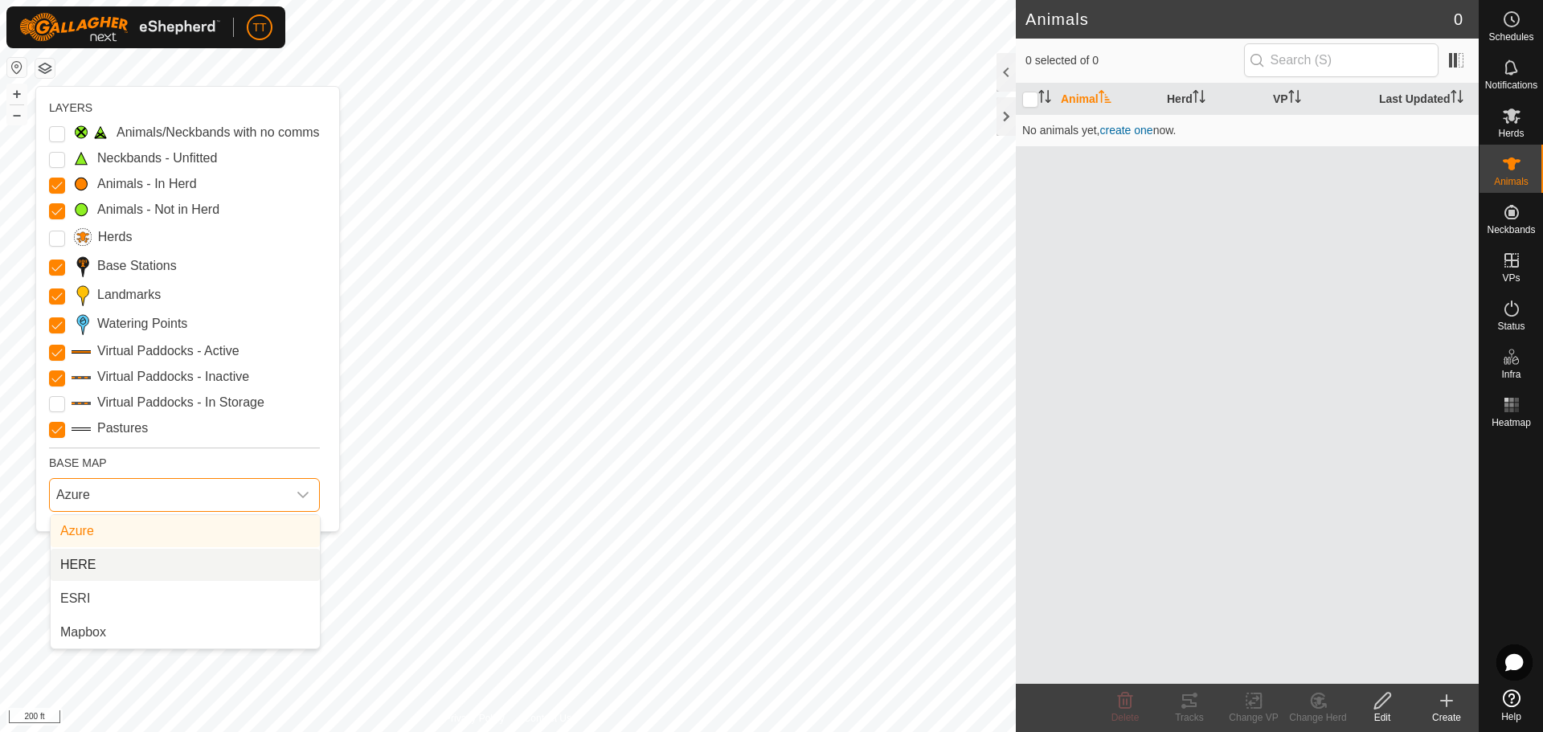
click at [129, 555] on li "HERE" at bounding box center [185, 565] width 269 height 32
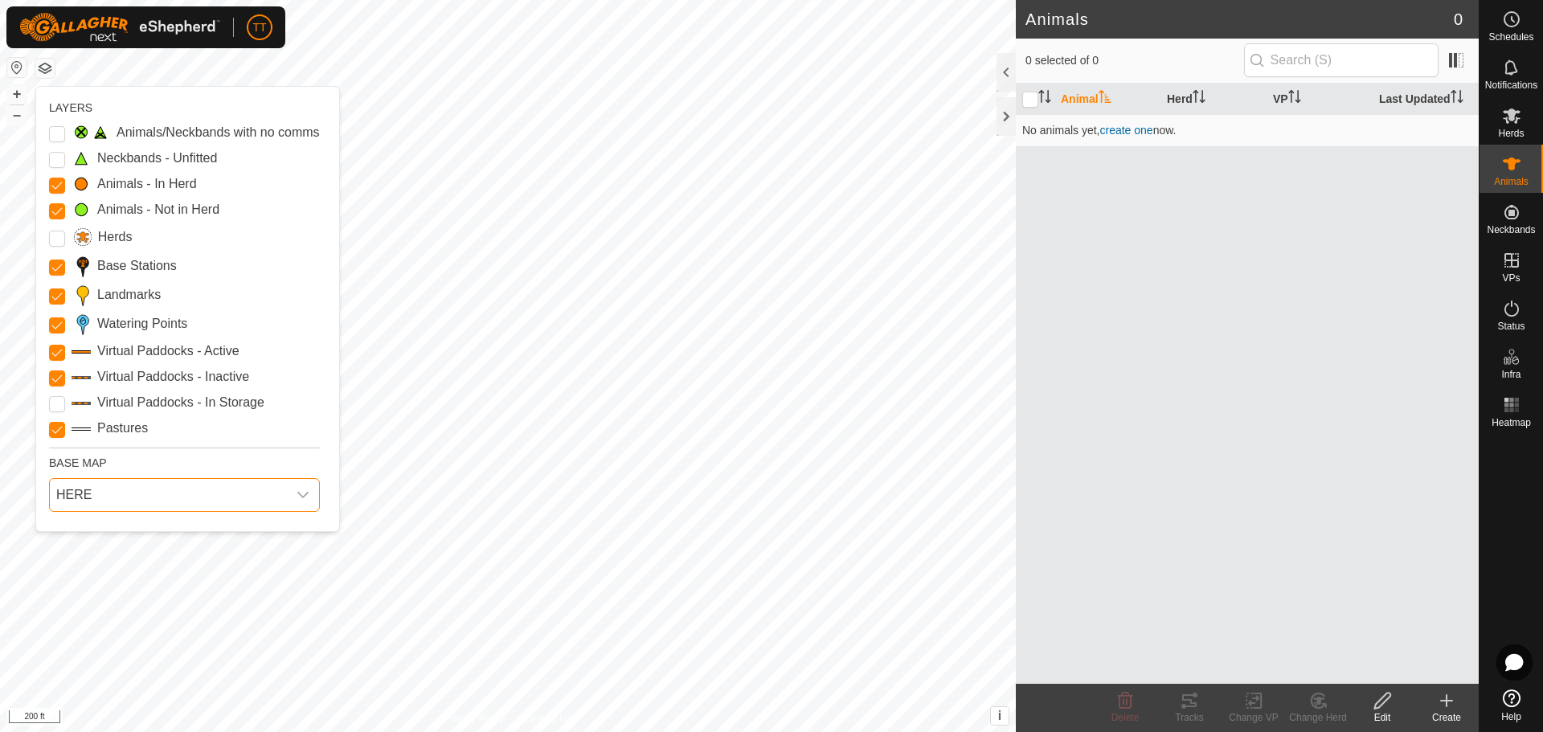
click at [136, 498] on span "HERE" at bounding box center [168, 495] width 237 height 32
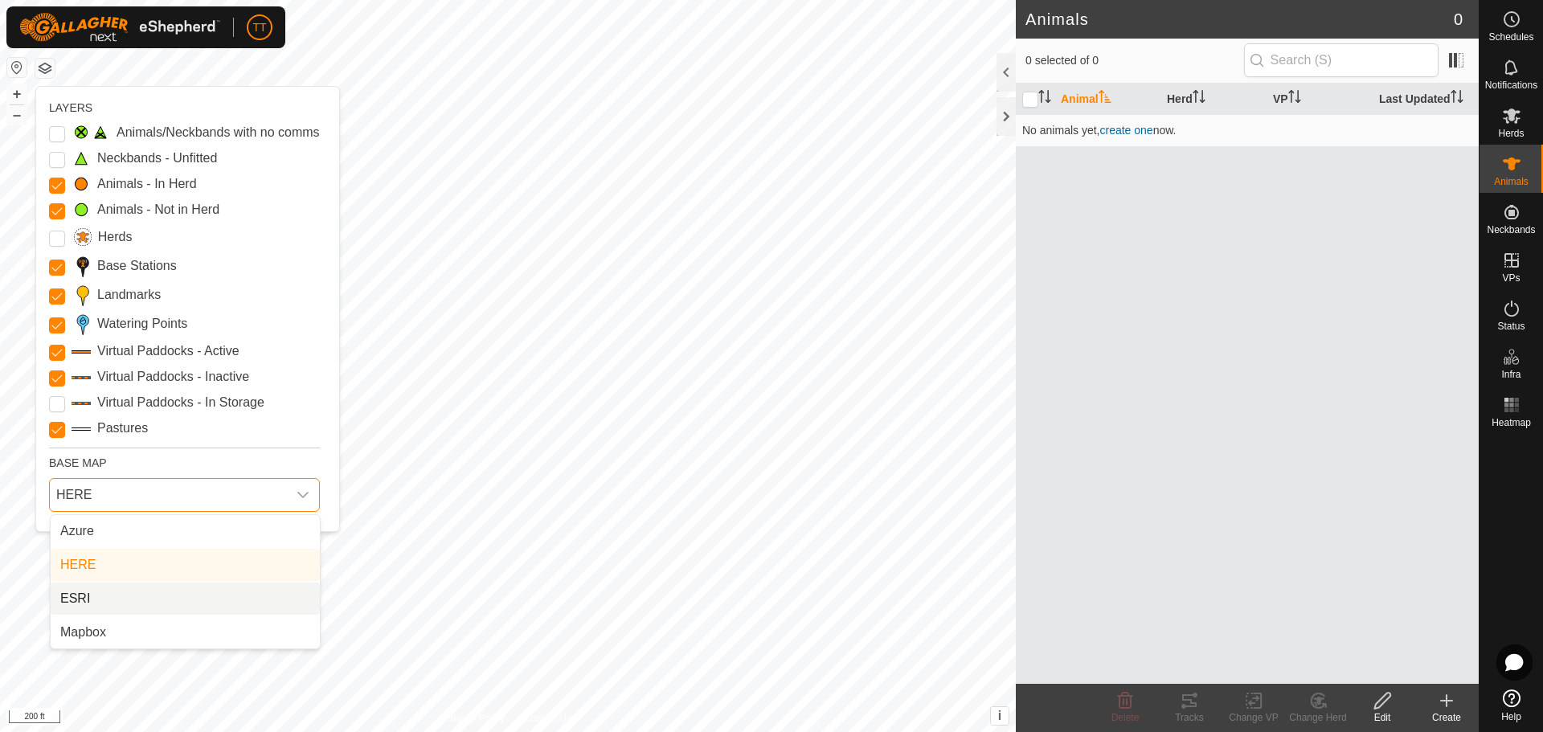
click at [129, 590] on li "ESRI" at bounding box center [185, 599] width 269 height 32
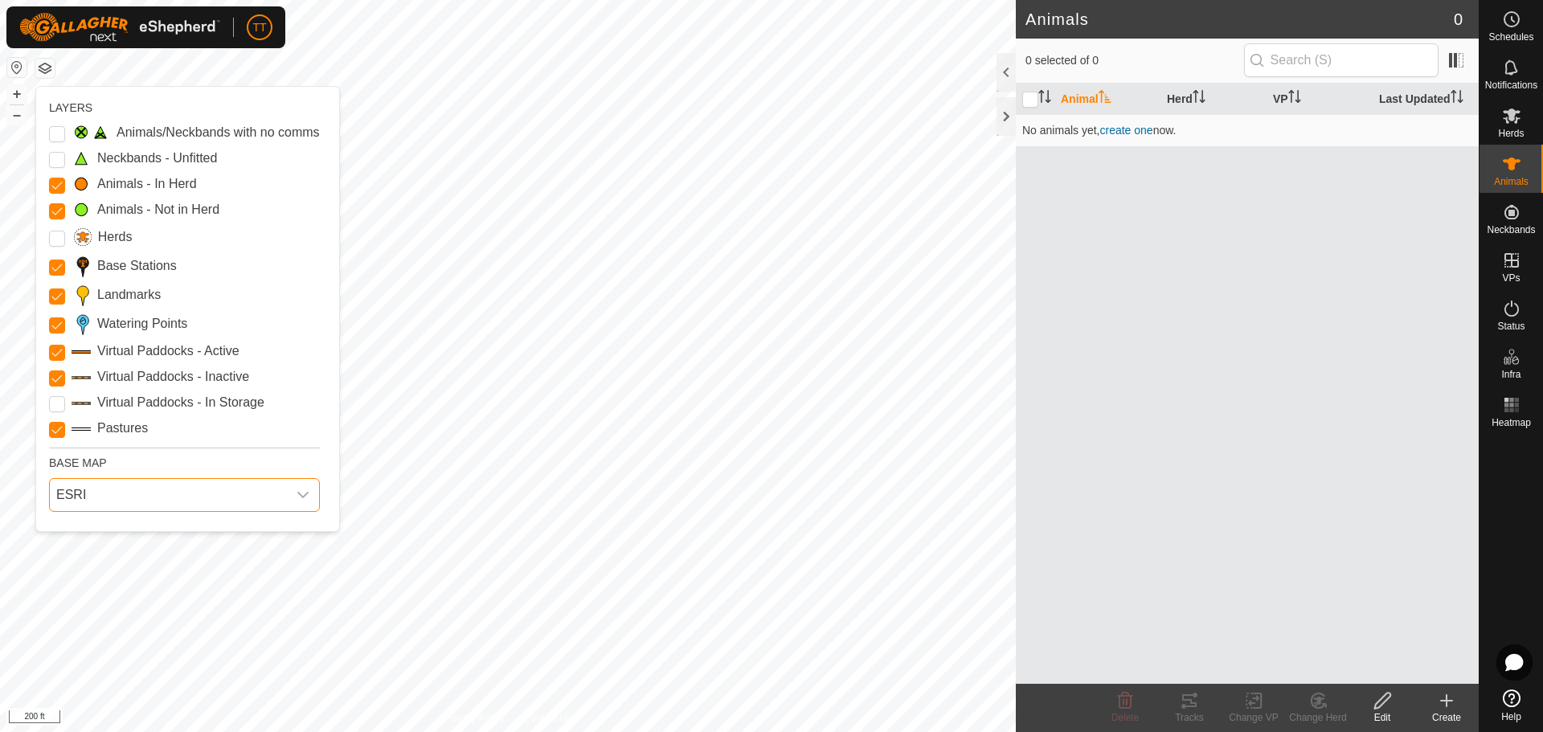
click at [153, 495] on span "ESRI" at bounding box center [168, 495] width 237 height 32
click at [145, 523] on li "Azure" at bounding box center [185, 531] width 269 height 32
click at [47, 69] on button "button" at bounding box center [44, 68] width 19 height 19
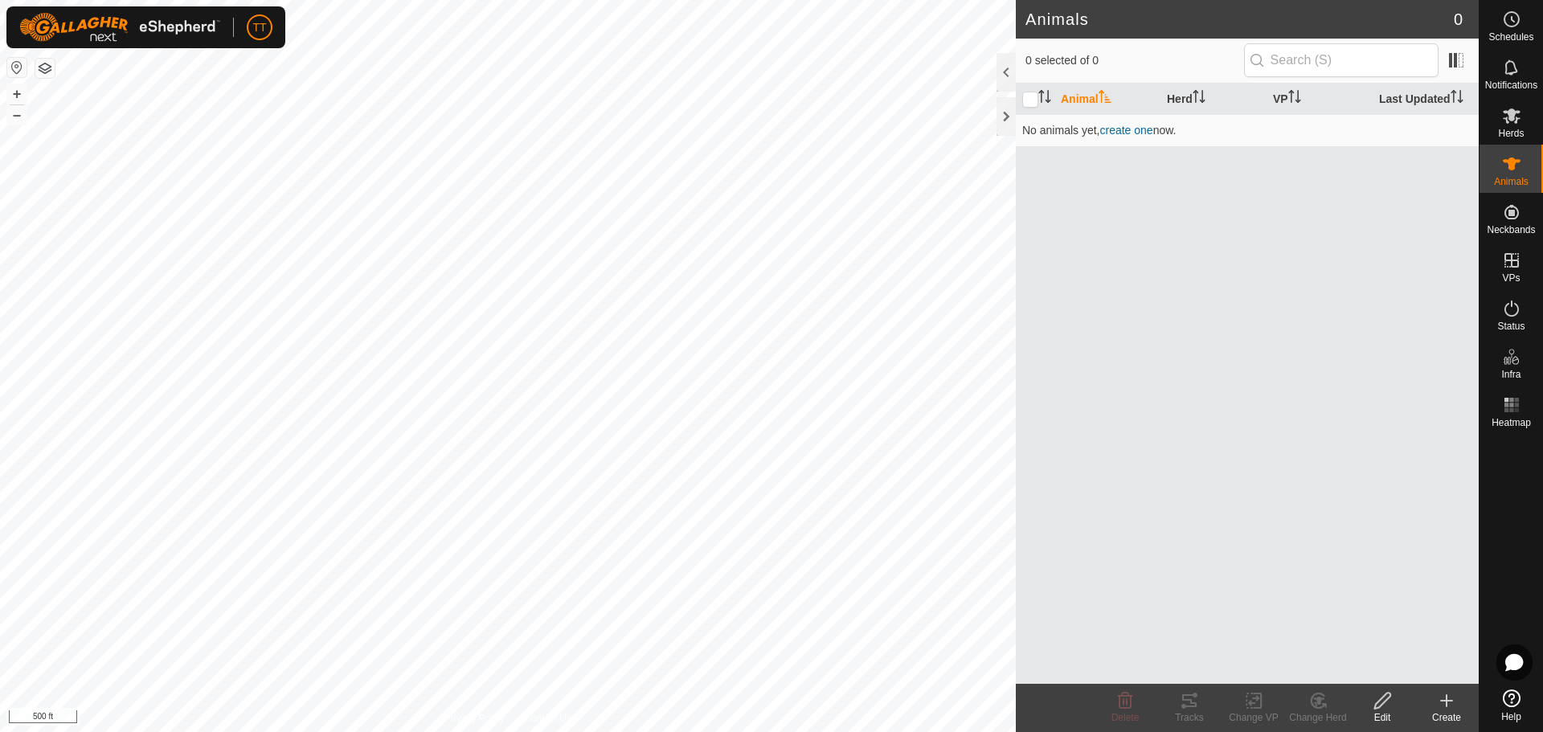
click at [555, 0] on html "TT Schedules Notifications Herds Animals Neckbands VPs Status Infra Heatmap Hel…" at bounding box center [771, 366] width 1543 height 732
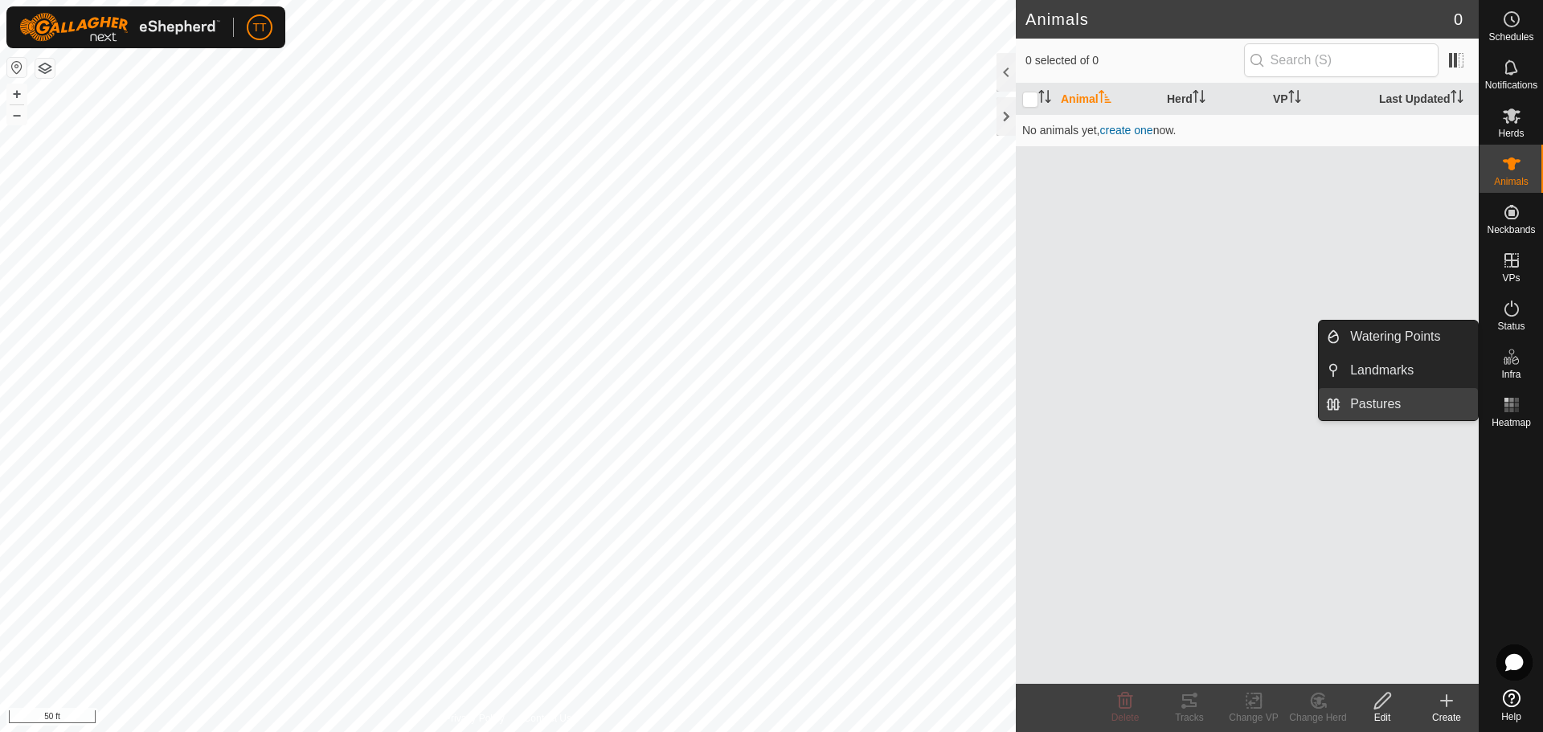
click at [1387, 395] on link "Pastures" at bounding box center [1409, 404] width 137 height 32
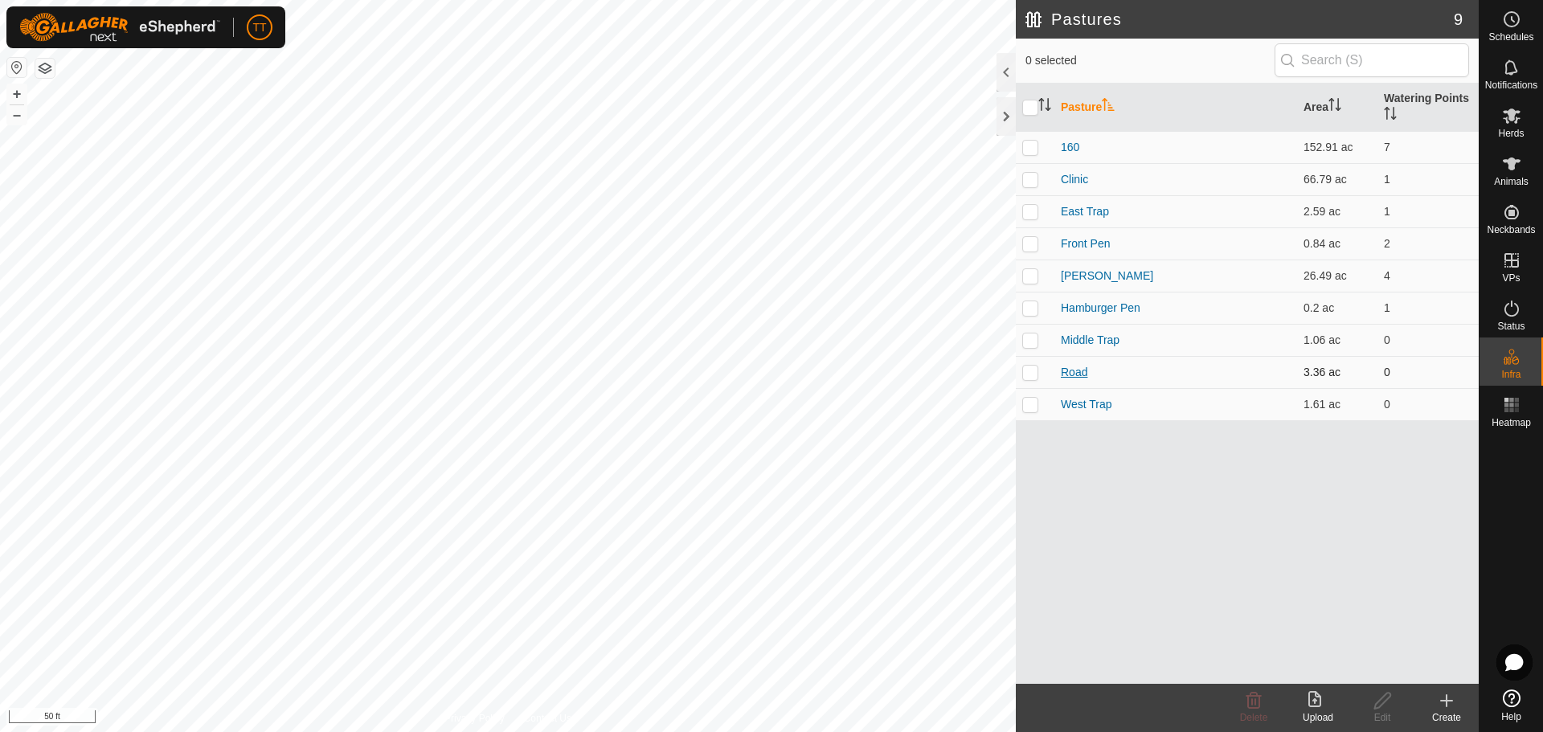
click at [1081, 375] on link "Road" at bounding box center [1074, 372] width 27 height 13
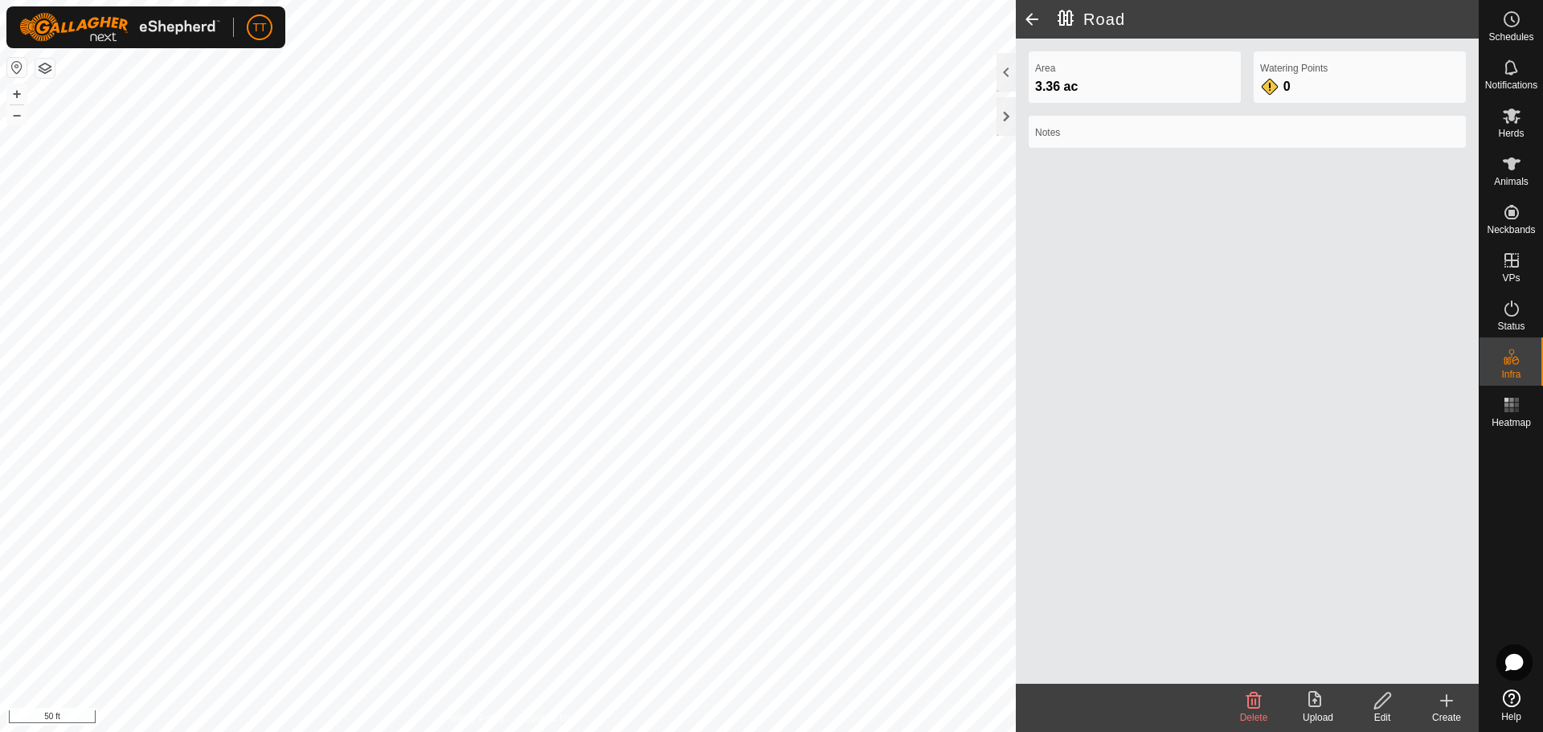
click at [1387, 700] on icon at bounding box center [1383, 701] width 16 height 16
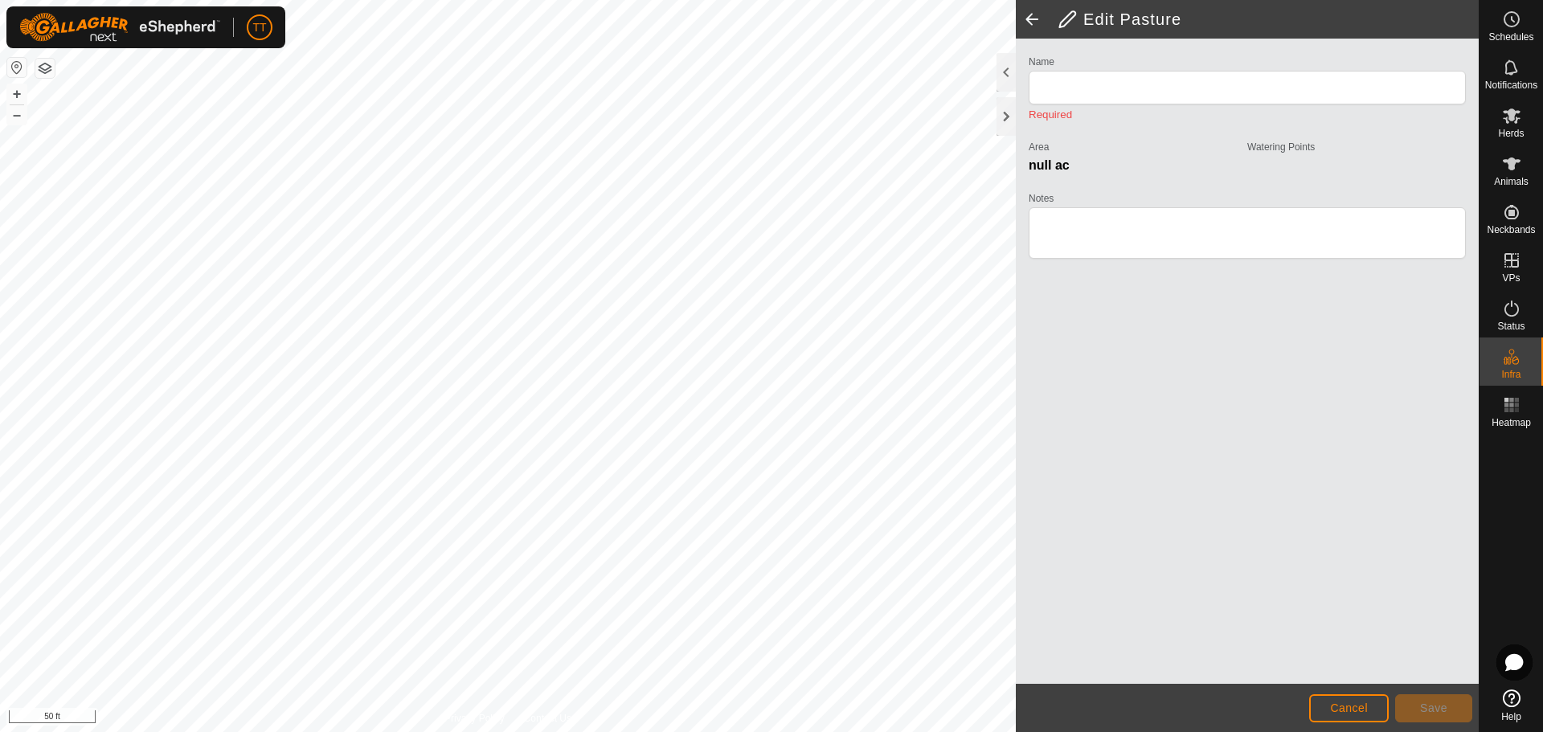
type input "Road"
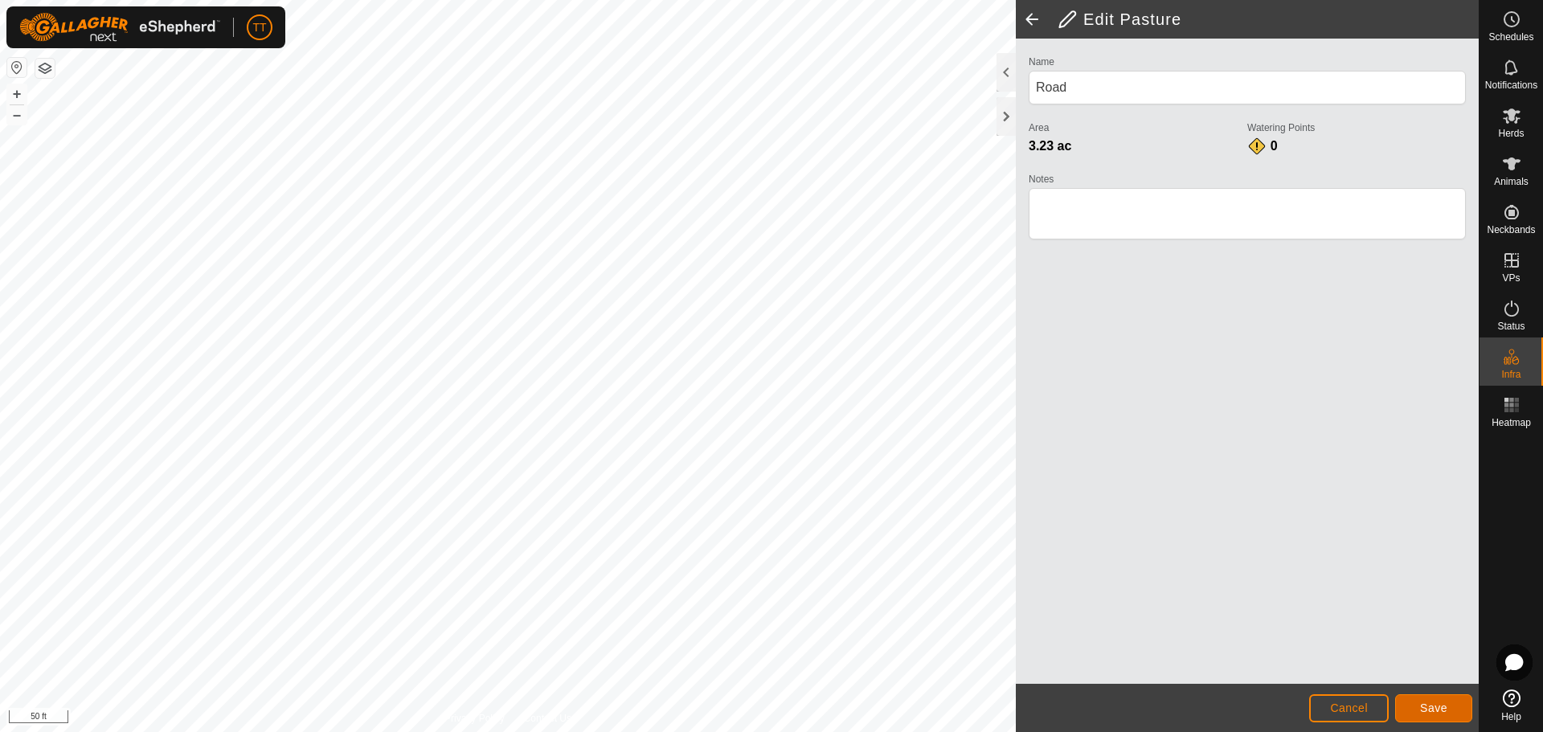
click at [1453, 714] on button "Save" at bounding box center [1433, 708] width 77 height 28
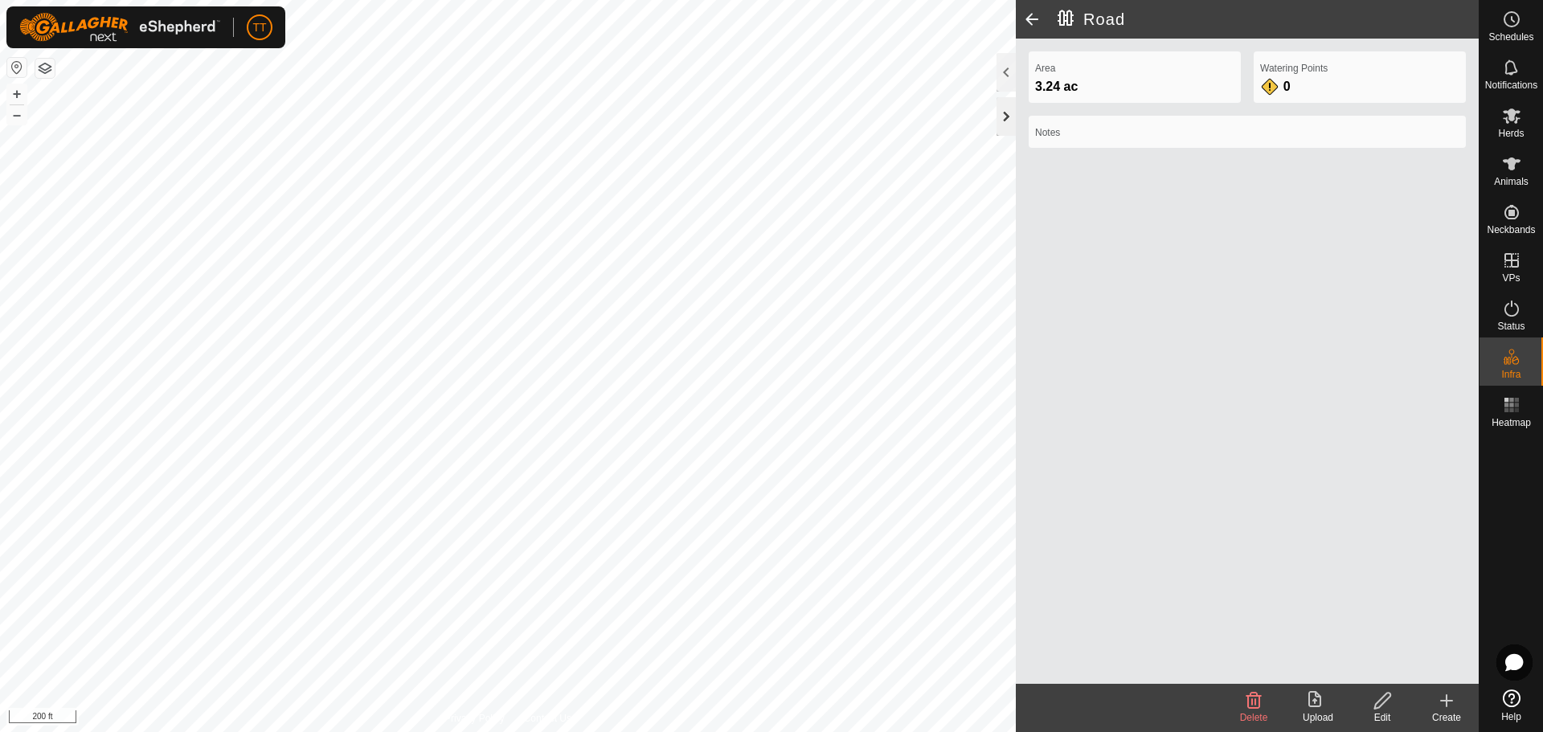
click at [1003, 117] on div at bounding box center [1006, 116] width 19 height 39
